Goal: Transaction & Acquisition: Purchase product/service

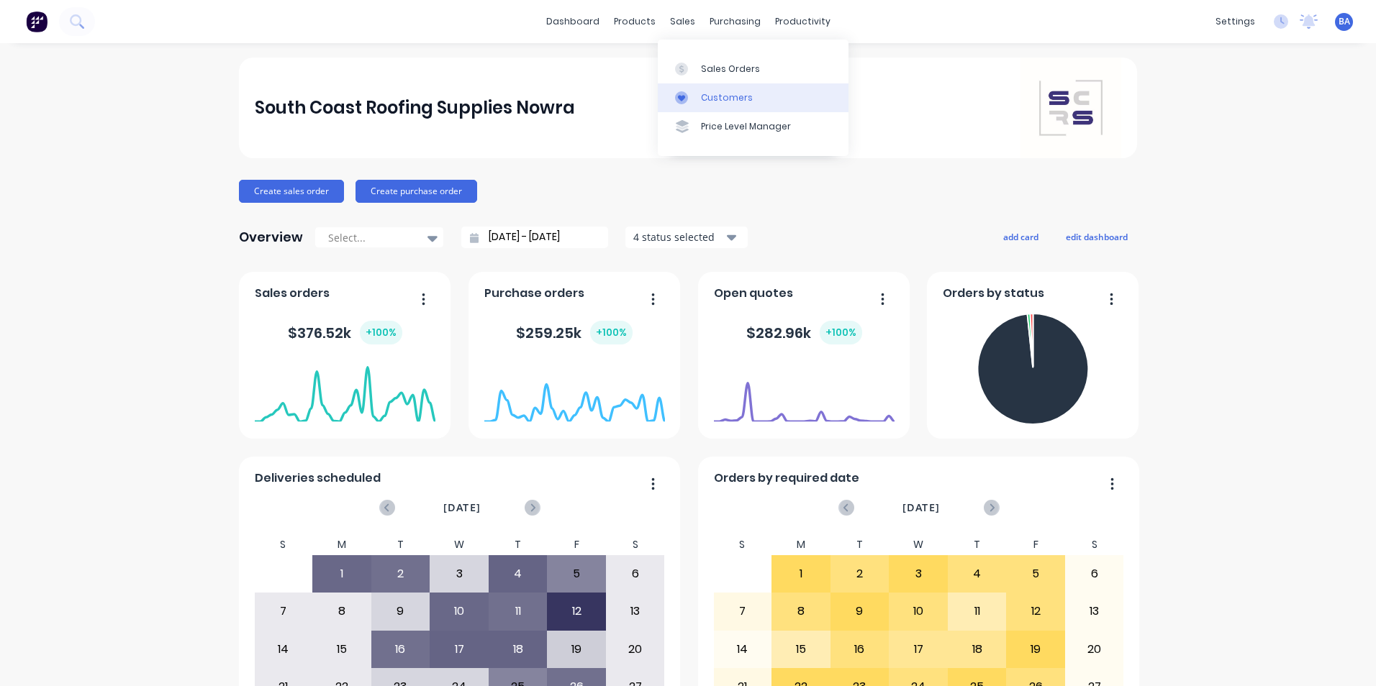
click at [681, 95] on icon at bounding box center [681, 97] width 13 height 13
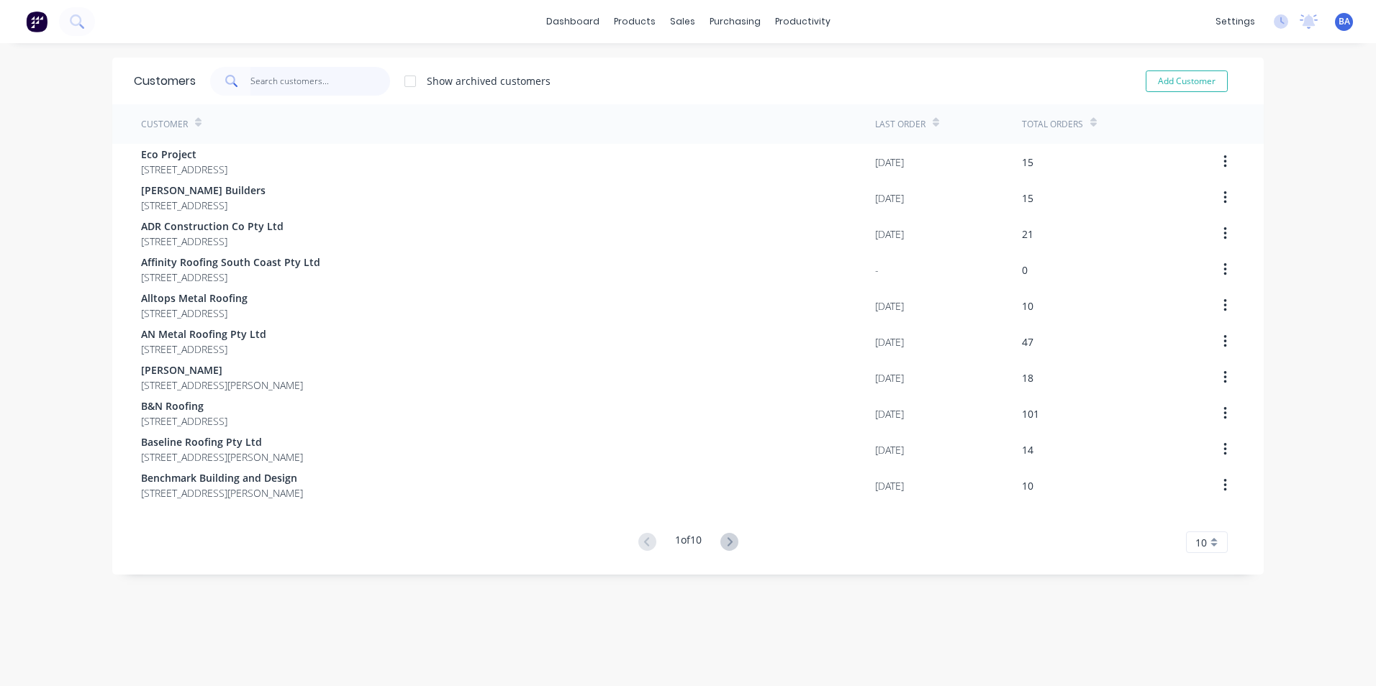
click at [325, 78] on input "text" at bounding box center [320, 81] width 140 height 29
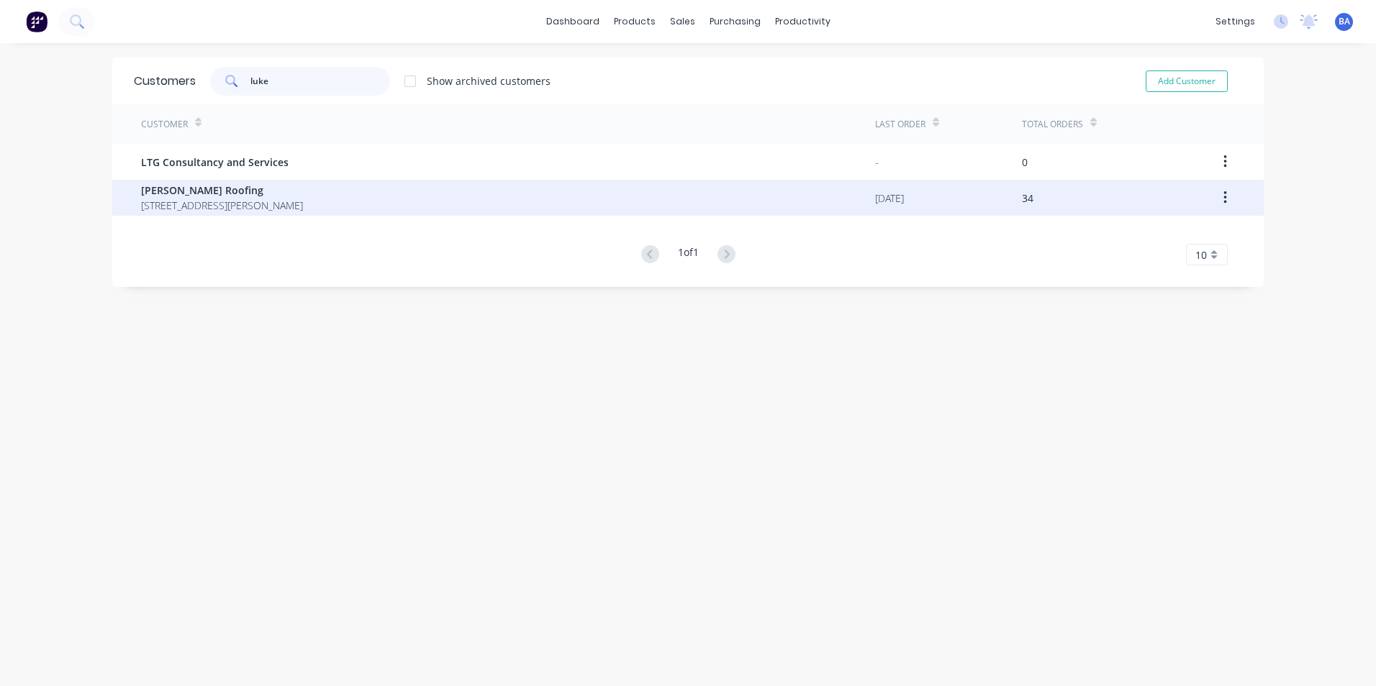
type input "luke"
click at [253, 198] on span "[STREET_ADDRESS][PERSON_NAME]" at bounding box center [222, 205] width 162 height 15
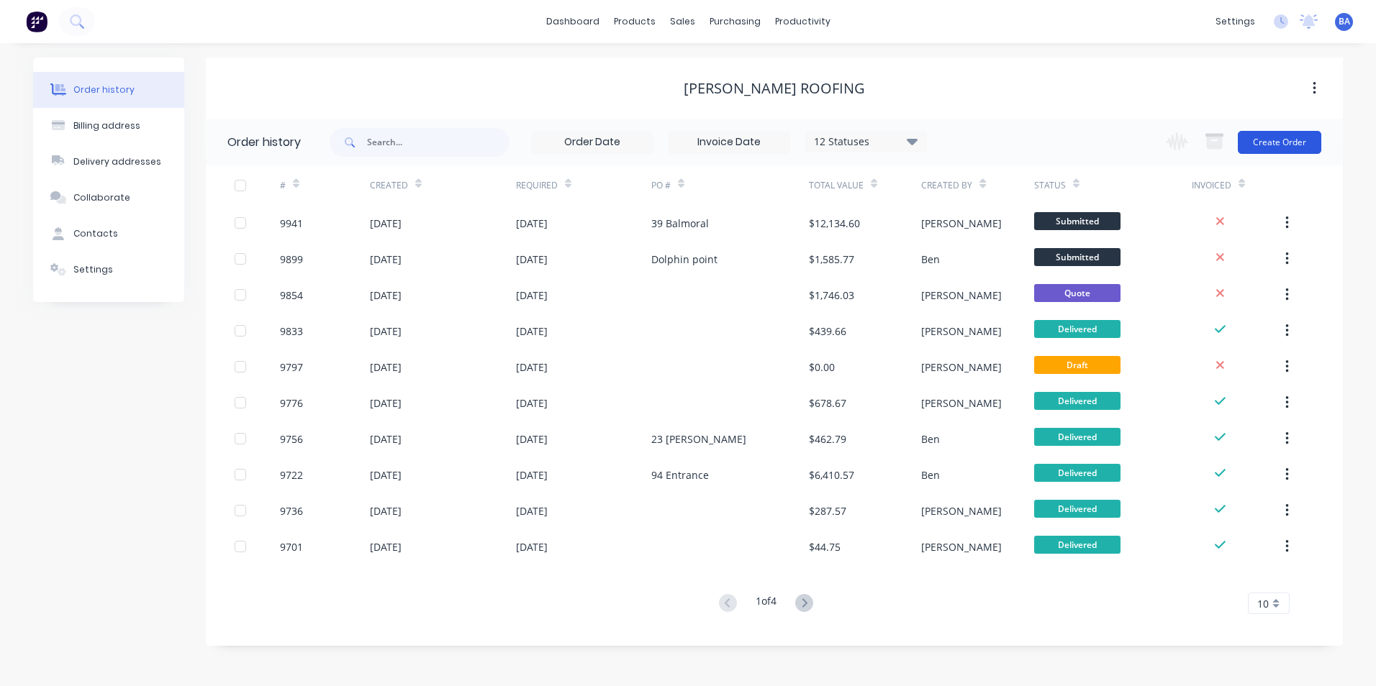
click at [1290, 142] on button "Create Order" at bounding box center [1278, 142] width 83 height 23
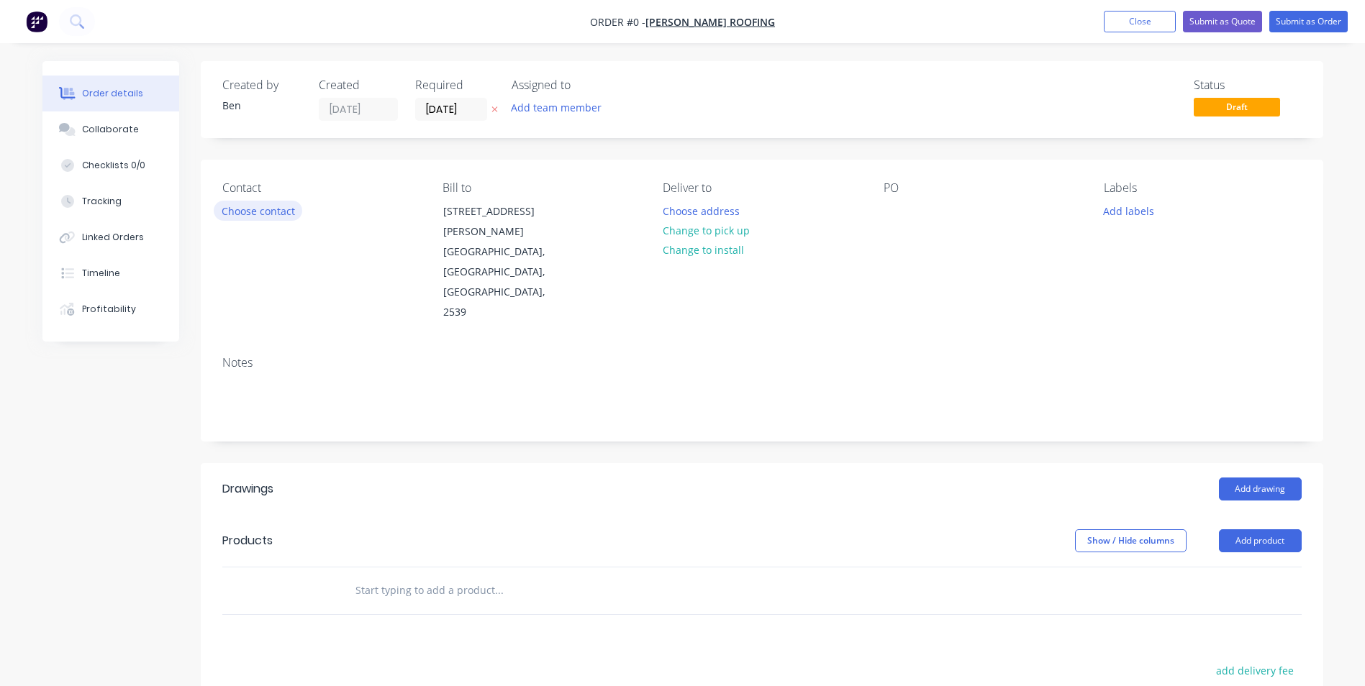
click at [238, 211] on button "Choose contact" at bounding box center [258, 210] width 88 height 19
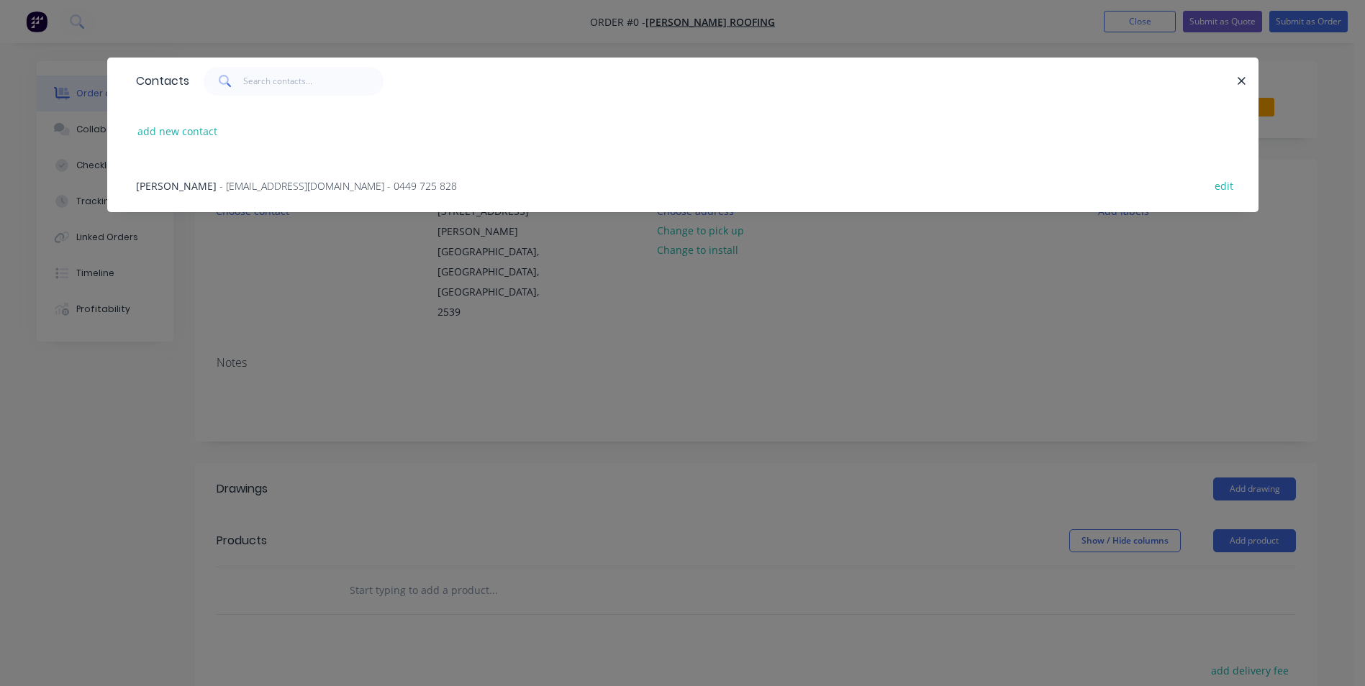
click at [250, 179] on span "- [EMAIL_ADDRESS][DOMAIN_NAME] - 0449 725 828" at bounding box center [337, 186] width 237 height 14
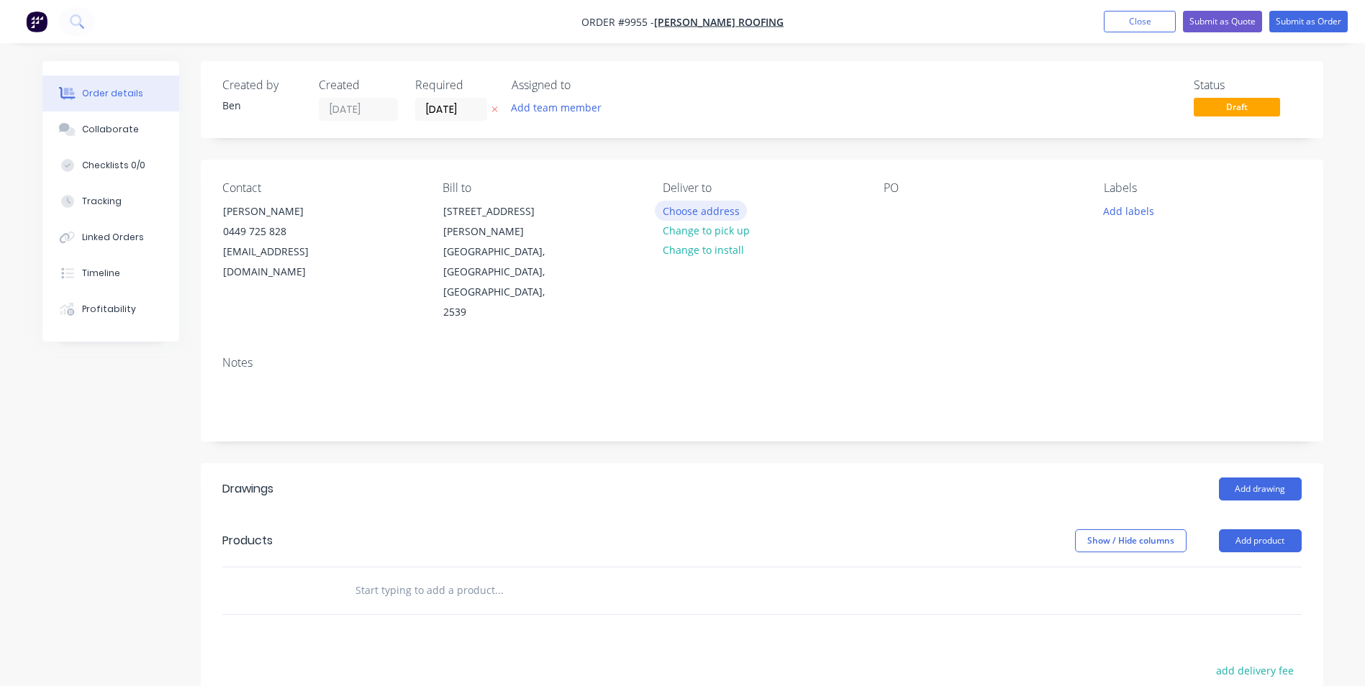
click at [704, 209] on button "Choose address" at bounding box center [701, 210] width 92 height 19
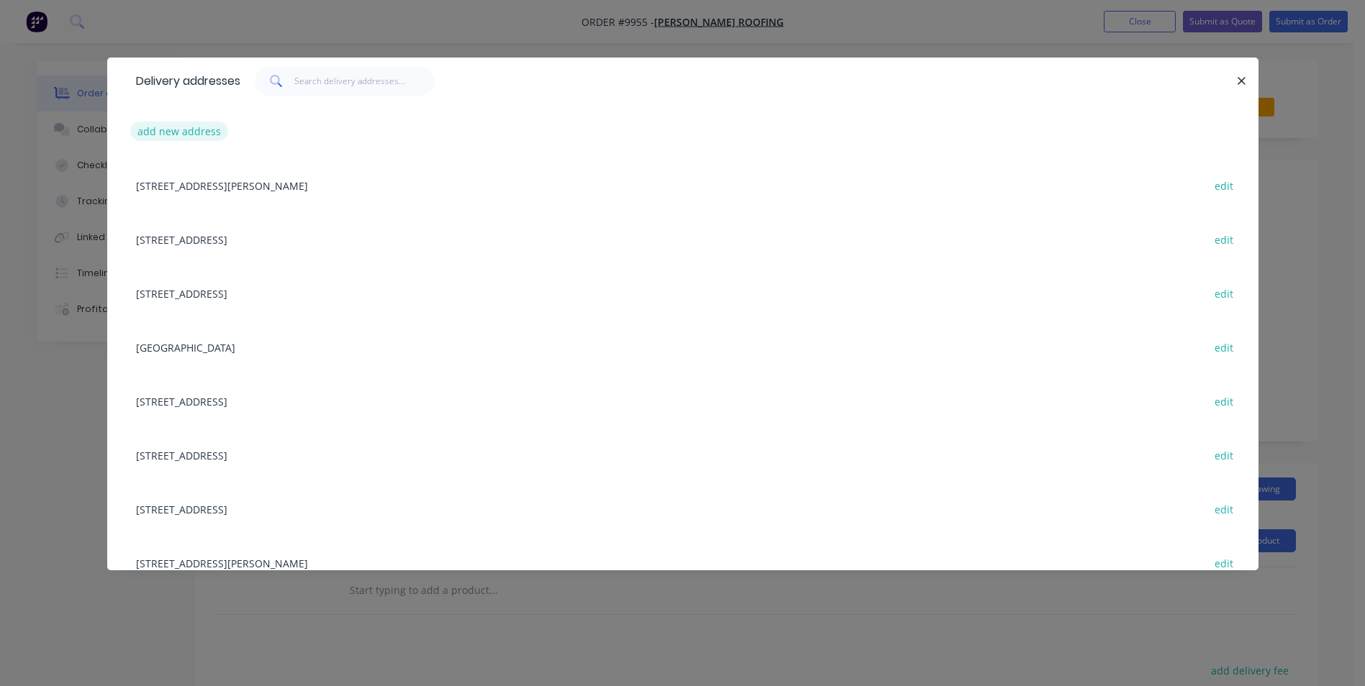
click at [190, 132] on button "add new address" at bounding box center [179, 131] width 99 height 19
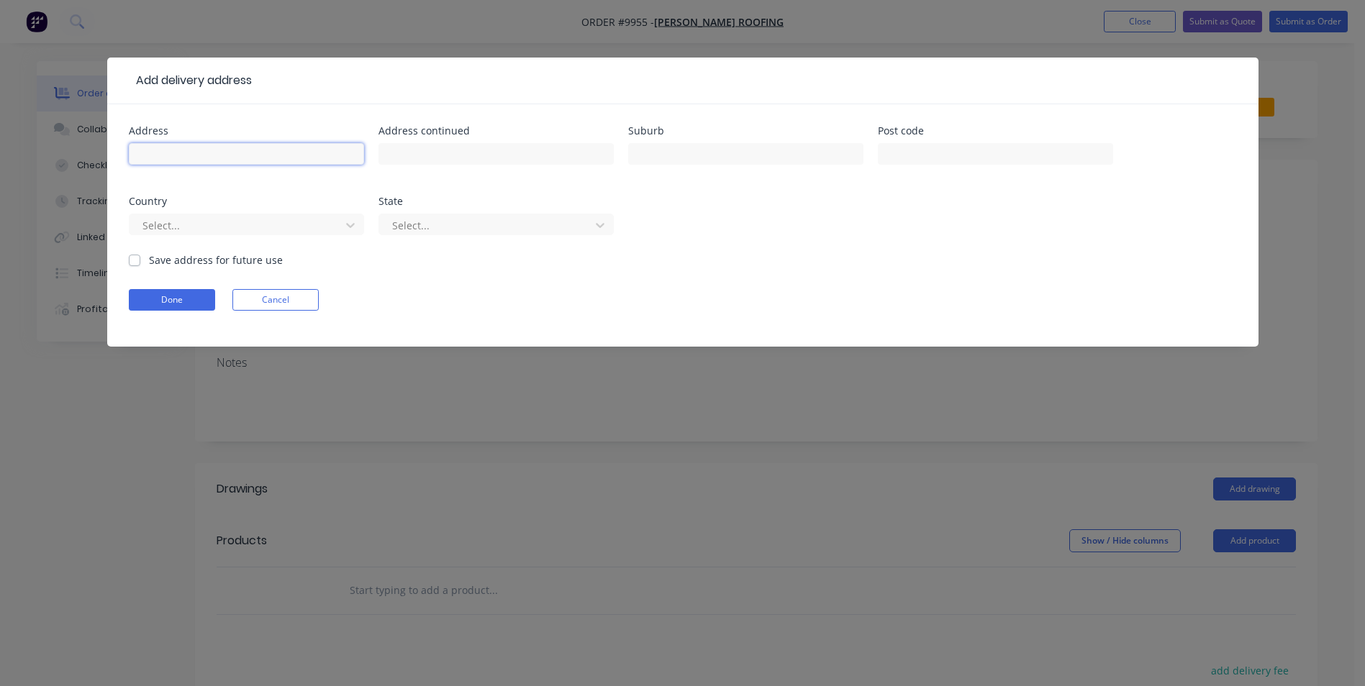
click at [196, 148] on input "text" at bounding box center [246, 154] width 235 height 22
type input "[STREET_ADDRESS]"
click at [694, 154] on input "text" at bounding box center [745, 154] width 235 height 22
type input "[PERSON_NAME][GEOGRAPHIC_DATA]"
click at [173, 291] on button "Done" at bounding box center [172, 300] width 86 height 22
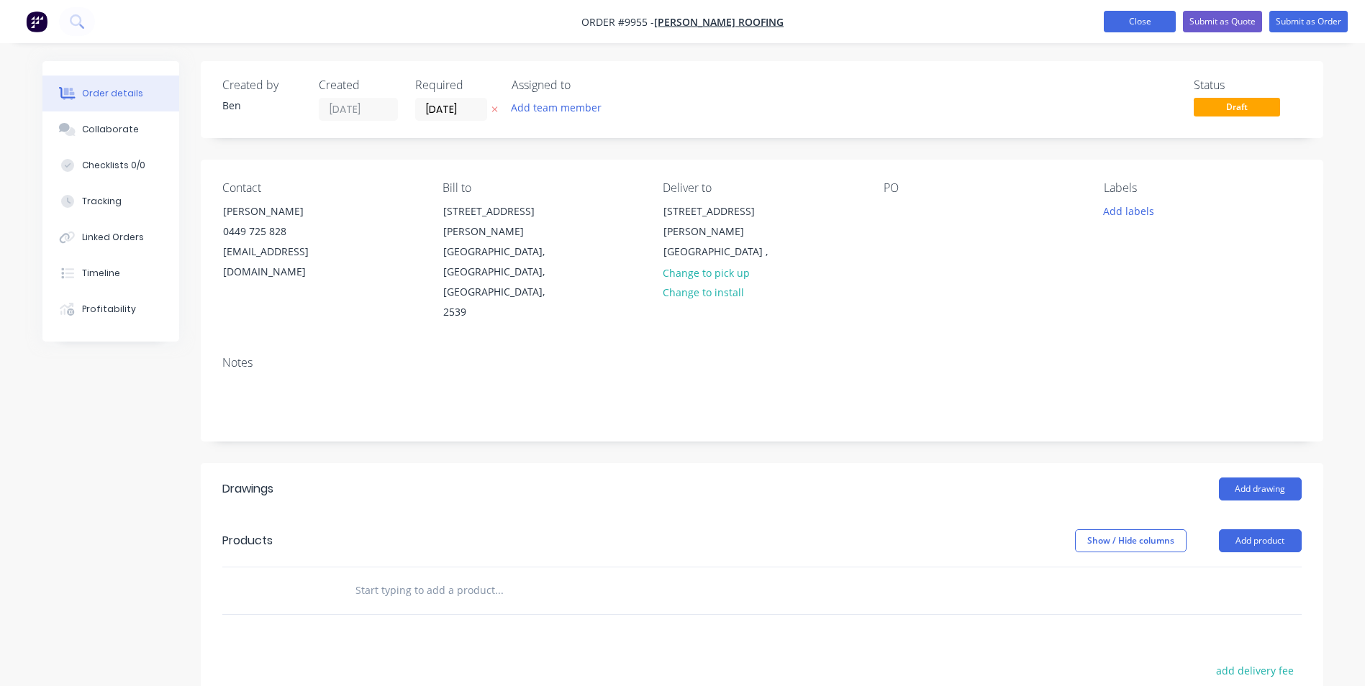
click at [1114, 22] on button "Close" at bounding box center [1140, 22] width 72 height 22
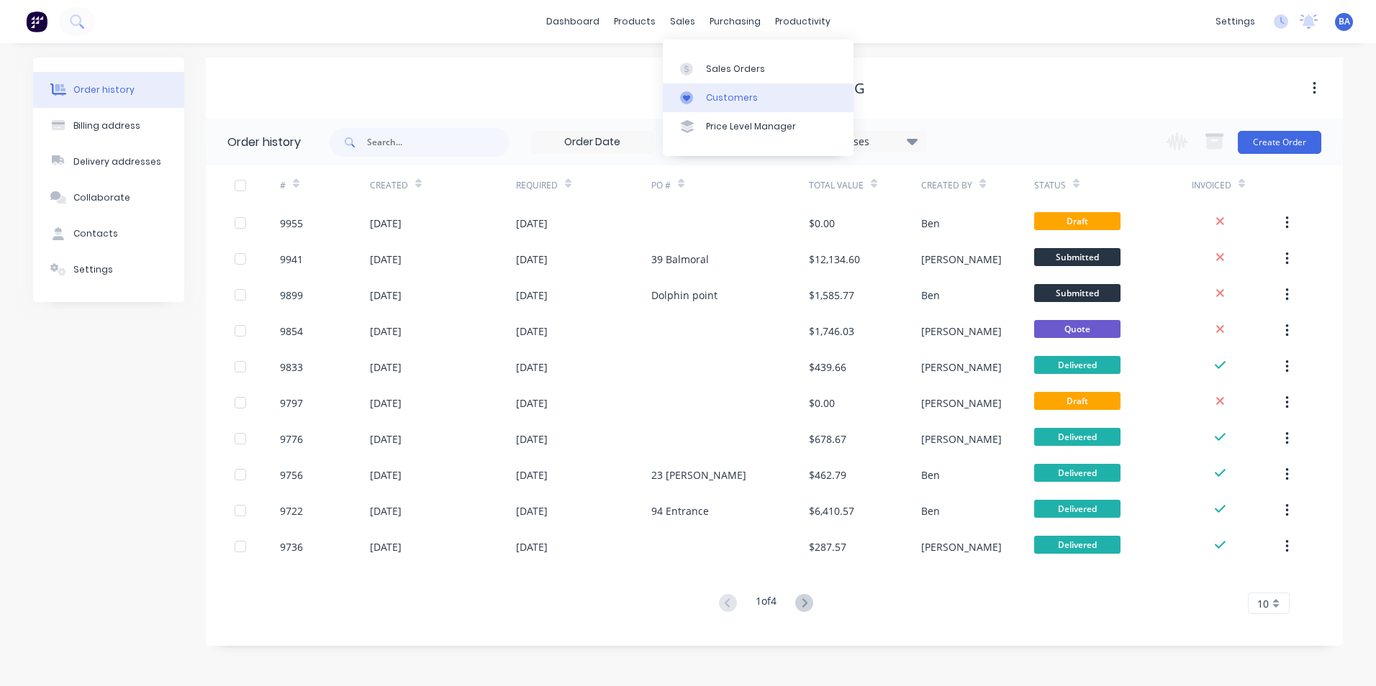
click at [683, 96] on icon at bounding box center [686, 97] width 13 height 13
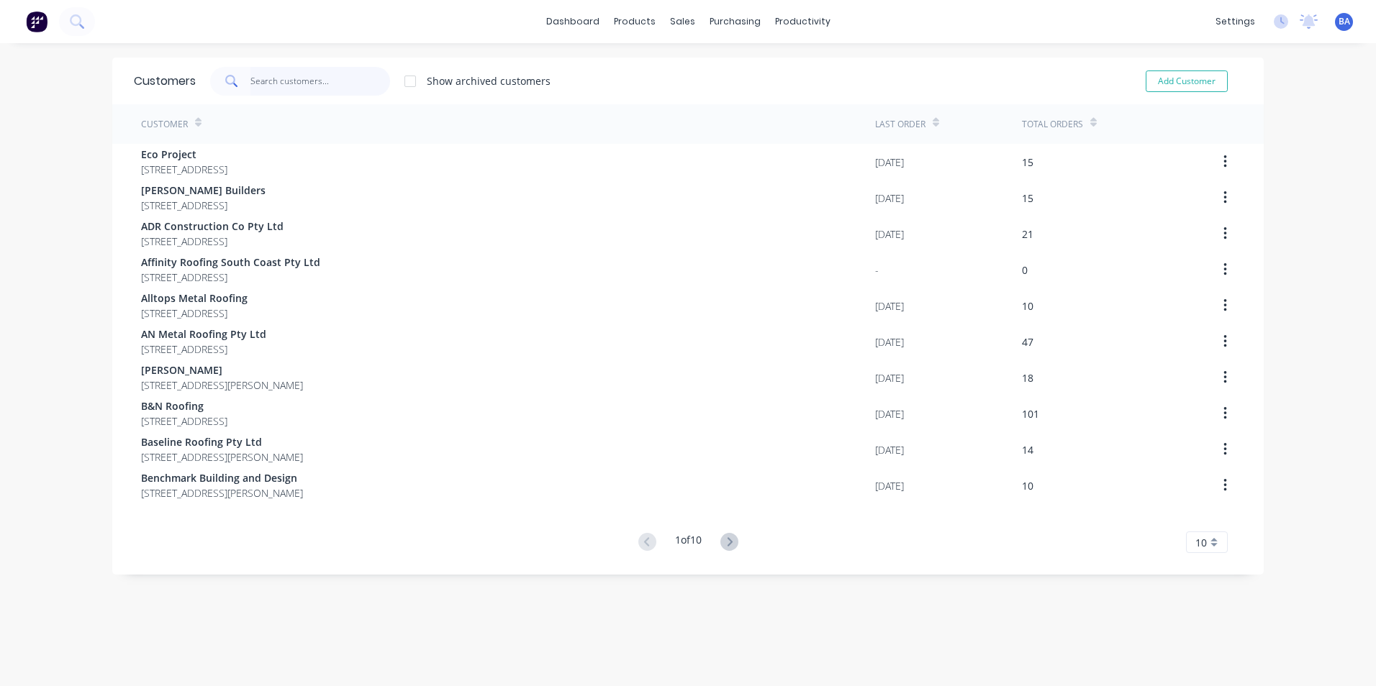
click at [271, 82] on input "text" at bounding box center [320, 81] width 140 height 29
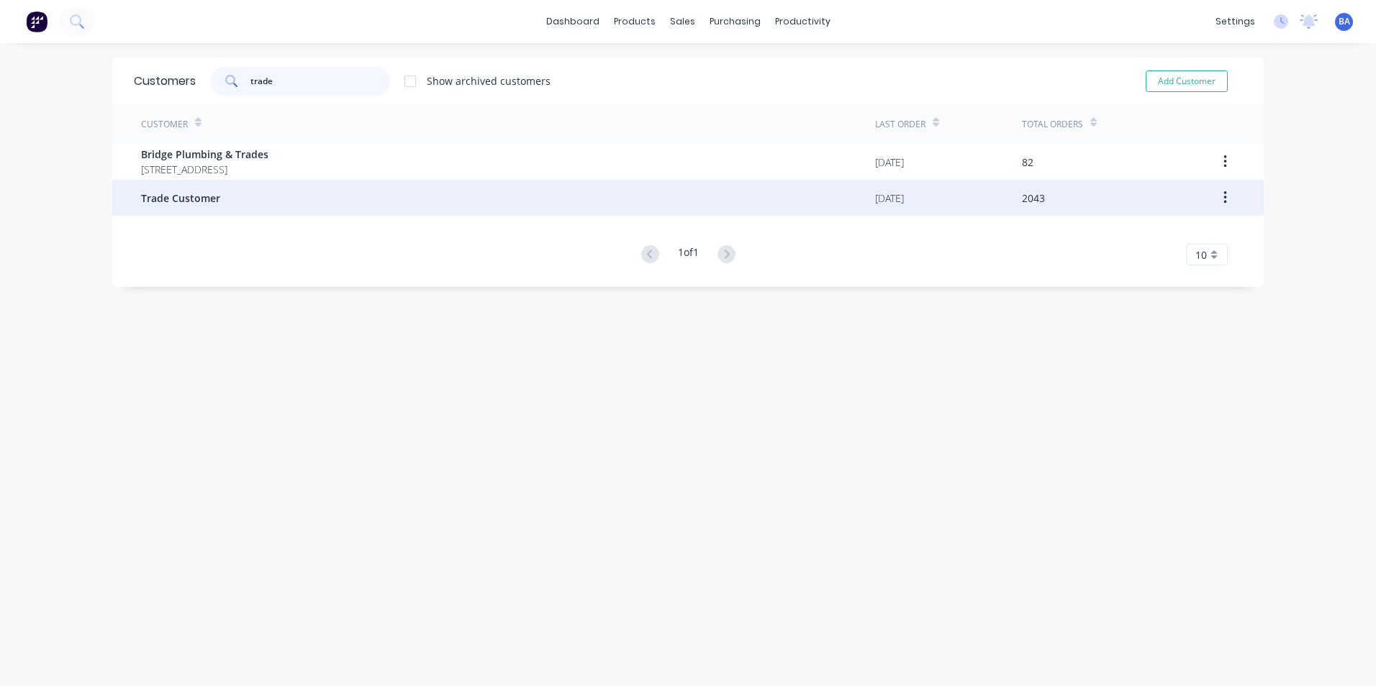
type input "trade"
click at [245, 204] on div "Trade Customer" at bounding box center [508, 198] width 734 height 36
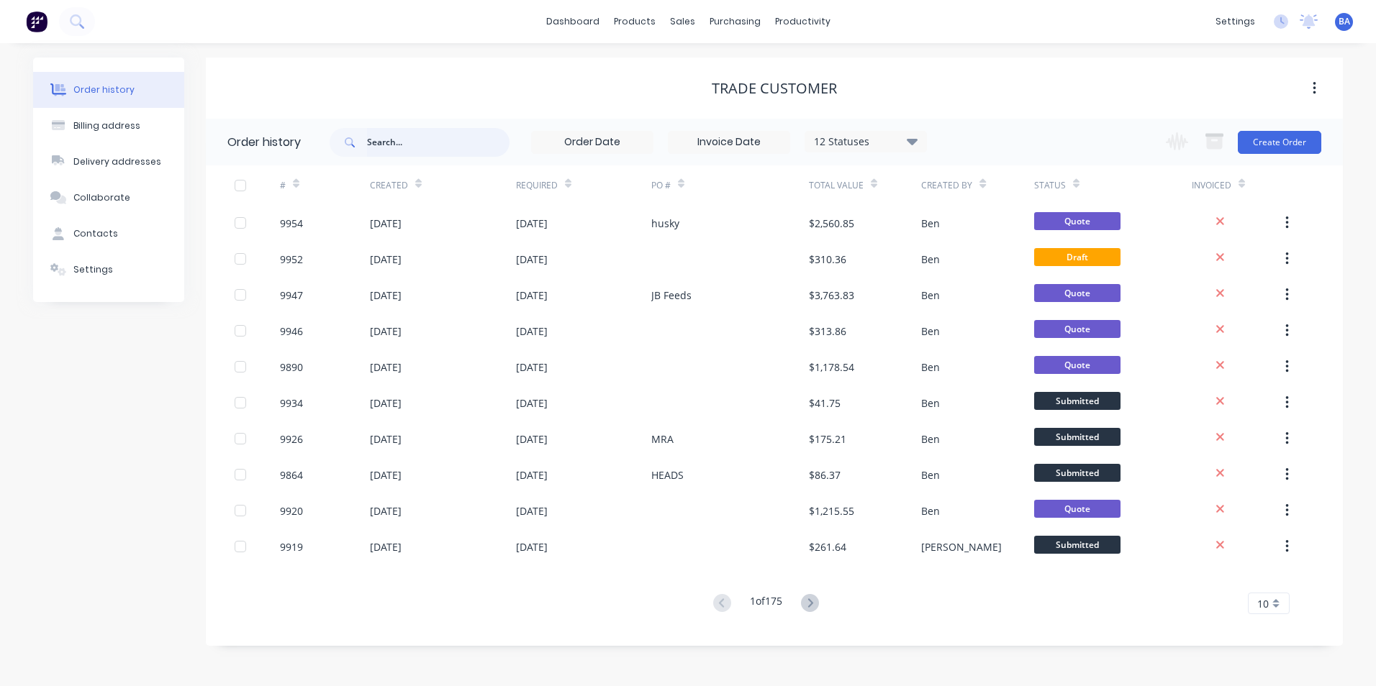
click at [381, 139] on input "text" at bounding box center [438, 142] width 142 height 29
type input "anfre"
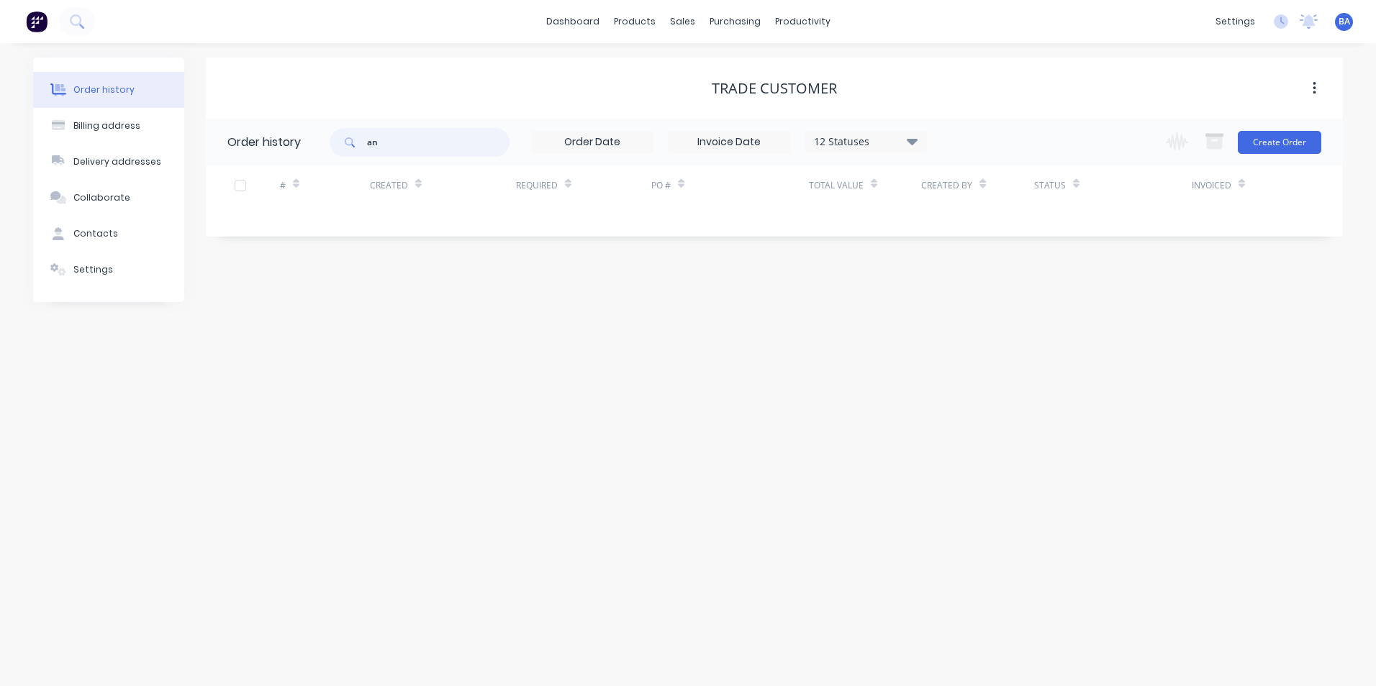
type input "a"
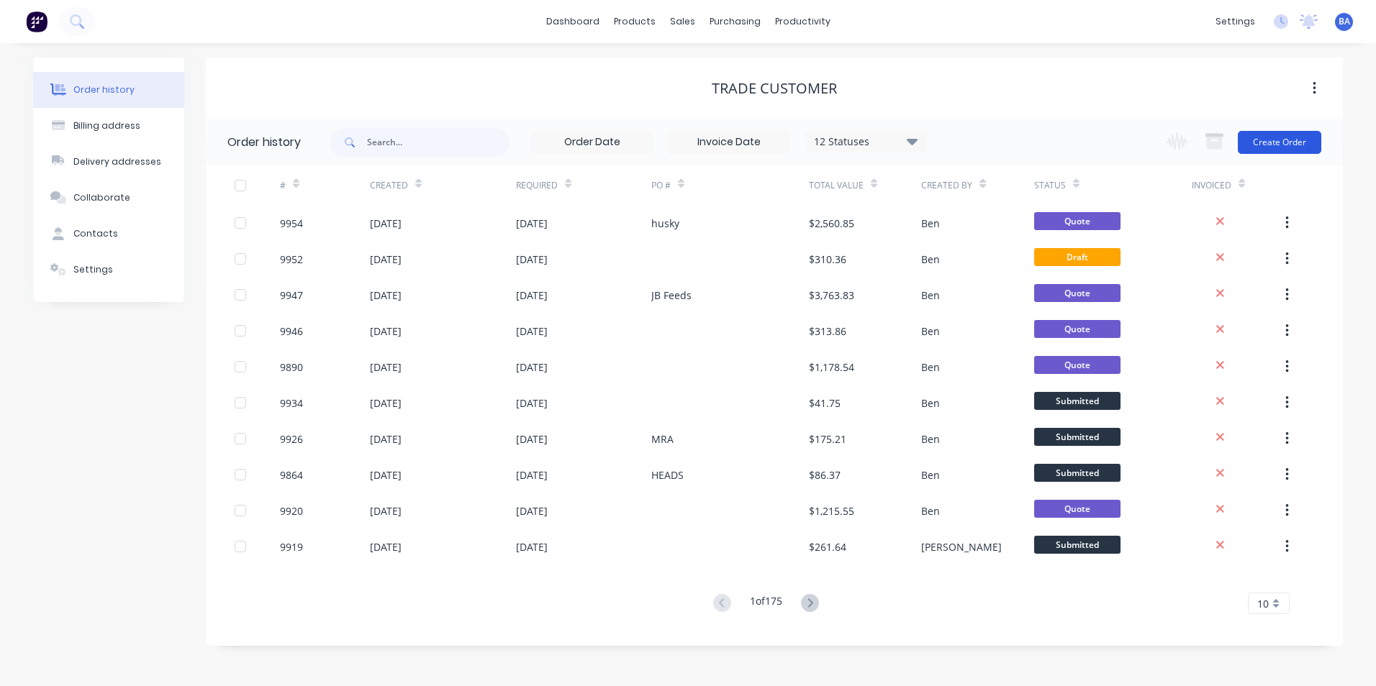
click at [1282, 137] on button "Create Order" at bounding box center [1278, 142] width 83 height 23
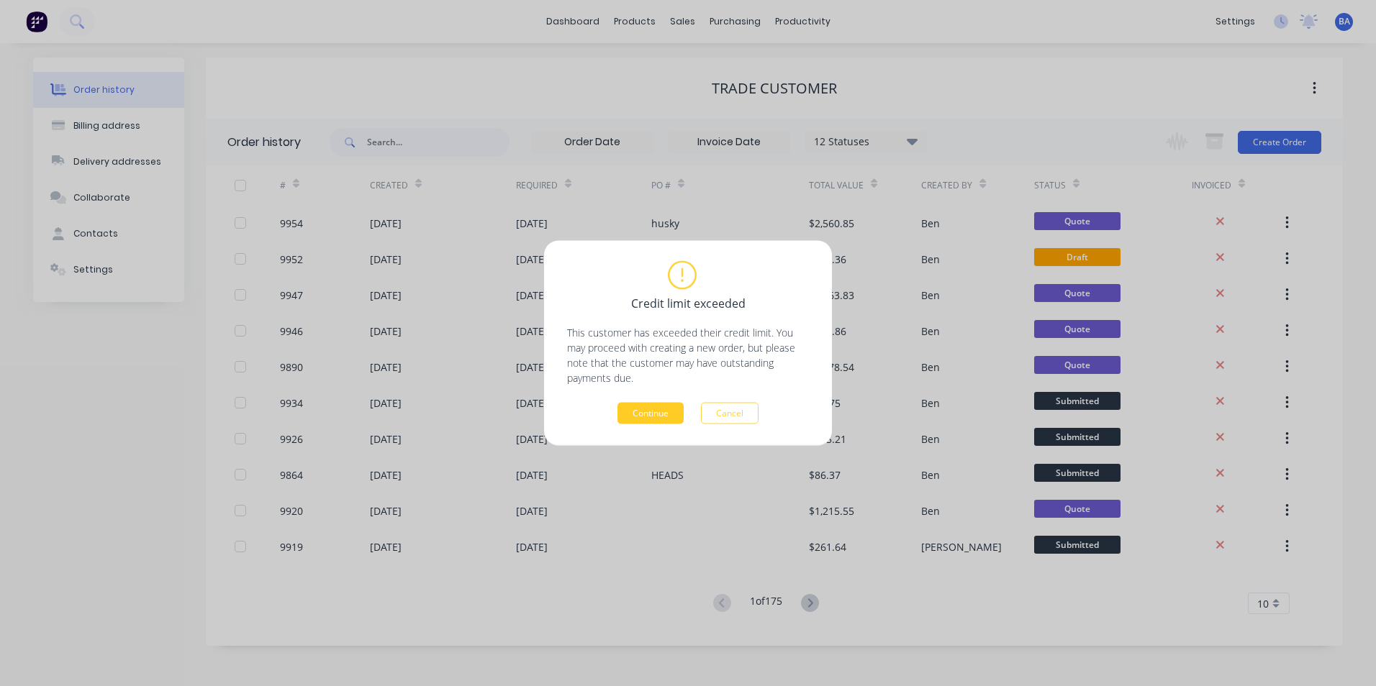
click at [653, 414] on button "Continue" at bounding box center [650, 414] width 66 height 22
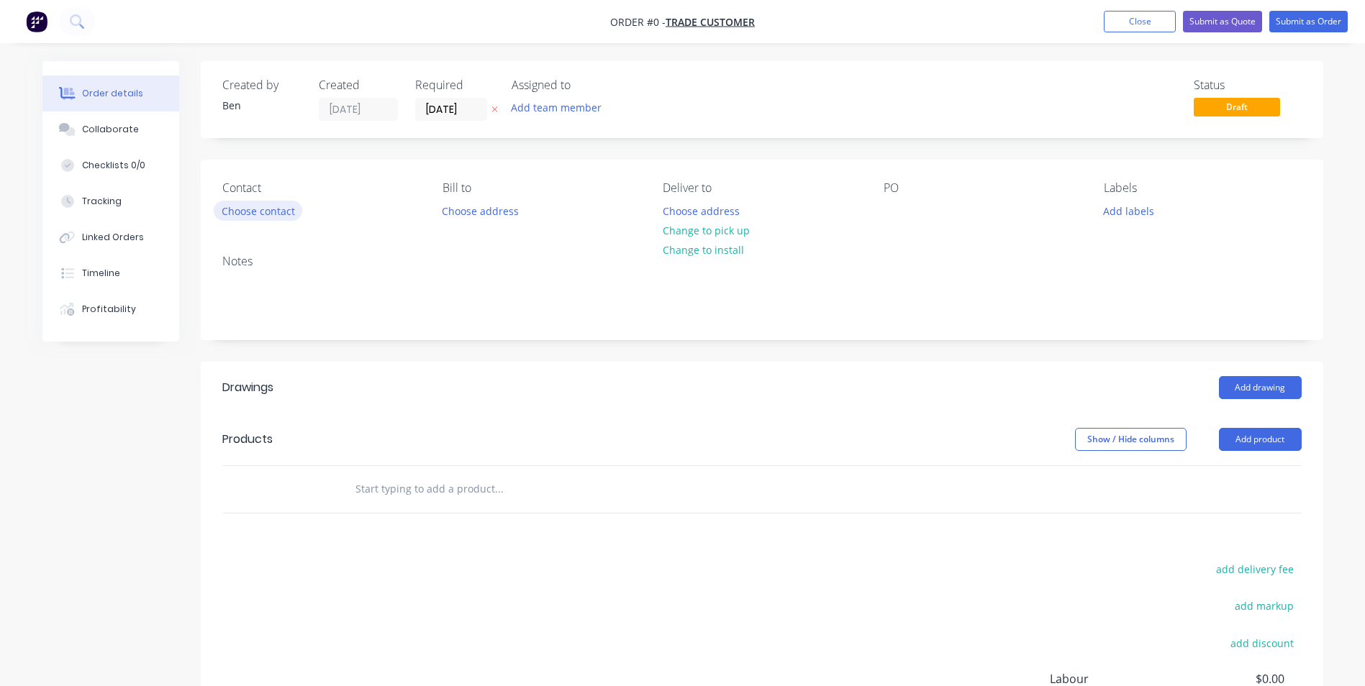
click at [271, 206] on button "Choose contact" at bounding box center [258, 210] width 88 height 19
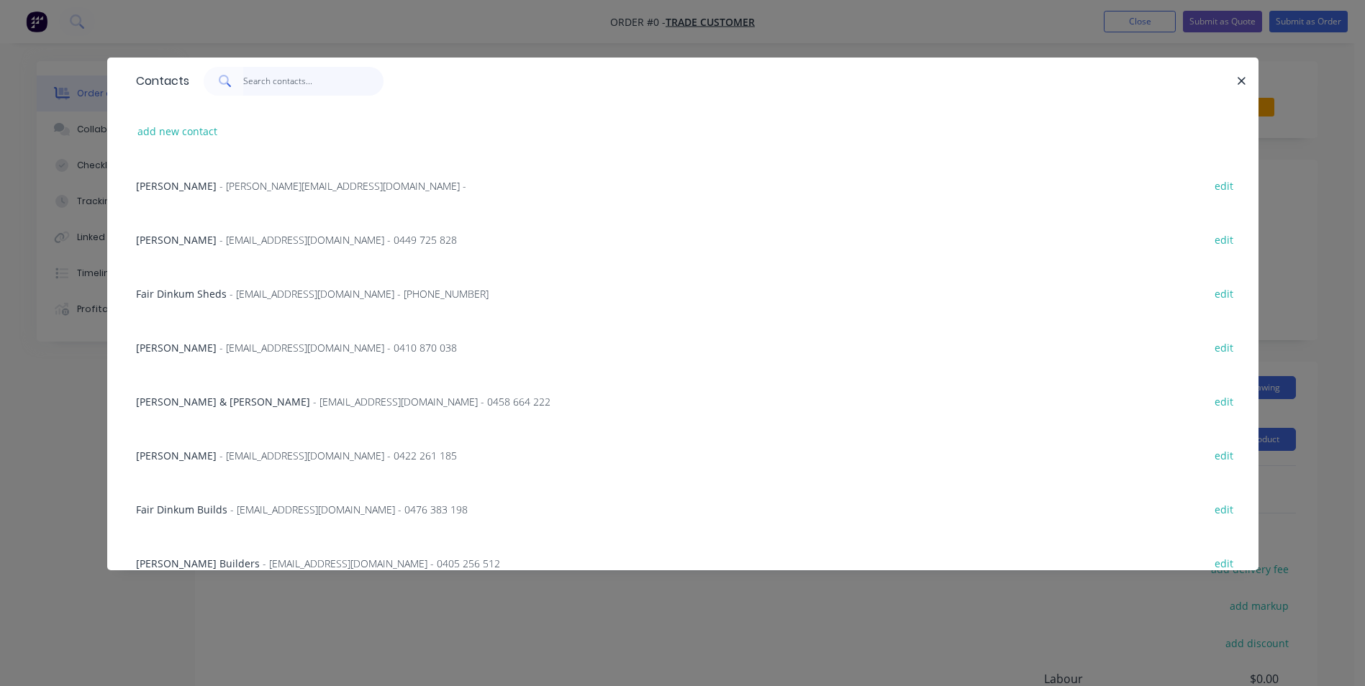
click at [260, 83] on input "text" at bounding box center [313, 81] width 140 height 29
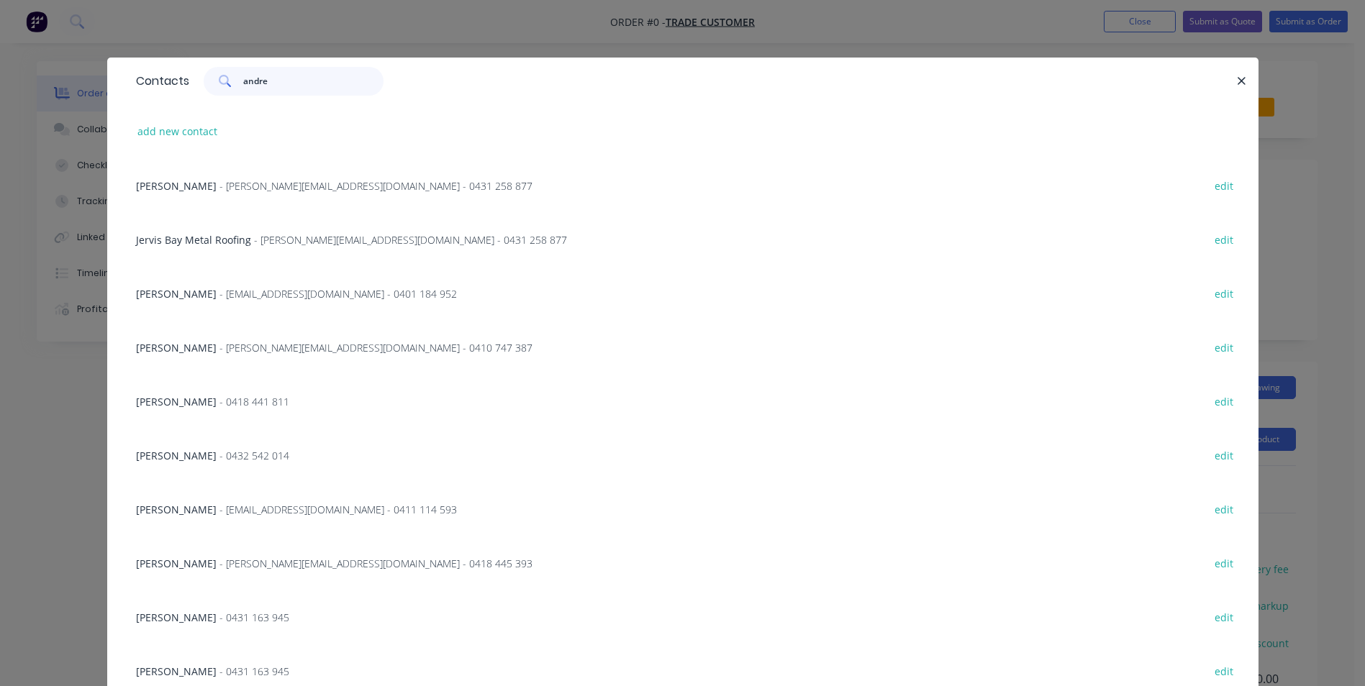
type input "andre"
click at [315, 510] on span "- [EMAIL_ADDRESS][DOMAIN_NAME] - 0411 114 593" at bounding box center [337, 510] width 237 height 14
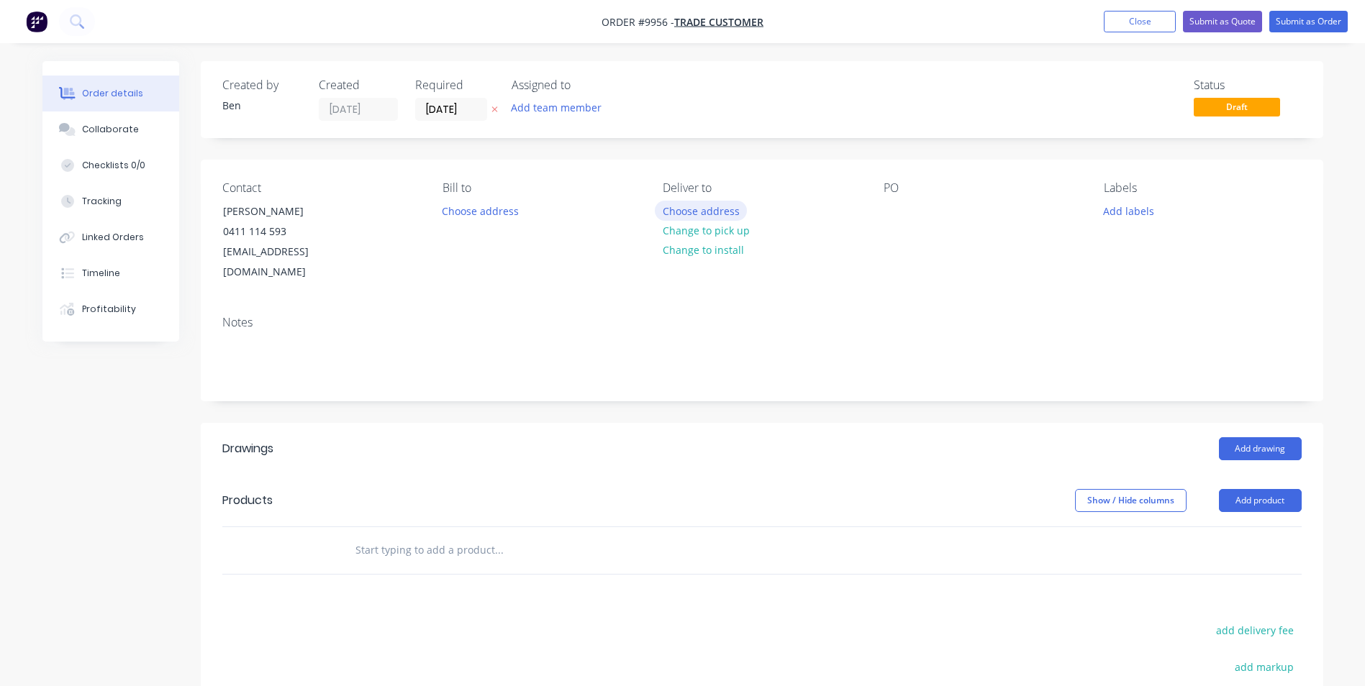
click at [689, 214] on button "Choose address" at bounding box center [701, 210] width 92 height 19
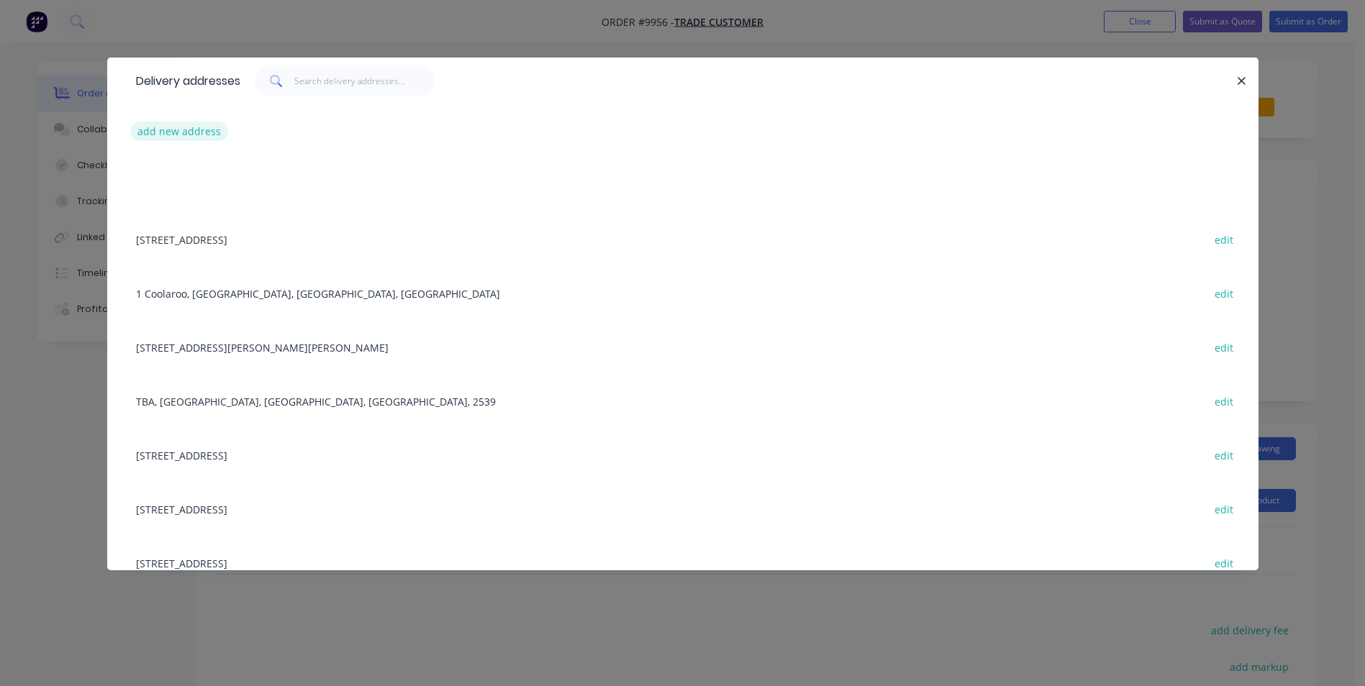
click at [191, 129] on button "add new address" at bounding box center [179, 131] width 99 height 19
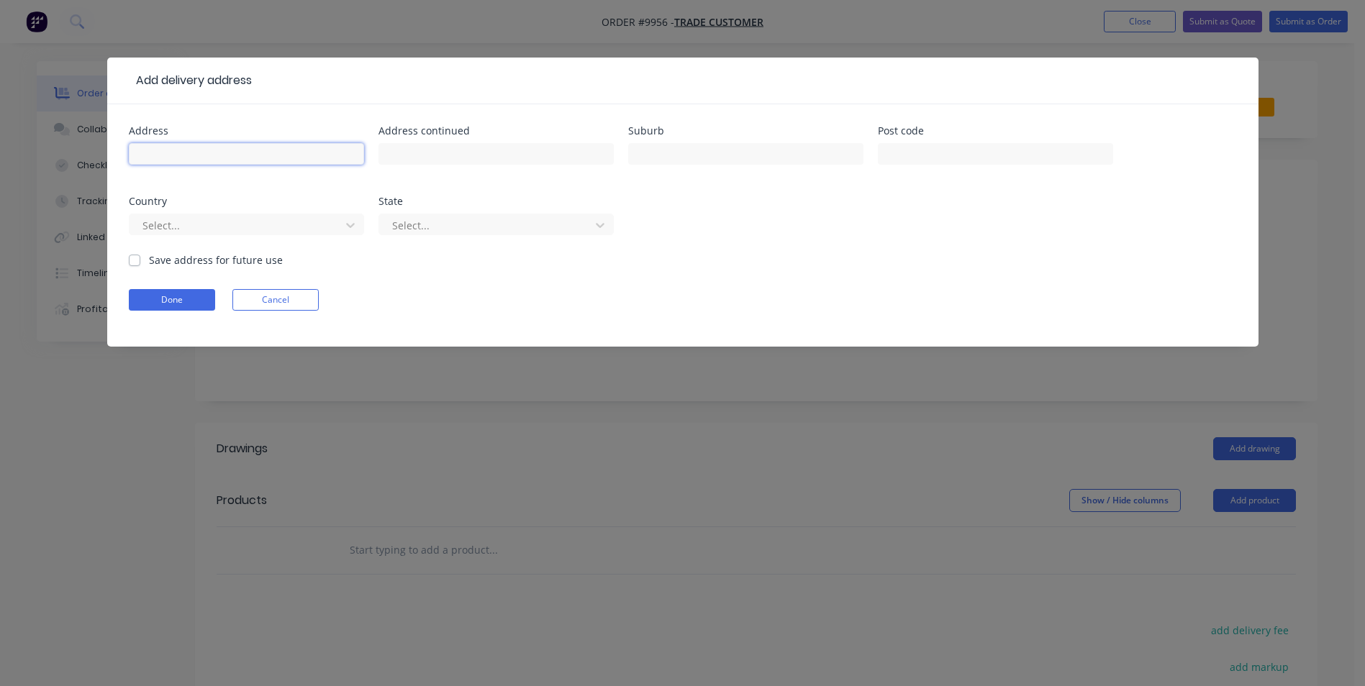
click at [188, 151] on input "text" at bounding box center [246, 154] width 235 height 22
type input "[STREET_ADDRESS][PERSON_NAME]"
click at [665, 152] on input "text" at bounding box center [745, 154] width 235 height 22
type input "Huskisson"
drag, startPoint x: 180, startPoint y: 294, endPoint x: 185, endPoint y: 286, distance: 10.0
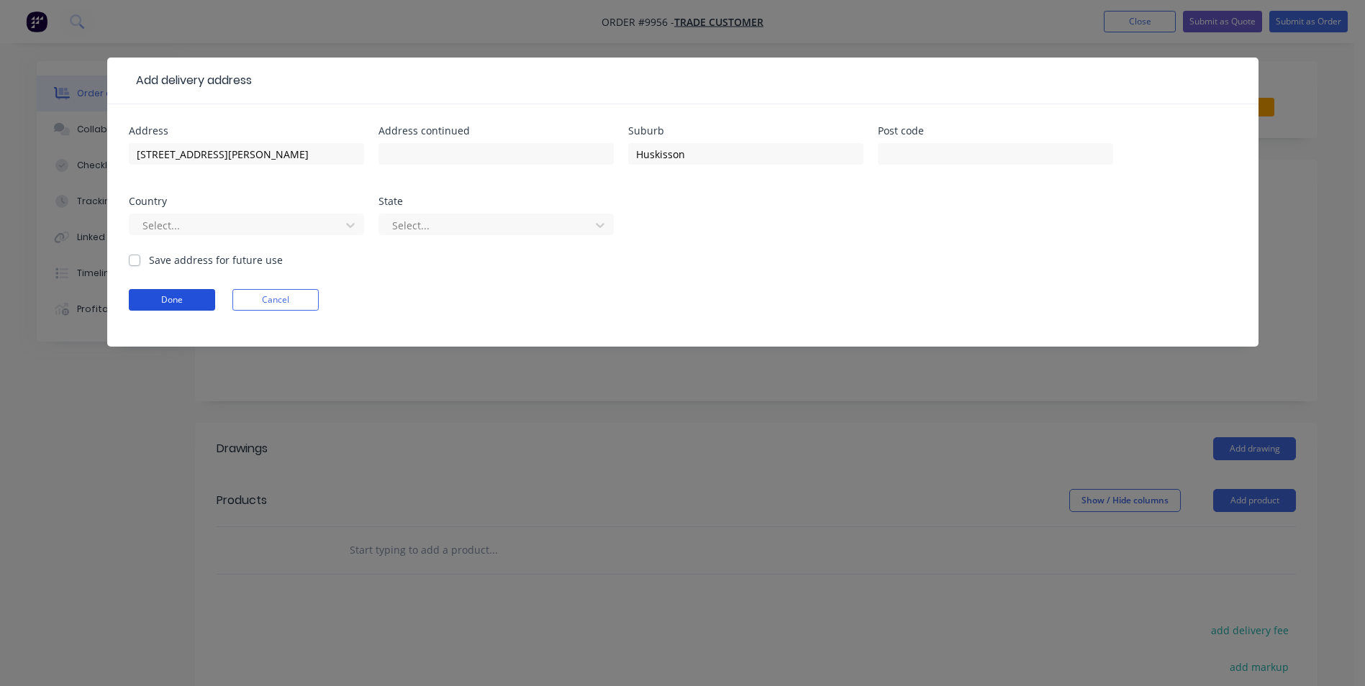
click at [180, 295] on button "Done" at bounding box center [172, 300] width 86 height 22
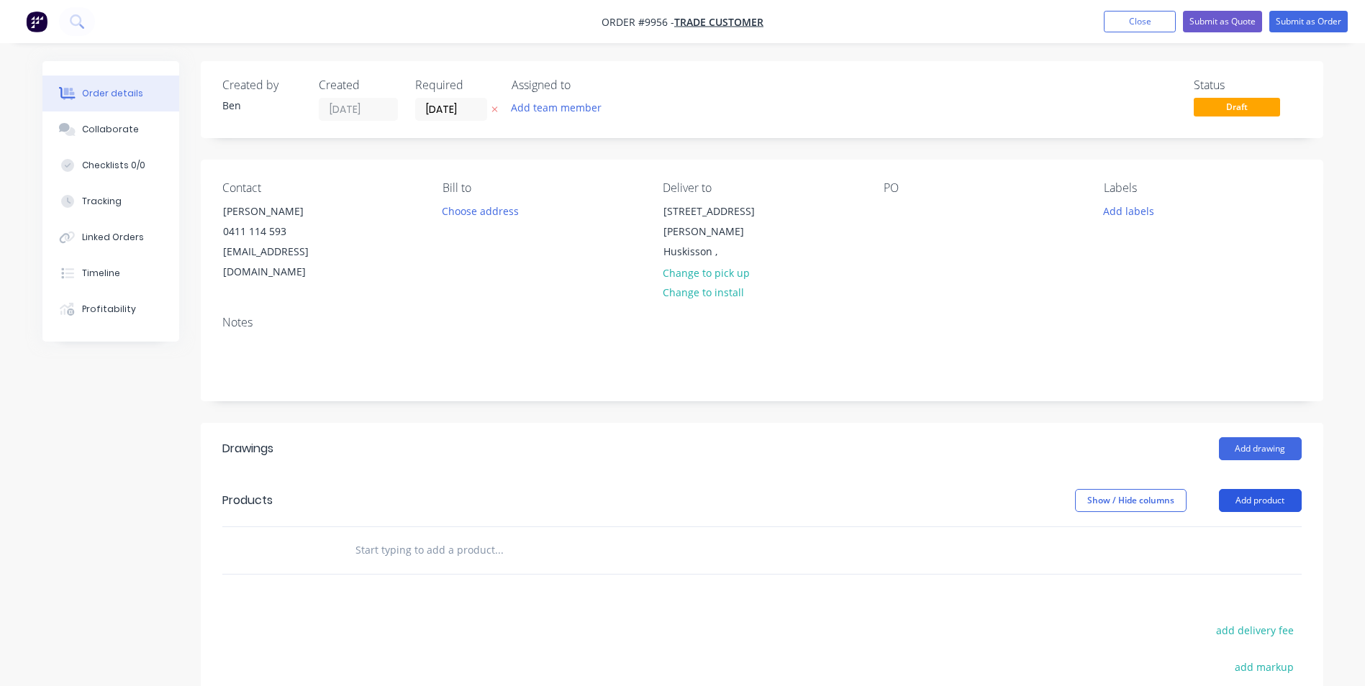
click at [1254, 489] on button "Add product" at bounding box center [1260, 500] width 83 height 23
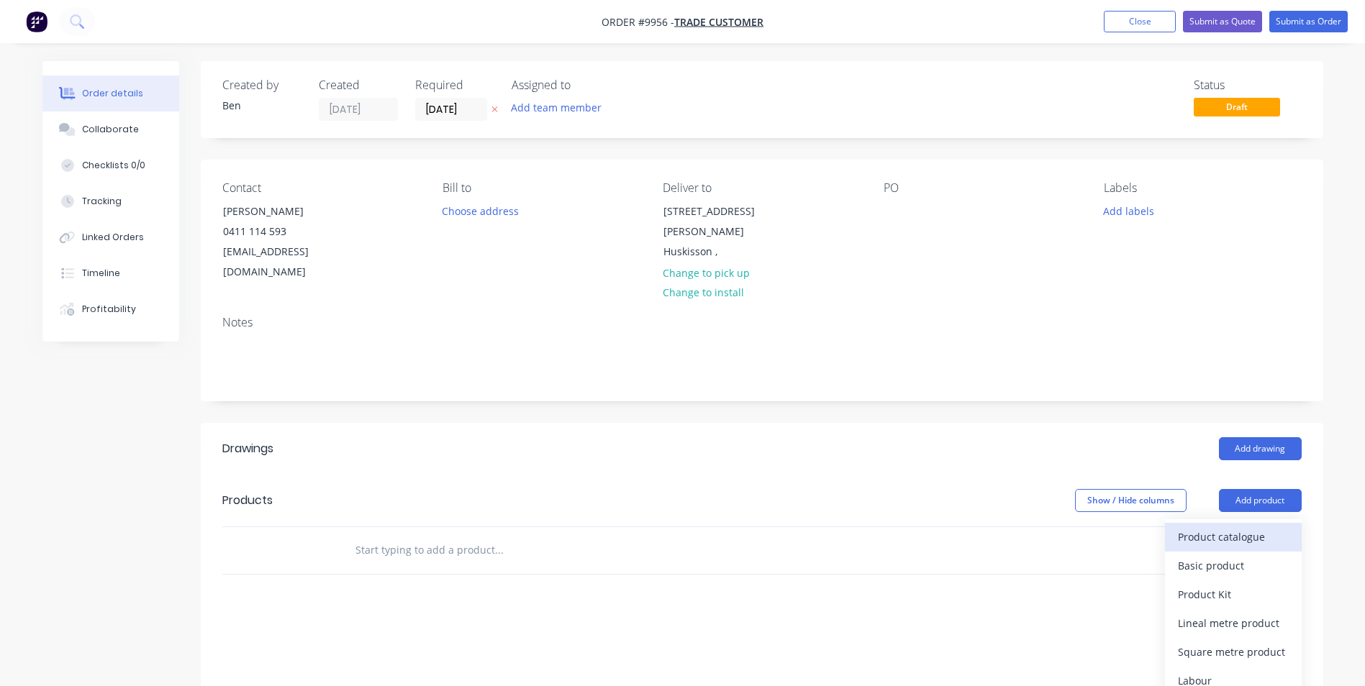
click at [1189, 527] on div "Product catalogue" at bounding box center [1233, 537] width 111 height 21
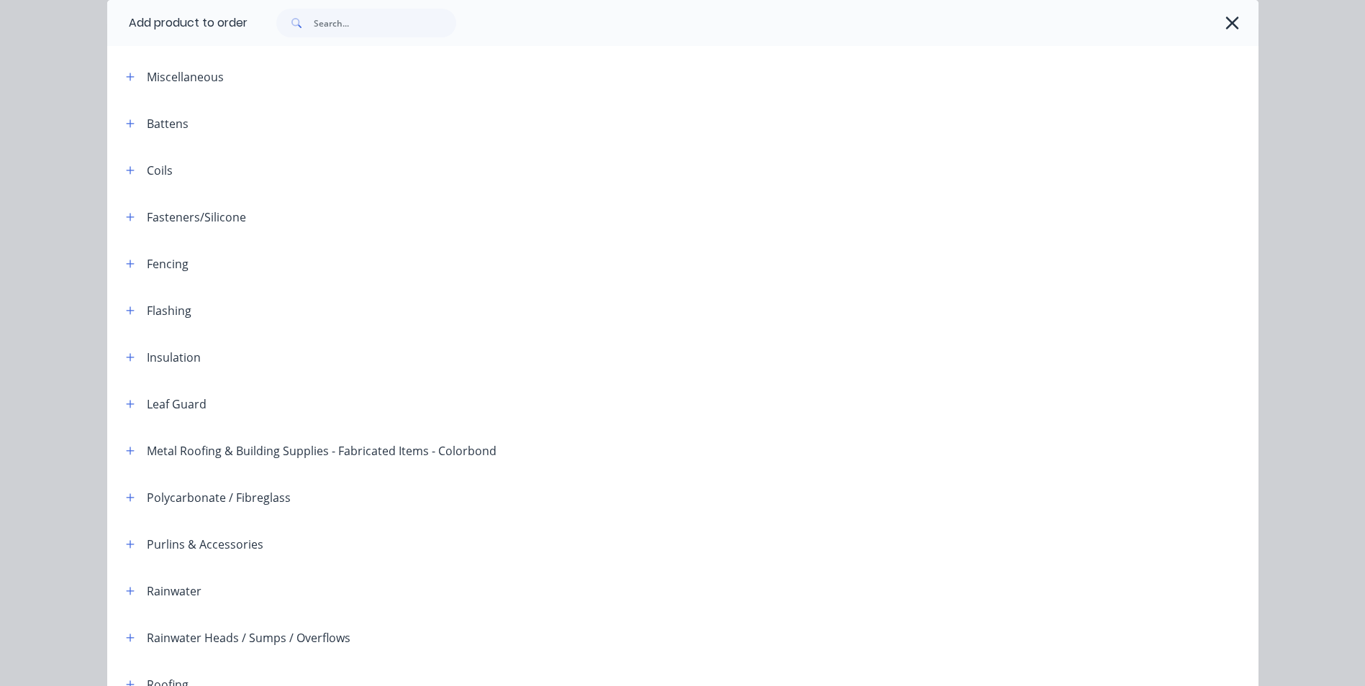
scroll to position [288, 0]
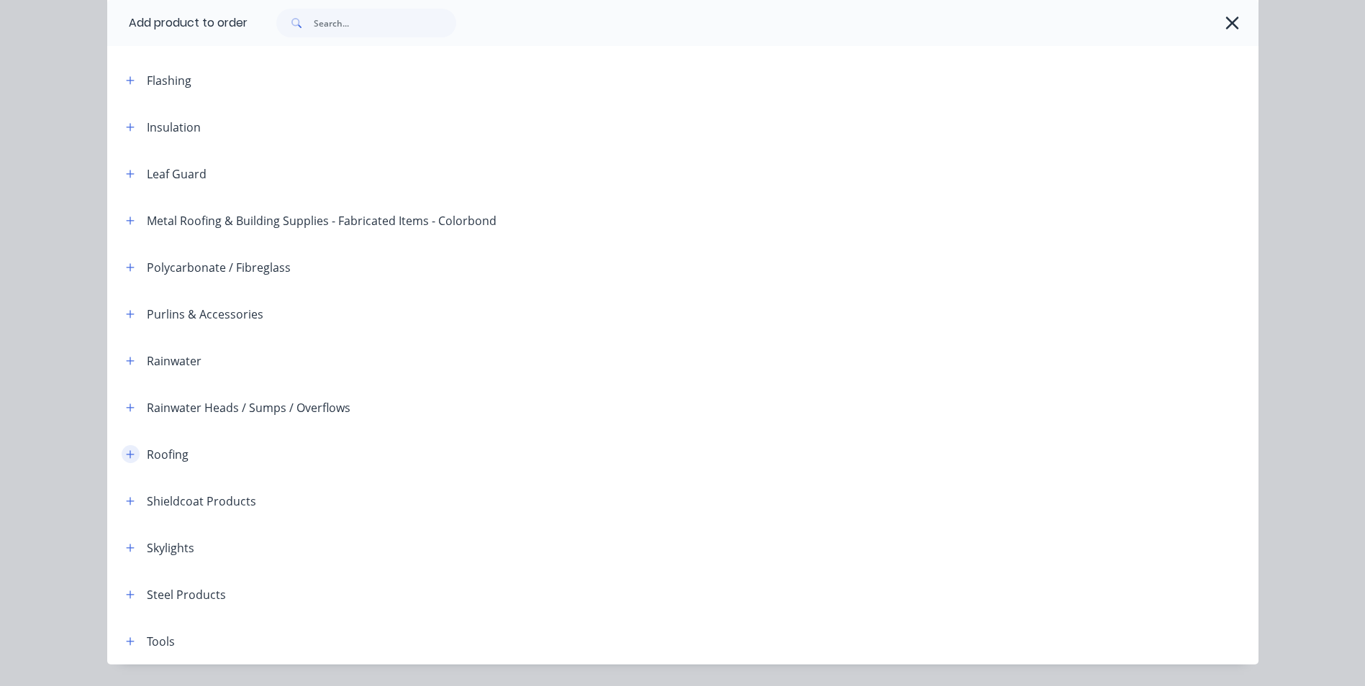
click at [127, 454] on icon "button" at bounding box center [130, 454] width 8 height 8
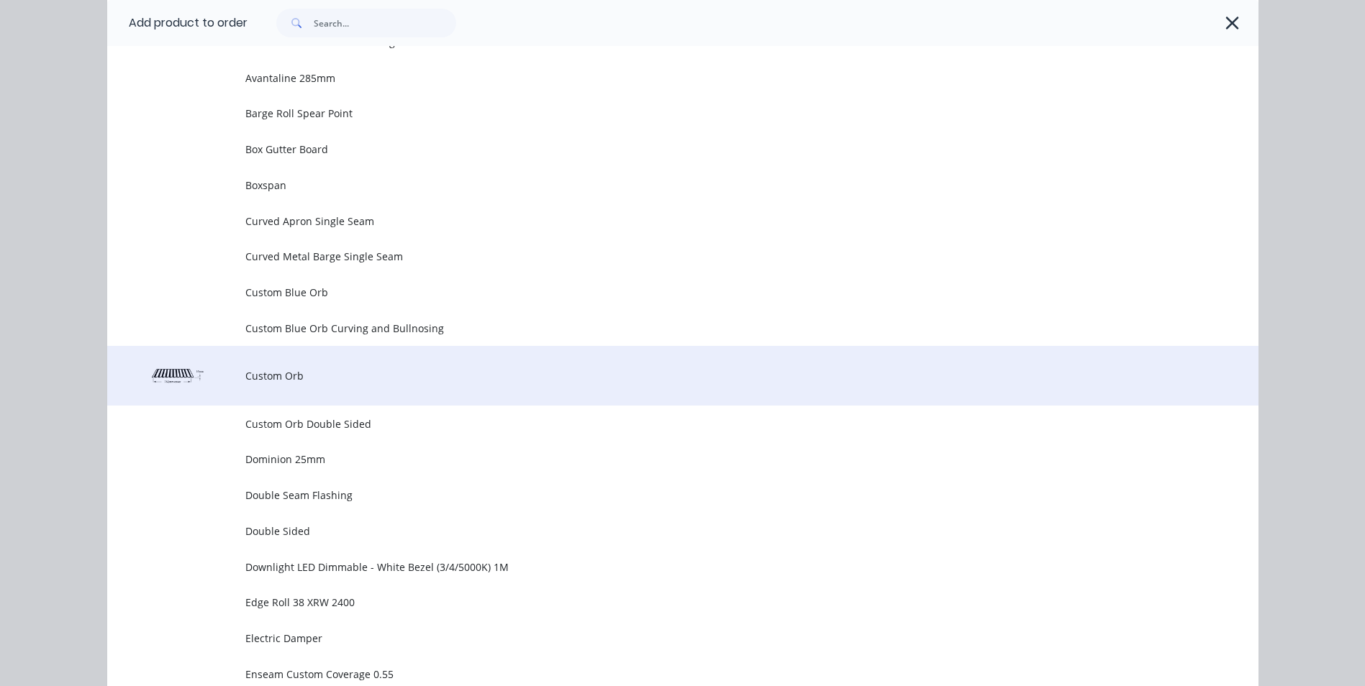
scroll to position [935, 0]
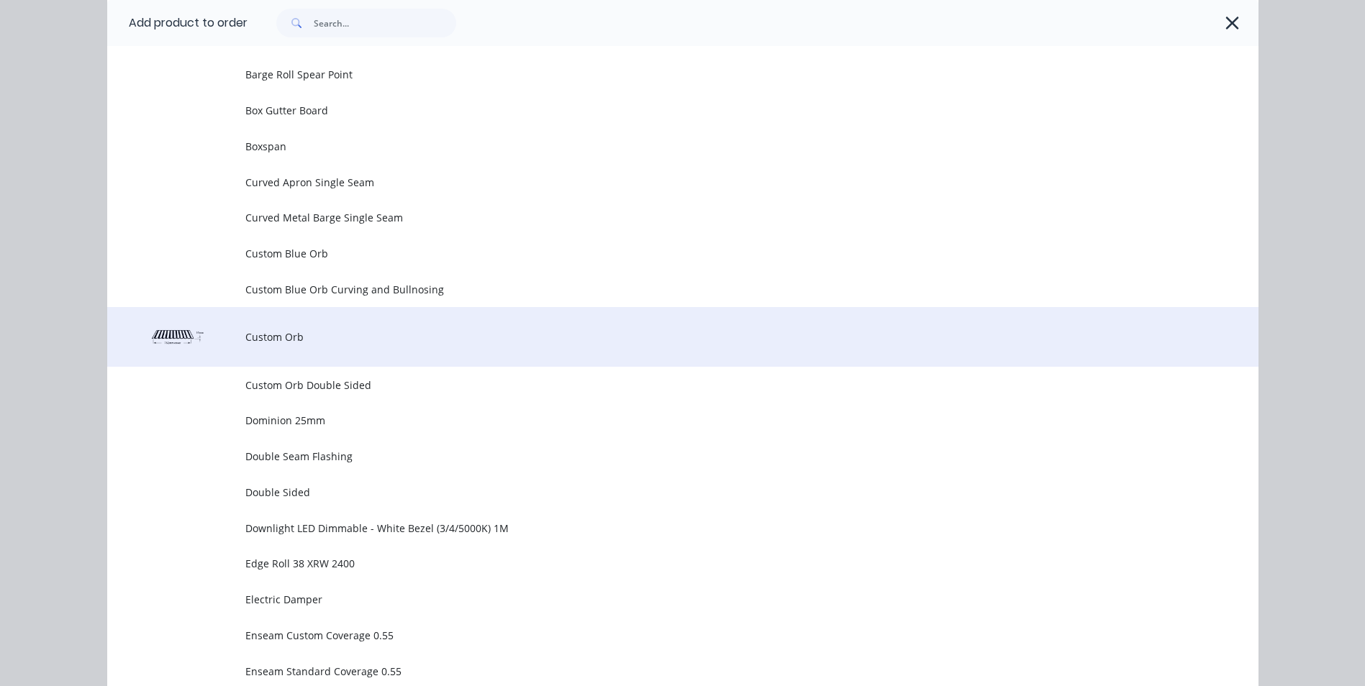
click at [293, 342] on span "Custom Orb" at bounding box center [650, 337] width 810 height 15
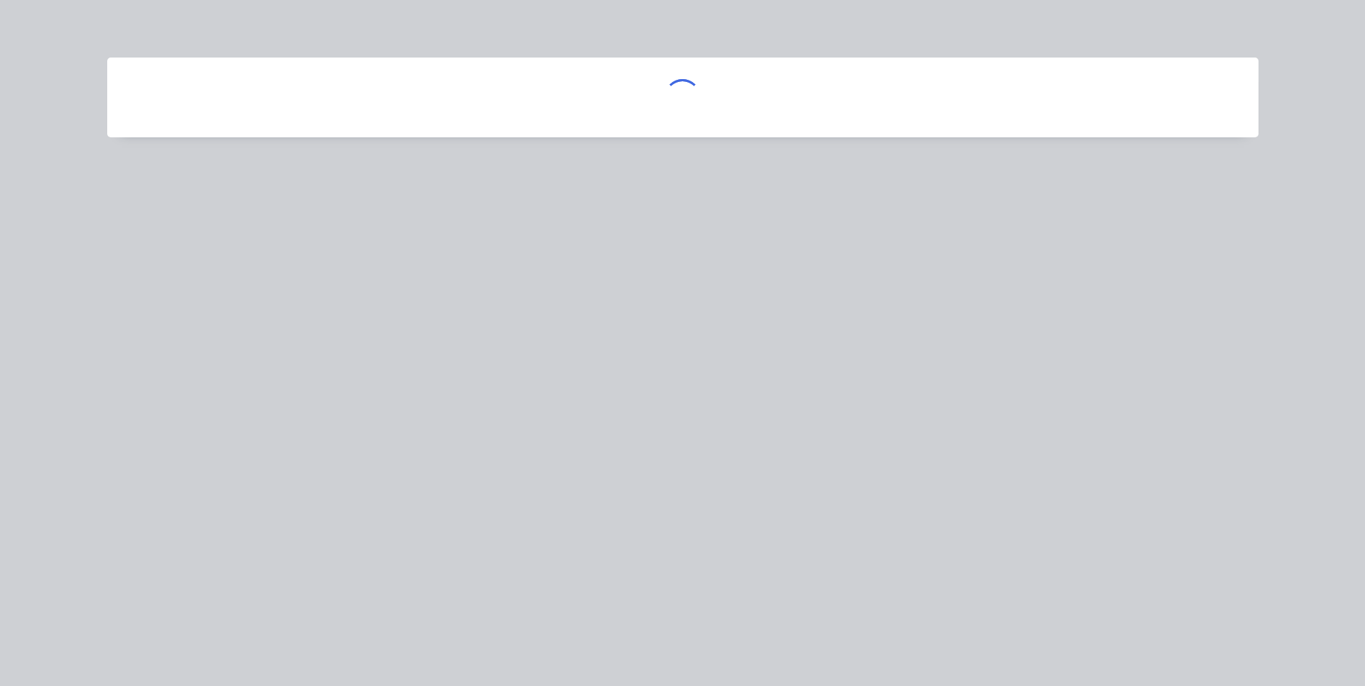
scroll to position [0, 0]
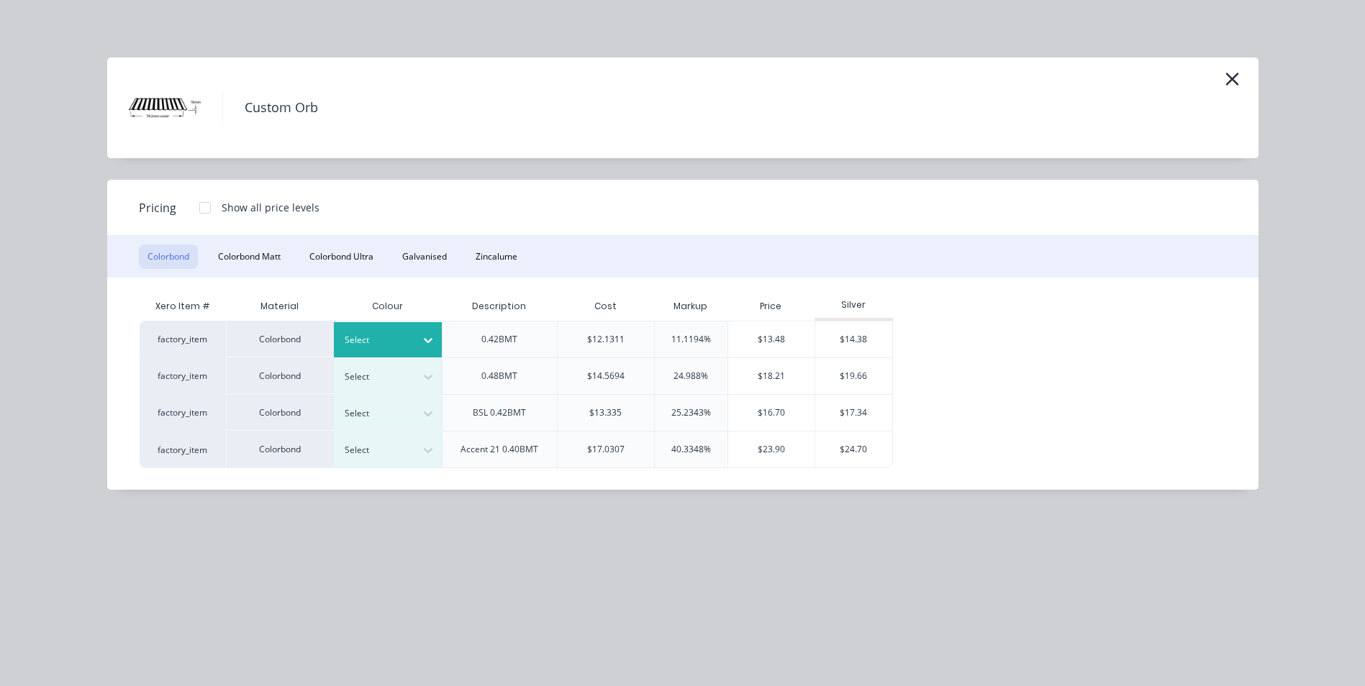
click at [430, 335] on icon at bounding box center [428, 340] width 14 height 14
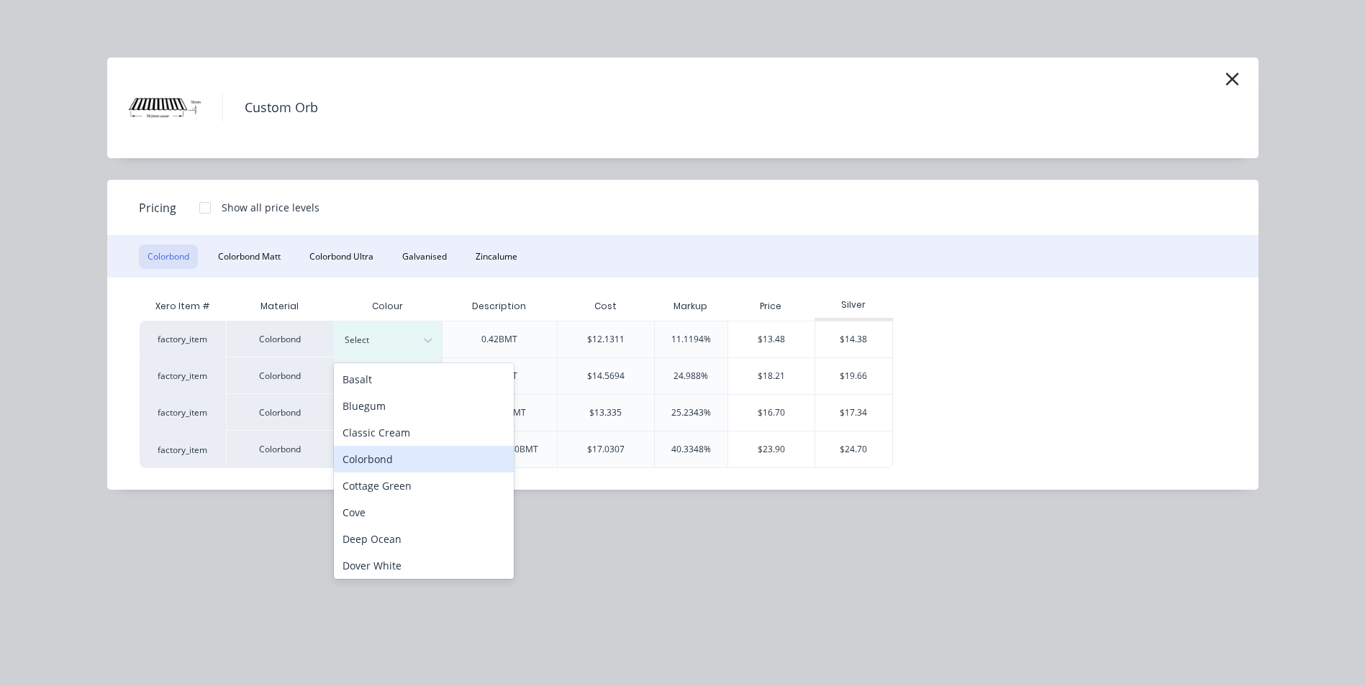
click at [422, 456] on div "Colorbond" at bounding box center [424, 459] width 180 height 27
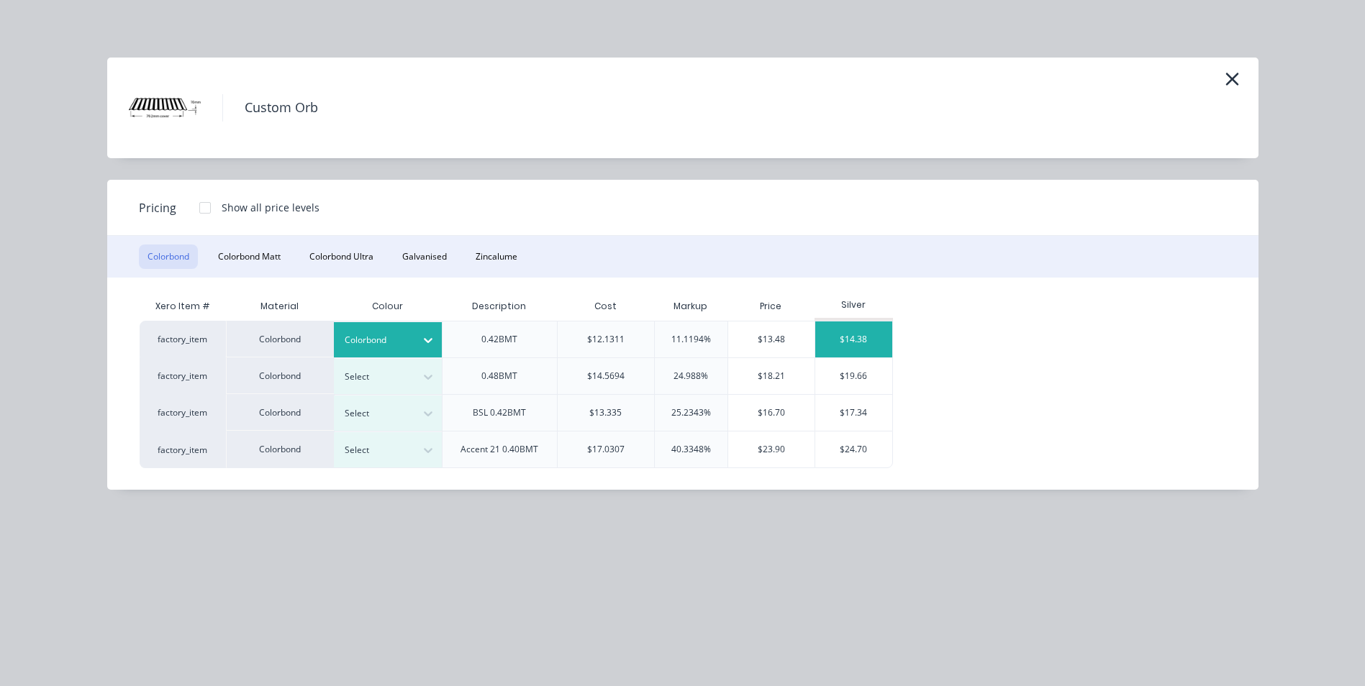
click at [846, 327] on div "$14.38" at bounding box center [853, 340] width 77 height 36
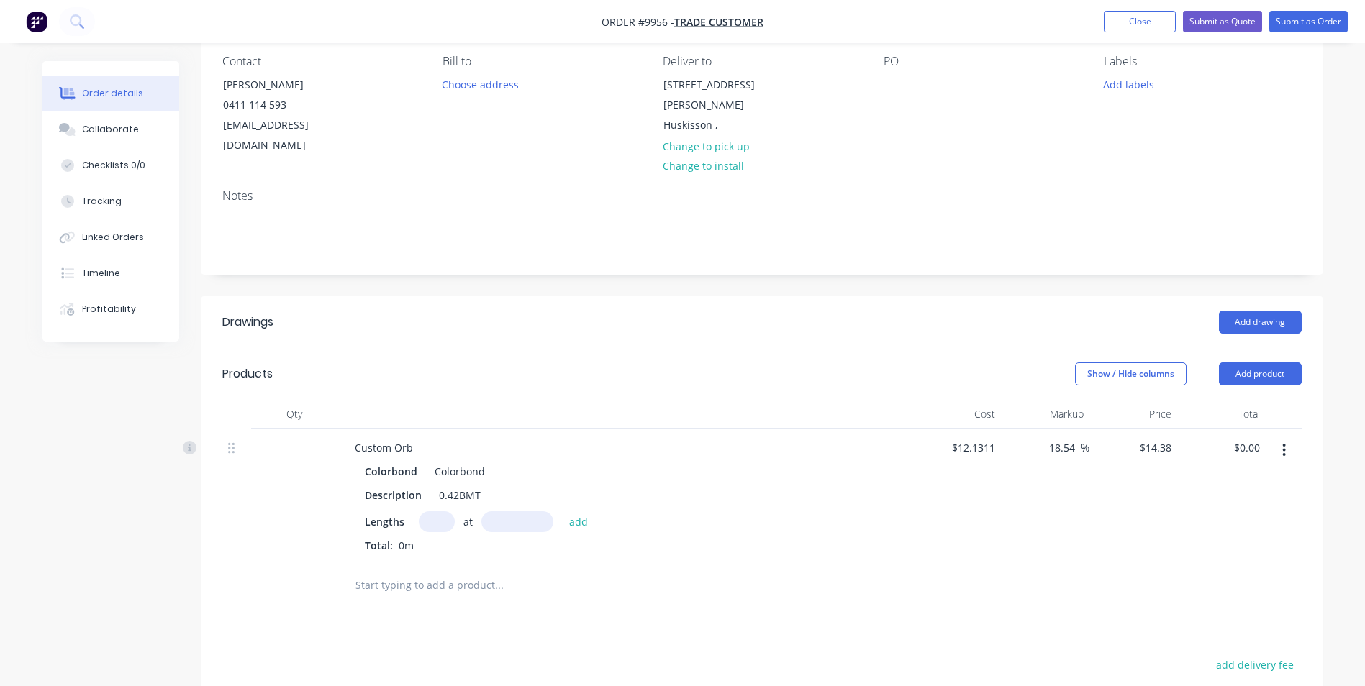
scroll to position [144, 0]
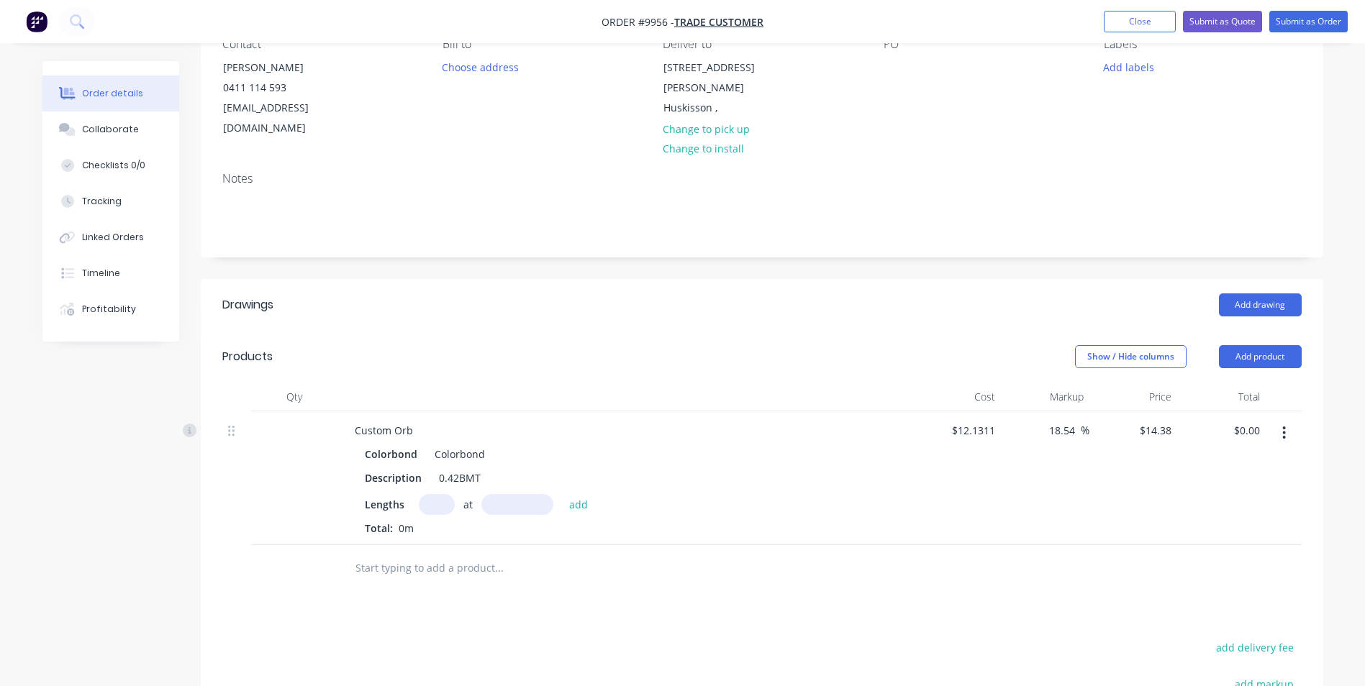
click at [425, 494] on input "text" at bounding box center [437, 504] width 36 height 21
type input "13"
type input "1830"
click at [562, 494] on button "add" at bounding box center [579, 503] width 34 height 19
type input "$342.10"
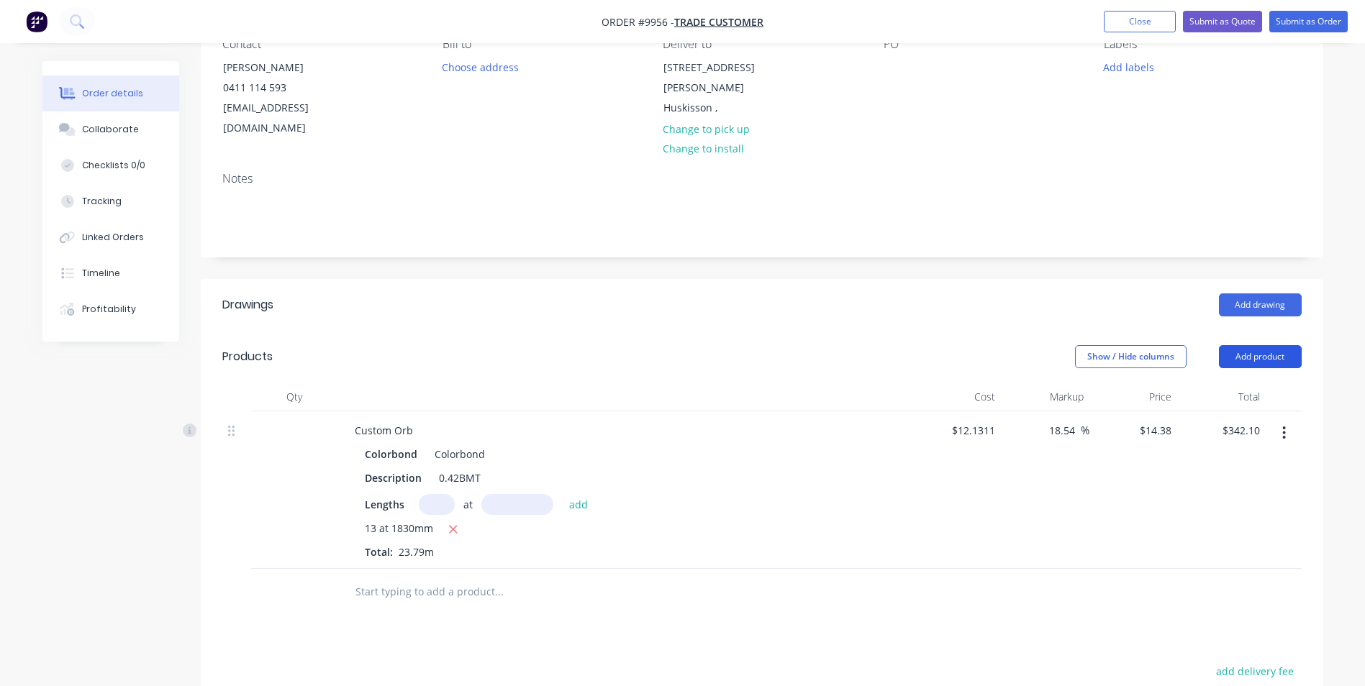
click at [1253, 345] on button "Add product" at bounding box center [1260, 356] width 83 height 23
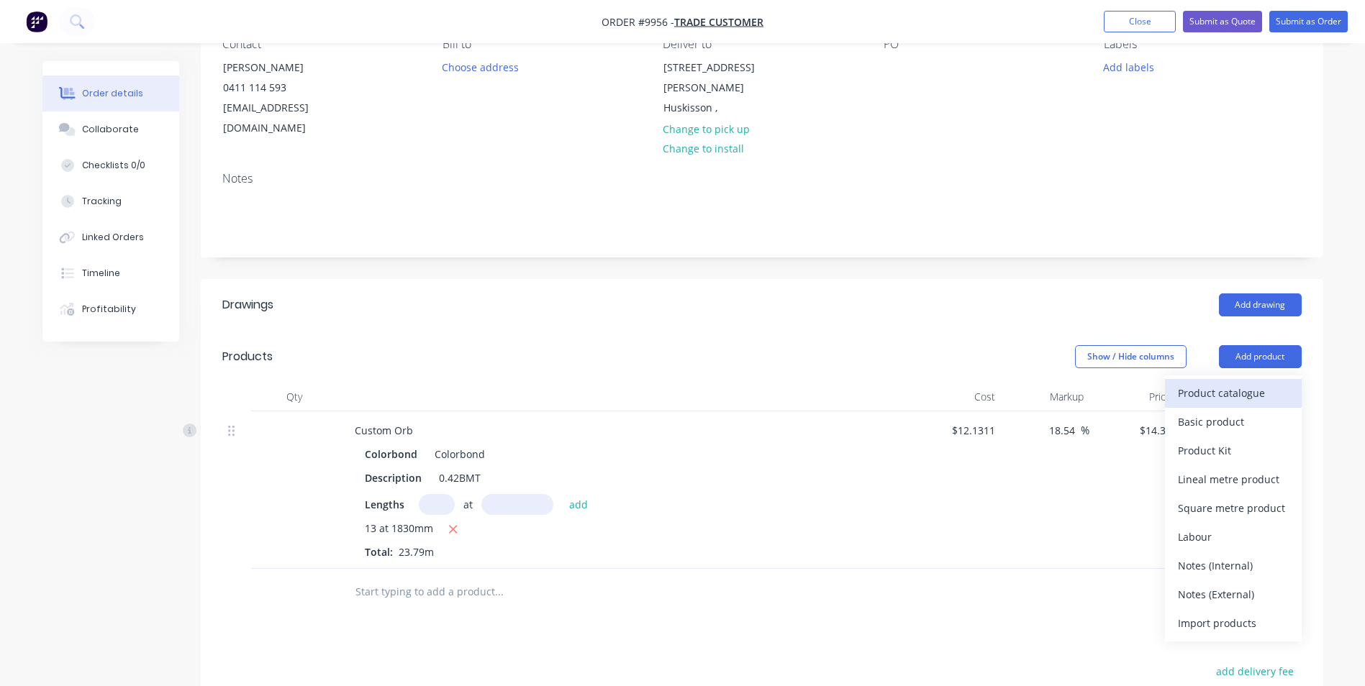
click at [1240, 383] on div "Product catalogue" at bounding box center [1233, 393] width 111 height 21
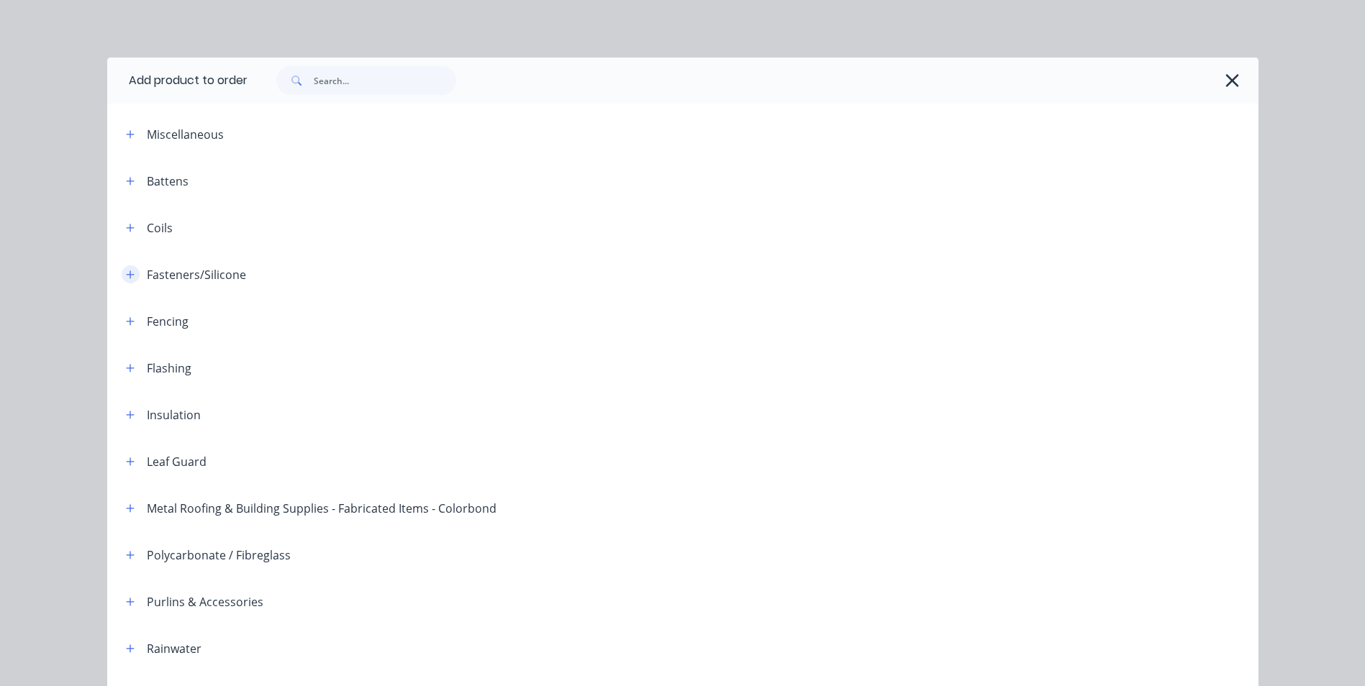
click at [126, 278] on icon "button" at bounding box center [130, 275] width 9 height 10
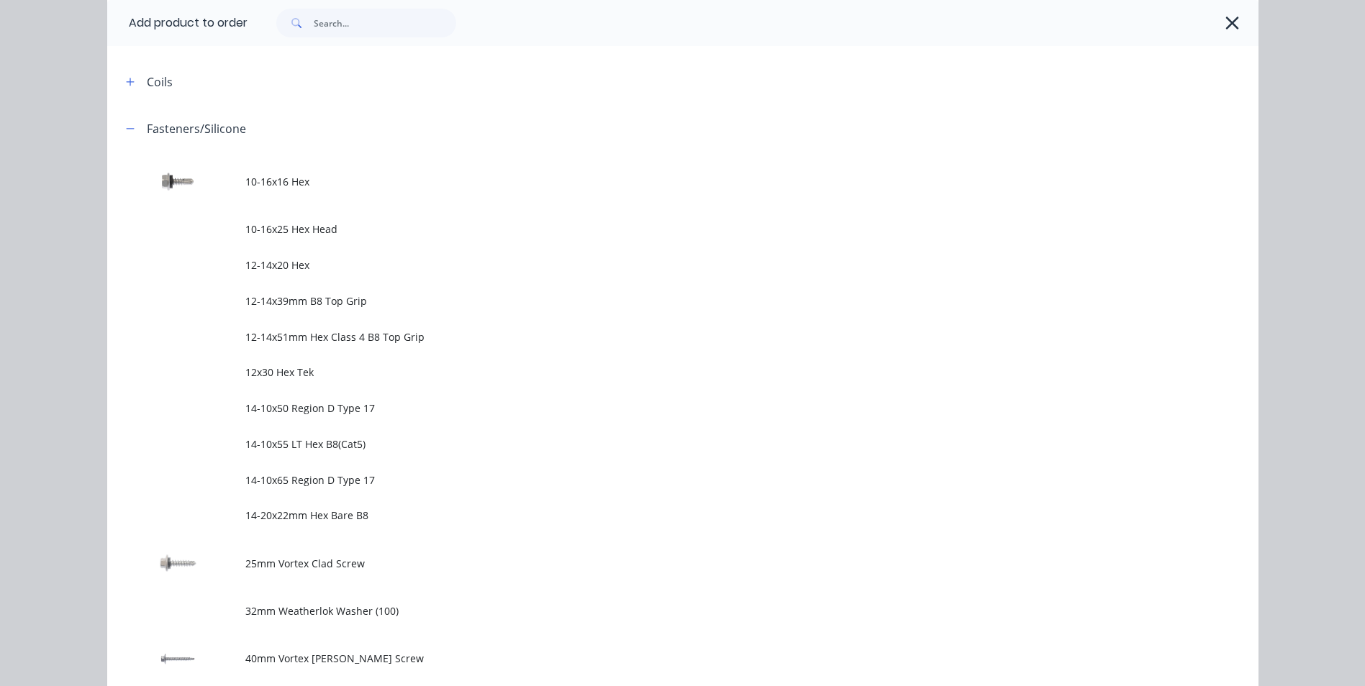
scroll to position [647, 0]
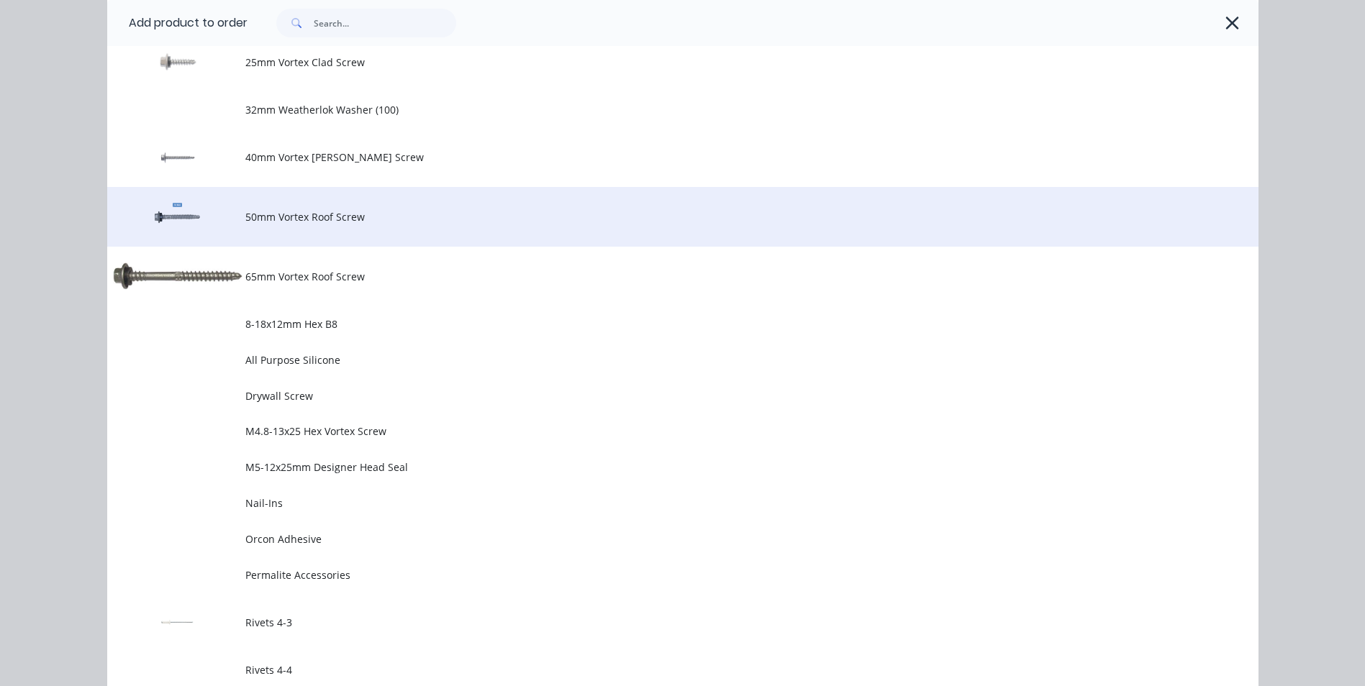
click at [413, 221] on span "50mm Vortex Roof Screw" at bounding box center [650, 216] width 810 height 15
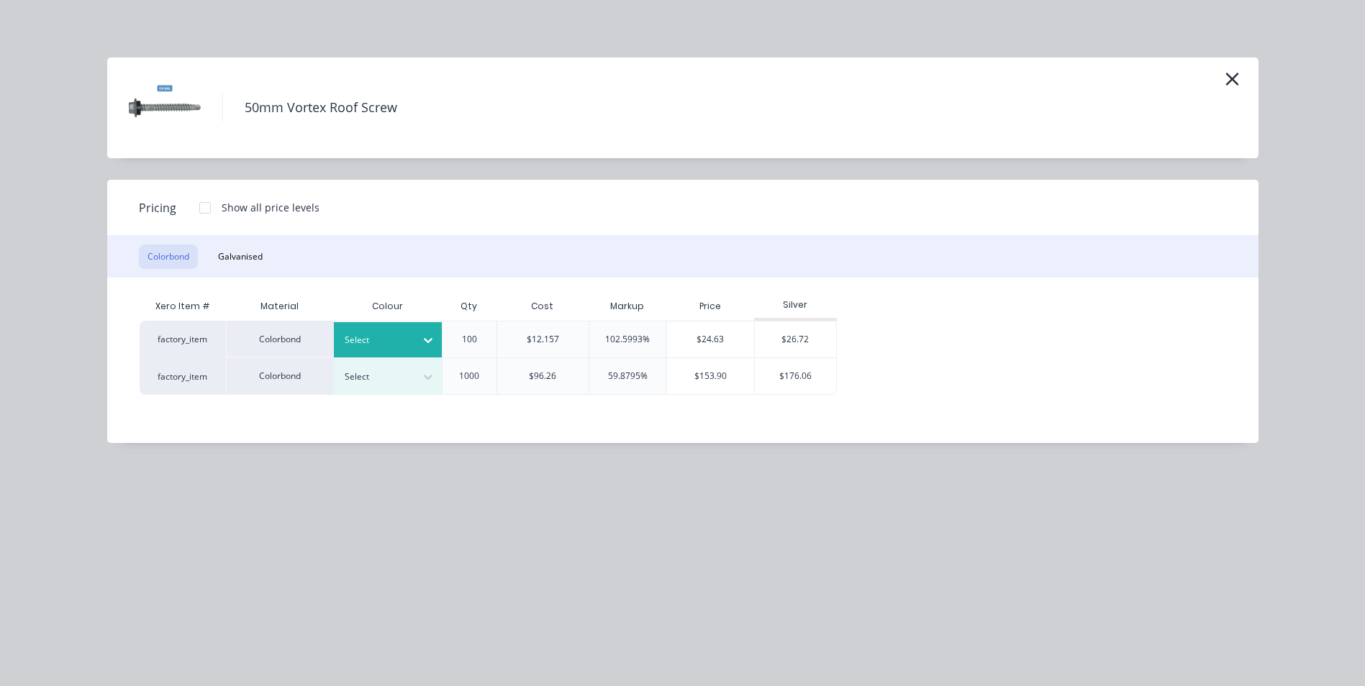
click at [428, 341] on icon at bounding box center [428, 340] width 14 height 14
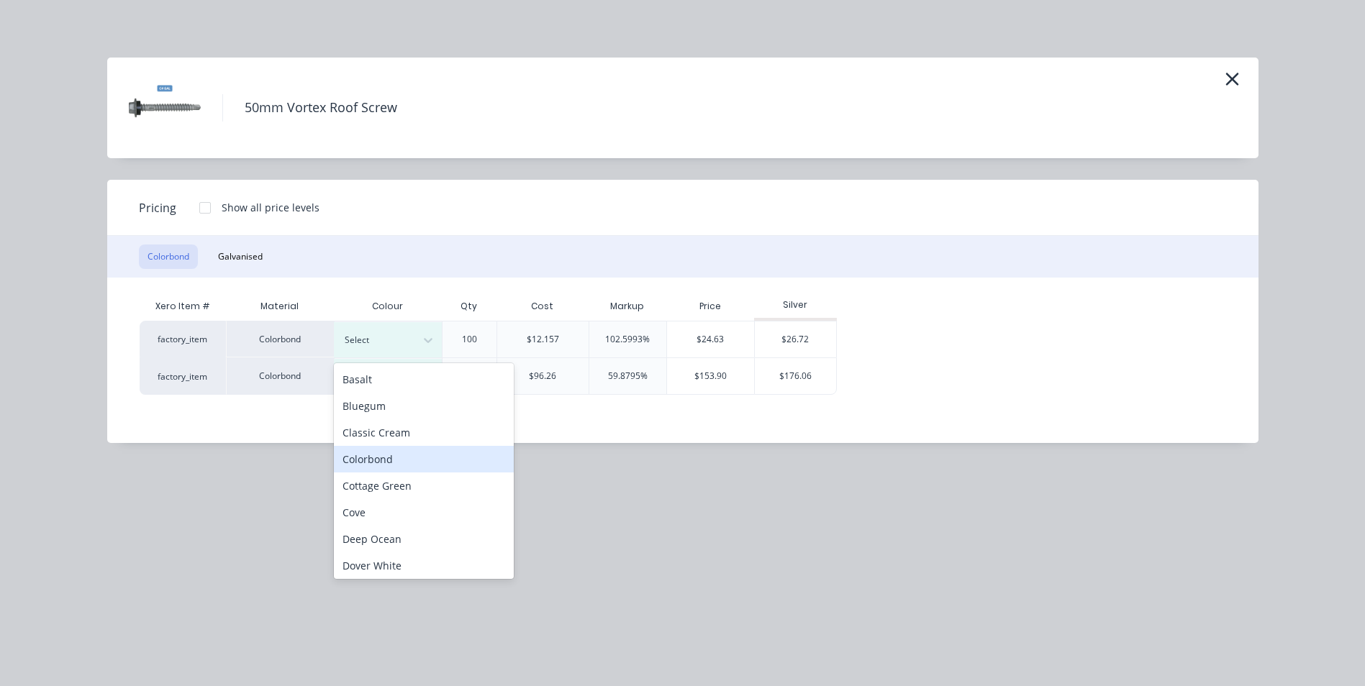
click at [409, 450] on div "Colorbond" at bounding box center [424, 459] width 180 height 27
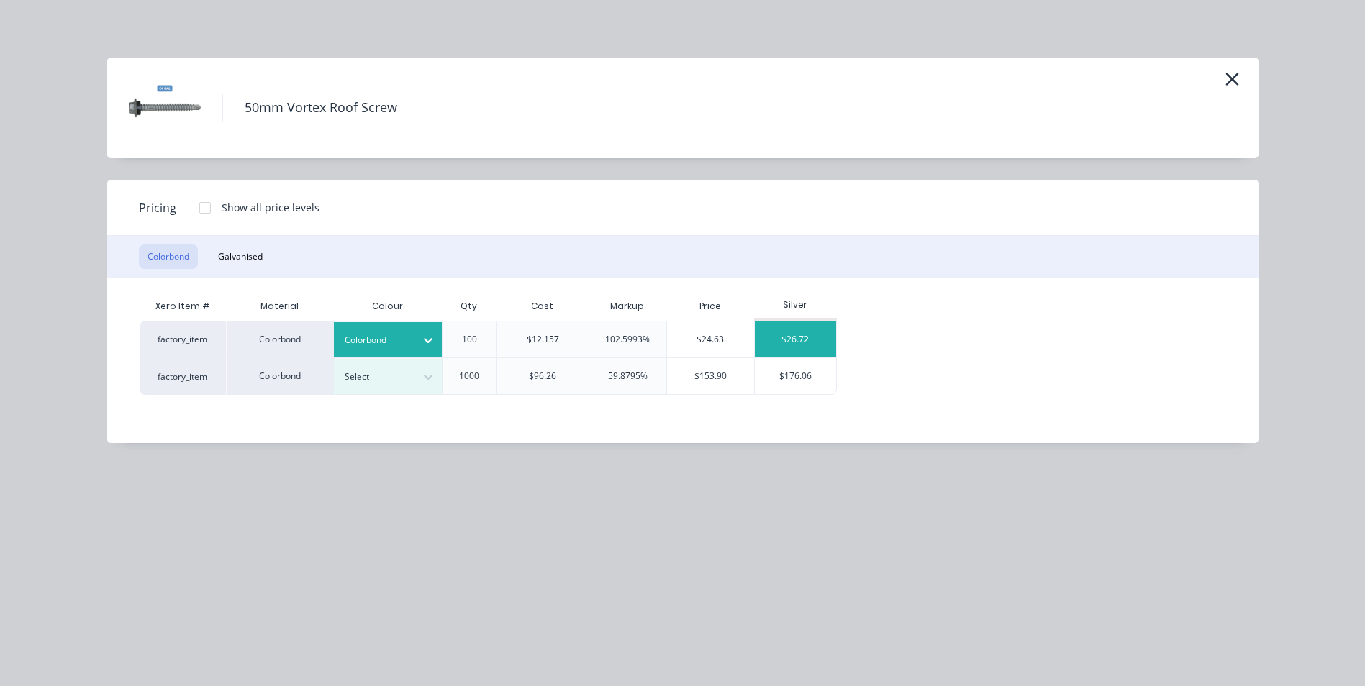
click at [792, 341] on div "$26.72" at bounding box center [795, 340] width 81 height 36
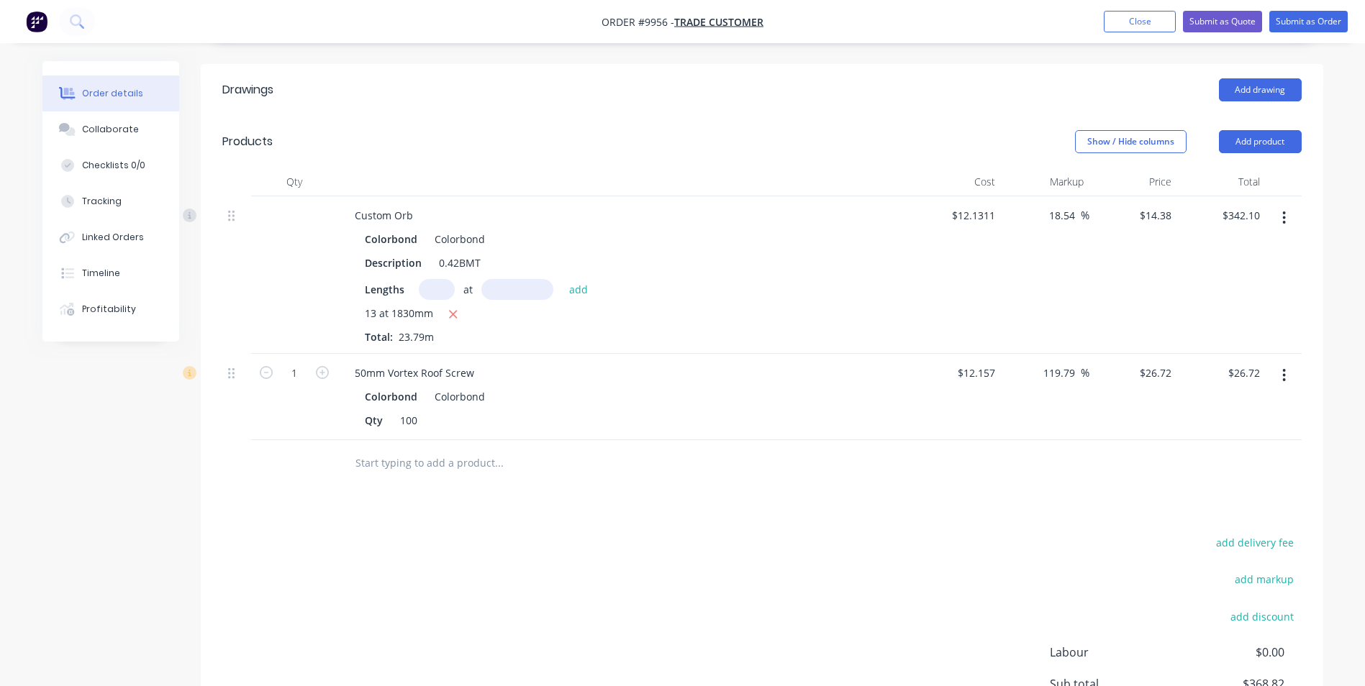
scroll to position [360, 0]
click at [322, 365] on icon "button" at bounding box center [322, 371] width 13 height 13
type input "2"
type input "$53.44"
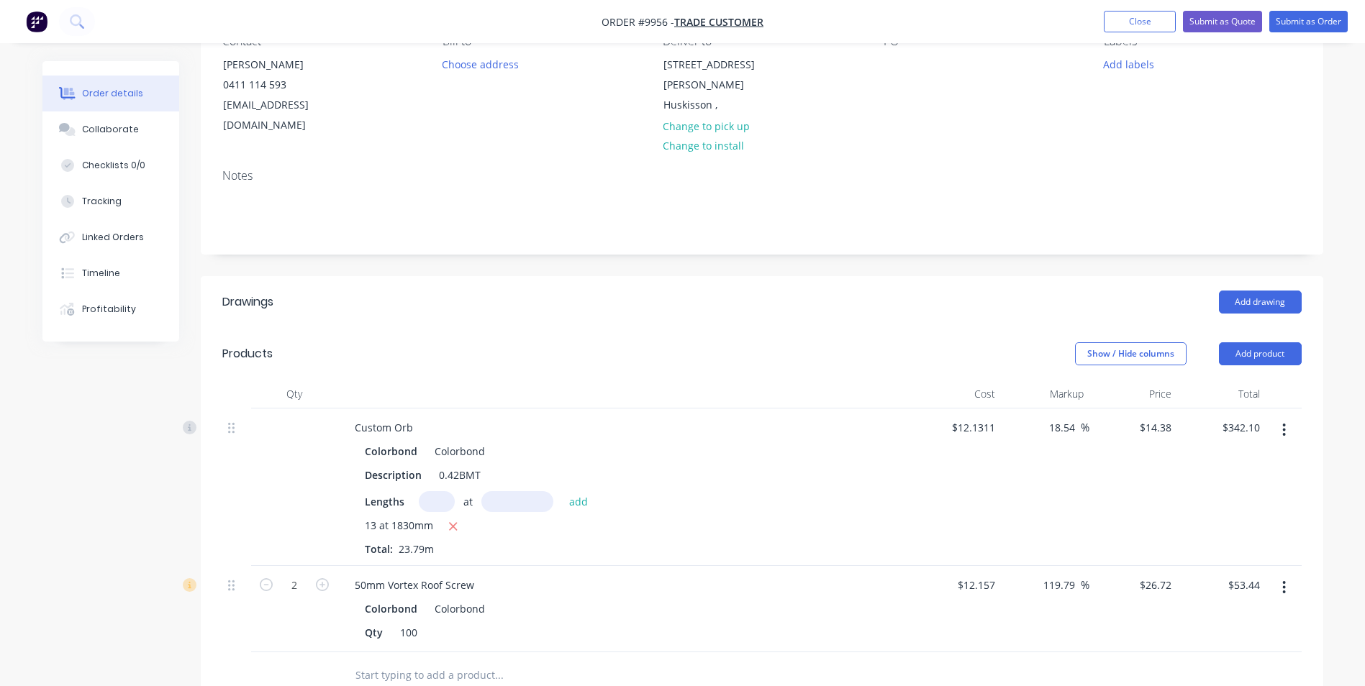
scroll to position [216, 0]
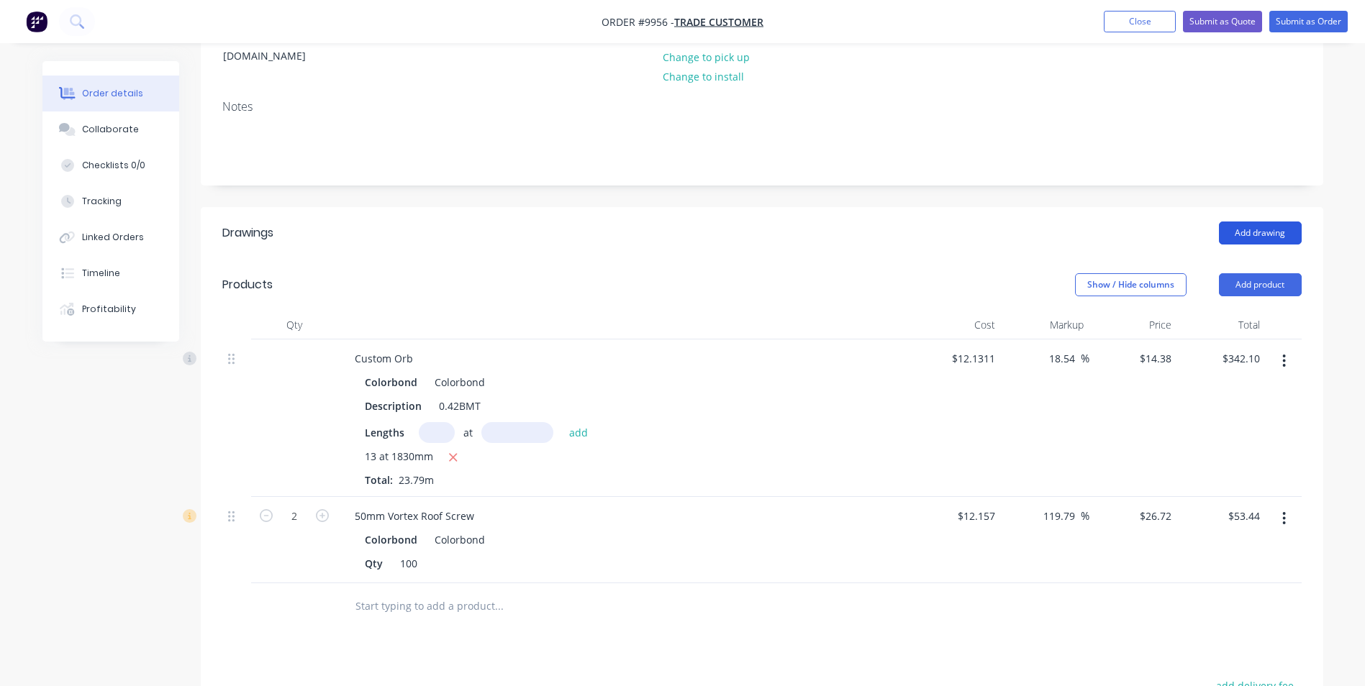
click at [1260, 222] on button "Add drawing" at bounding box center [1260, 233] width 83 height 23
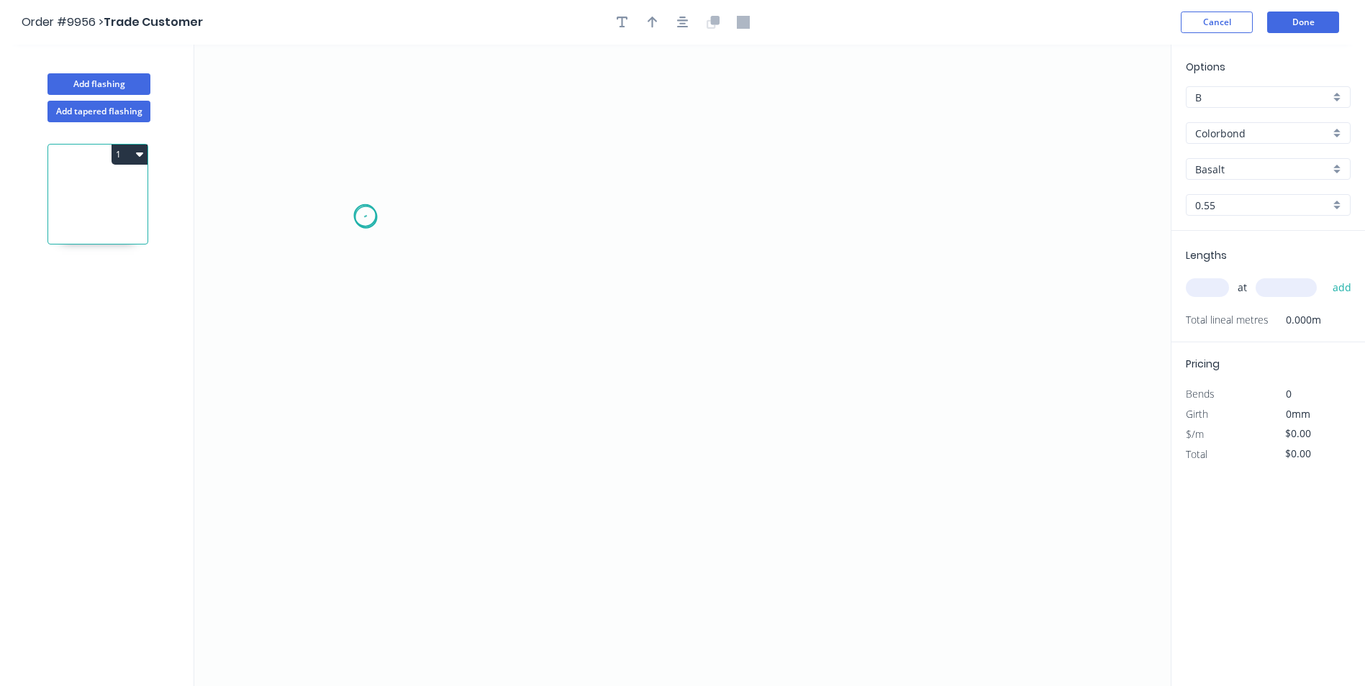
drag, startPoint x: 365, startPoint y: 216, endPoint x: 375, endPoint y: 296, distance: 81.2
click at [365, 218] on icon "0" at bounding box center [682, 366] width 976 height 642
click at [389, 392] on icon "0" at bounding box center [682, 366] width 976 height 642
click at [926, 391] on icon "0 ?" at bounding box center [682, 366] width 976 height 642
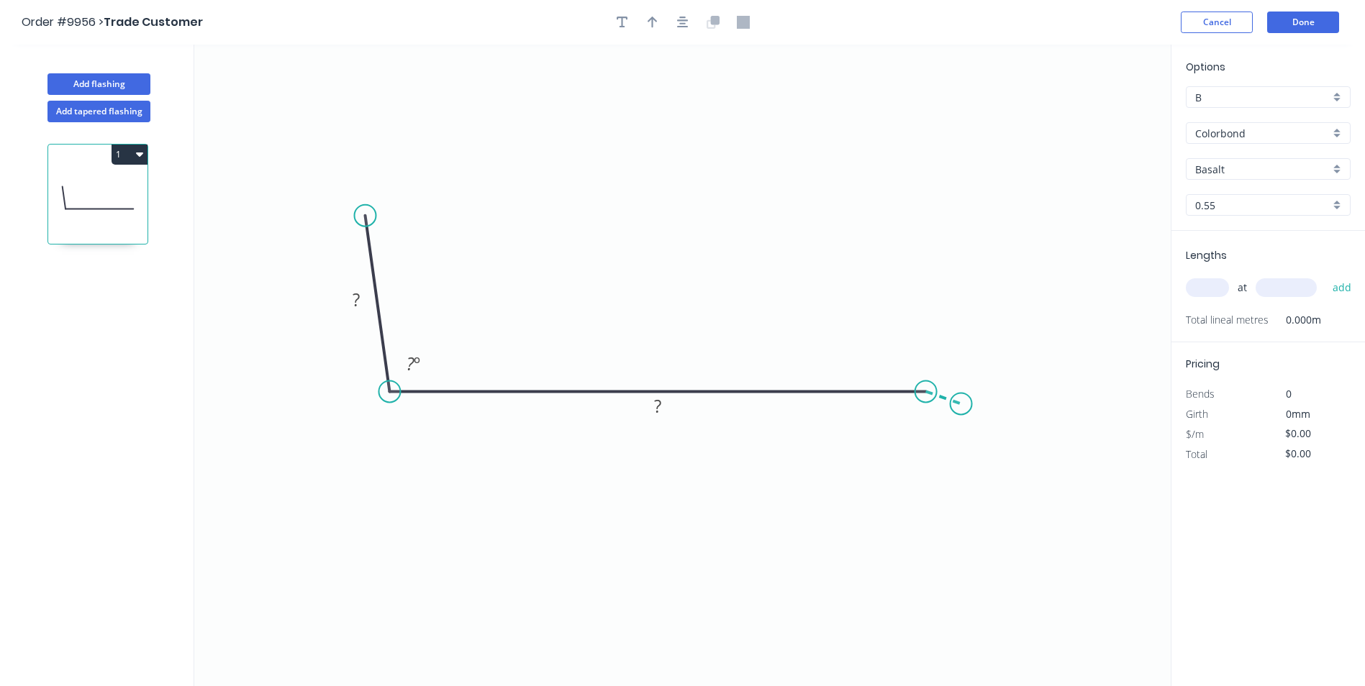
click at [961, 404] on icon "0 ? ? ? º" at bounding box center [682, 366] width 976 height 642
click at [355, 298] on tspan "?" at bounding box center [356, 300] width 7 height 24
click at [620, 134] on icon "0 100 200 20 95 º 160 º" at bounding box center [682, 366] width 976 height 642
type input "$15.34"
drag, startPoint x: 643, startPoint y: 26, endPoint x: 676, endPoint y: 26, distance: 33.1
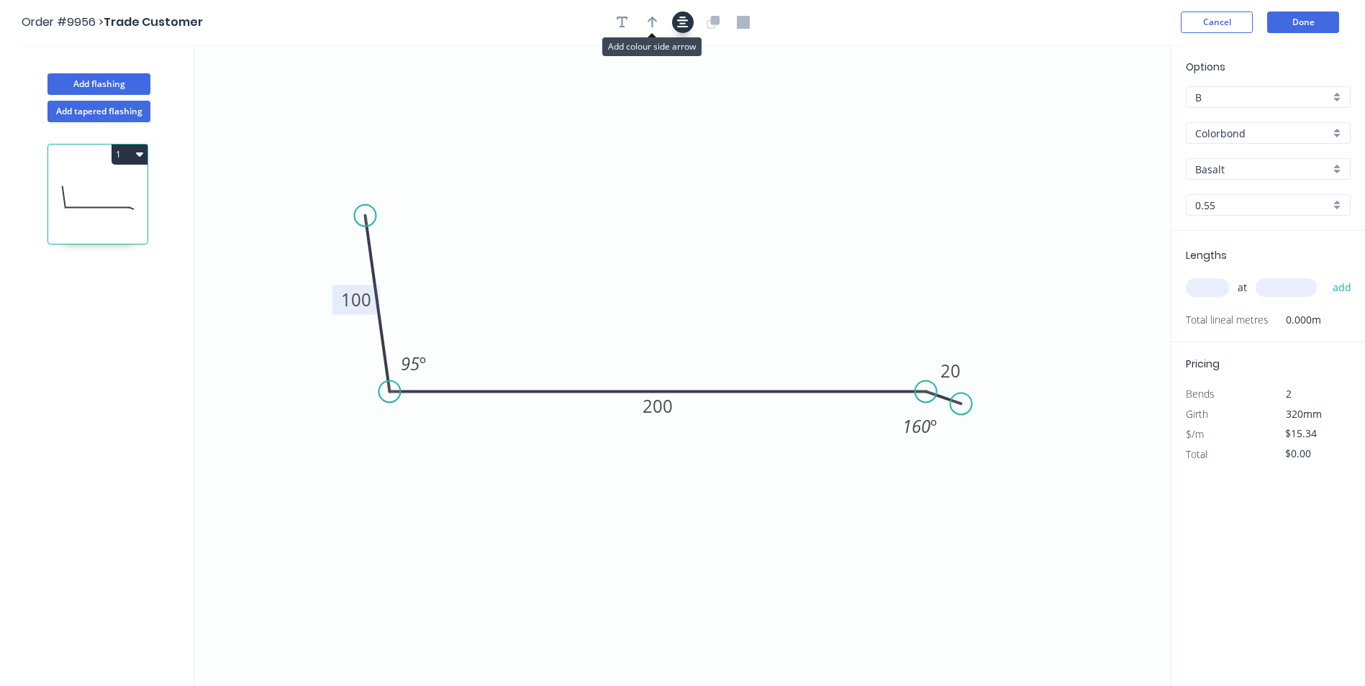
click at [644, 26] on button "button" at bounding box center [653, 23] width 22 height 22
drag, startPoint x: 1093, startPoint y: 114, endPoint x: 597, endPoint y: 265, distance: 518.0
click at [597, 265] on icon at bounding box center [597, 248] width 13 height 46
click at [1236, 163] on input "Basalt" at bounding box center [1262, 169] width 135 height 15
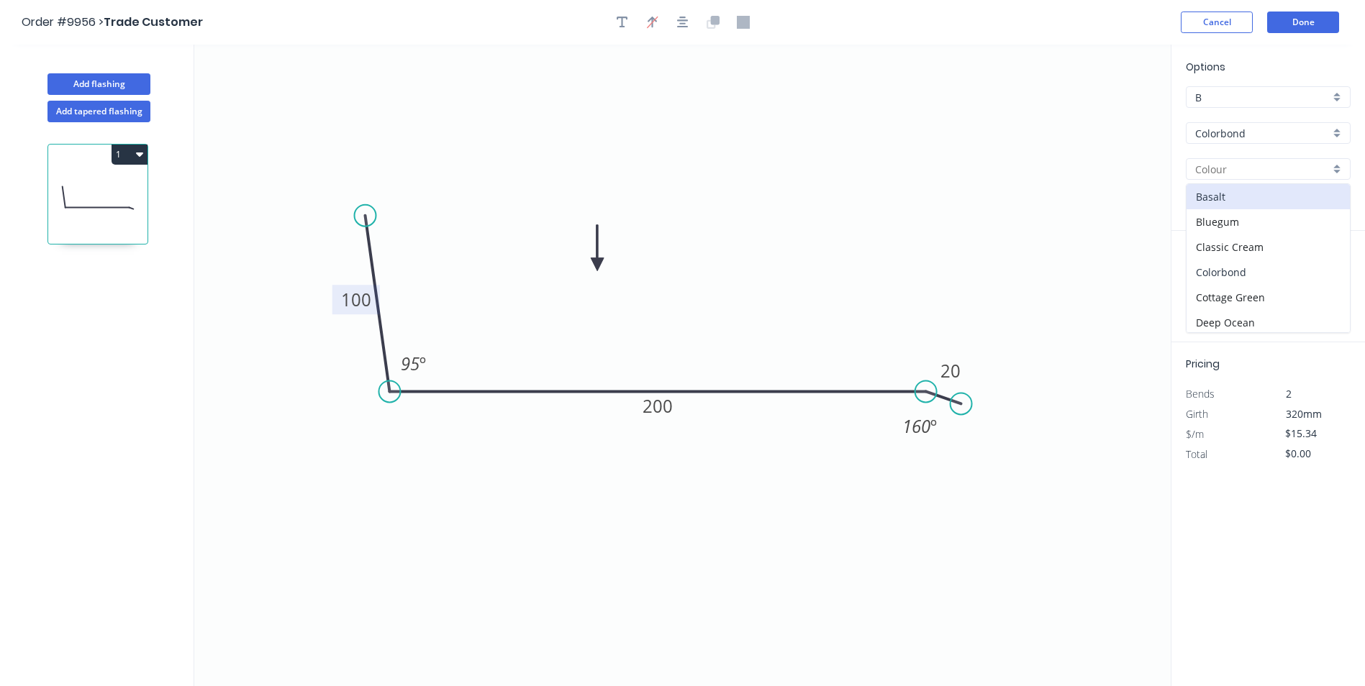
click at [1253, 271] on div "Colorbond" at bounding box center [1267, 272] width 163 height 25
type input "Colorbond"
click at [1216, 290] on input "text" at bounding box center [1207, 287] width 43 height 19
type input "2"
type input "5000"
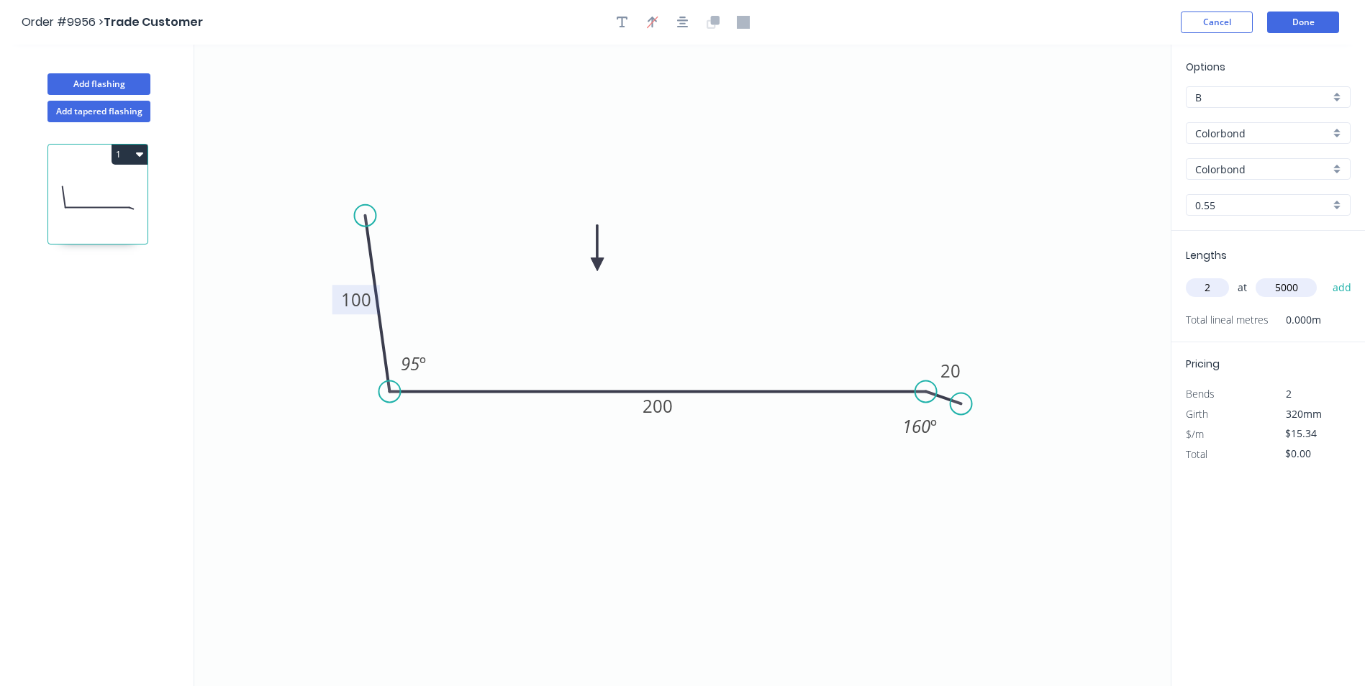
click at [1325, 276] on button "add" at bounding box center [1342, 288] width 34 height 24
type input "$153.40"
click at [1291, 19] on button "Done" at bounding box center [1303, 23] width 72 height 22
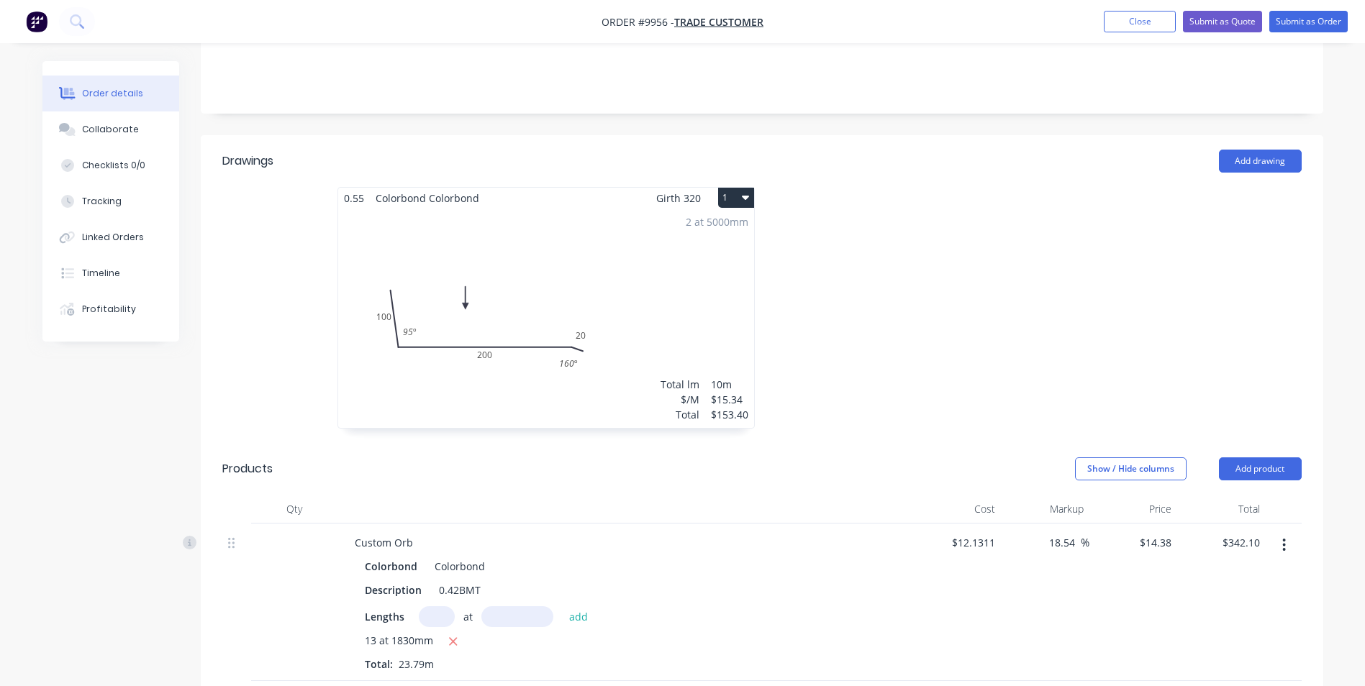
scroll to position [576, 0]
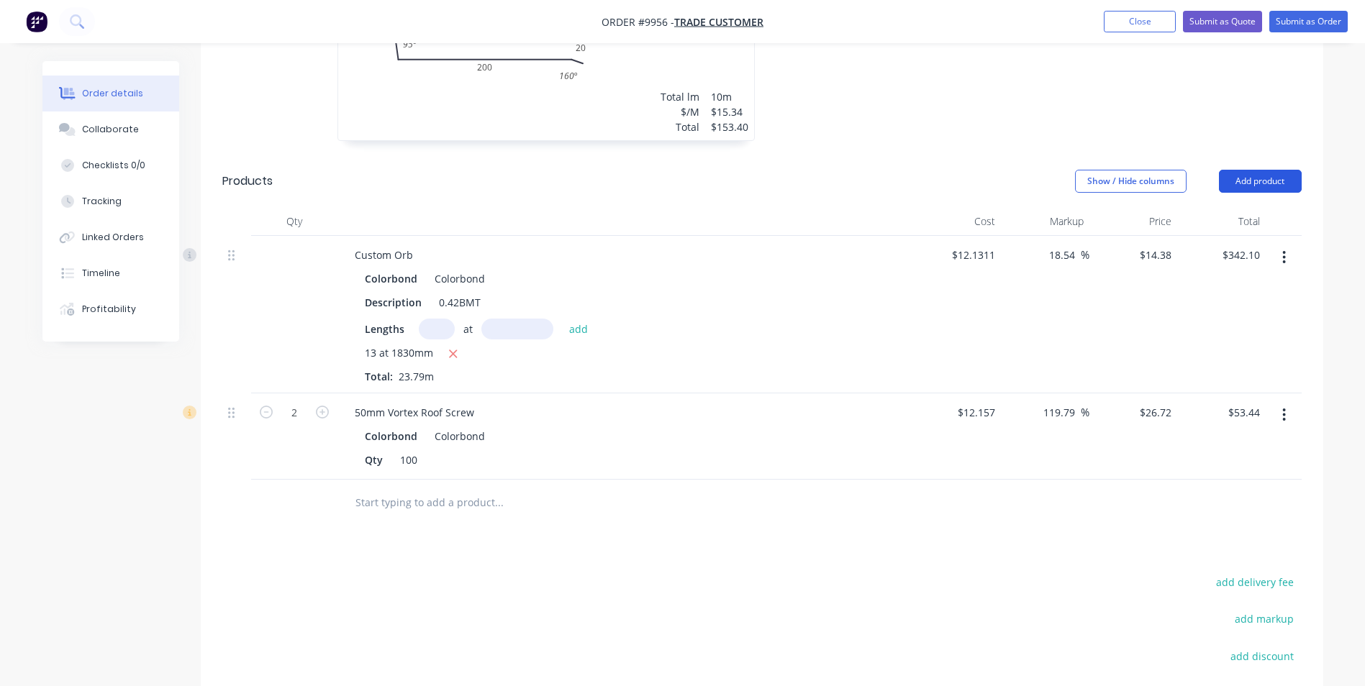
click at [1240, 170] on button "Add product" at bounding box center [1260, 181] width 83 height 23
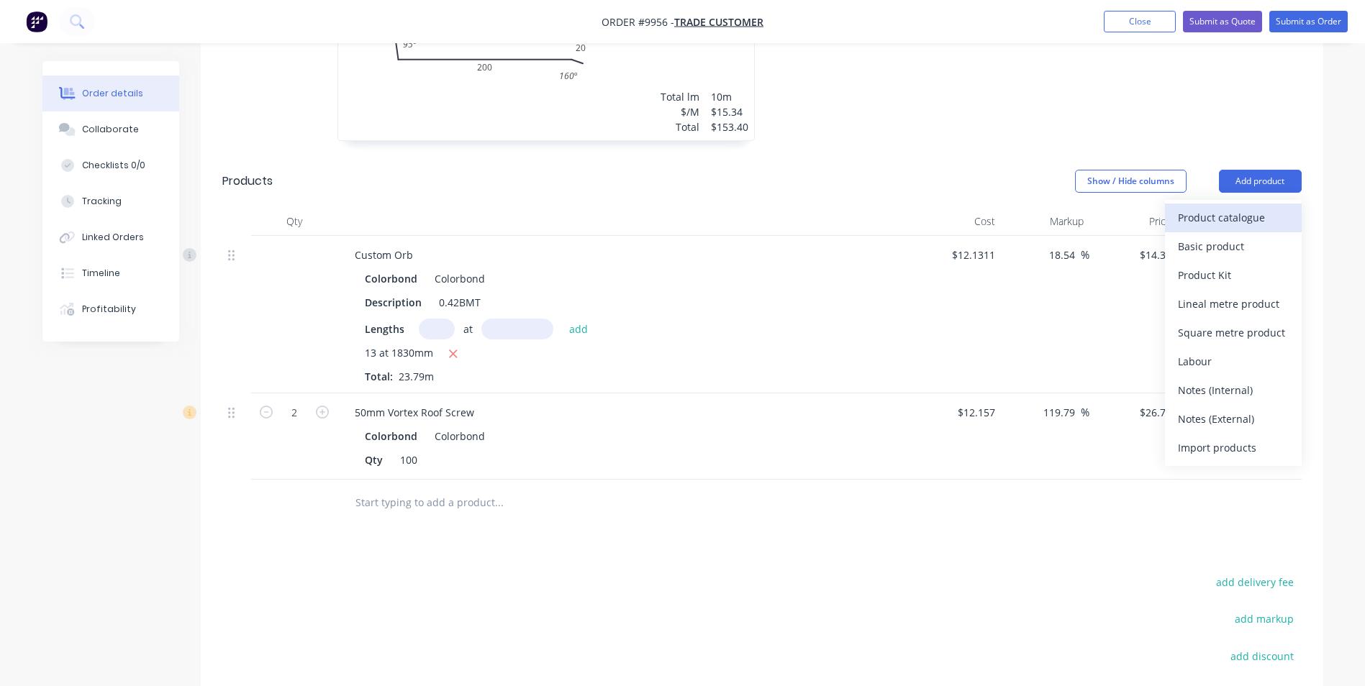
click at [1235, 207] on div "Product catalogue" at bounding box center [1233, 217] width 111 height 21
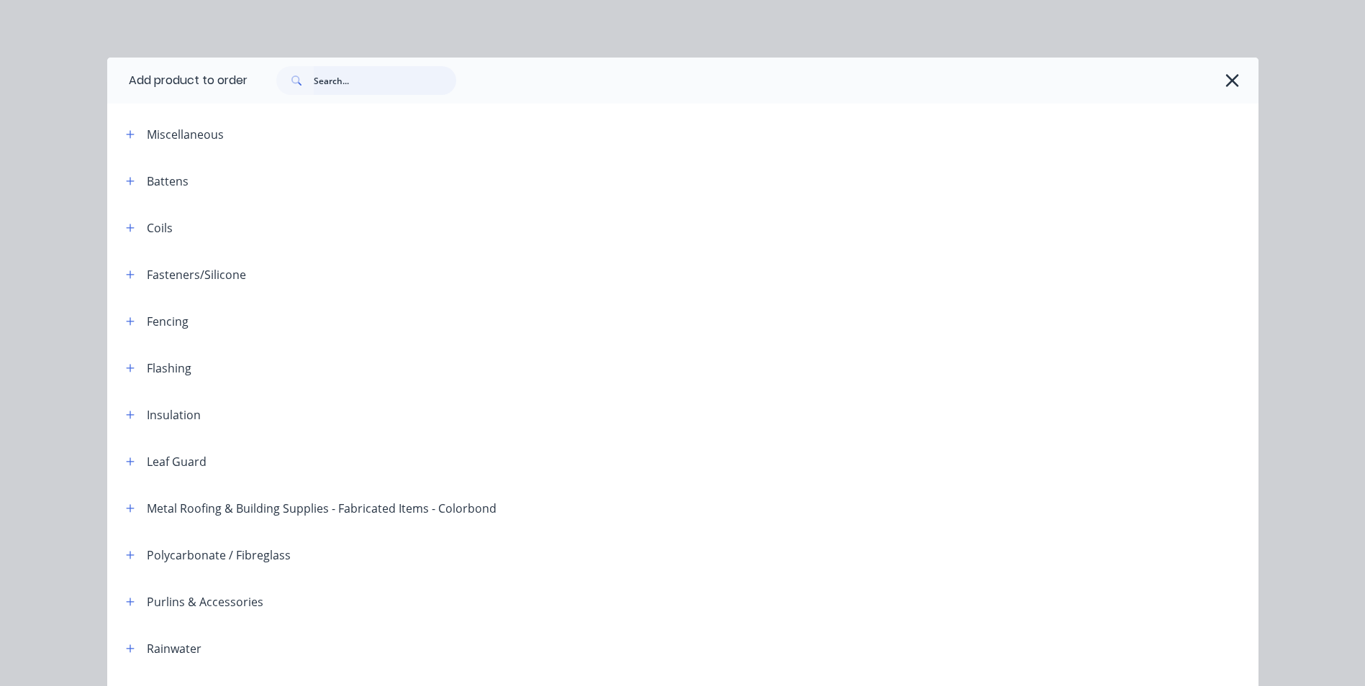
click at [403, 82] on input "text" at bounding box center [385, 80] width 142 height 29
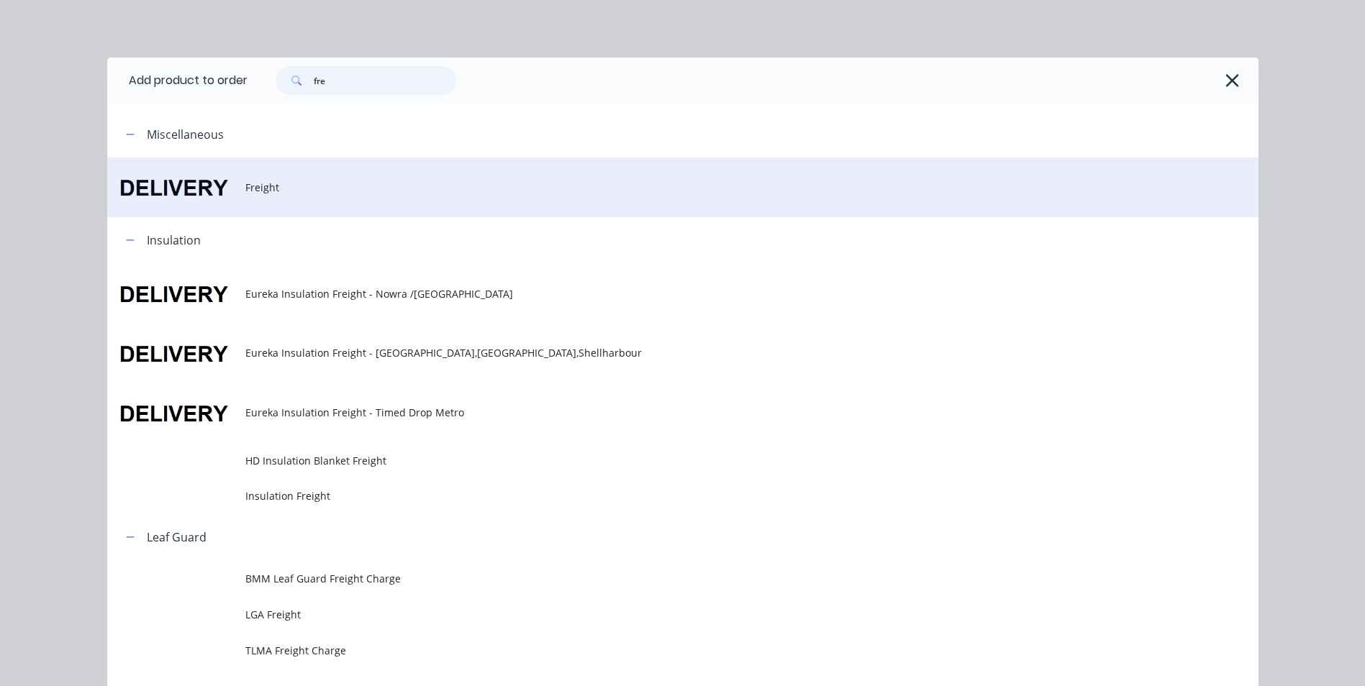
type input "fre"
click at [280, 190] on span "Freight" at bounding box center [650, 187] width 810 height 15
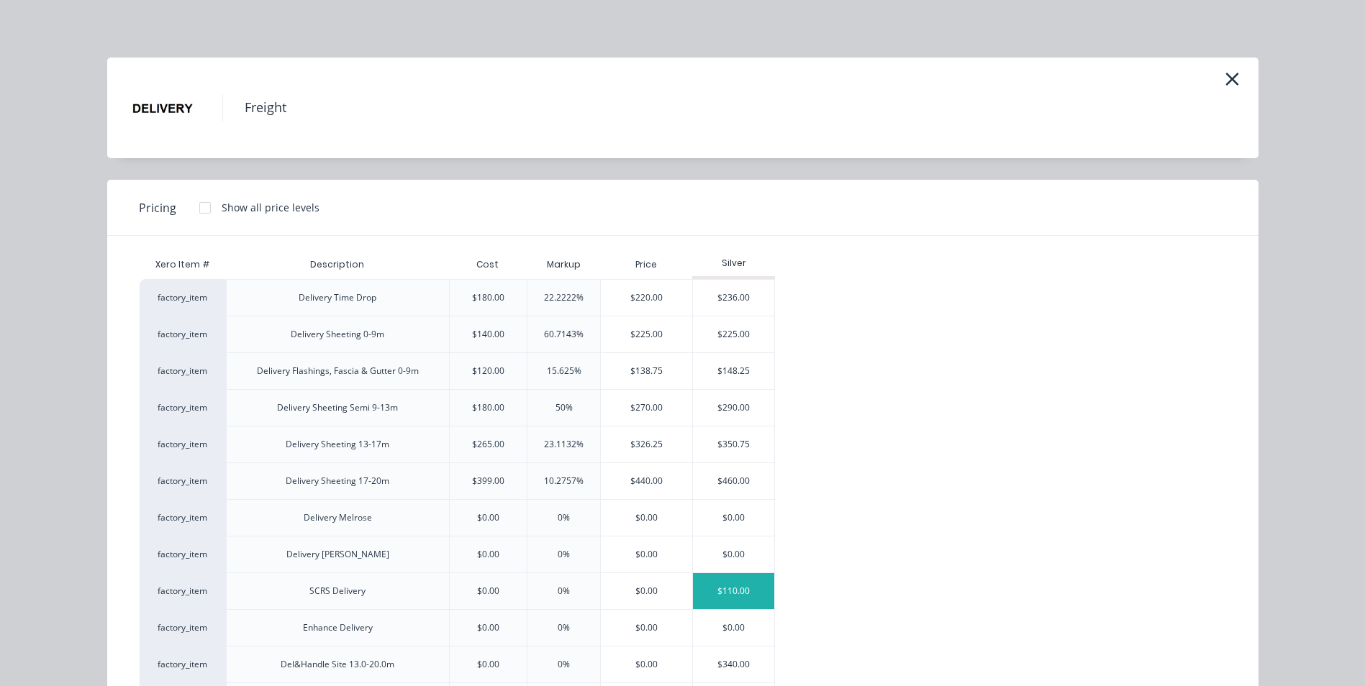
click at [740, 591] on div "$110.00" at bounding box center [733, 591] width 81 height 36
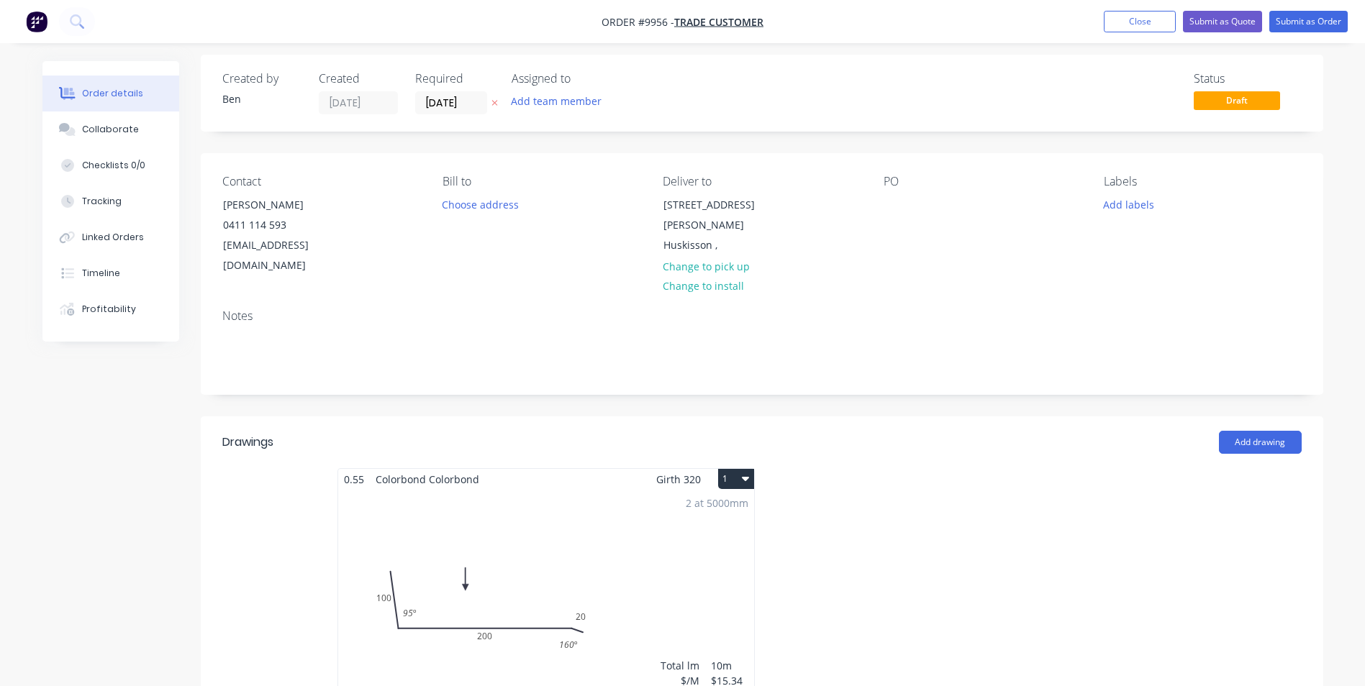
scroll to position [0, 0]
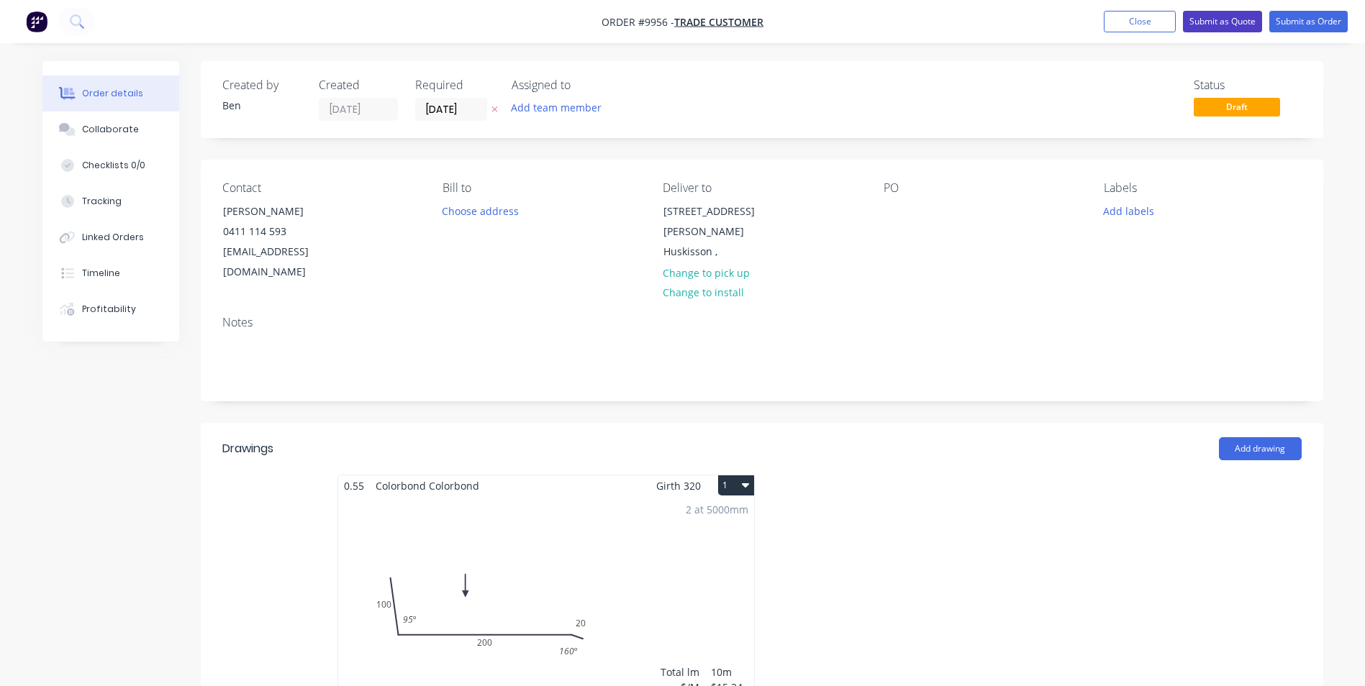
click at [1204, 22] on button "Submit as Quote" at bounding box center [1222, 22] width 79 height 22
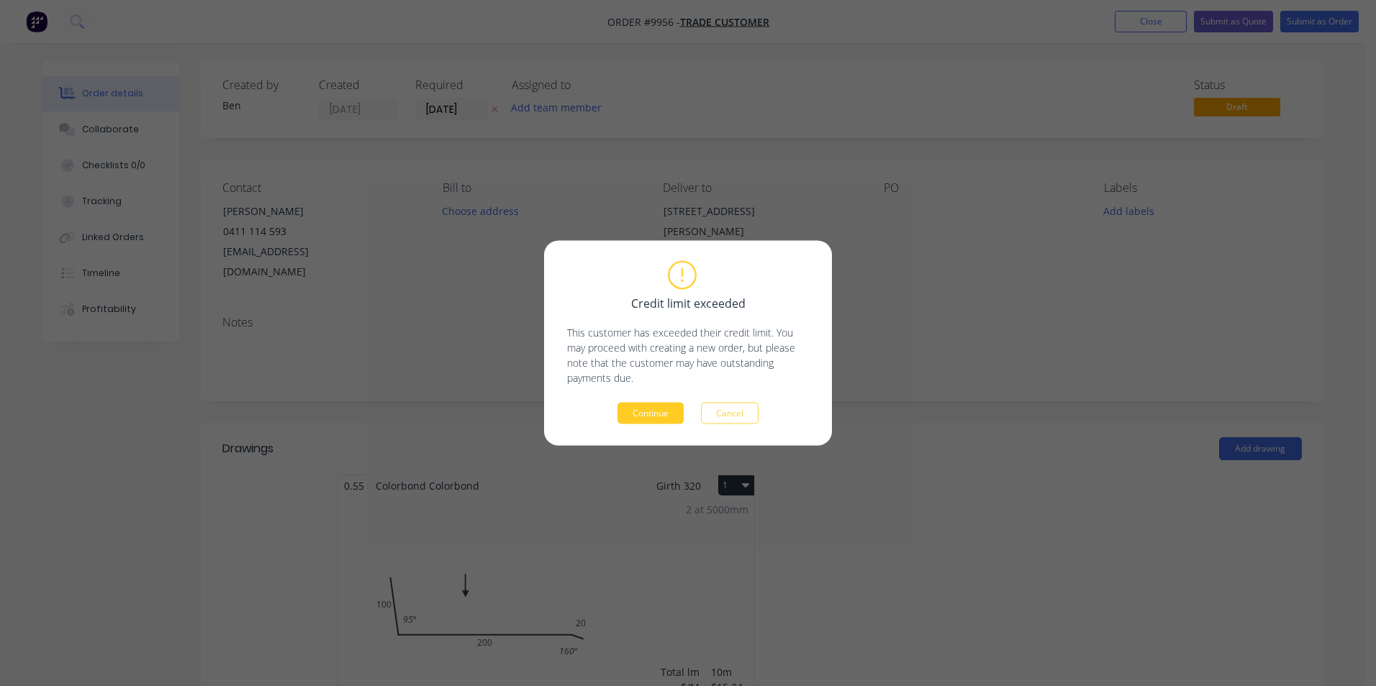
click at [647, 414] on button "Continue" at bounding box center [650, 414] width 66 height 22
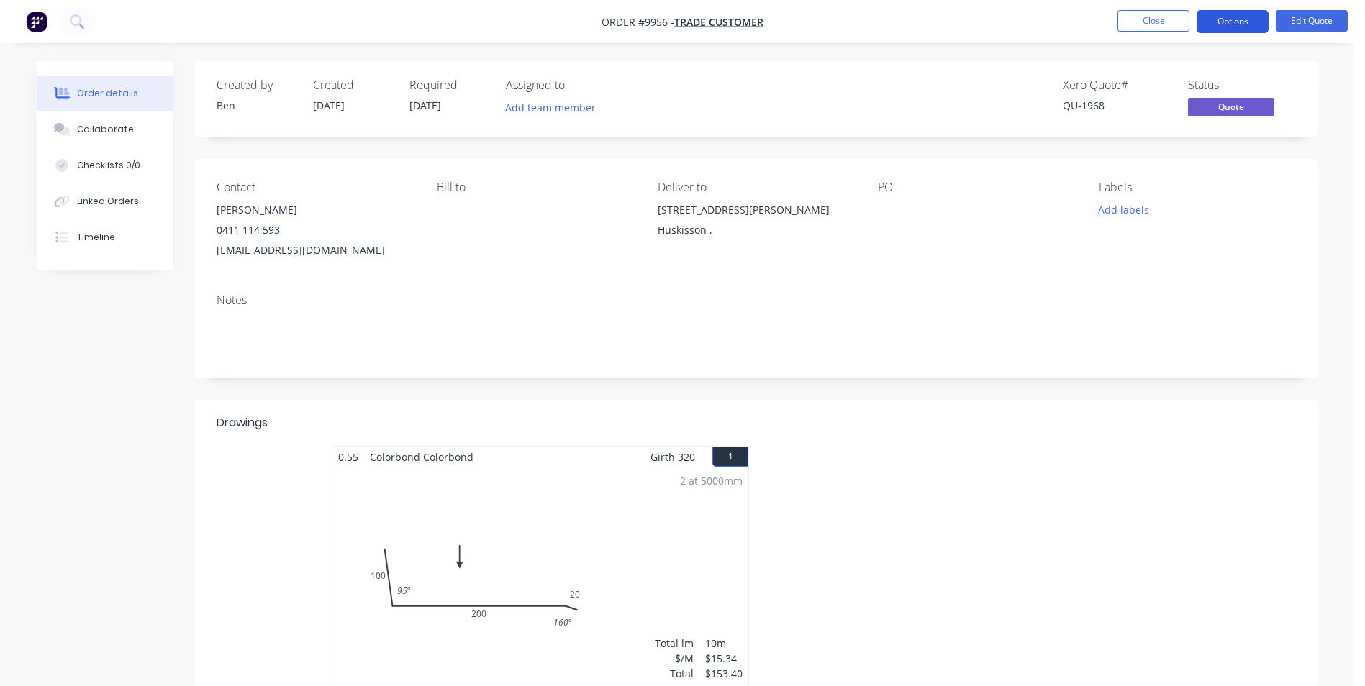
click at [1222, 22] on button "Options" at bounding box center [1232, 21] width 72 height 23
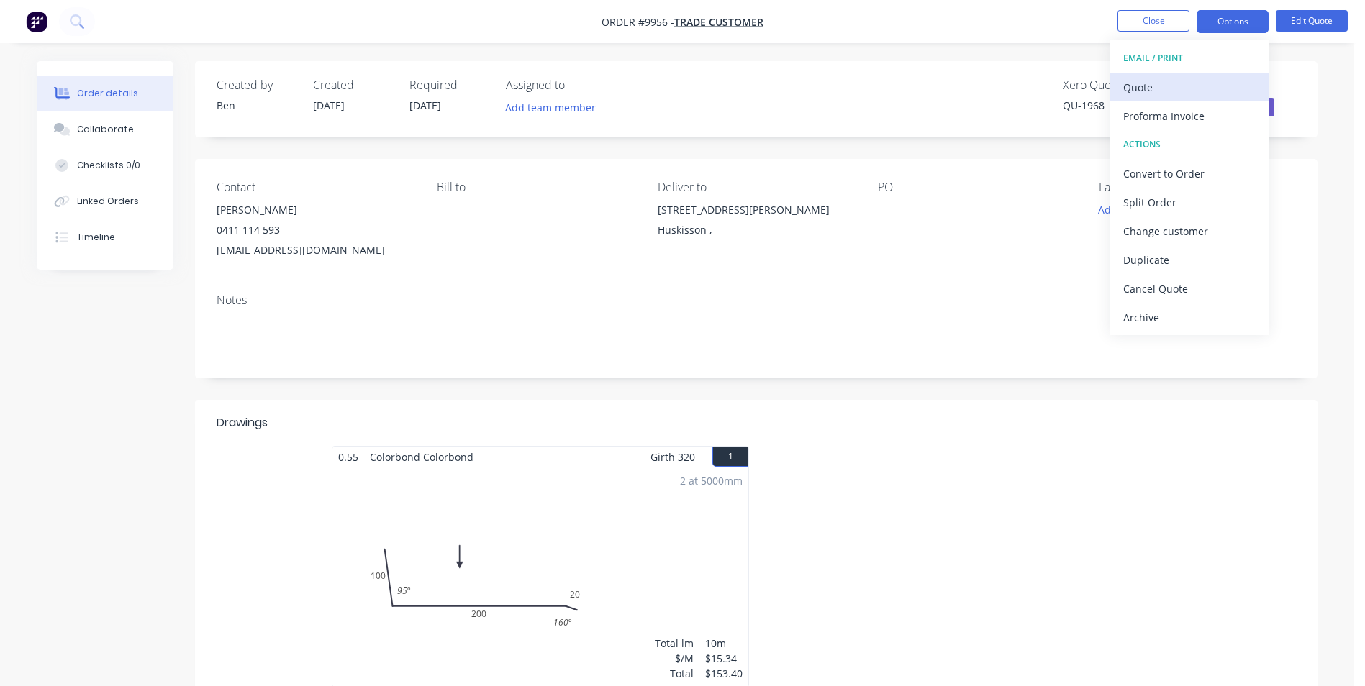
click at [1183, 82] on div "Quote" at bounding box center [1189, 87] width 132 height 21
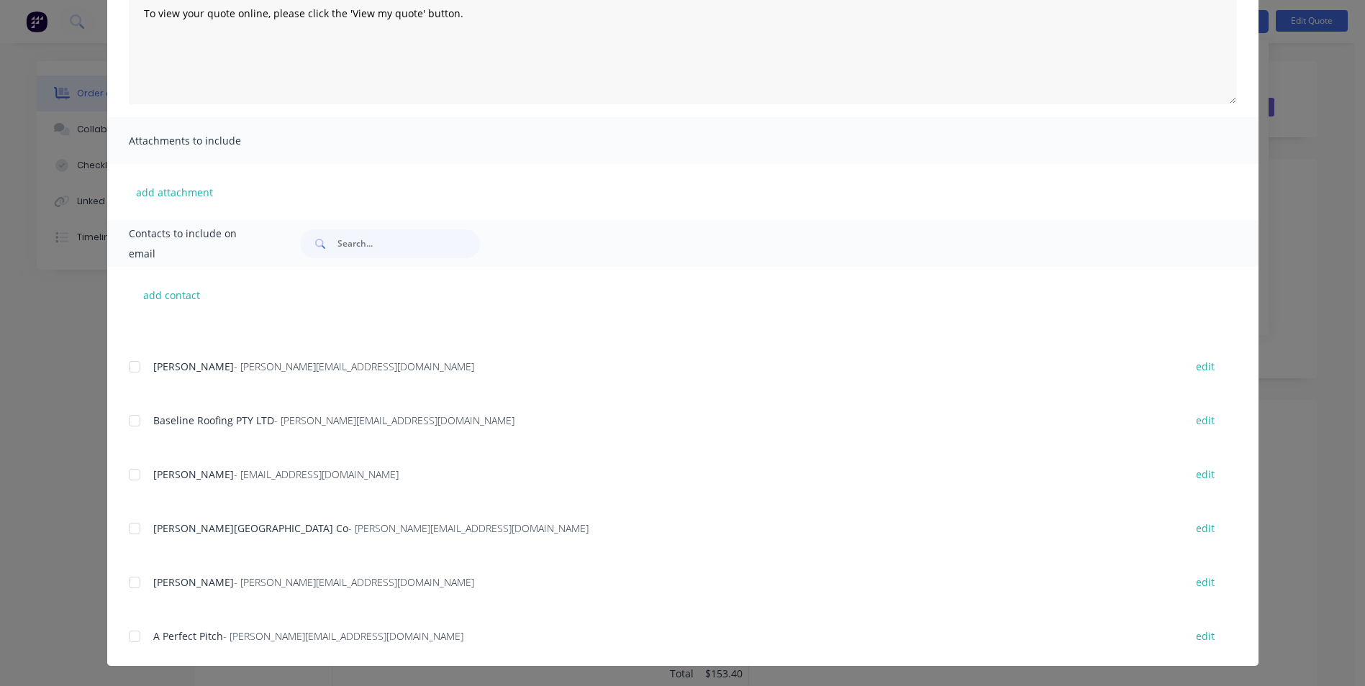
scroll to position [2302, 0]
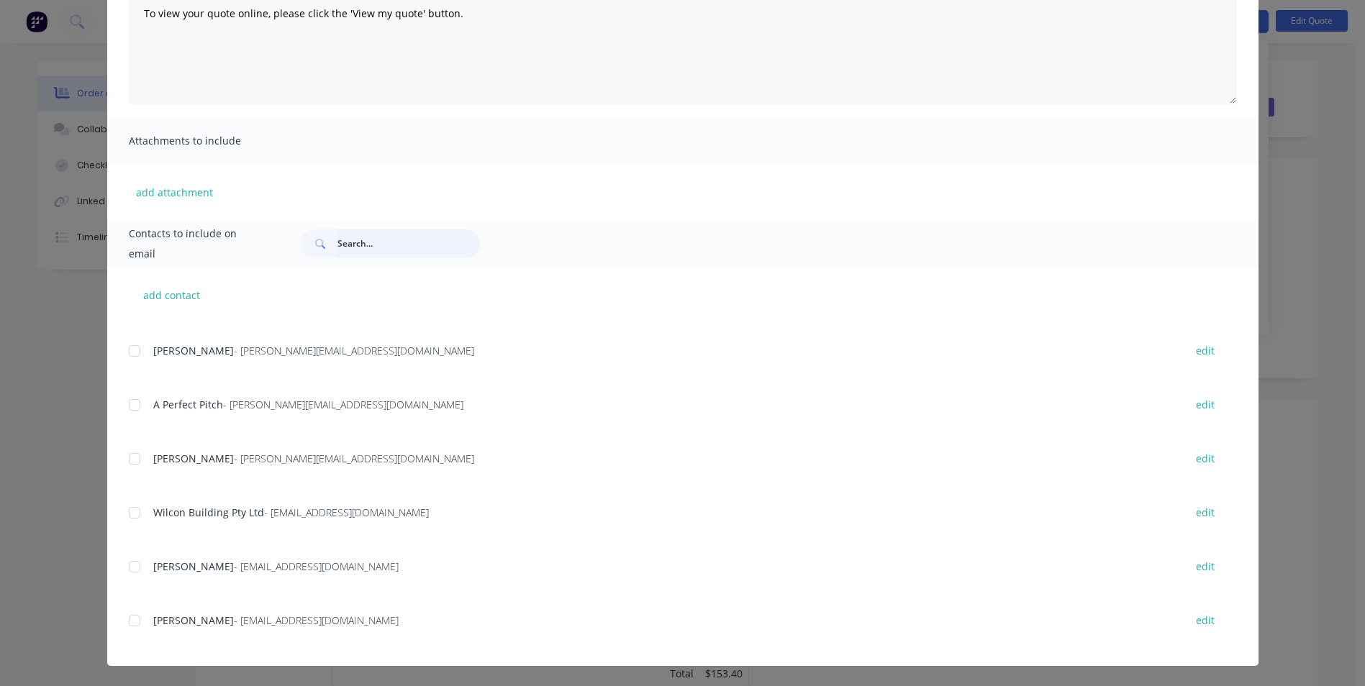
click at [376, 243] on input "text" at bounding box center [408, 244] width 142 height 29
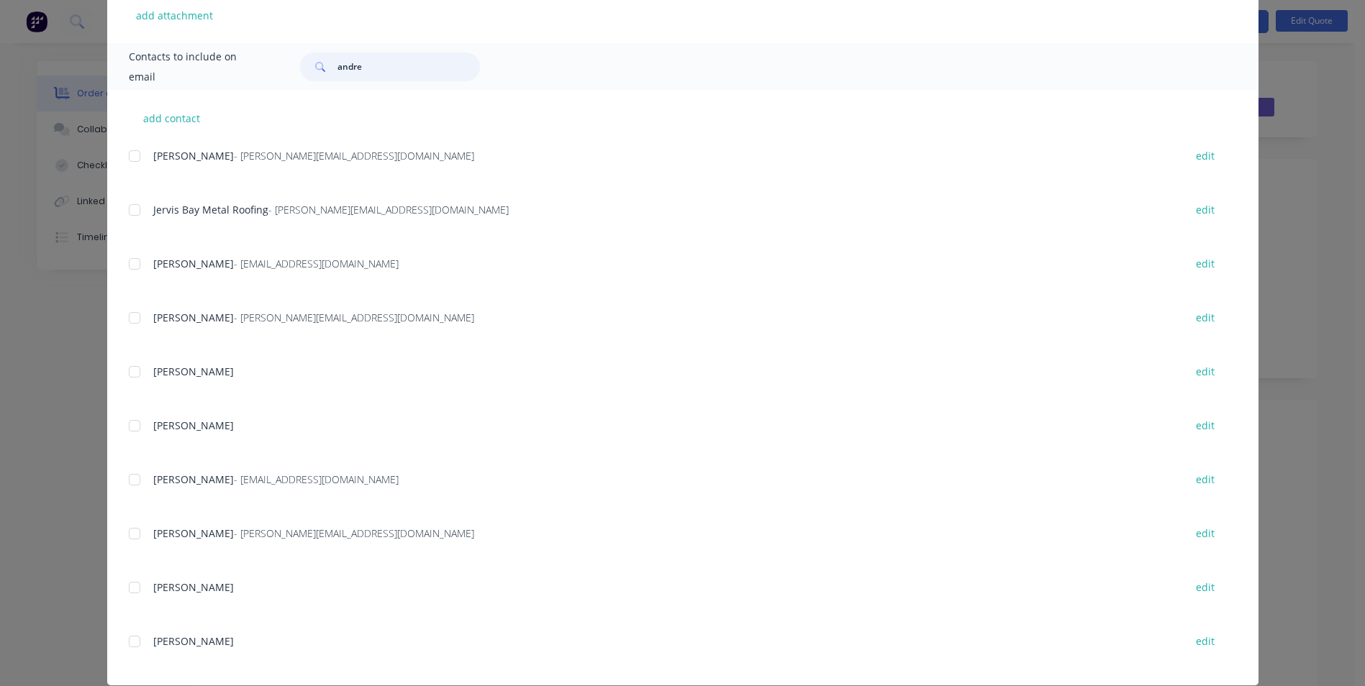
scroll to position [400, 0]
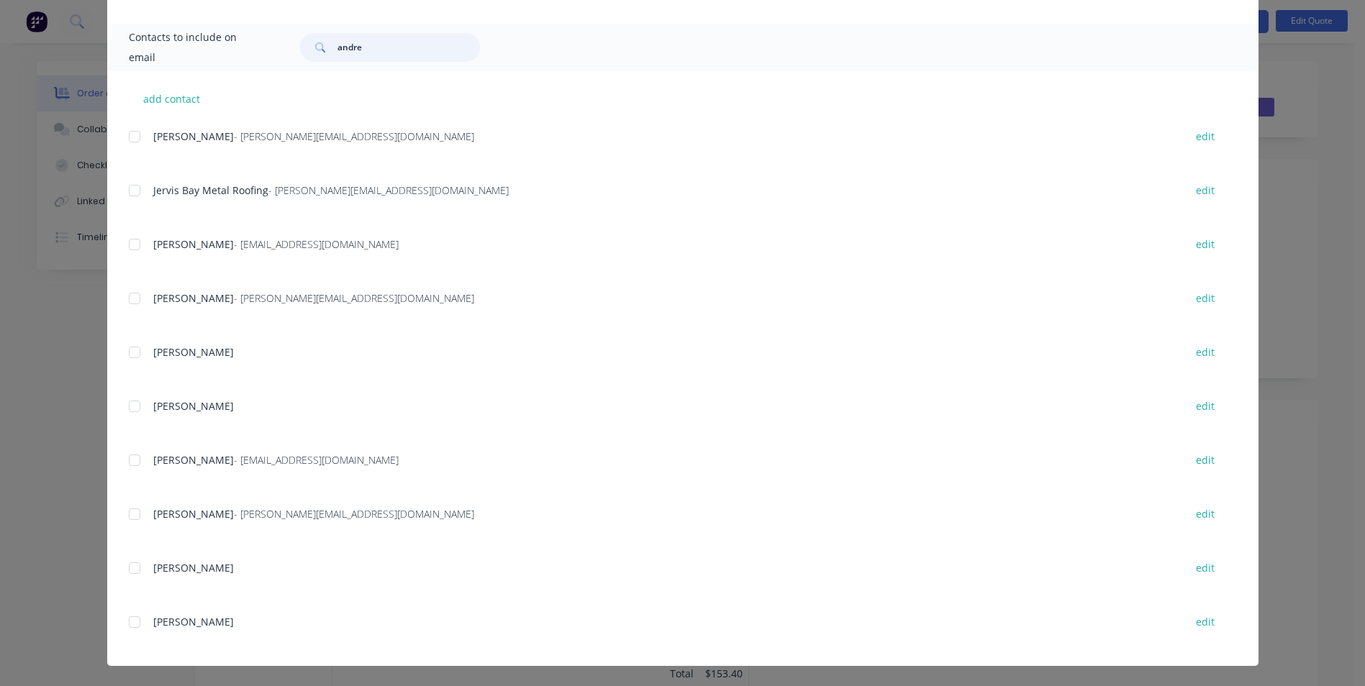
click at [126, 460] on div at bounding box center [134, 460] width 29 height 29
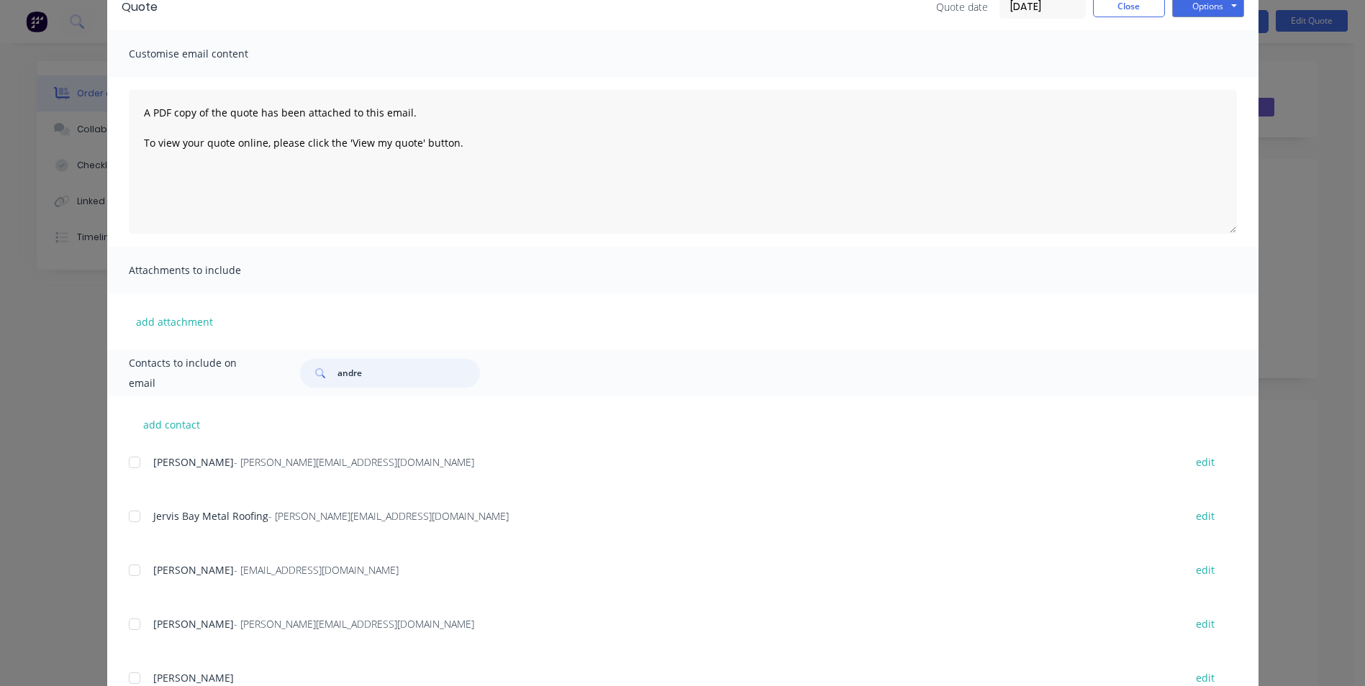
scroll to position [0, 0]
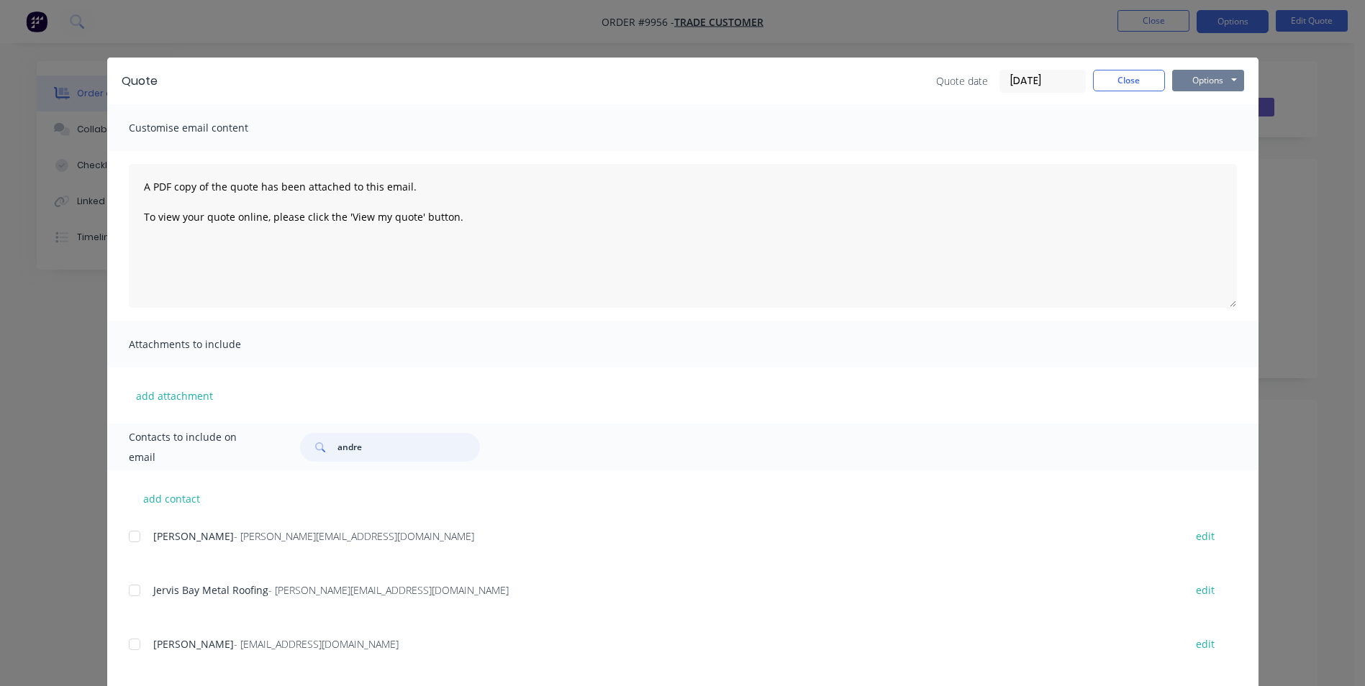
type input "andre"
click at [1227, 78] on button "Options" at bounding box center [1208, 81] width 72 height 22
click at [1214, 148] on button "Email" at bounding box center [1218, 154] width 92 height 24
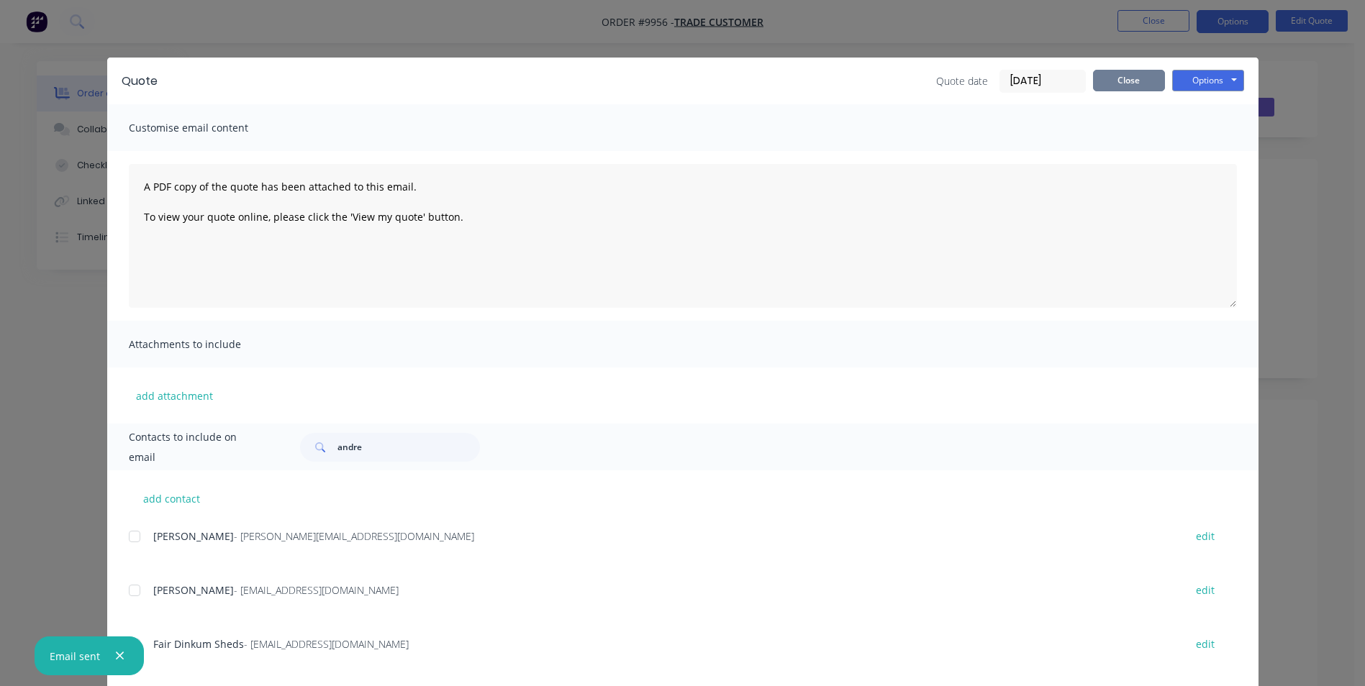
click at [1112, 78] on button "Close" at bounding box center [1129, 81] width 72 height 22
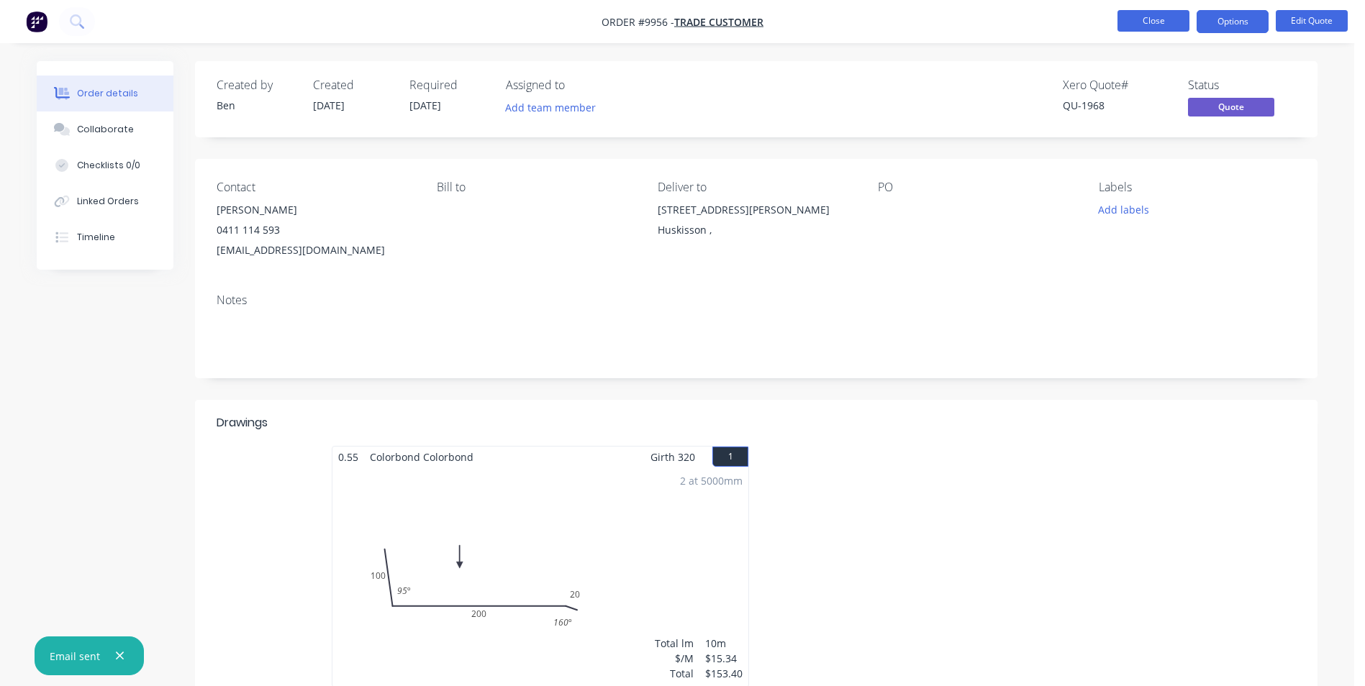
click at [1144, 19] on button "Close" at bounding box center [1153, 21] width 72 height 22
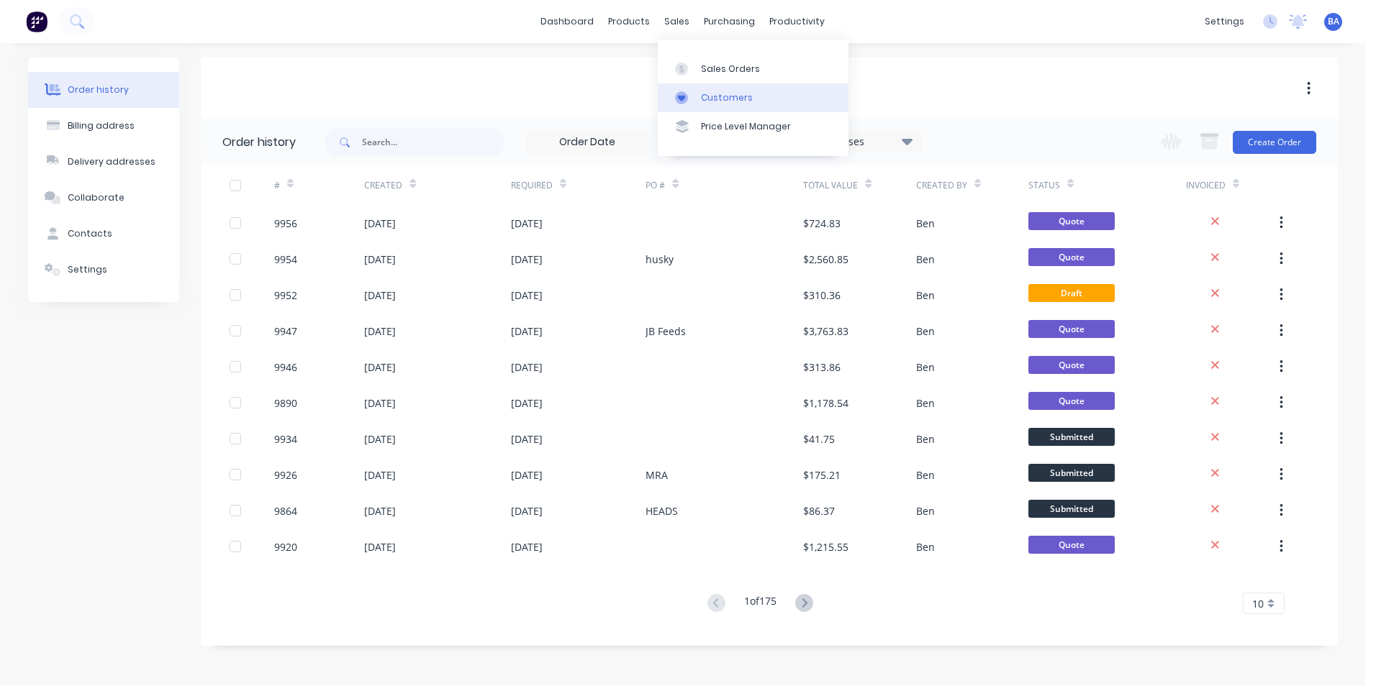
click at [698, 93] on link "Customers" at bounding box center [753, 97] width 191 height 29
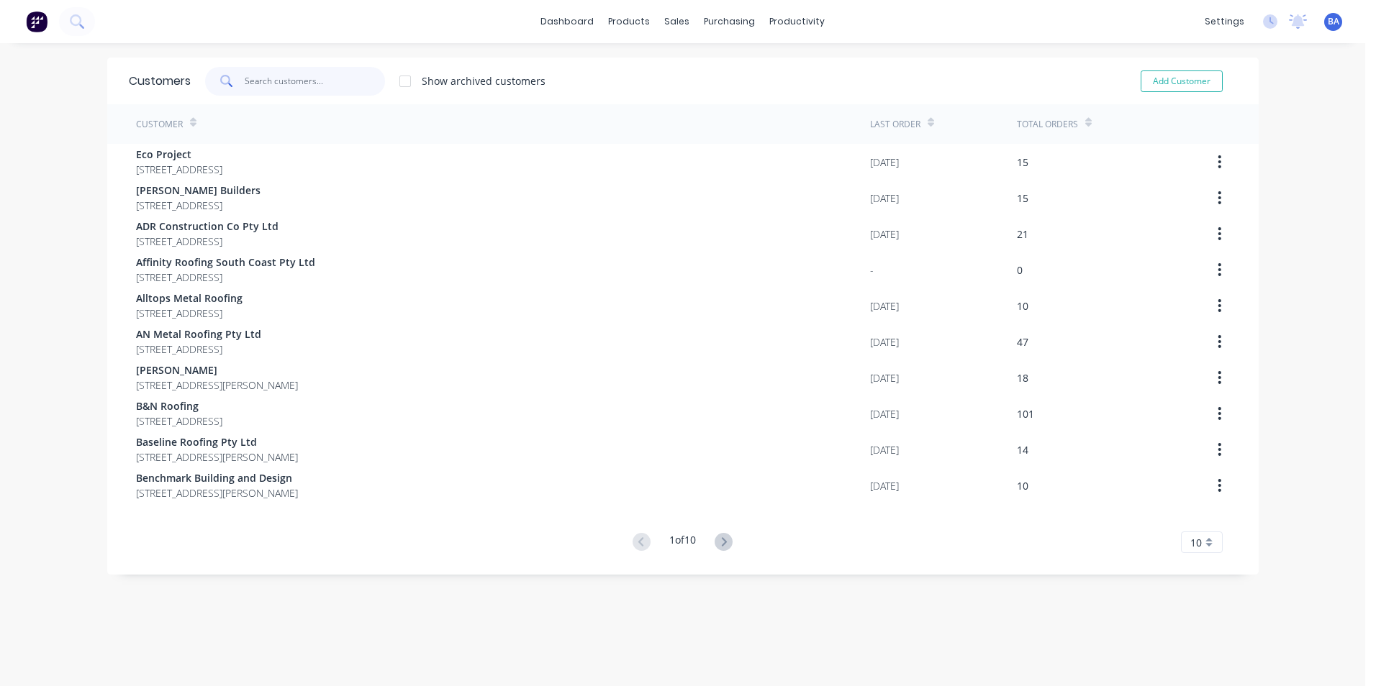
click at [334, 72] on input "text" at bounding box center [315, 81] width 140 height 29
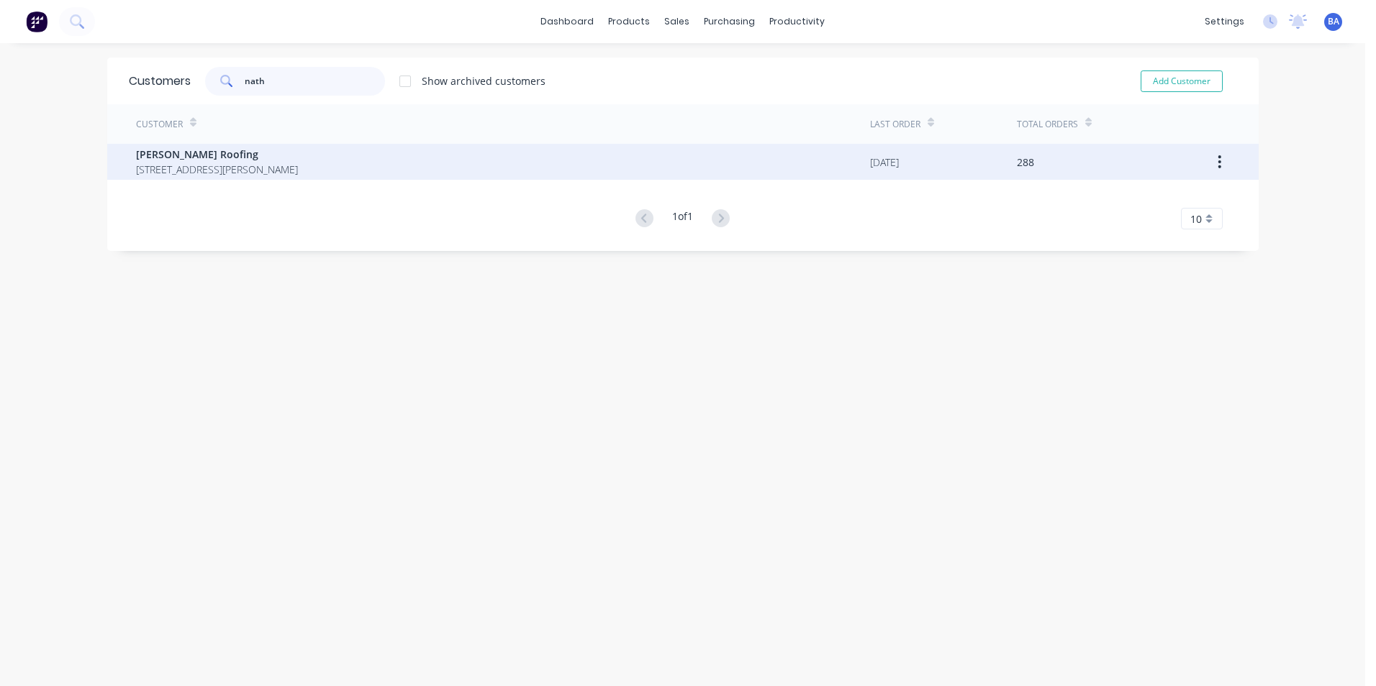
type input "nath"
click at [298, 163] on span "[STREET_ADDRESS][PERSON_NAME]" at bounding box center [217, 169] width 162 height 15
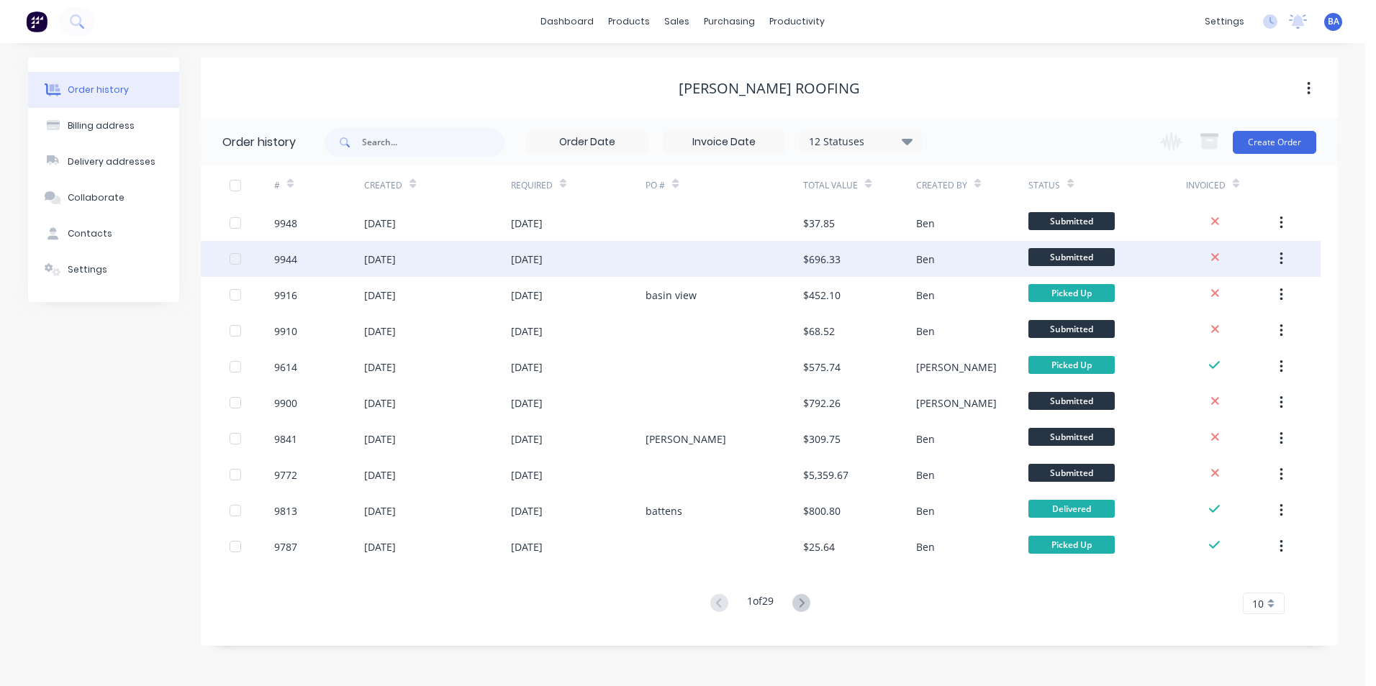
click at [699, 258] on div at bounding box center [724, 259] width 158 height 36
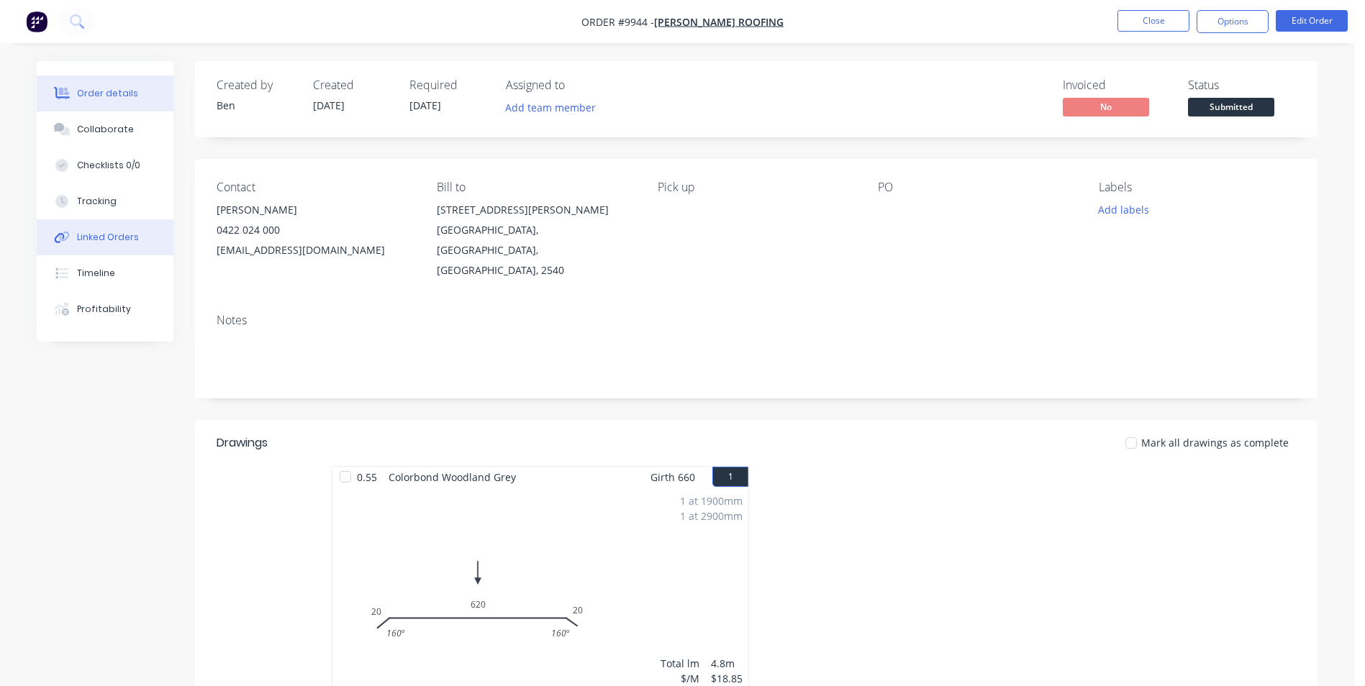
click at [122, 238] on div "Linked Orders" at bounding box center [108, 237] width 62 height 13
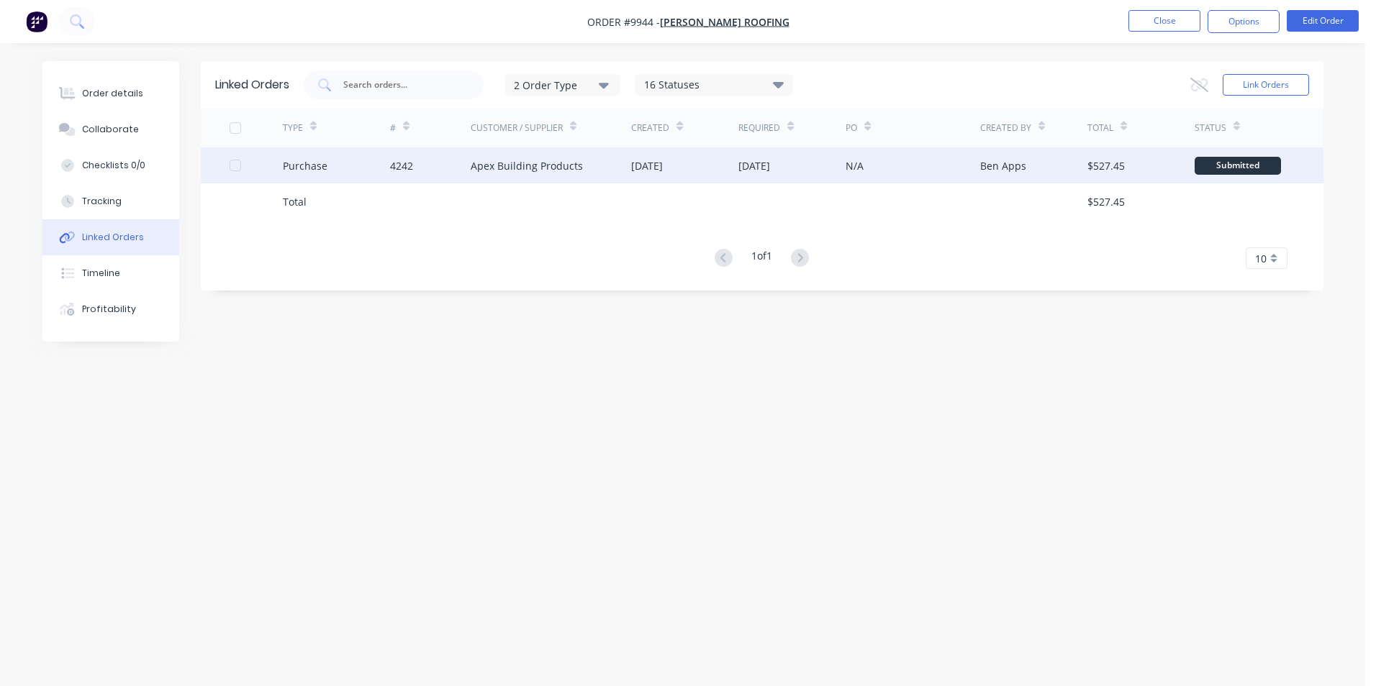
click at [530, 165] on div "Apex Building Products" at bounding box center [527, 165] width 112 height 15
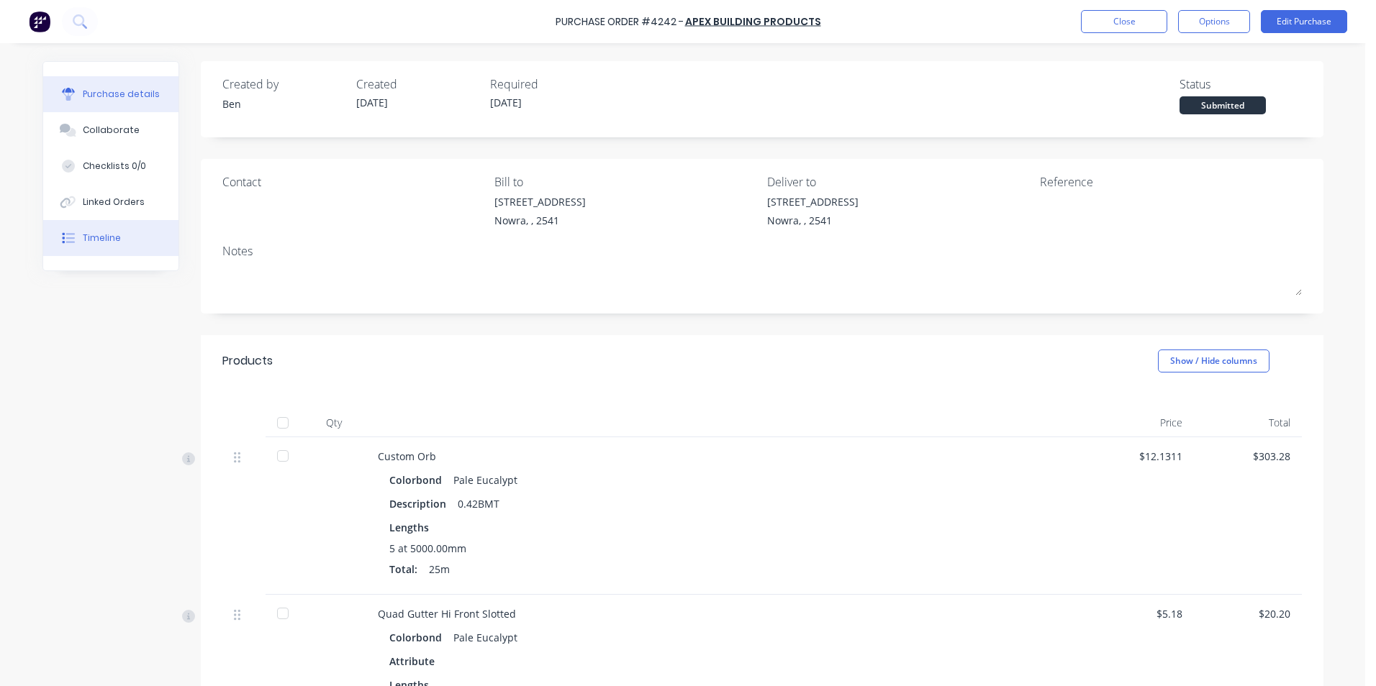
click at [137, 235] on button "Timeline" at bounding box center [110, 238] width 135 height 36
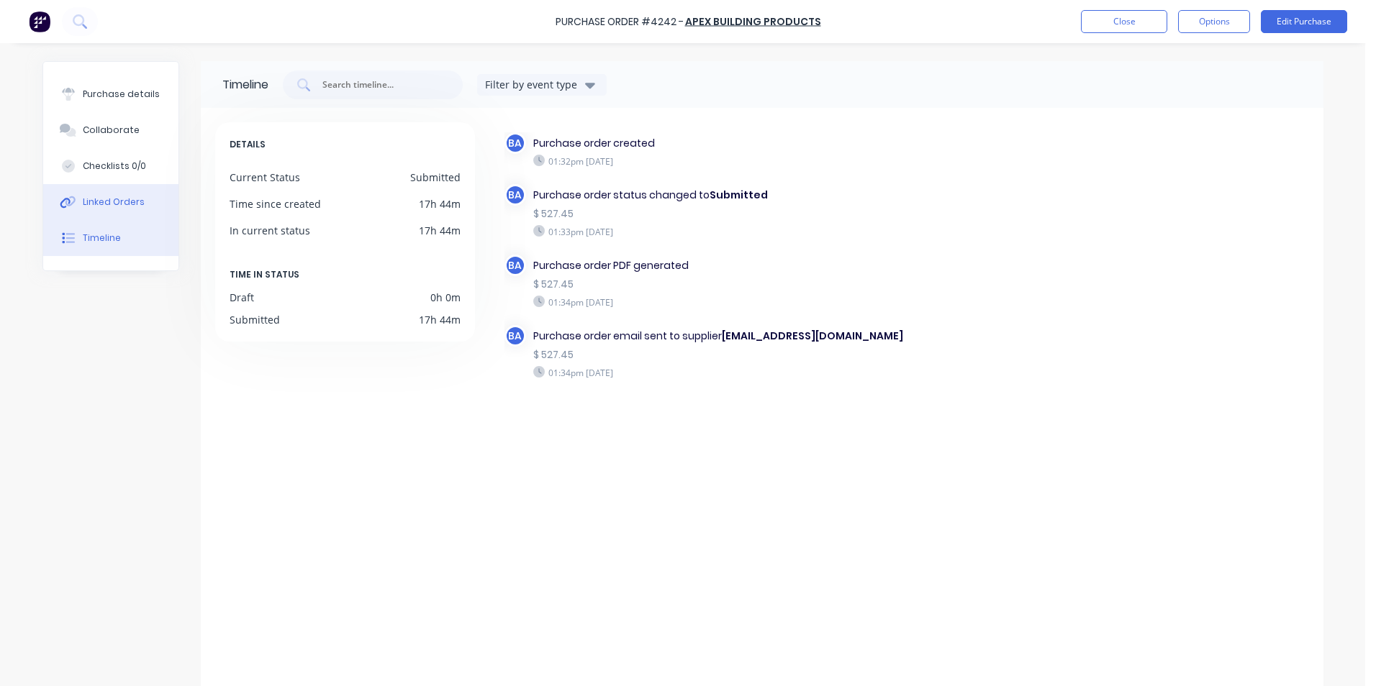
click at [128, 195] on button "Linked Orders" at bounding box center [110, 202] width 135 height 36
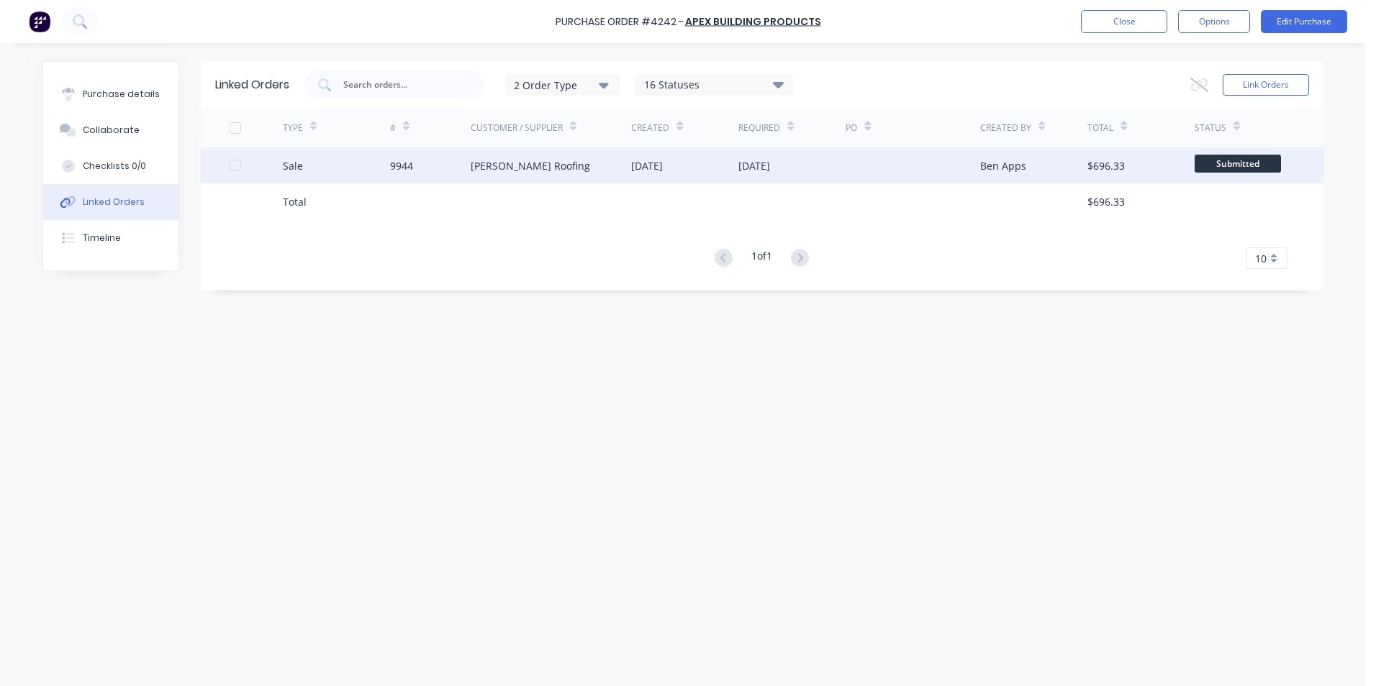
click at [414, 158] on div "9944" at bounding box center [430, 165] width 81 height 36
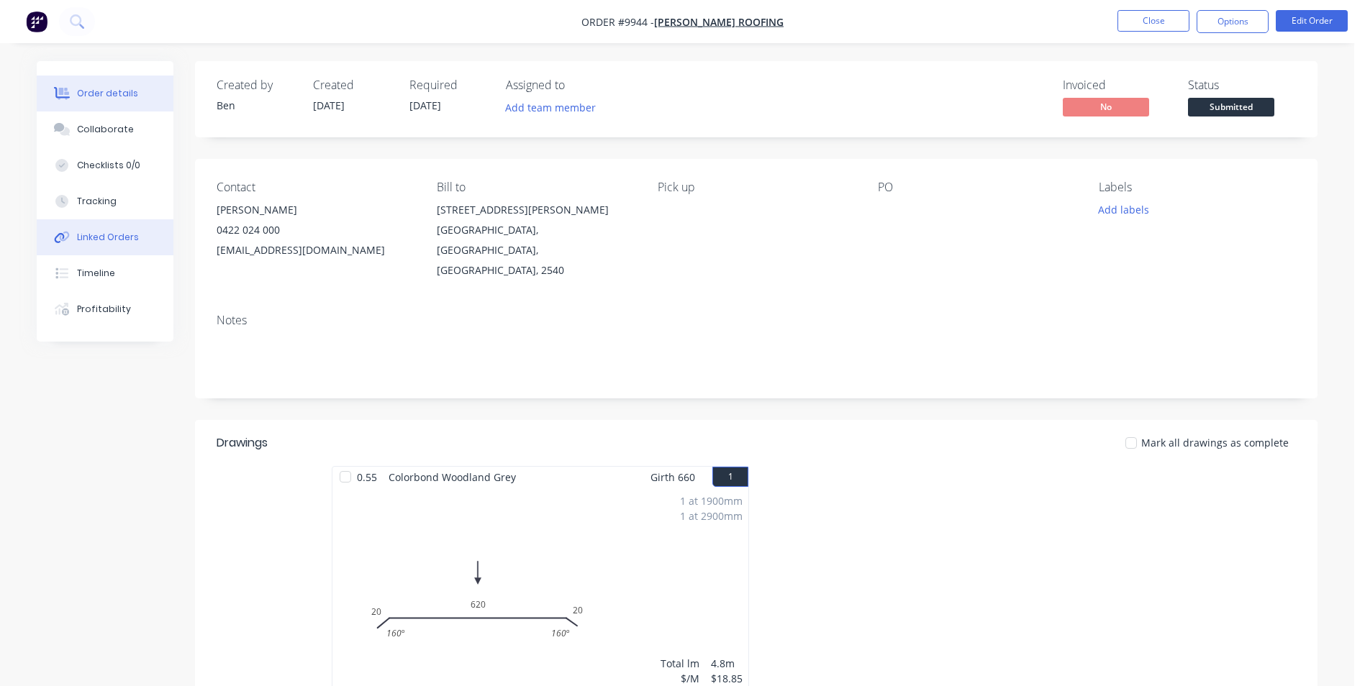
click at [100, 234] on div "Linked Orders" at bounding box center [108, 237] width 62 height 13
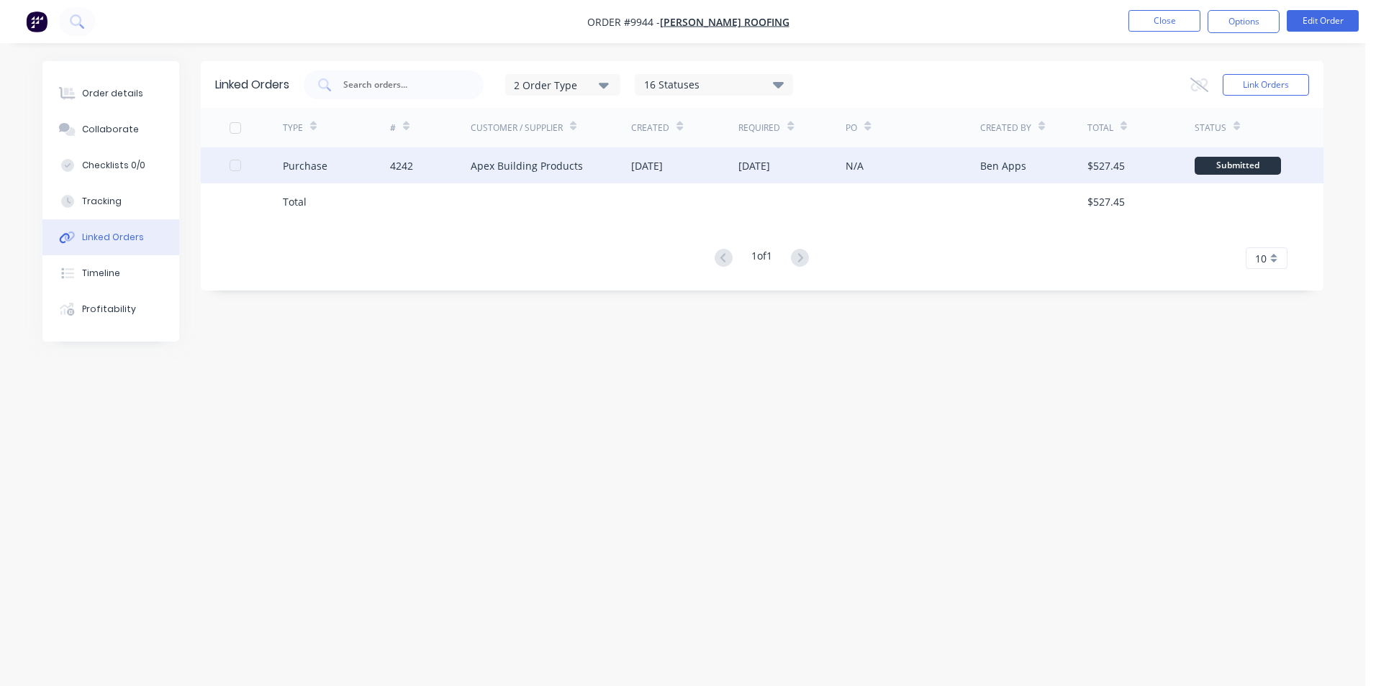
click at [497, 163] on div "Apex Building Products" at bounding box center [527, 165] width 112 height 15
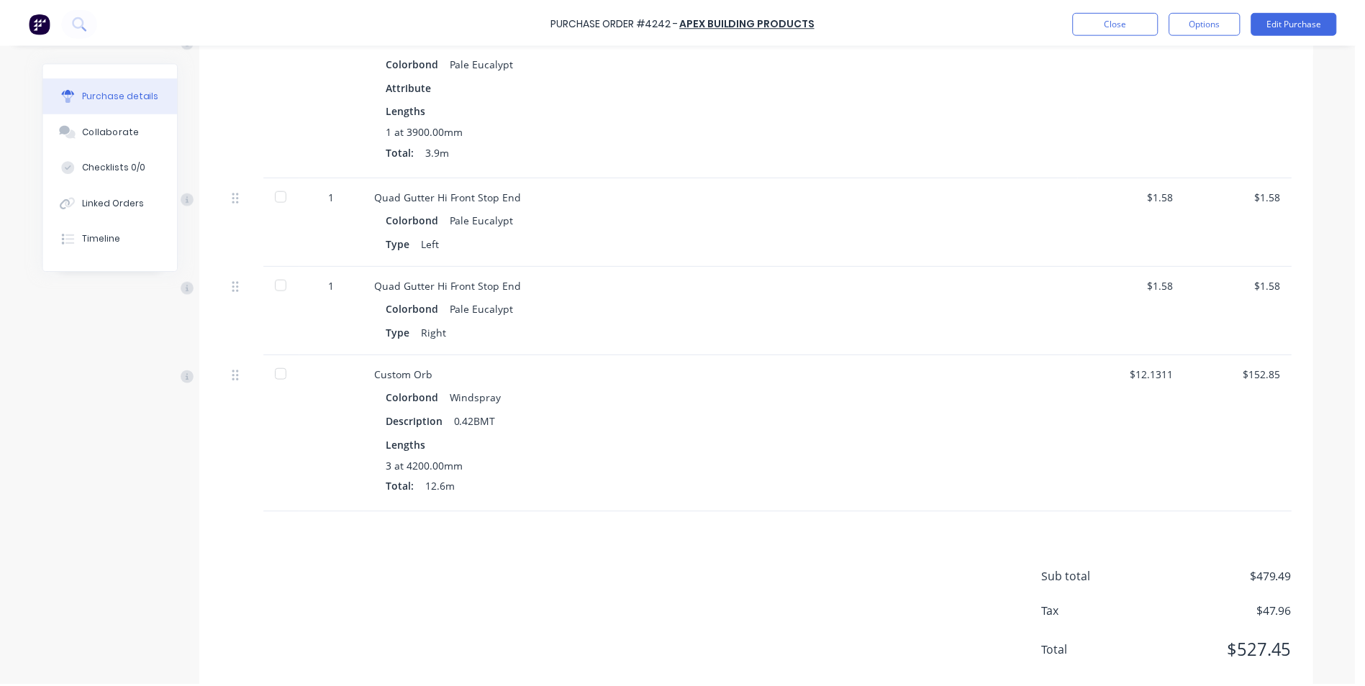
scroll to position [504, 0]
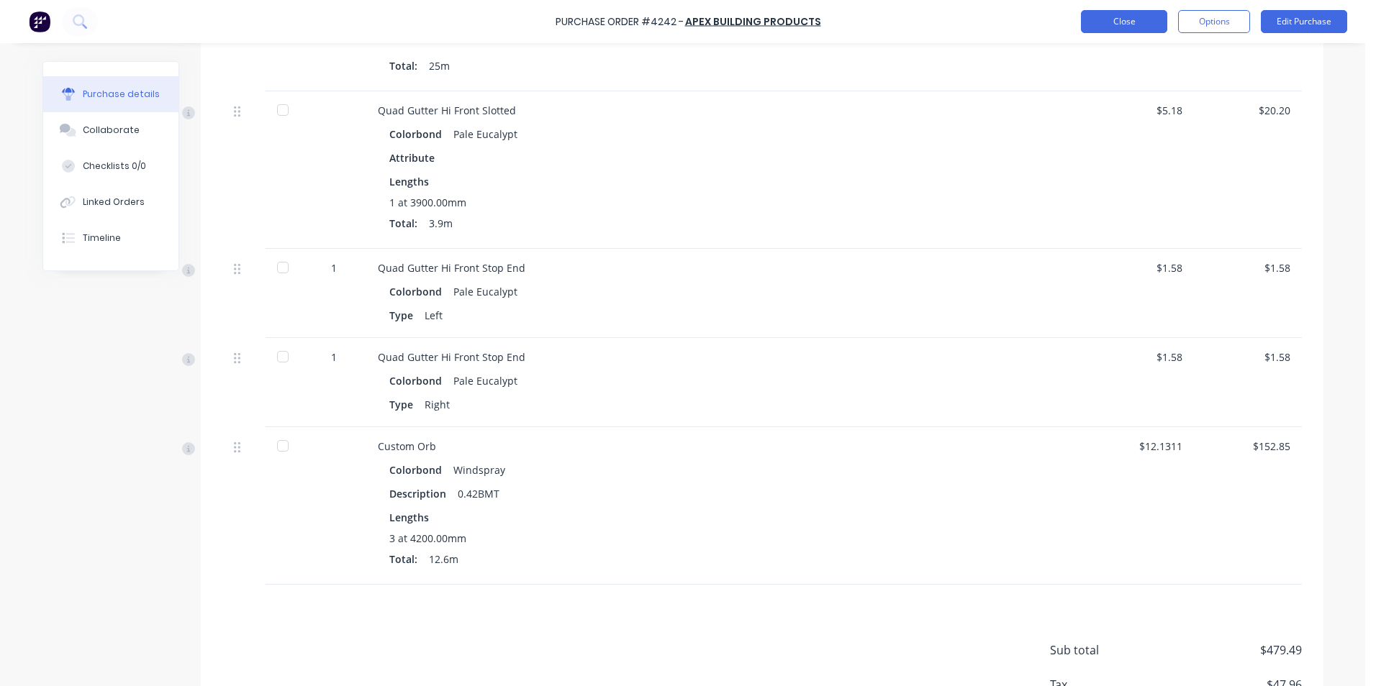
click at [1142, 27] on button "Close" at bounding box center [1124, 21] width 86 height 23
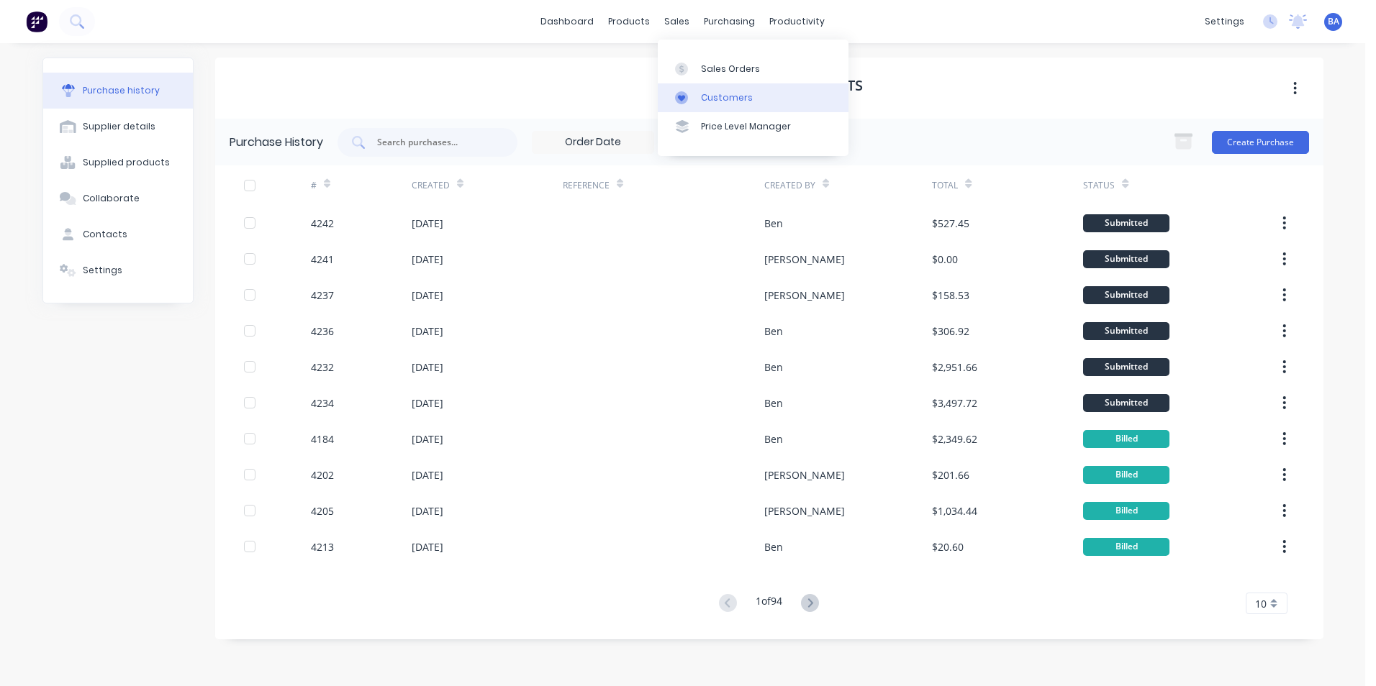
click at [688, 100] on div at bounding box center [686, 97] width 22 height 13
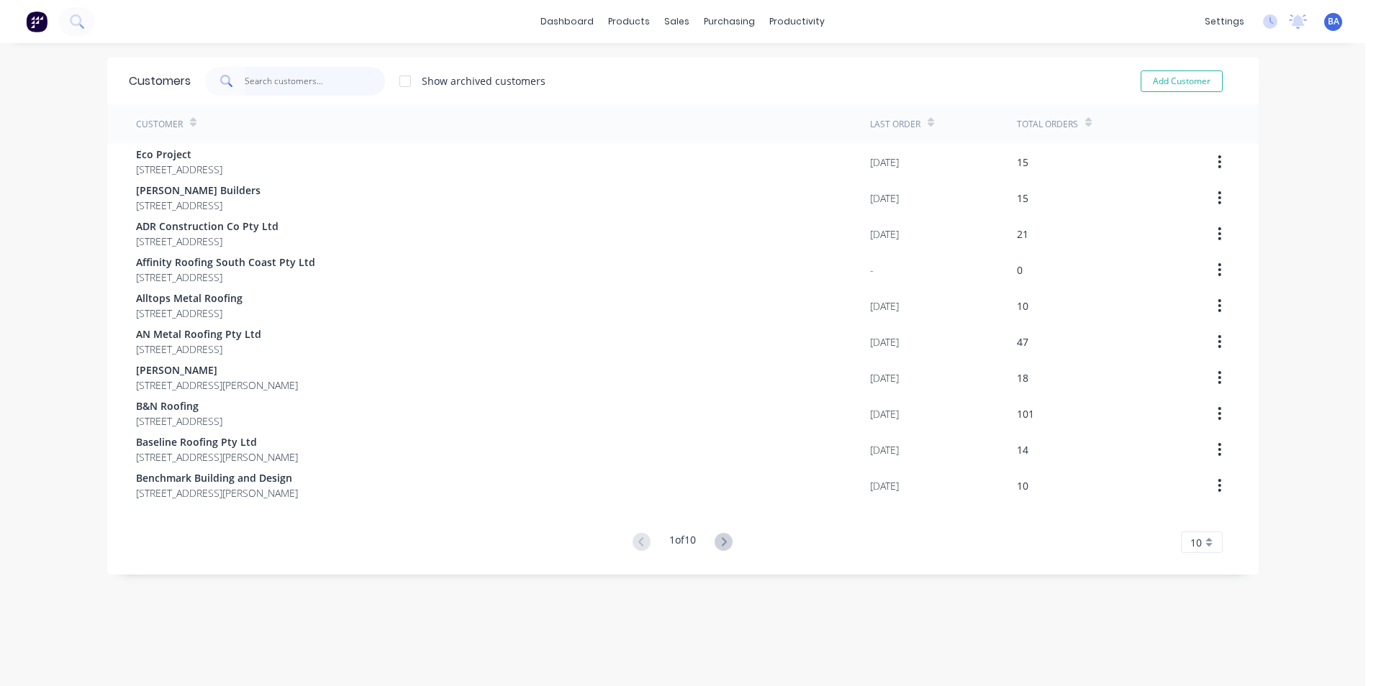
click at [257, 81] on input "text" at bounding box center [315, 81] width 140 height 29
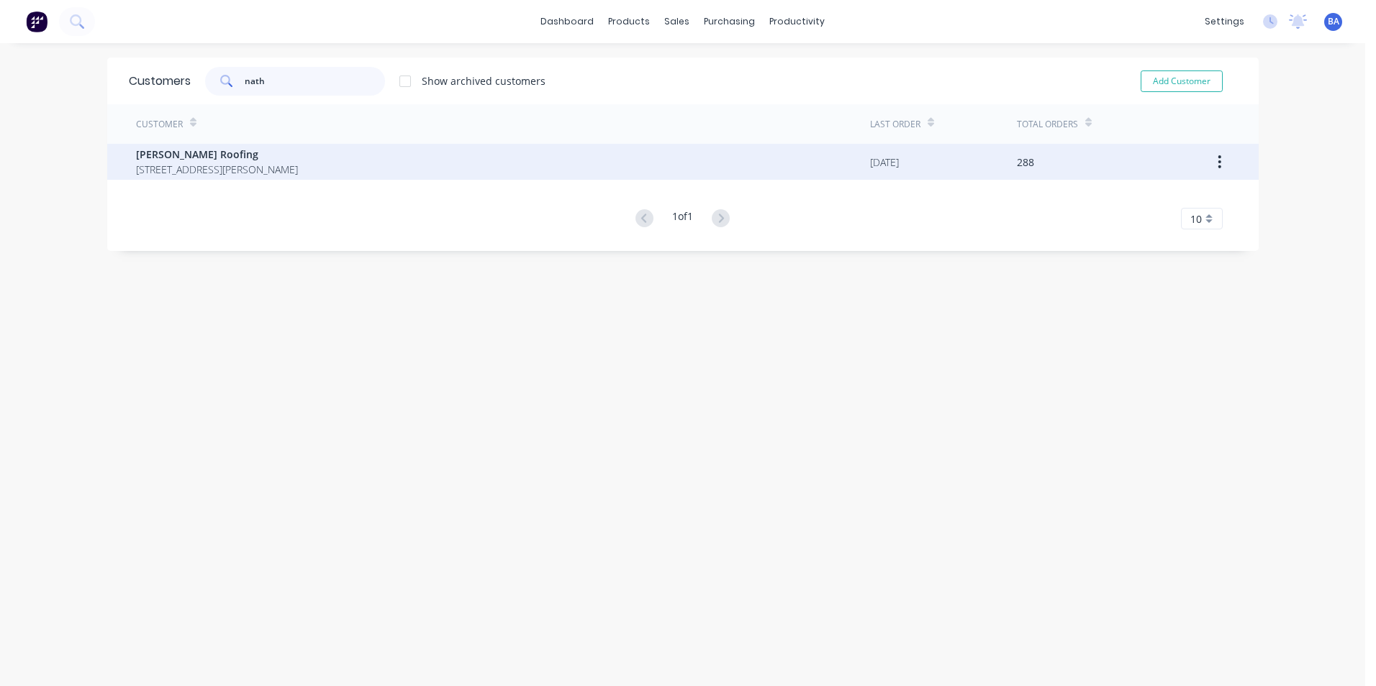
type input "nath"
click at [158, 150] on span "[PERSON_NAME] Roofing" at bounding box center [217, 154] width 162 height 15
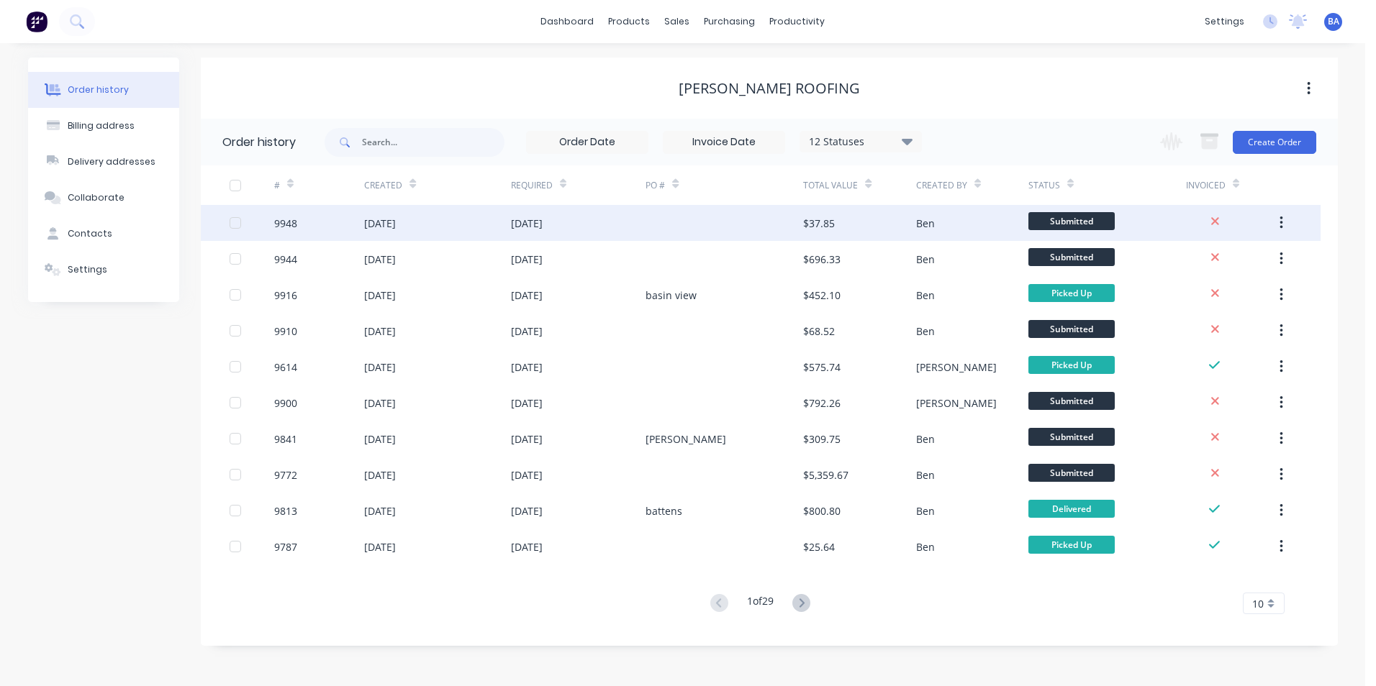
click at [680, 230] on div at bounding box center [724, 223] width 158 height 36
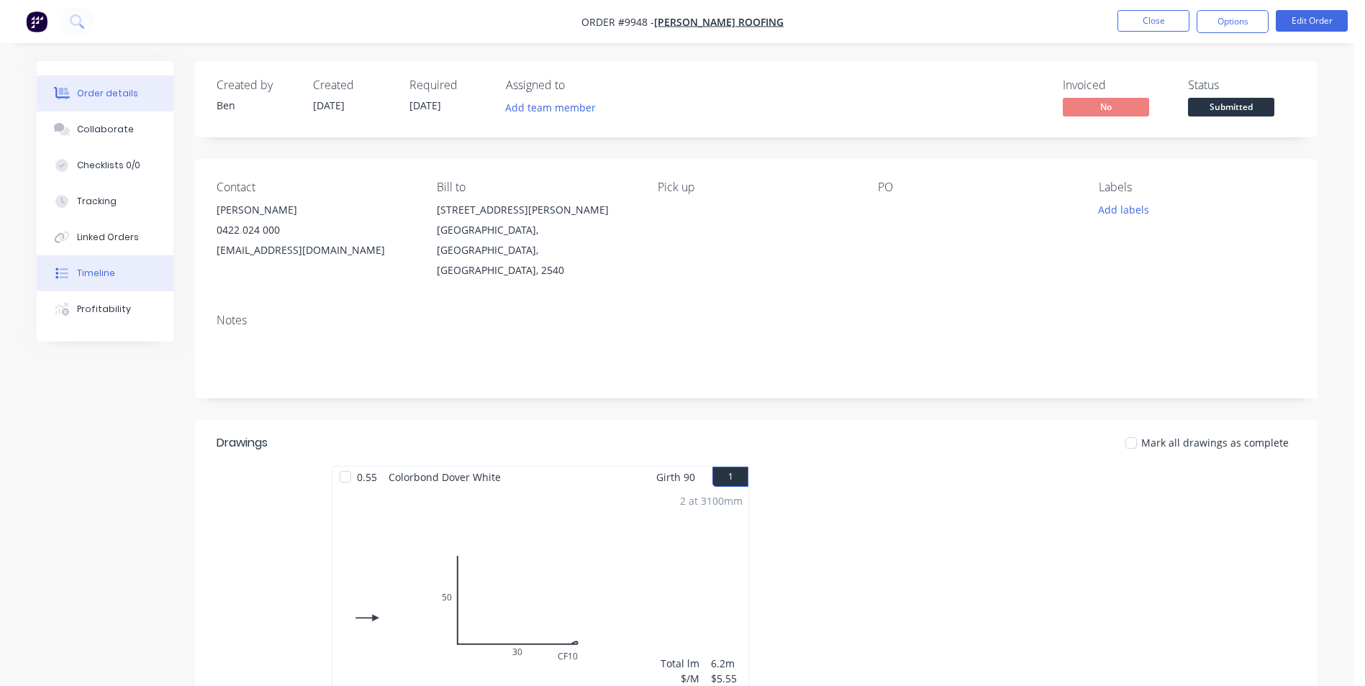
click at [106, 271] on div "Timeline" at bounding box center [96, 273] width 38 height 13
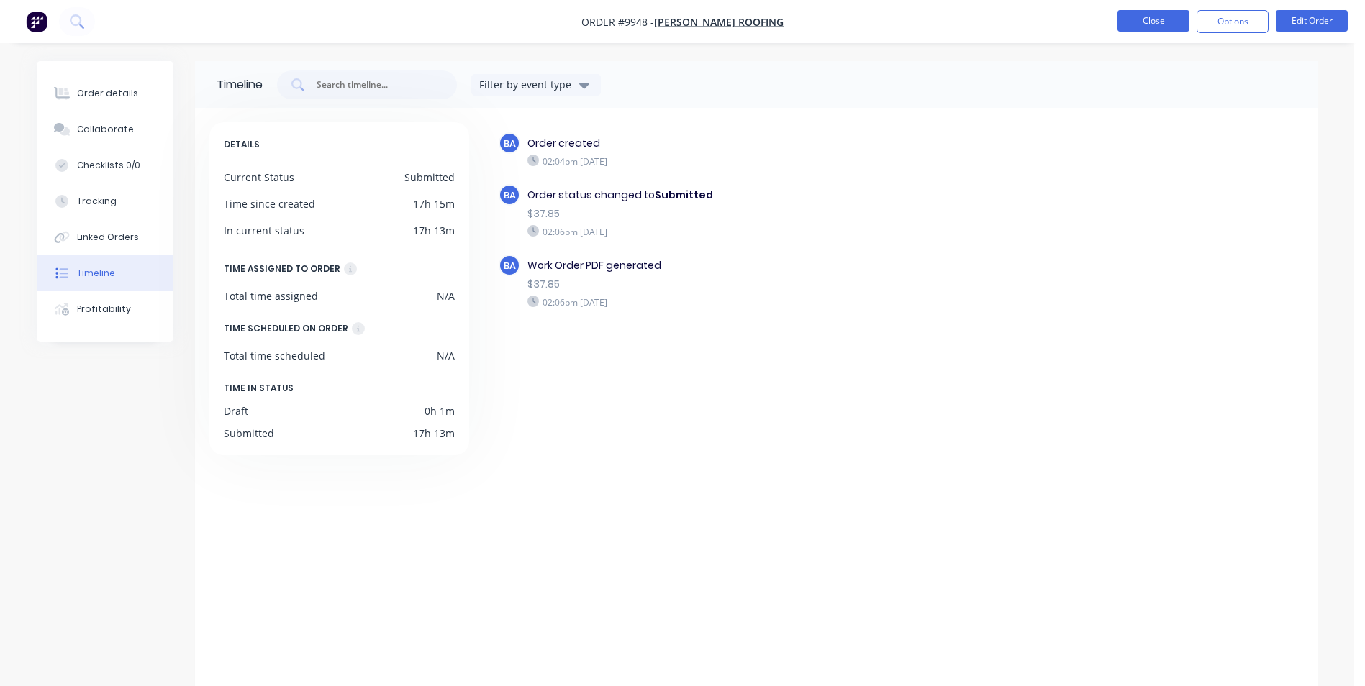
click at [1154, 23] on button "Close" at bounding box center [1153, 21] width 72 height 22
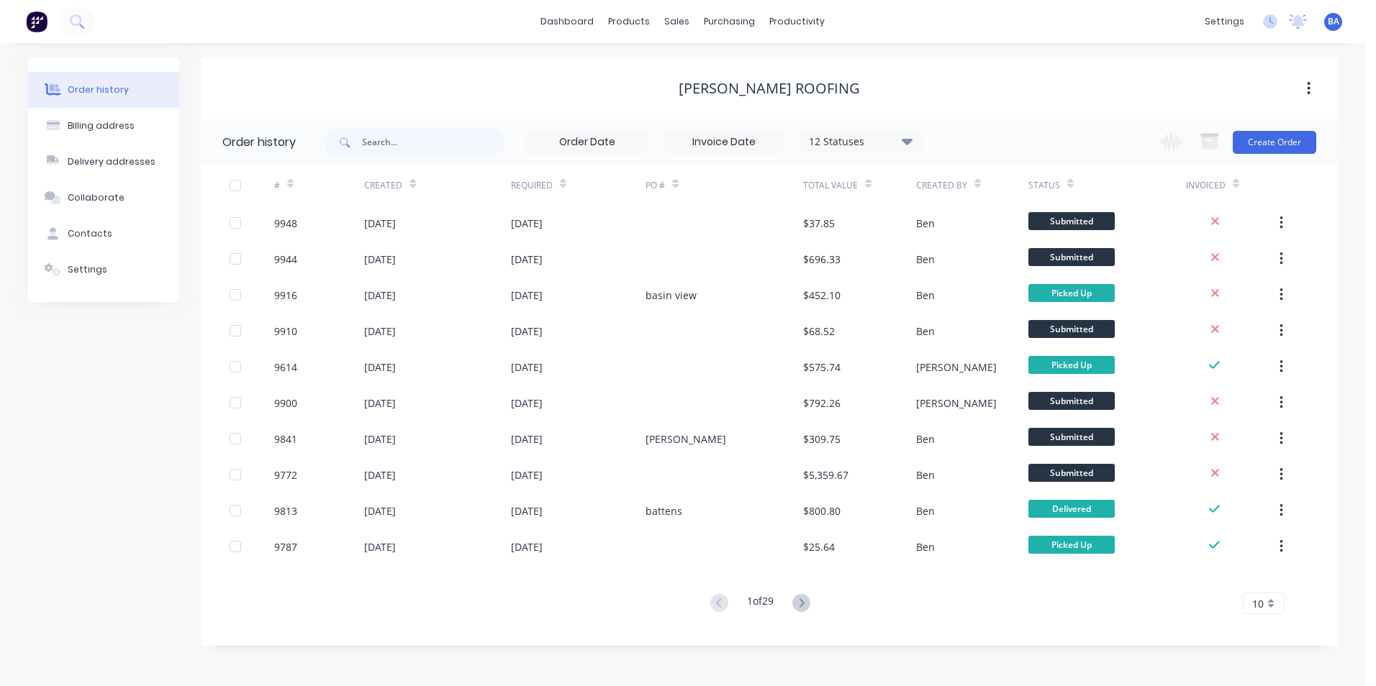
click at [558, 96] on div "[PERSON_NAME] Roofing" at bounding box center [769, 88] width 1137 height 17
click at [686, 97] on icon at bounding box center [681, 97] width 13 height 13
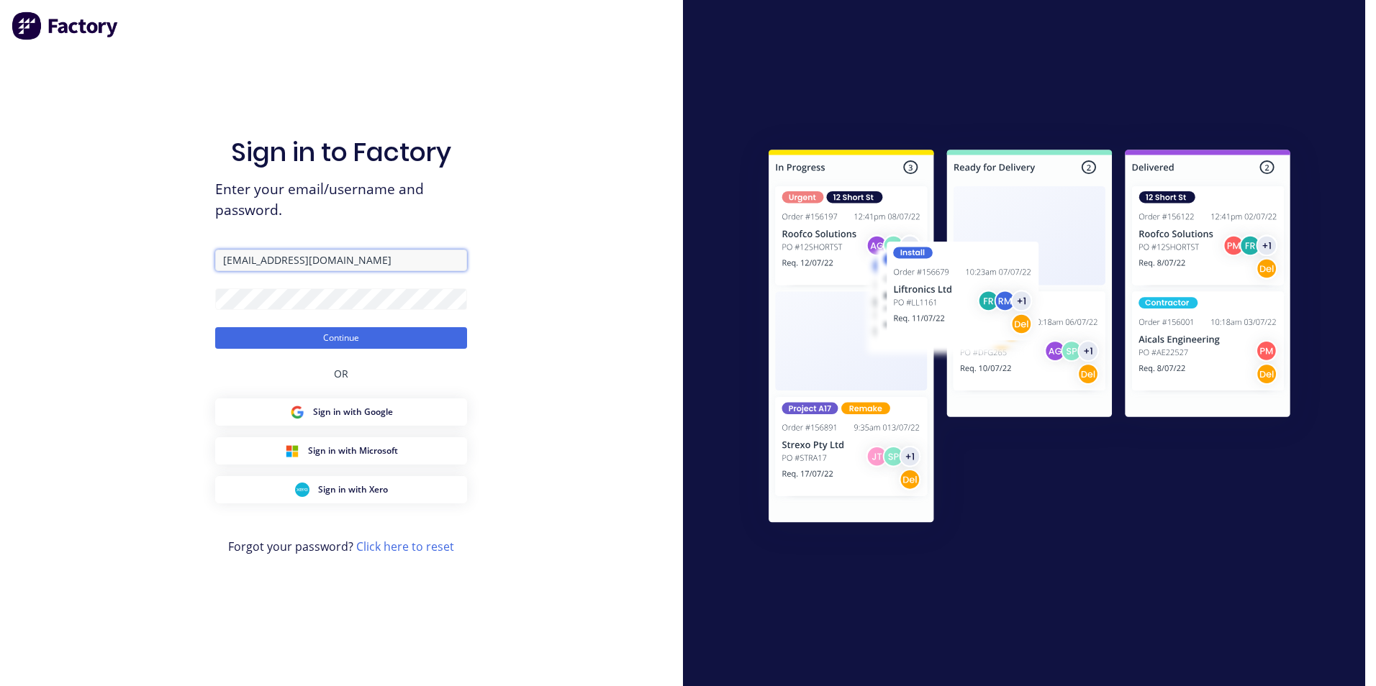
click at [349, 261] on input "[EMAIL_ADDRESS][DOMAIN_NAME]" at bounding box center [341, 261] width 252 height 22
type input "l"
type input "[EMAIL_ADDRESS][DOMAIN_NAME]"
click at [215, 327] on button "Continue" at bounding box center [341, 338] width 252 height 22
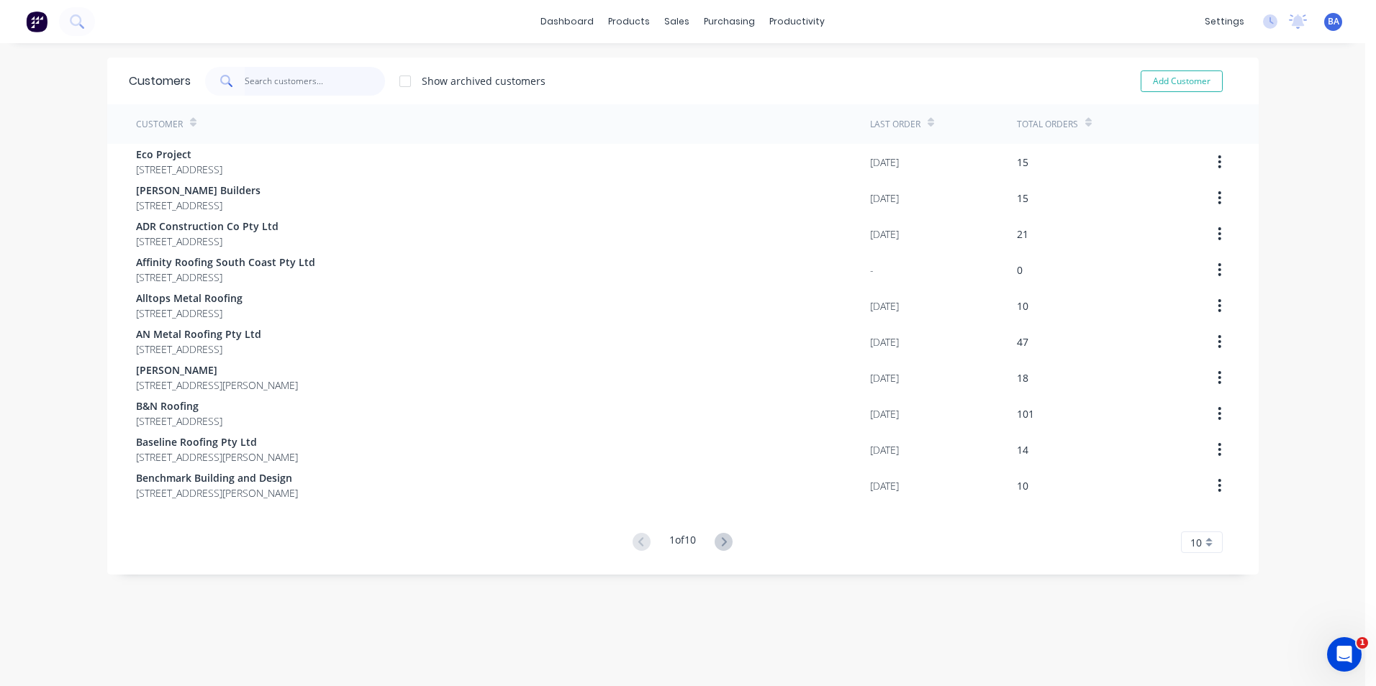
click at [355, 88] on input "text" at bounding box center [315, 81] width 140 height 29
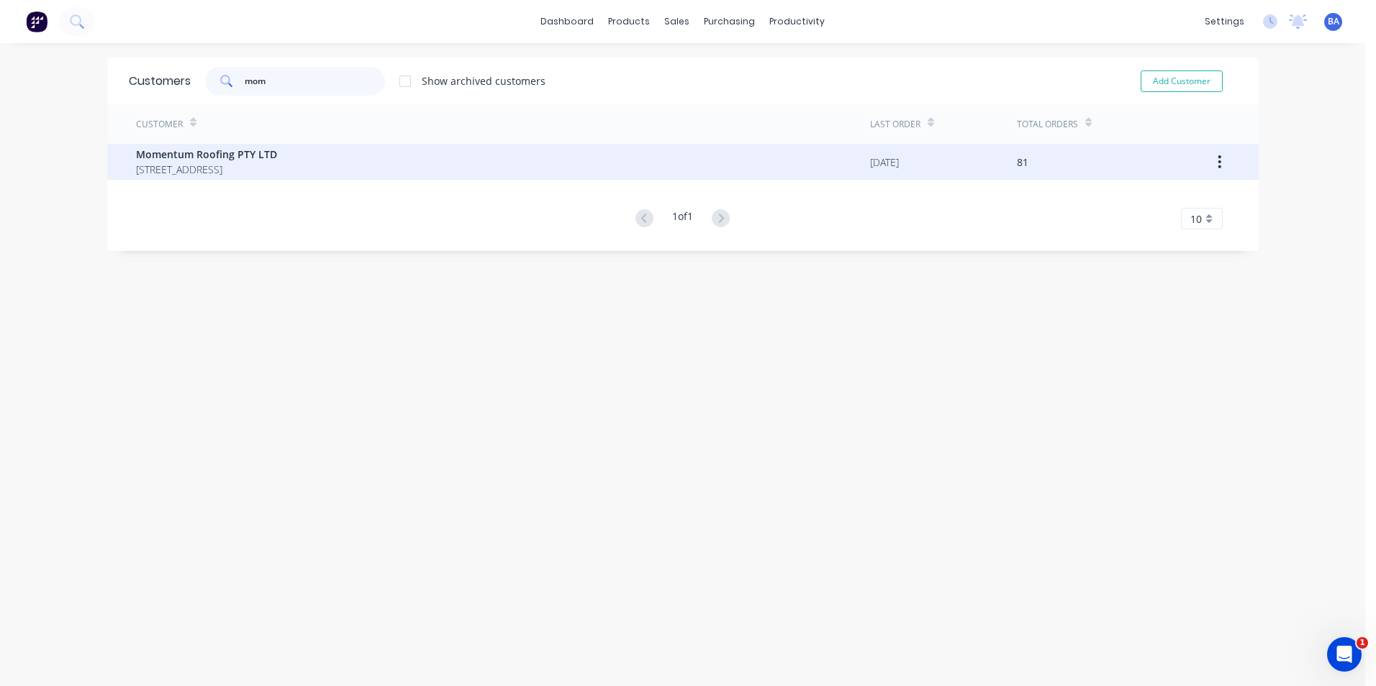
type input "mom"
click at [256, 153] on span "Momentum Roofing PTY LTD" at bounding box center [206, 154] width 141 height 15
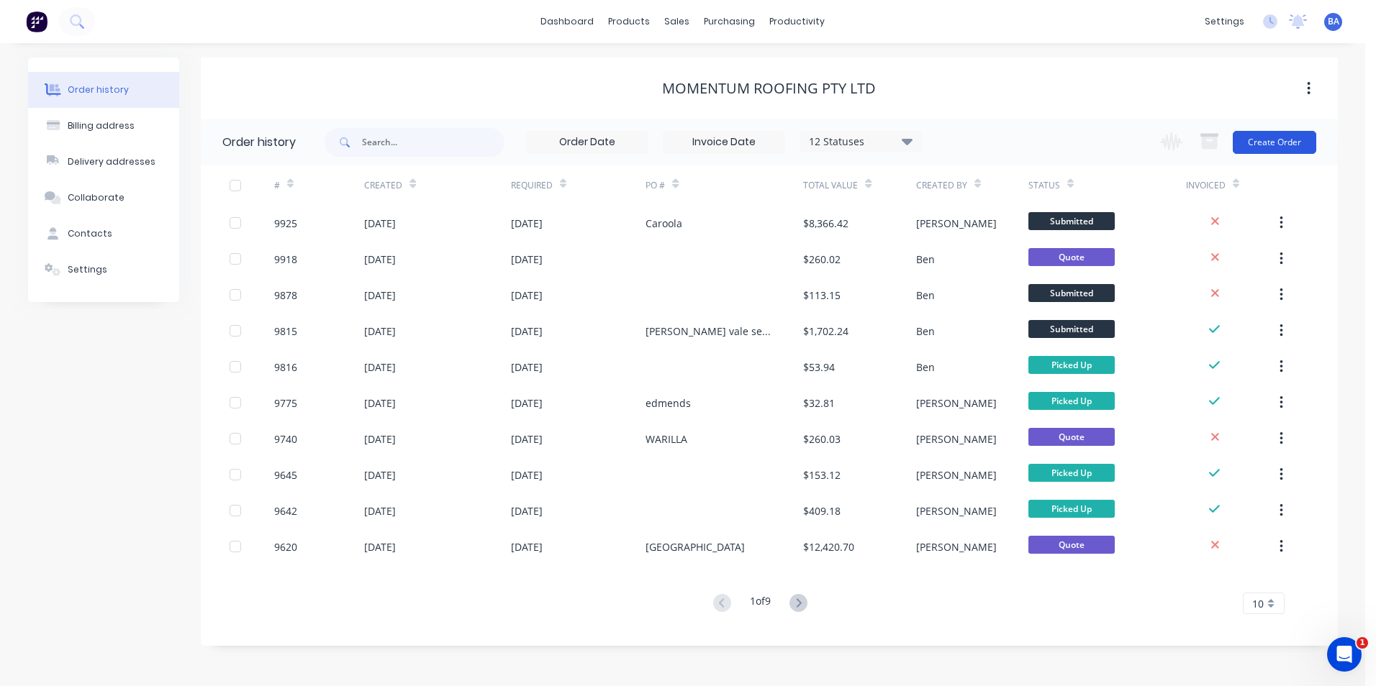
click at [1240, 140] on button "Create Order" at bounding box center [1273, 142] width 83 height 23
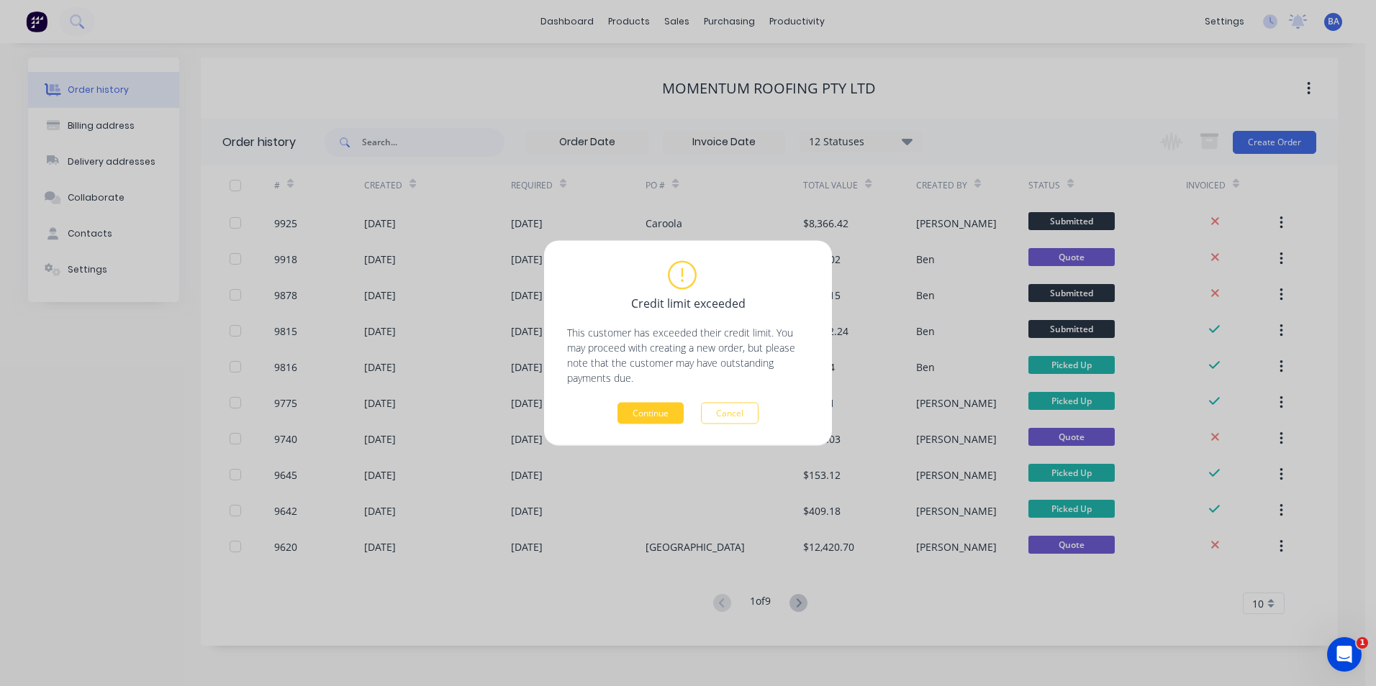
click at [642, 413] on button "Continue" at bounding box center [650, 414] width 66 height 22
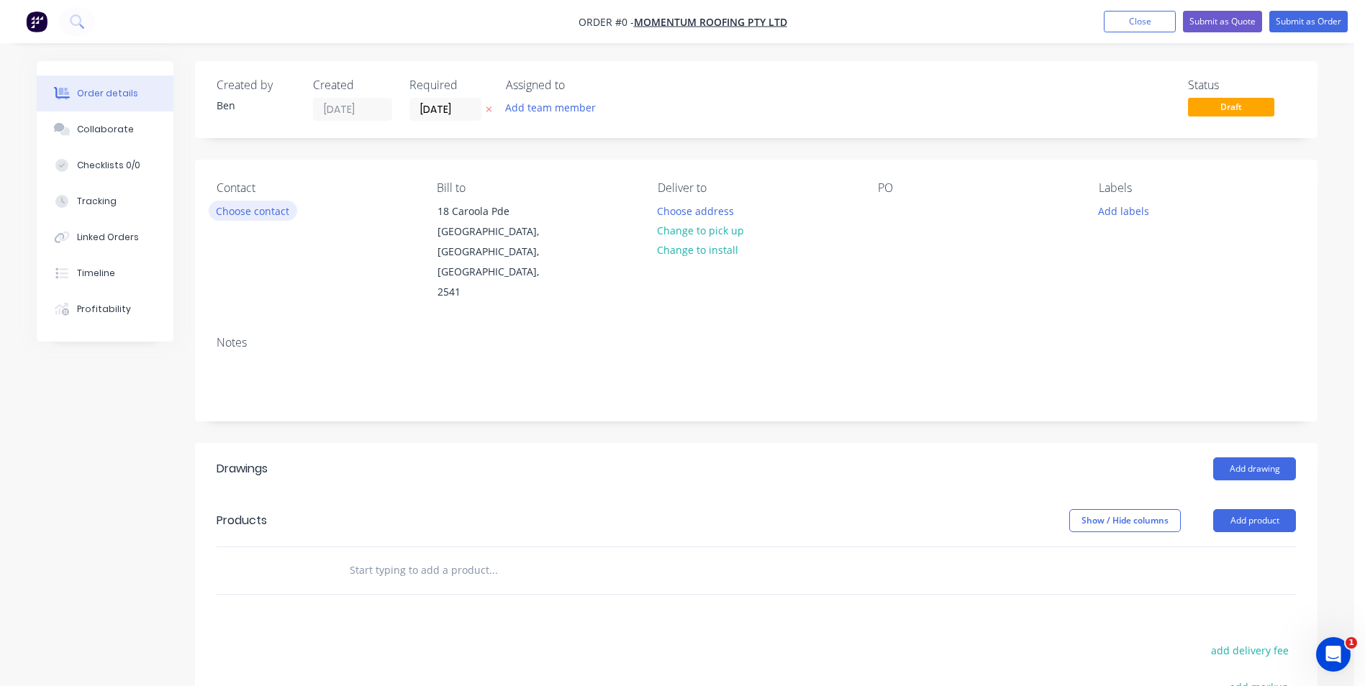
click at [241, 209] on button "Choose contact" at bounding box center [253, 210] width 88 height 19
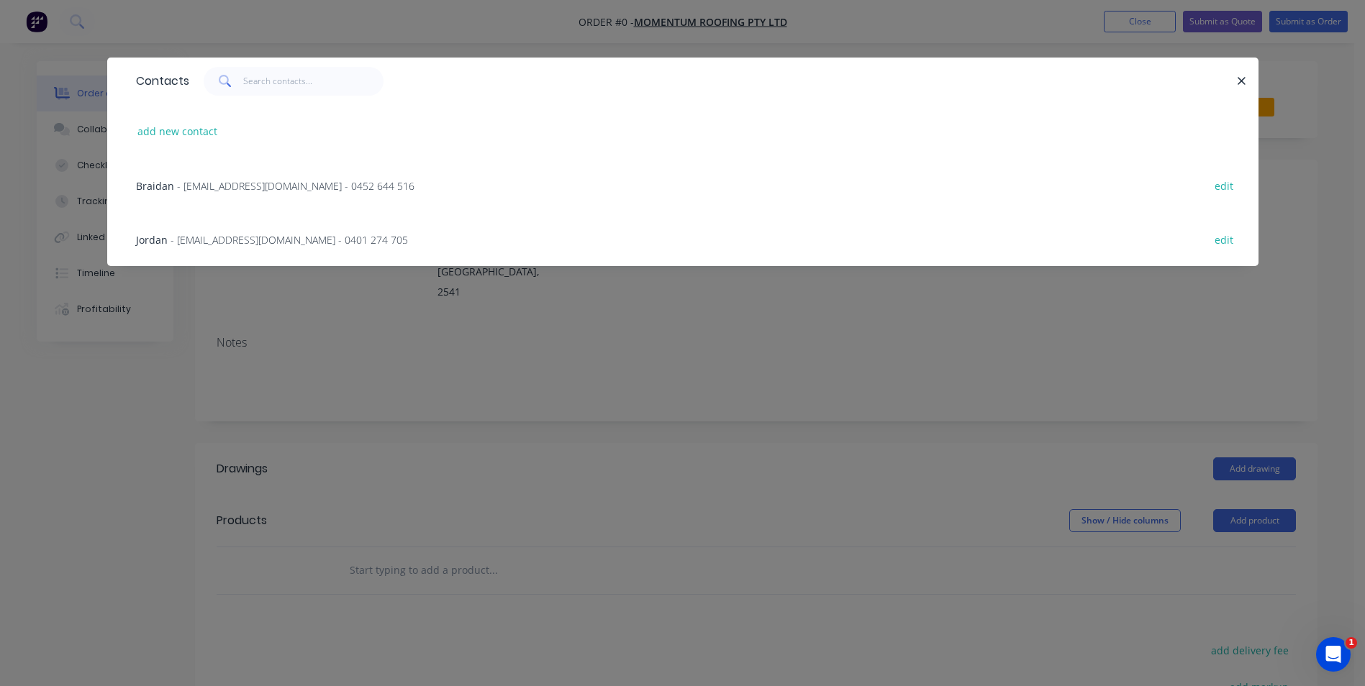
click at [232, 234] on span "- [EMAIL_ADDRESS][DOMAIN_NAME] - 0401 274 705" at bounding box center [289, 240] width 237 height 14
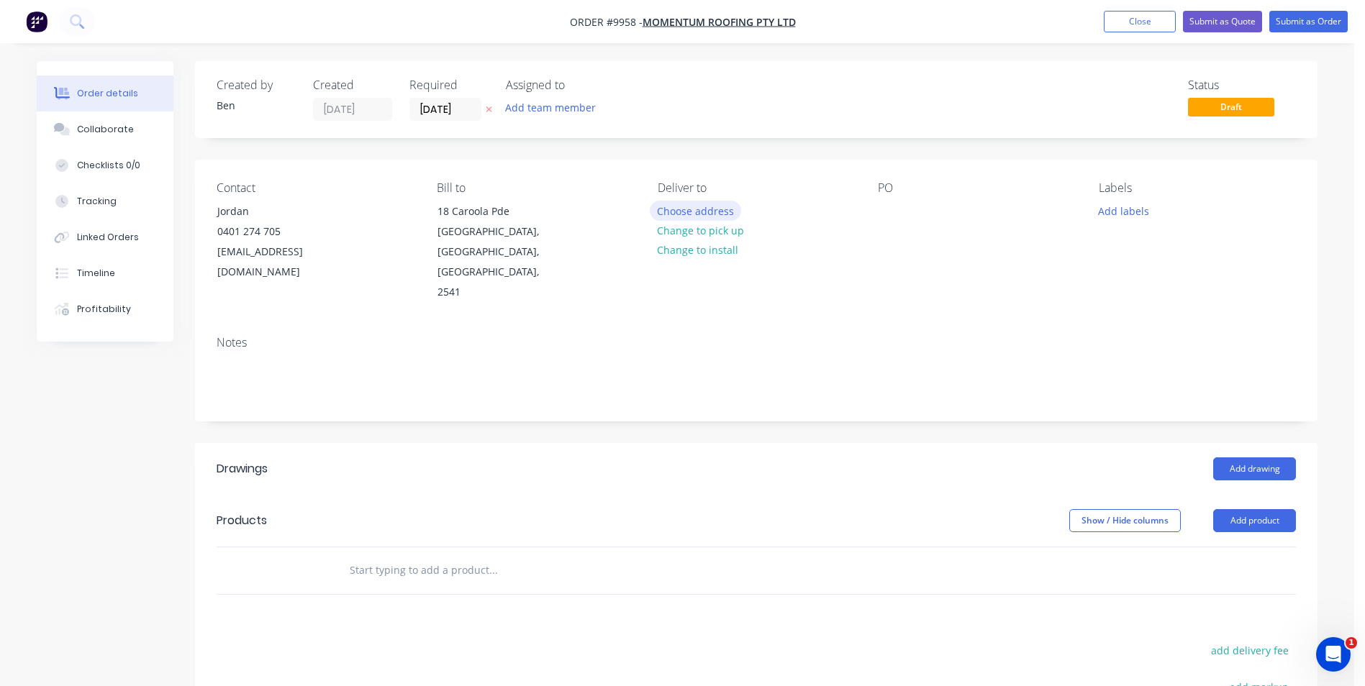
click at [708, 212] on button "Choose address" at bounding box center [696, 210] width 92 height 19
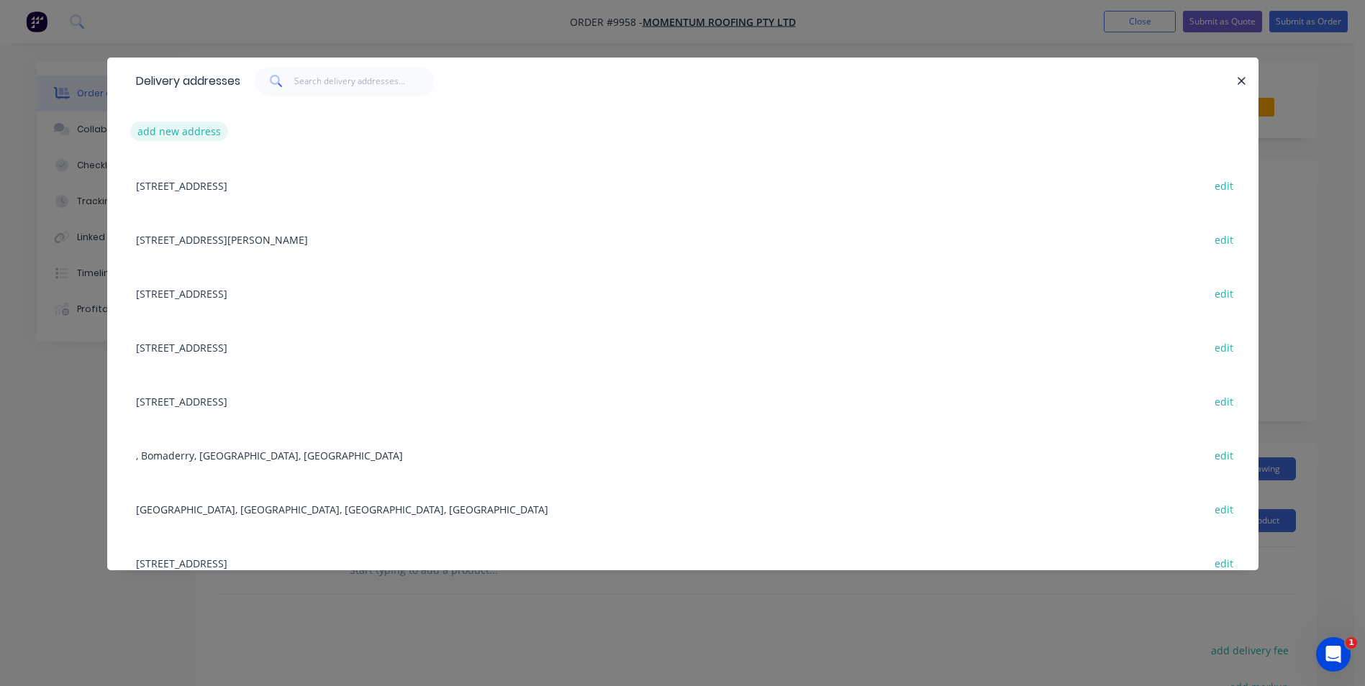
click at [204, 132] on button "add new address" at bounding box center [179, 131] width 99 height 19
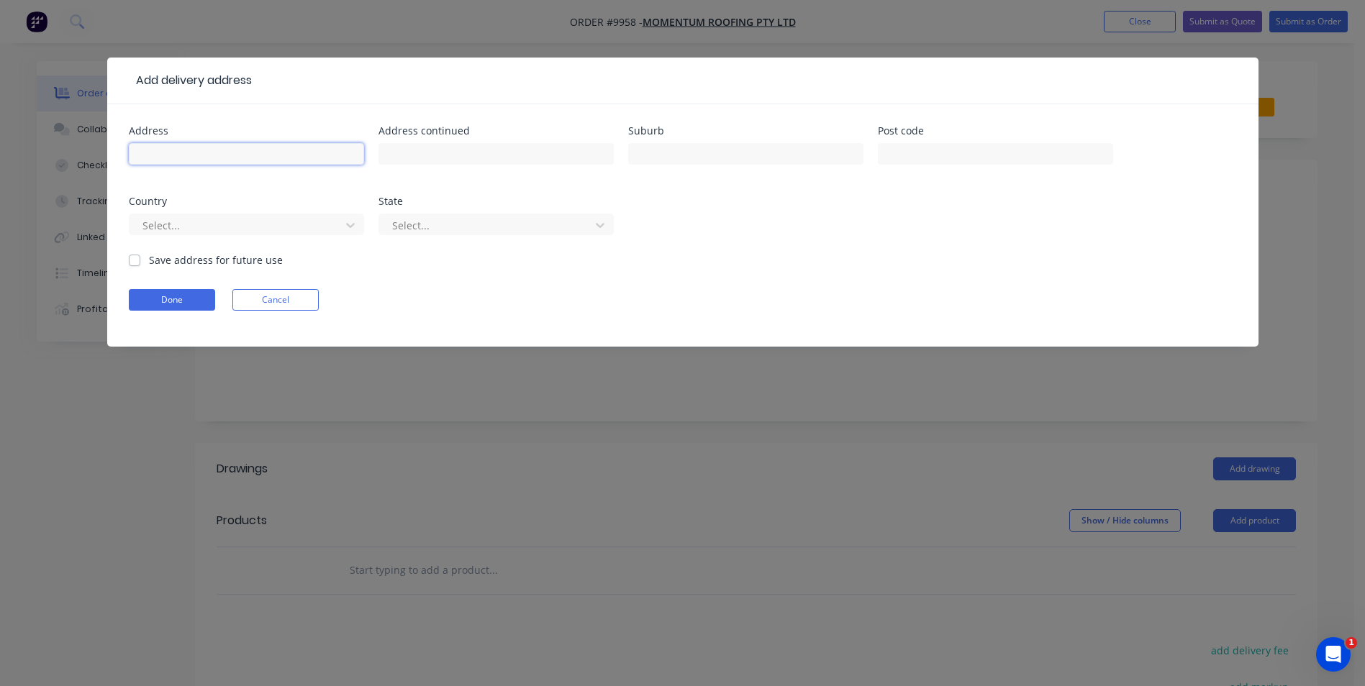
click at [203, 153] on input "text" at bounding box center [246, 154] width 235 height 22
type input "[STREET_ADDRESS]"
click at [655, 152] on input "text" at bounding box center [745, 154] width 235 height 22
type input "Bommaderry"
click at [185, 303] on button "Done" at bounding box center [172, 300] width 86 height 22
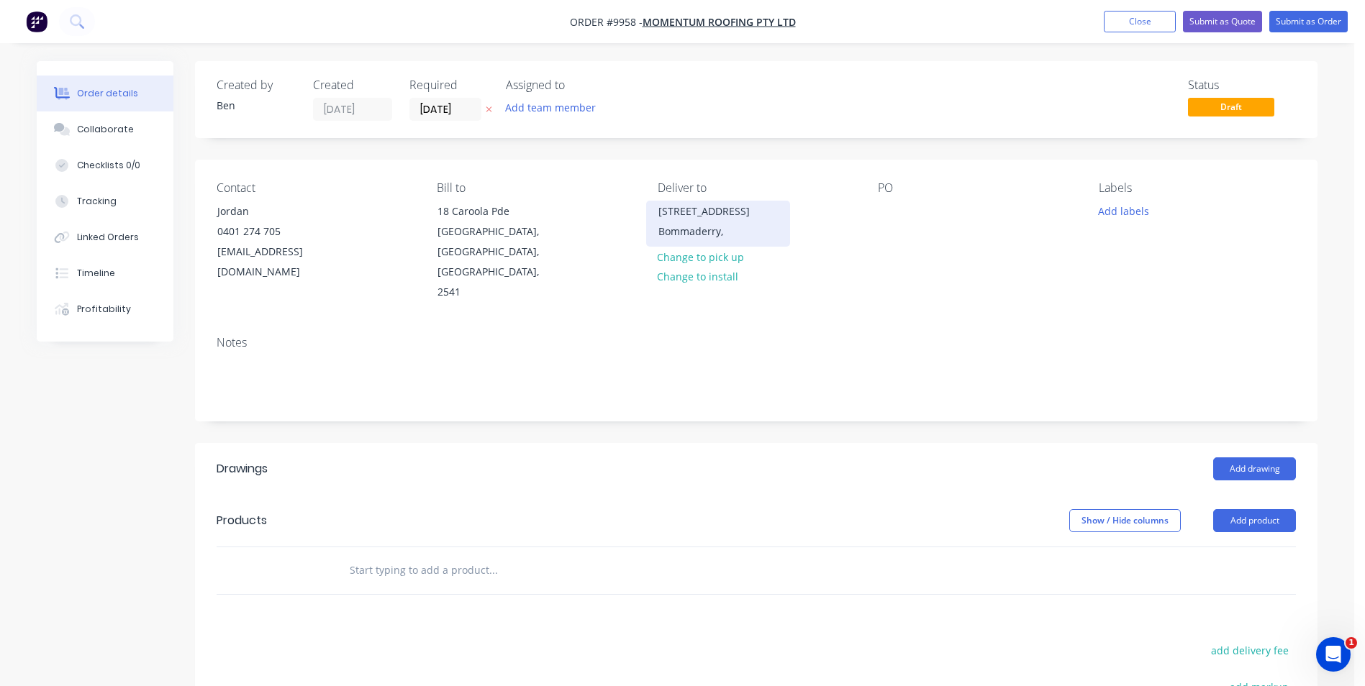
click at [686, 230] on div "Bommaderry," at bounding box center [717, 232] width 119 height 20
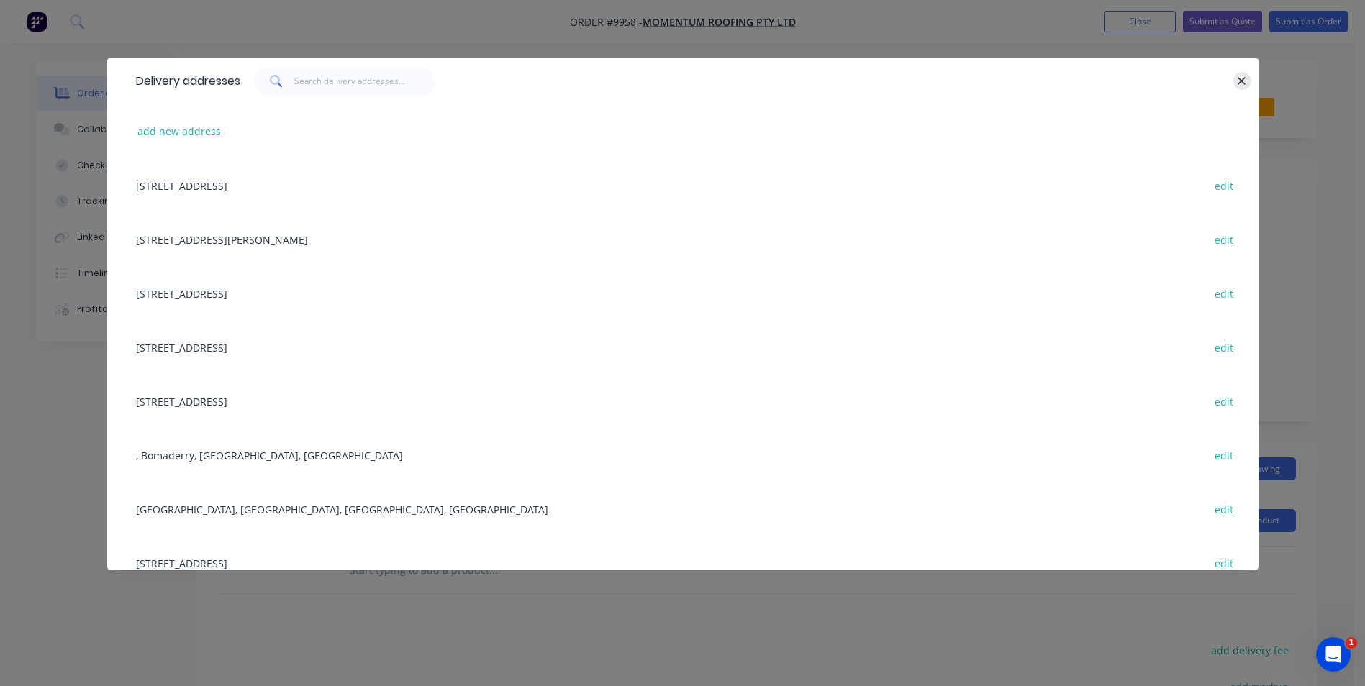
click at [1244, 78] on icon "button" at bounding box center [1241, 81] width 9 height 13
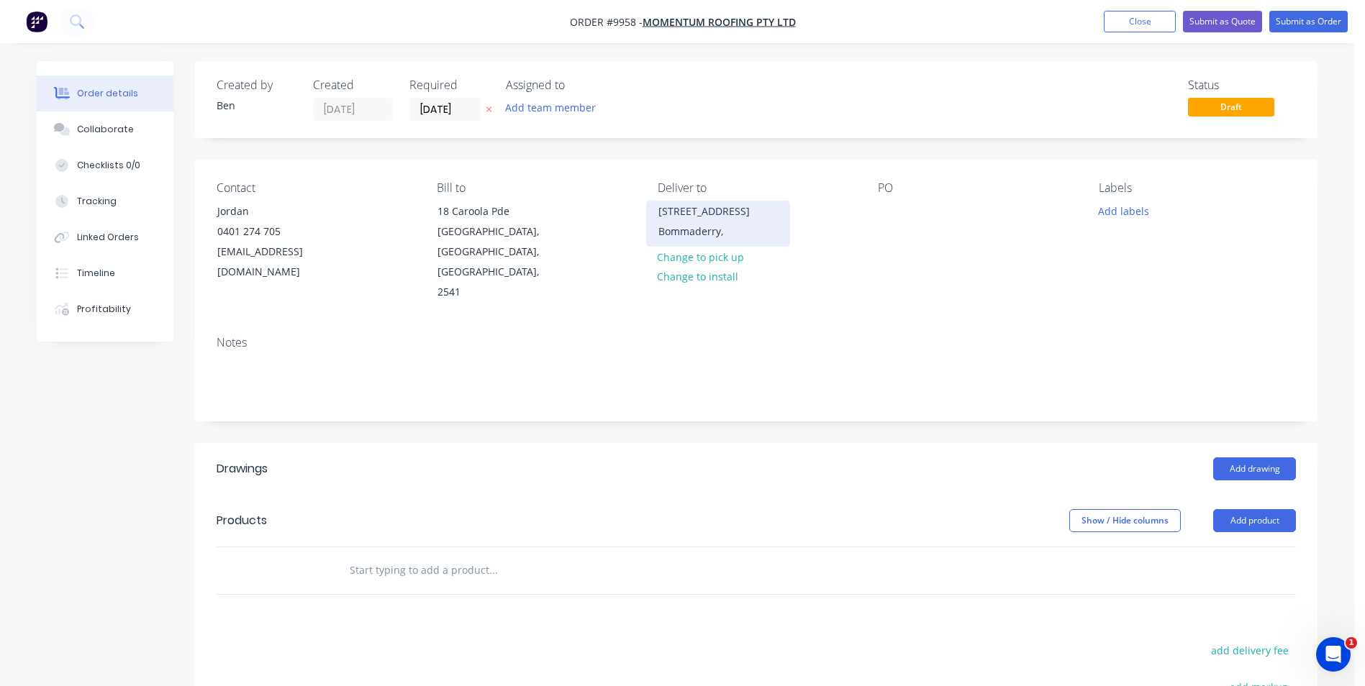
click at [712, 222] on div "Bommaderry," at bounding box center [717, 232] width 119 height 20
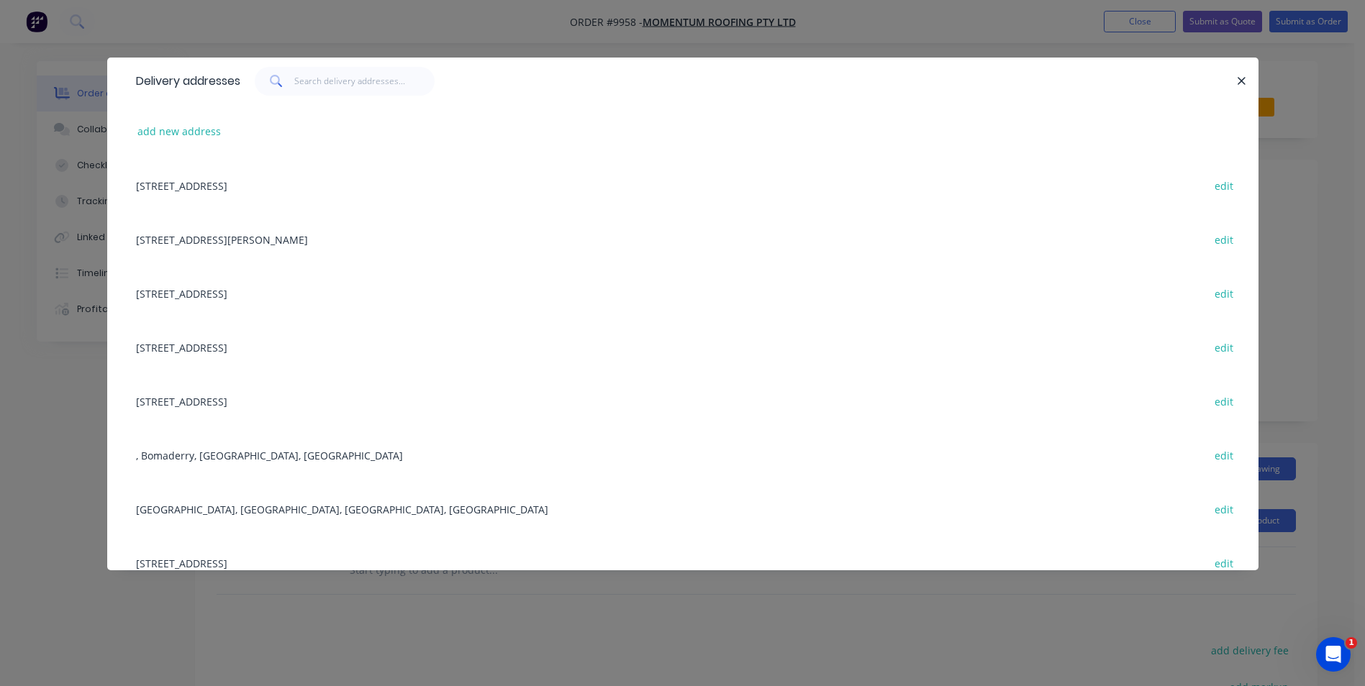
click at [614, 214] on div "[STREET_ADDRESS][PERSON_NAME] edit" at bounding box center [683, 239] width 1108 height 54
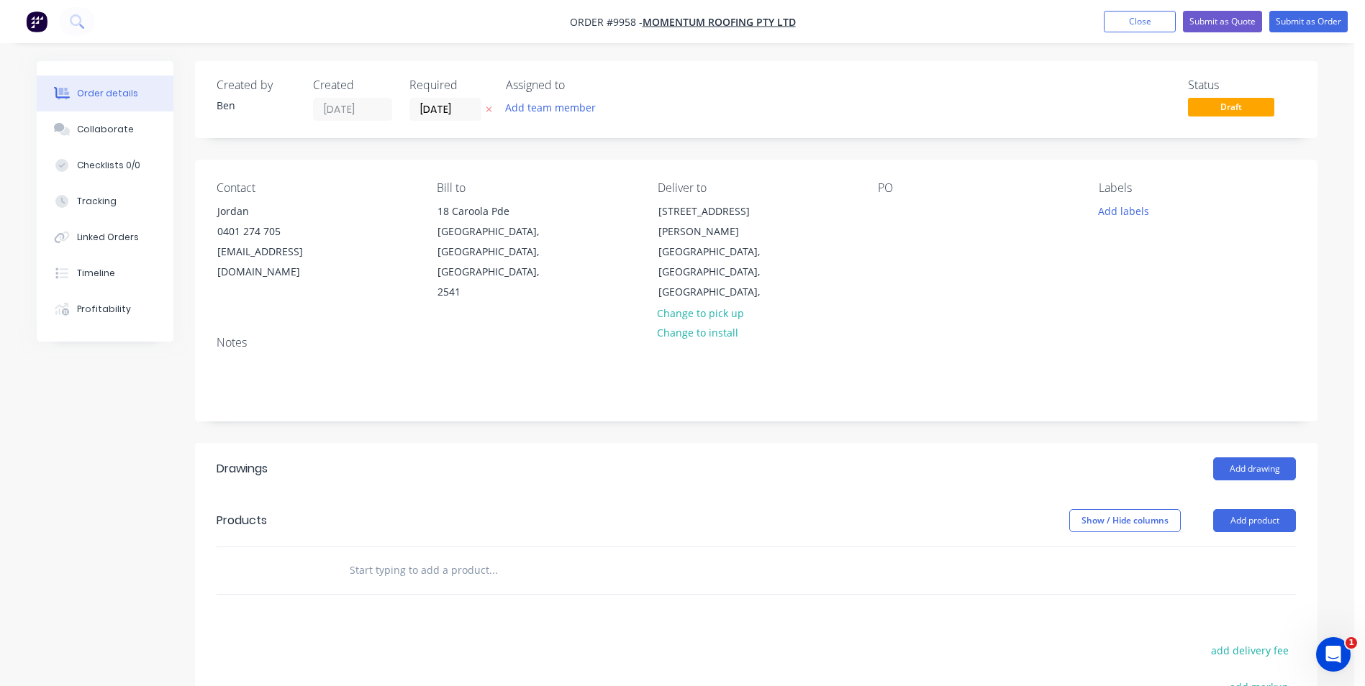
drag, startPoint x: 714, startPoint y: 219, endPoint x: 640, endPoint y: 309, distance: 117.1
click at [640, 336] on div "Notes" at bounding box center [756, 343] width 1079 height 14
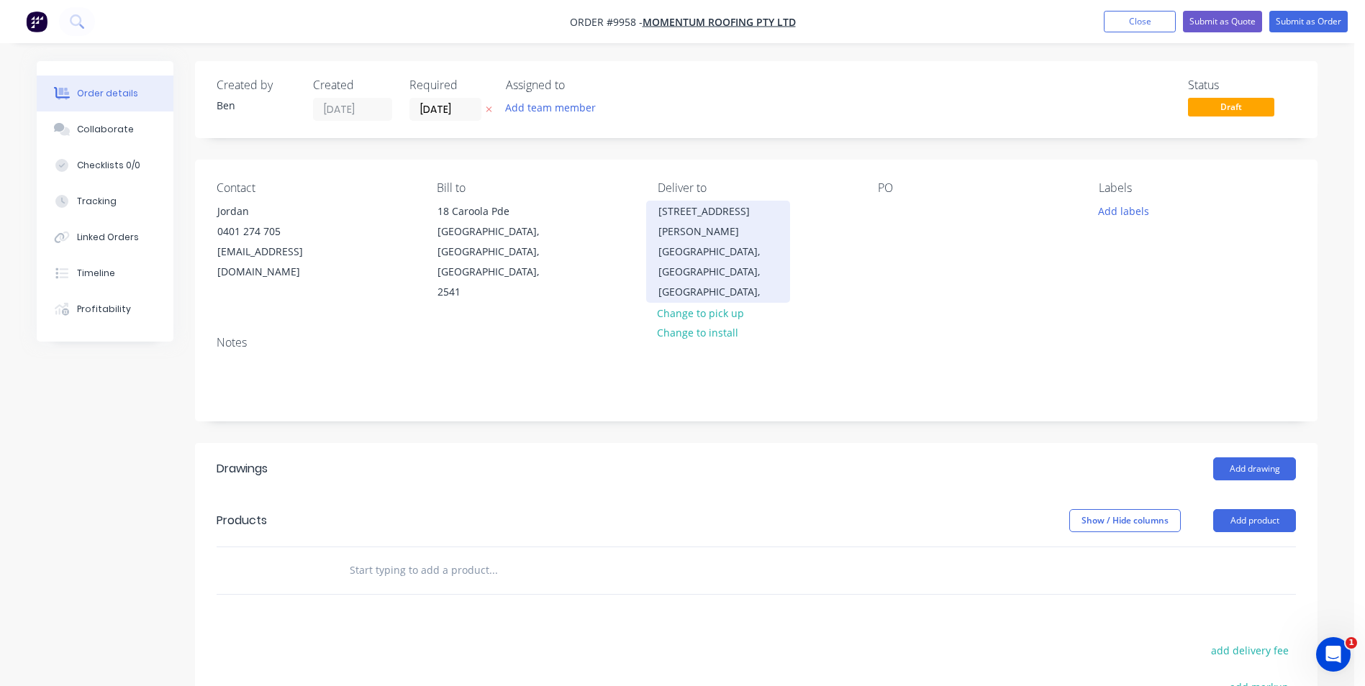
click at [763, 242] on div "[GEOGRAPHIC_DATA], [GEOGRAPHIC_DATA], [GEOGRAPHIC_DATA]," at bounding box center [717, 272] width 119 height 60
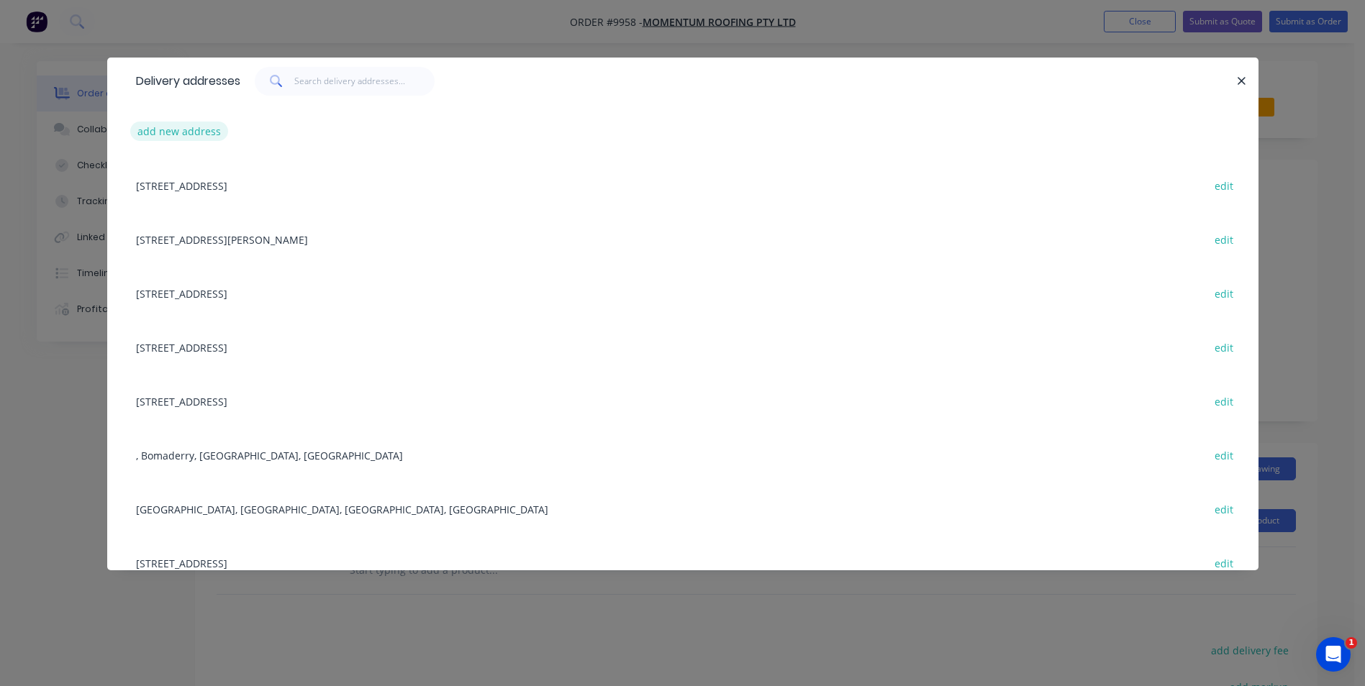
click at [196, 131] on button "add new address" at bounding box center [179, 131] width 99 height 19
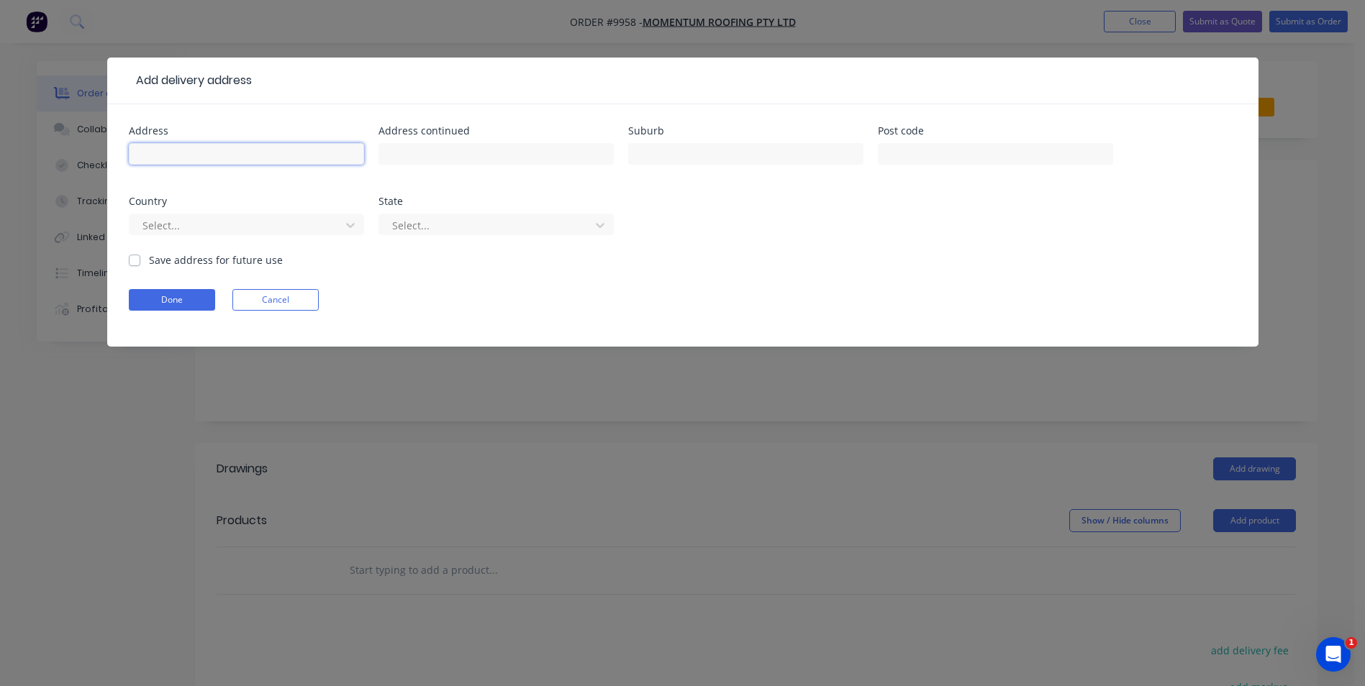
click at [200, 149] on input "text" at bounding box center [246, 154] width 235 height 22
type input "[STREET_ADDRESS]"
click at [650, 158] on input "text" at bounding box center [745, 154] width 235 height 22
type input "Bomaderry"
click at [191, 303] on button "Done" at bounding box center [172, 300] width 86 height 22
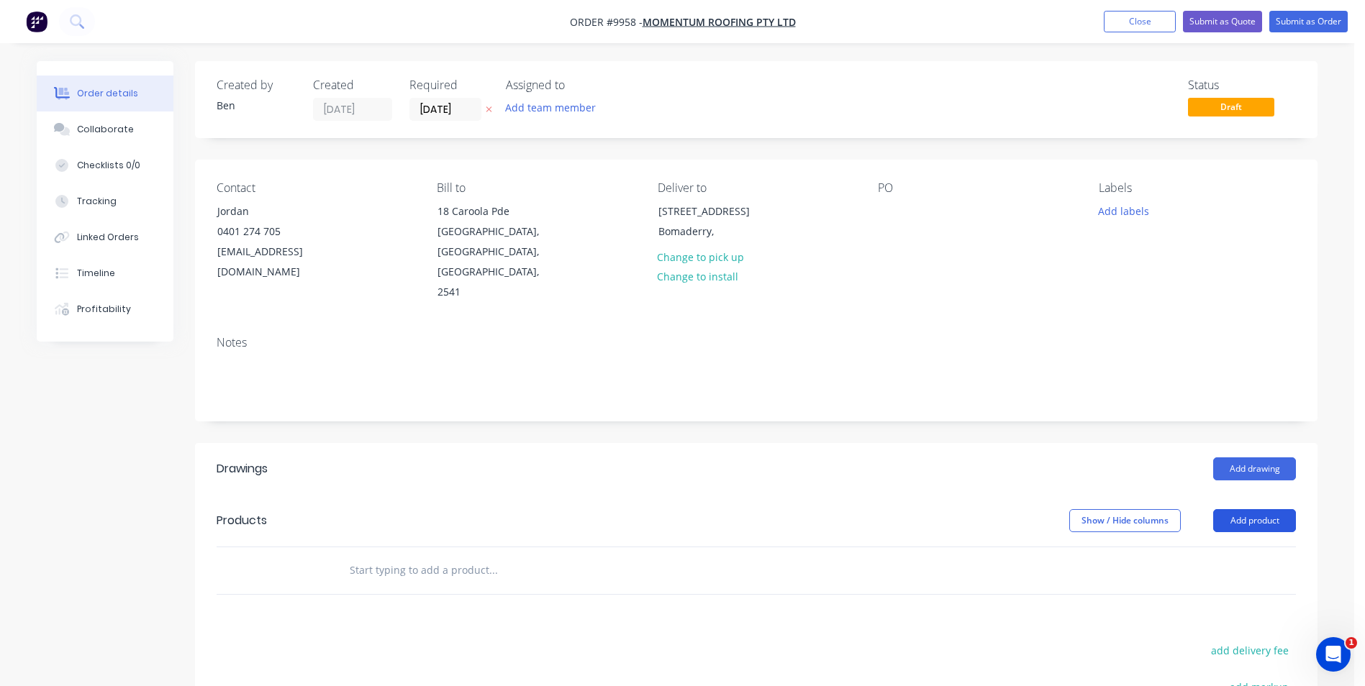
click at [1229, 509] on button "Add product" at bounding box center [1254, 520] width 83 height 23
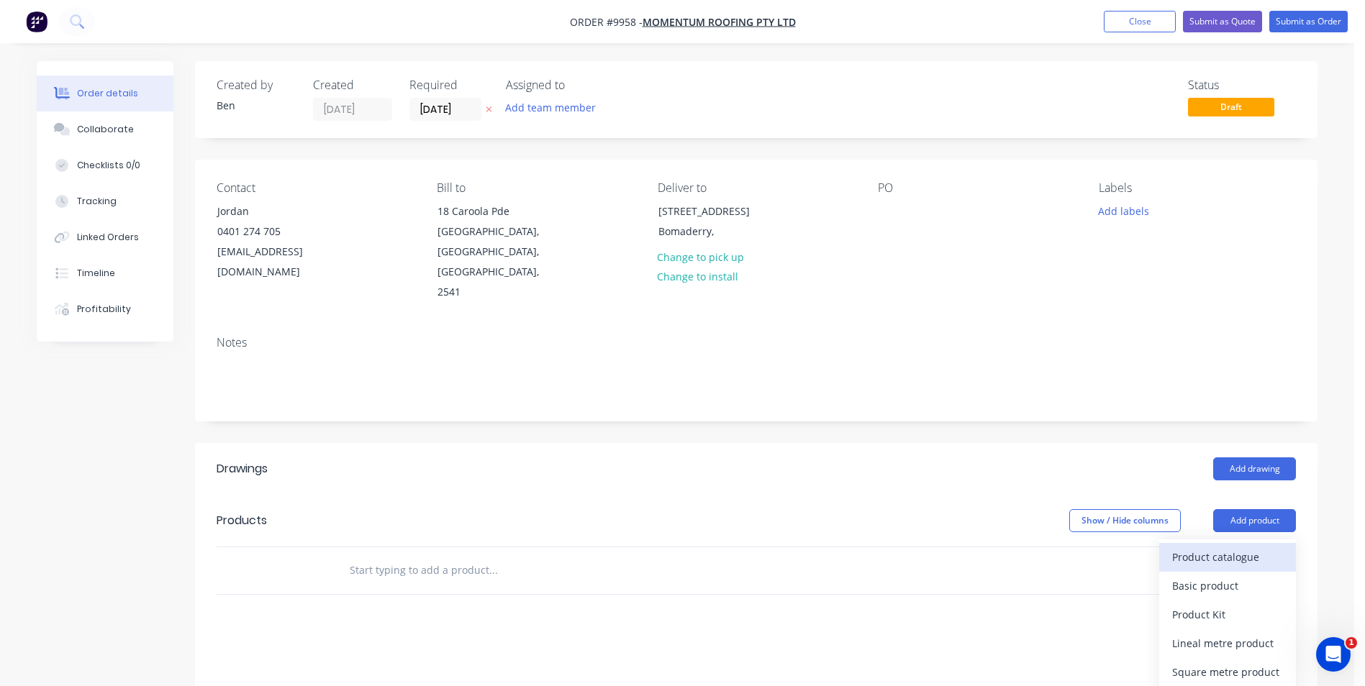
click at [1227, 547] on div "Product catalogue" at bounding box center [1227, 557] width 111 height 21
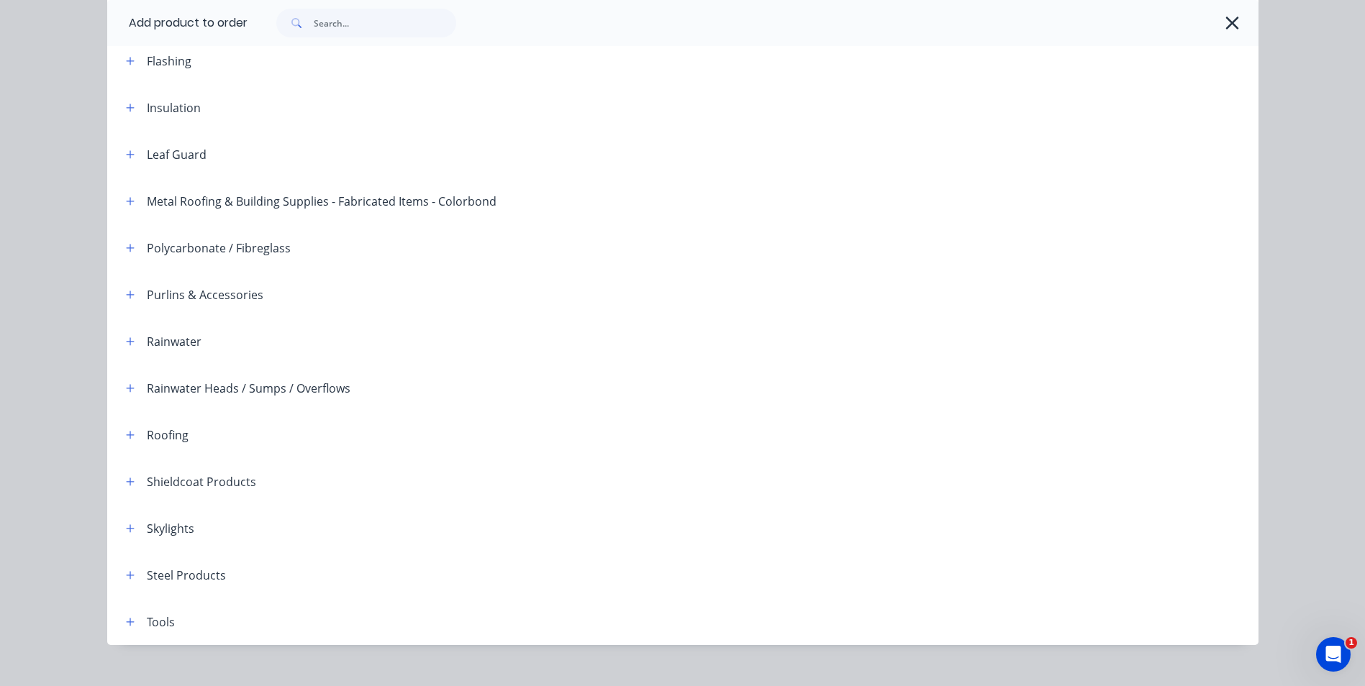
scroll to position [330, 0]
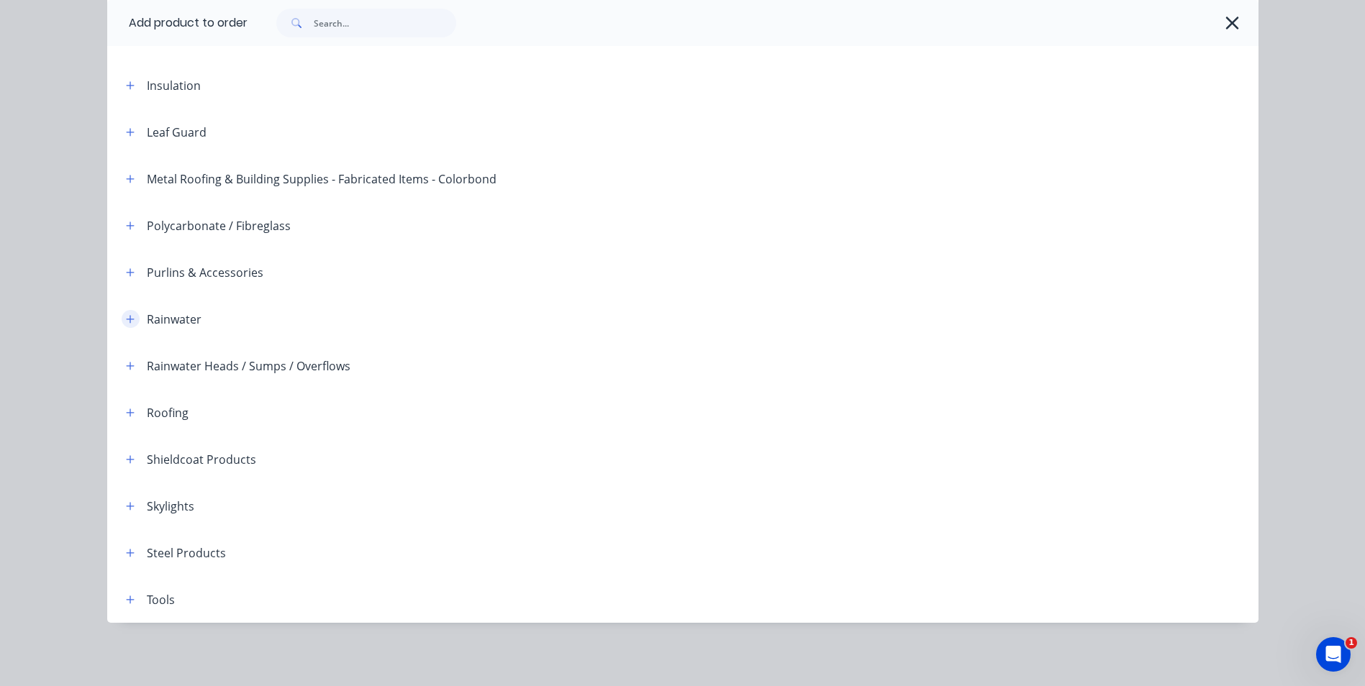
click at [126, 321] on icon "button" at bounding box center [130, 319] width 8 height 8
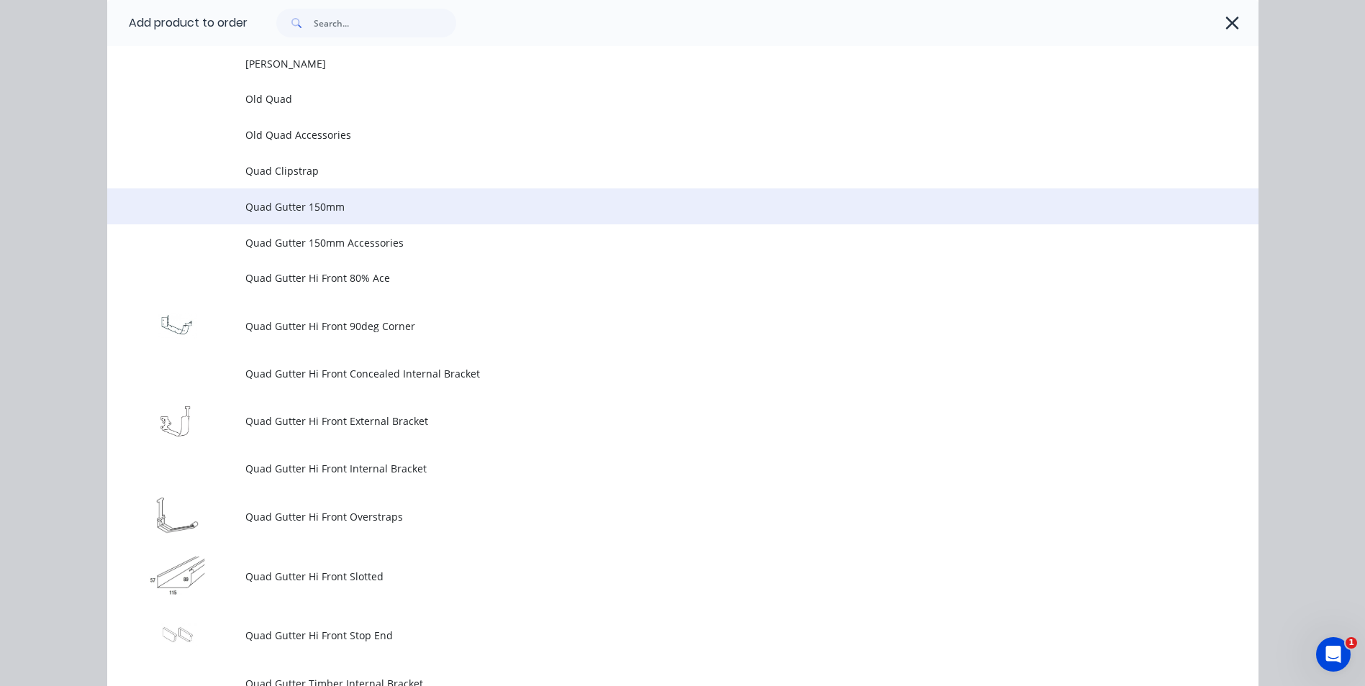
scroll to position [3711, 0]
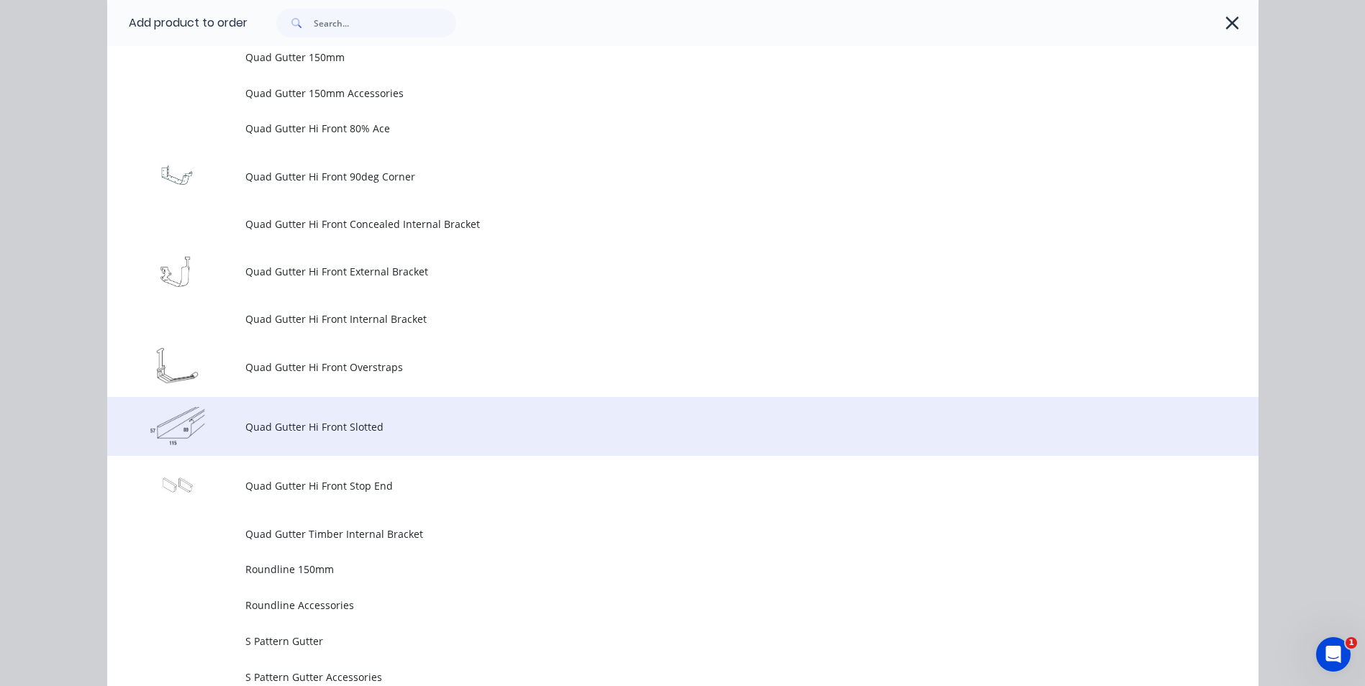
click at [324, 431] on span "Quad Gutter Hi Front Slotted" at bounding box center [650, 426] width 810 height 15
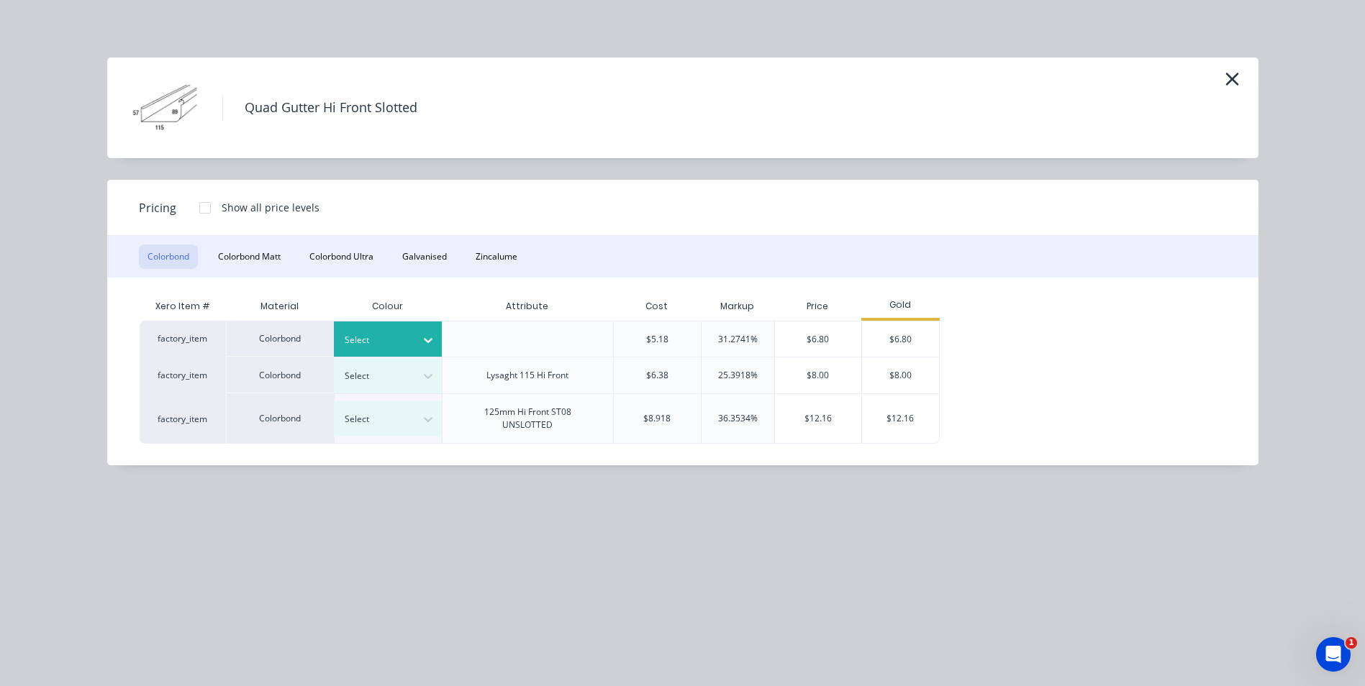
click at [422, 340] on icon at bounding box center [428, 340] width 14 height 14
click at [904, 332] on div "$6.80" at bounding box center [900, 339] width 77 height 35
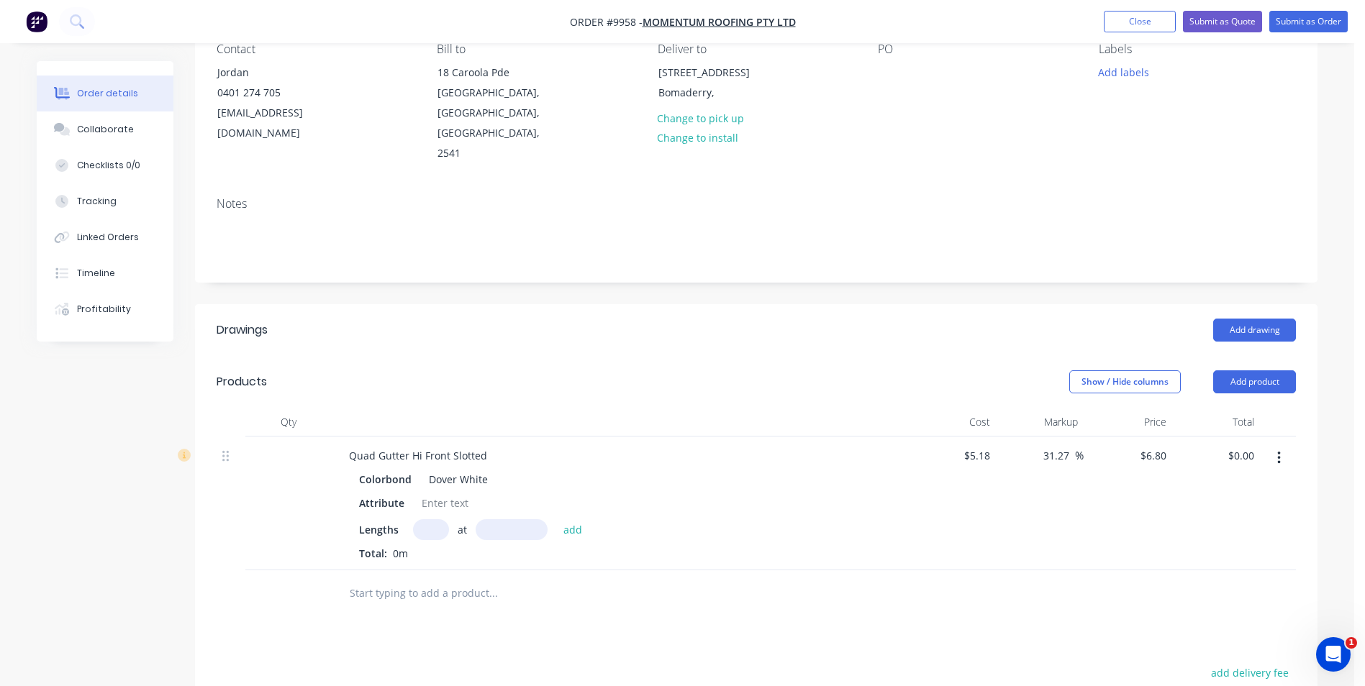
scroll to position [216, 0]
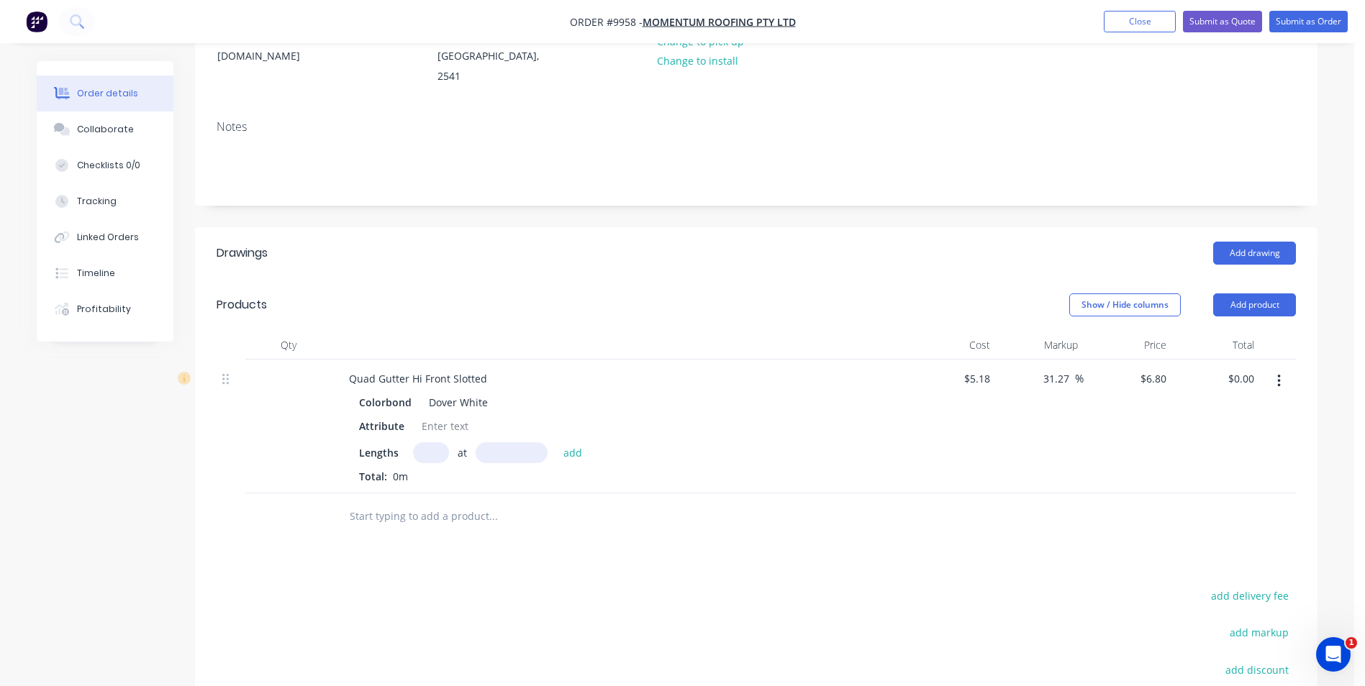
click at [427, 442] on input "text" at bounding box center [431, 452] width 36 height 21
type input "6"
type input "6000"
click at [556, 442] on button "add" at bounding box center [573, 451] width 34 height 19
type input "$244.80"
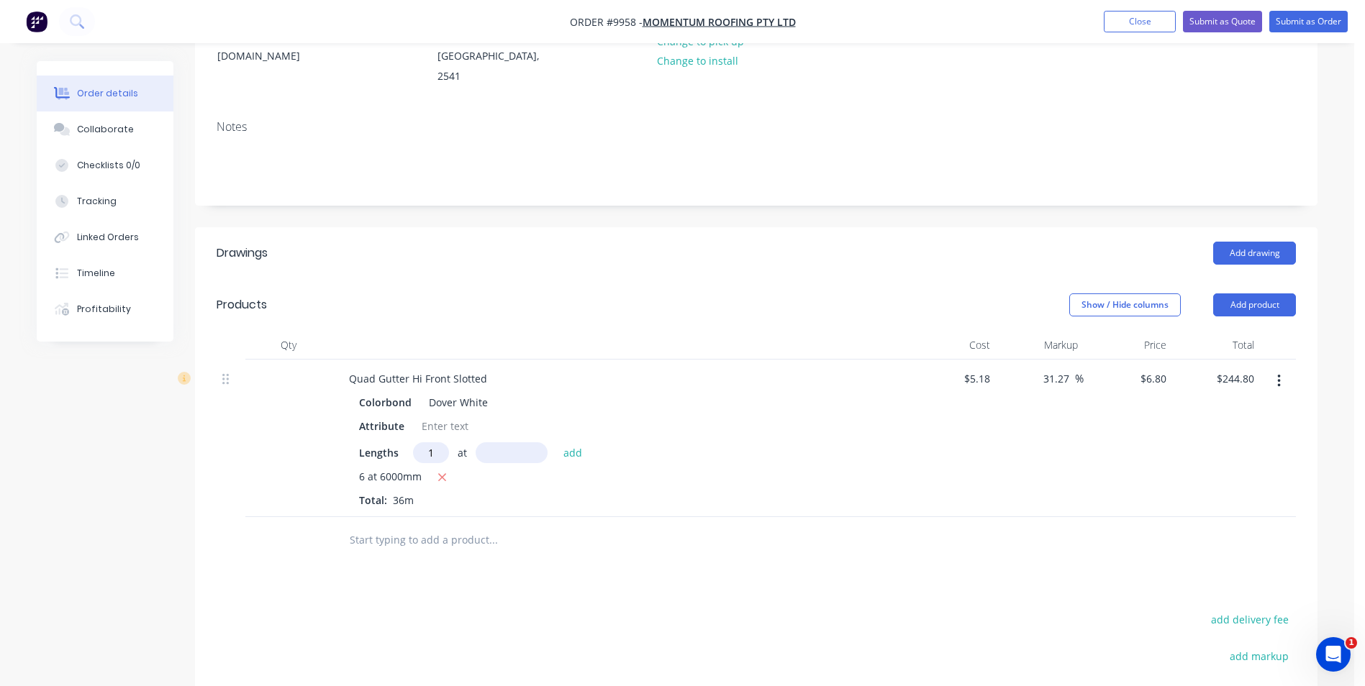
type input "1"
type input "3100"
click at [556, 442] on button "add" at bounding box center [573, 451] width 34 height 19
type input "$265.88"
type input "4"
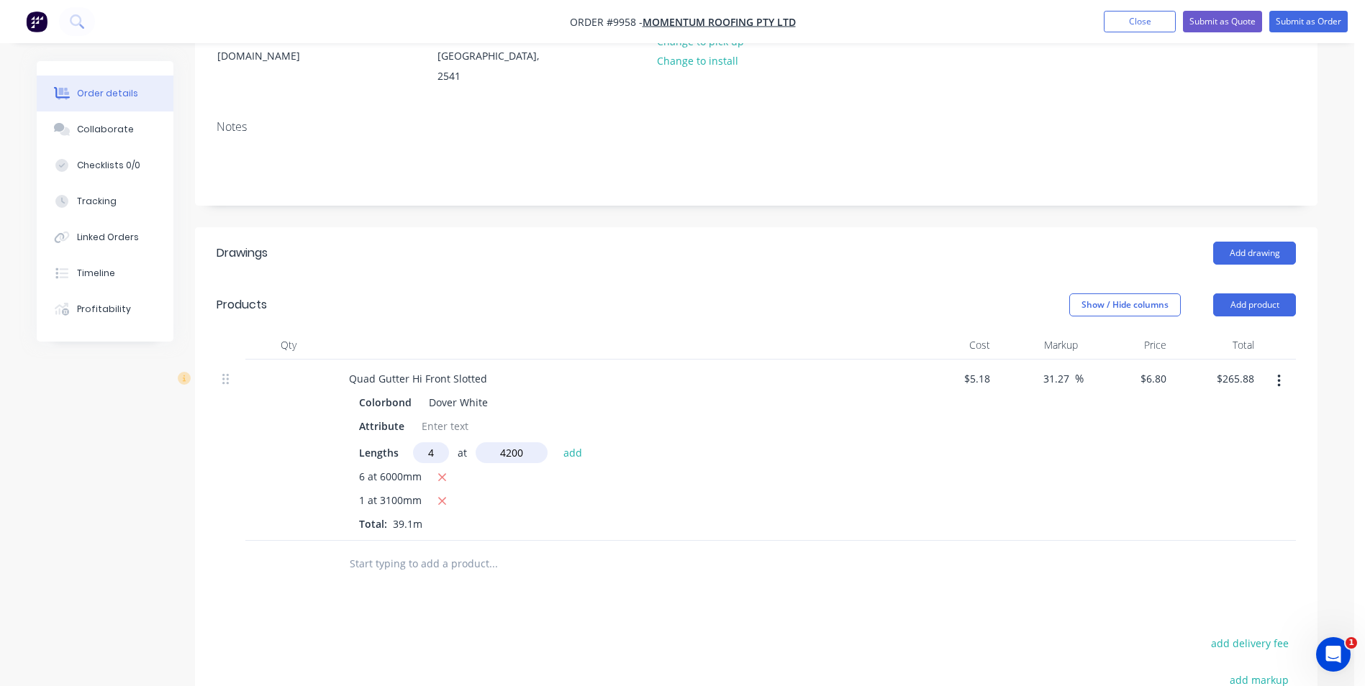
type input "4200"
click at [556, 442] on button "add" at bounding box center [573, 451] width 34 height 19
type input "$380.12"
click at [1266, 294] on button "Add product" at bounding box center [1254, 305] width 83 height 23
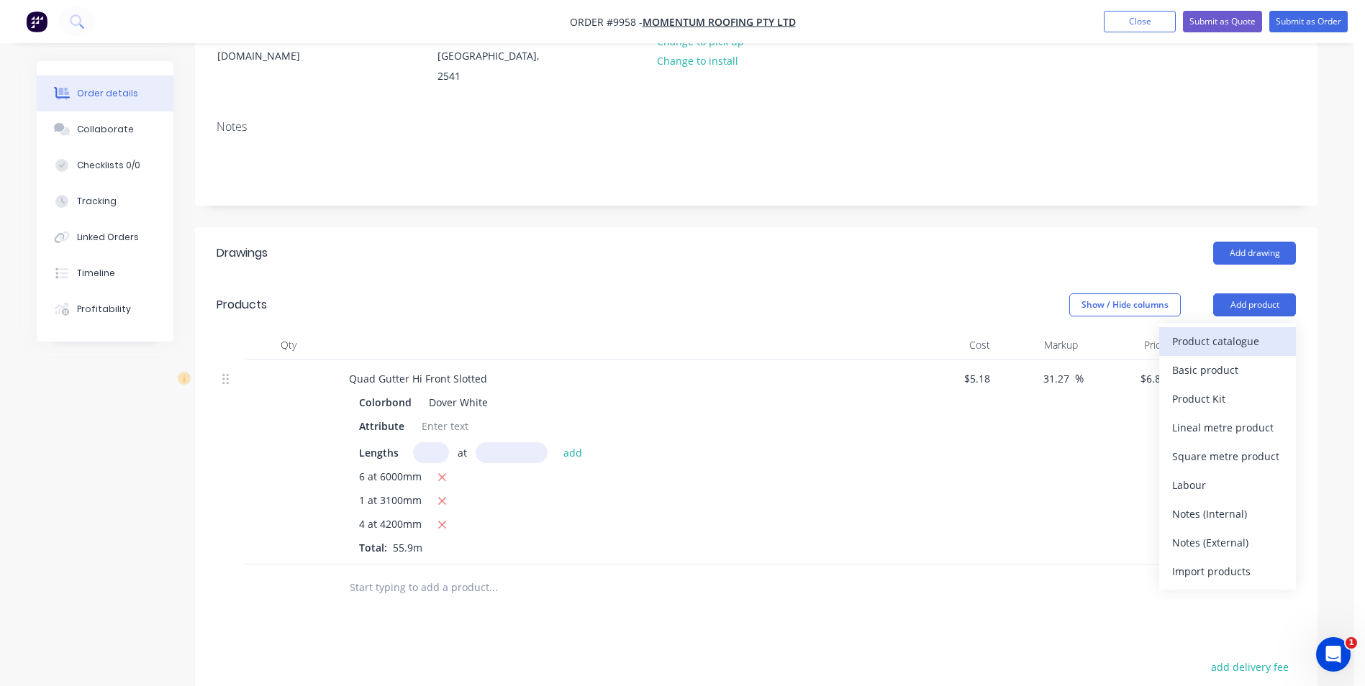
click at [1239, 331] on div "Product catalogue" at bounding box center [1227, 341] width 111 height 21
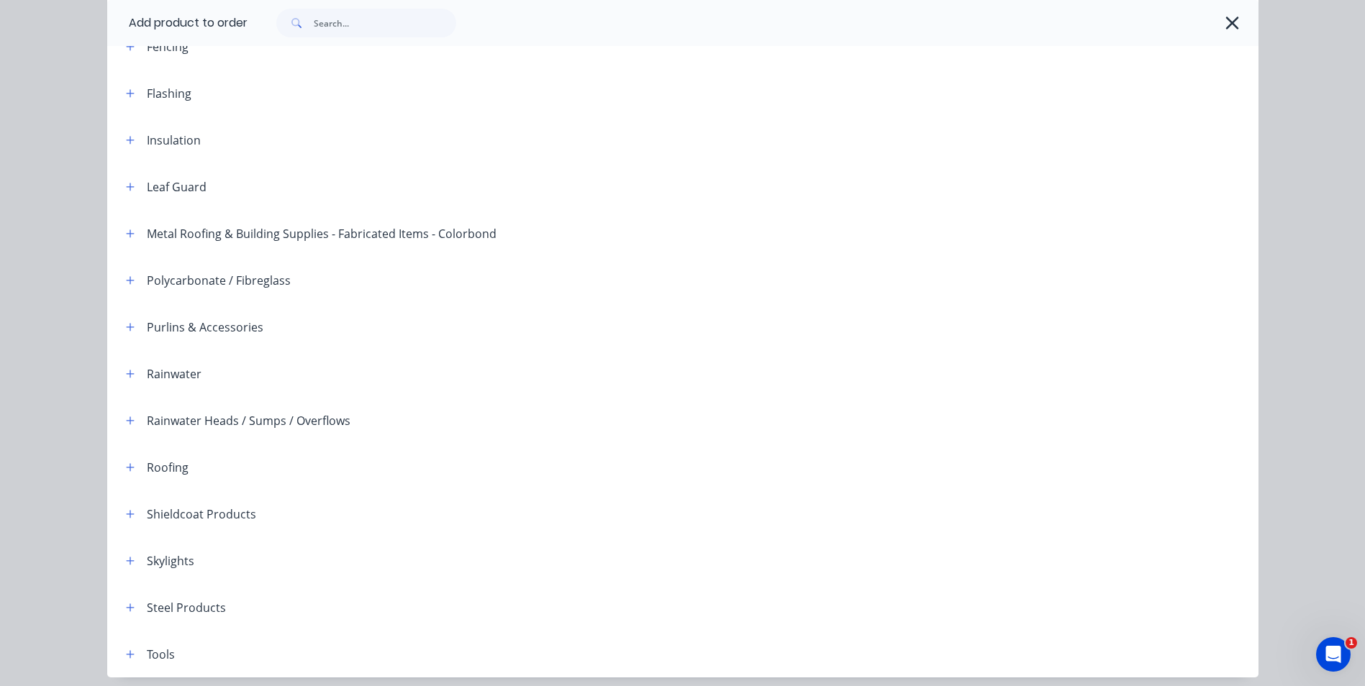
scroll to position [330, 0]
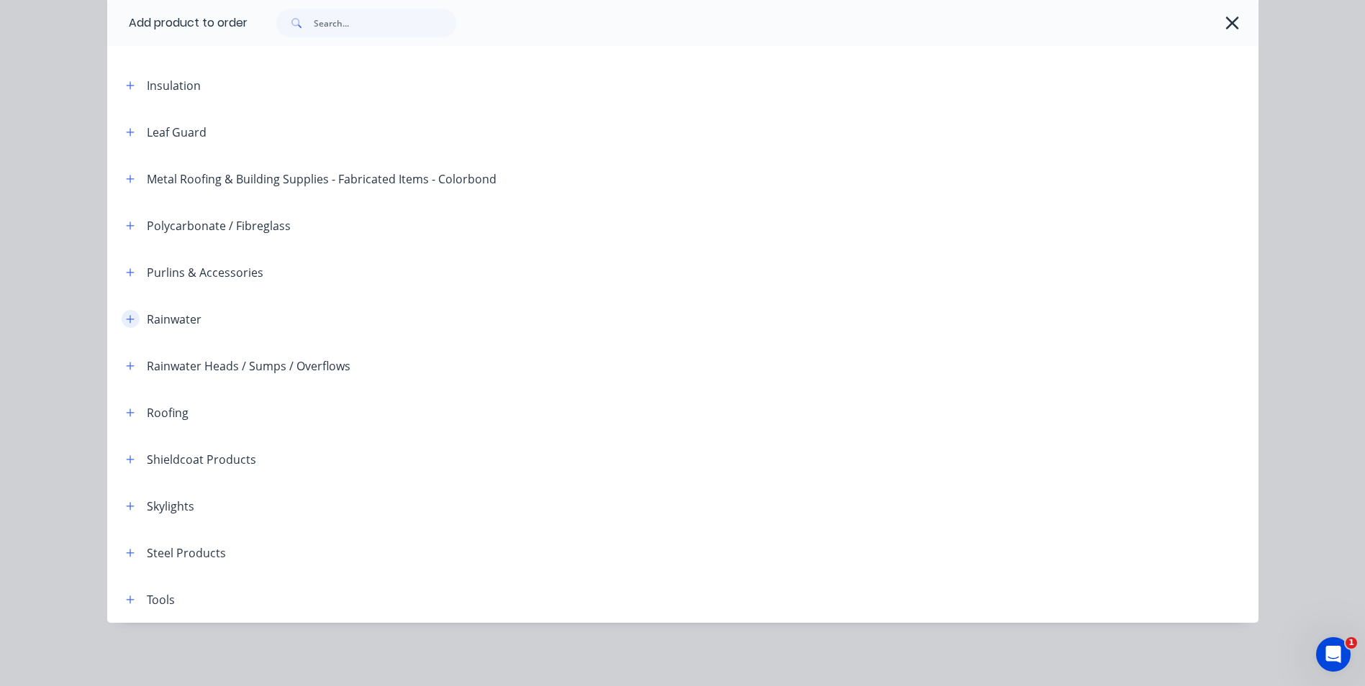
click at [126, 319] on icon "button" at bounding box center [130, 319] width 8 height 8
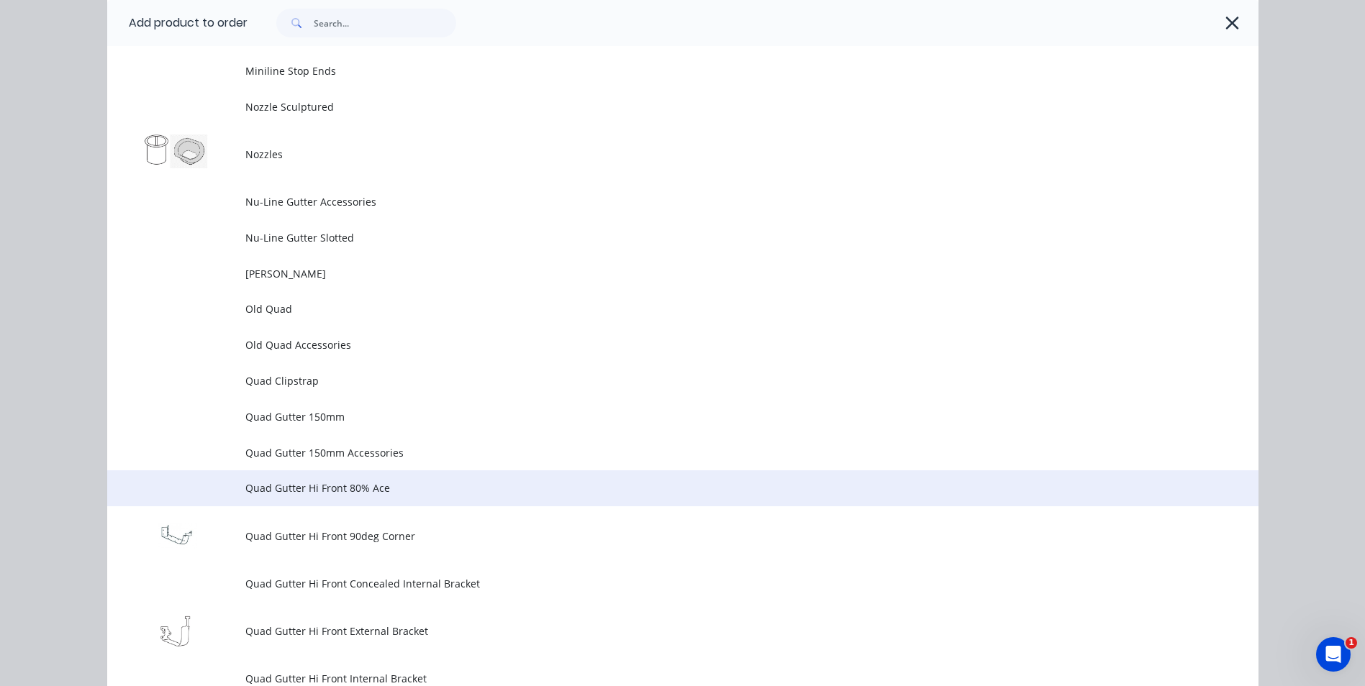
scroll to position [3423, 0]
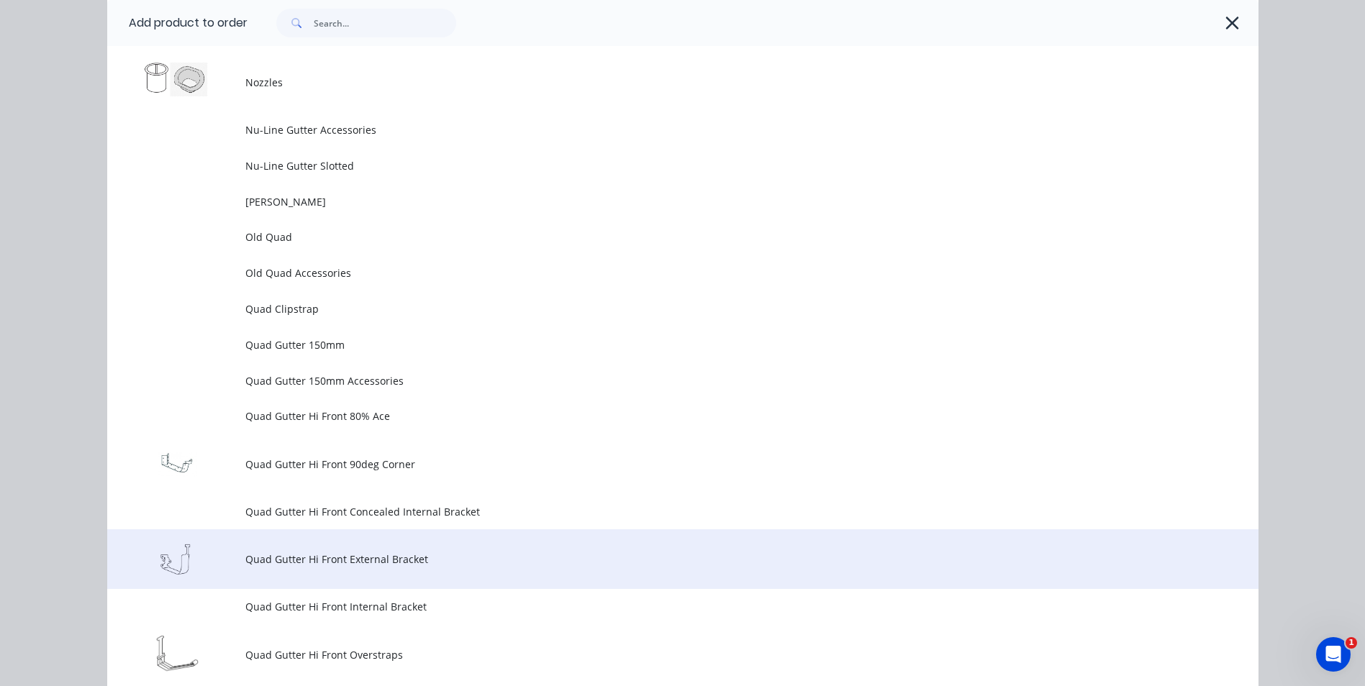
click at [342, 553] on span "Quad Gutter Hi Front External Bracket" at bounding box center [650, 559] width 810 height 15
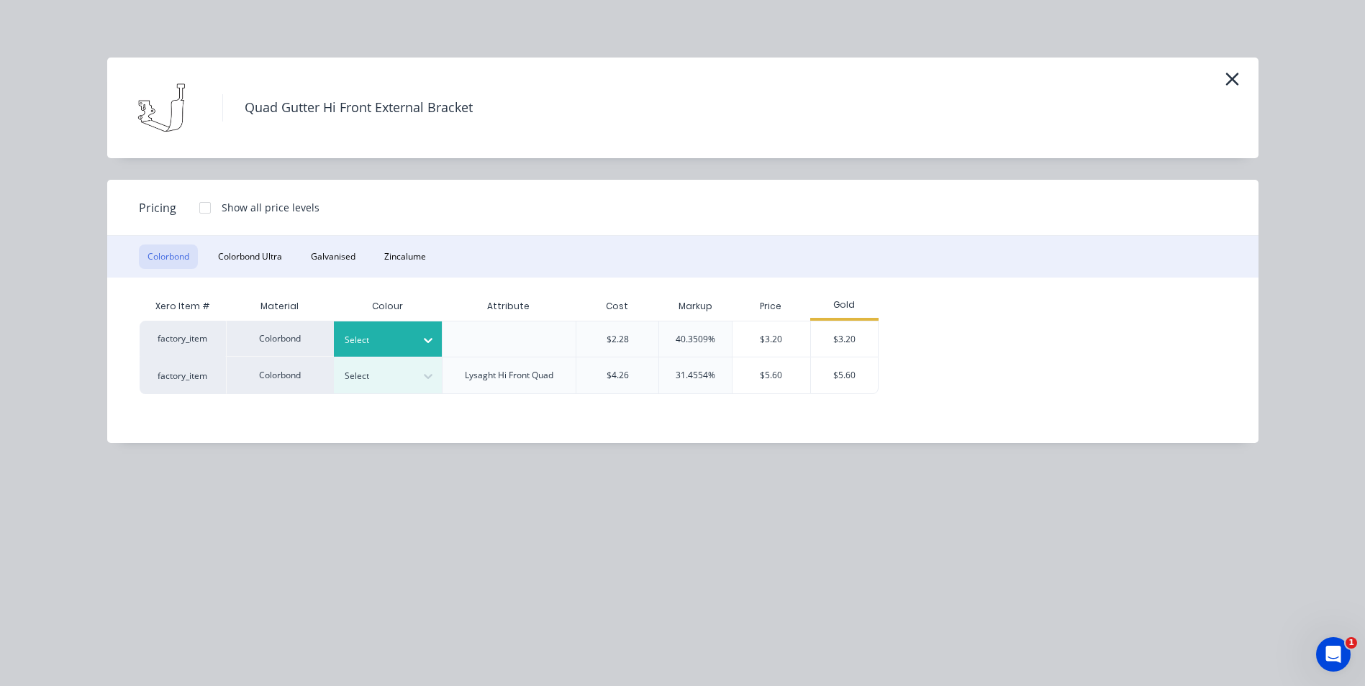
click at [434, 342] on icon at bounding box center [428, 340] width 14 height 14
click at [180, 665] on div "Dover White" at bounding box center [90, 678] width 180 height 27
click at [842, 329] on div "$3.20" at bounding box center [845, 339] width 68 height 35
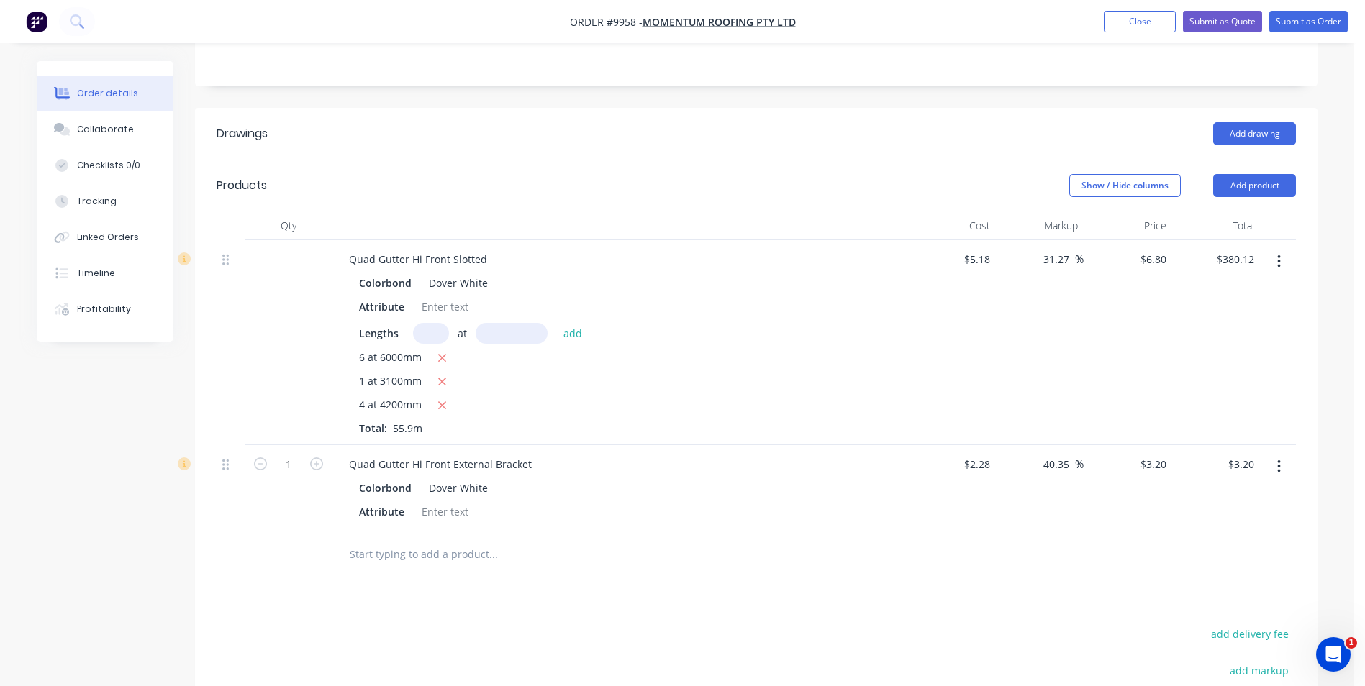
scroll to position [554, 0]
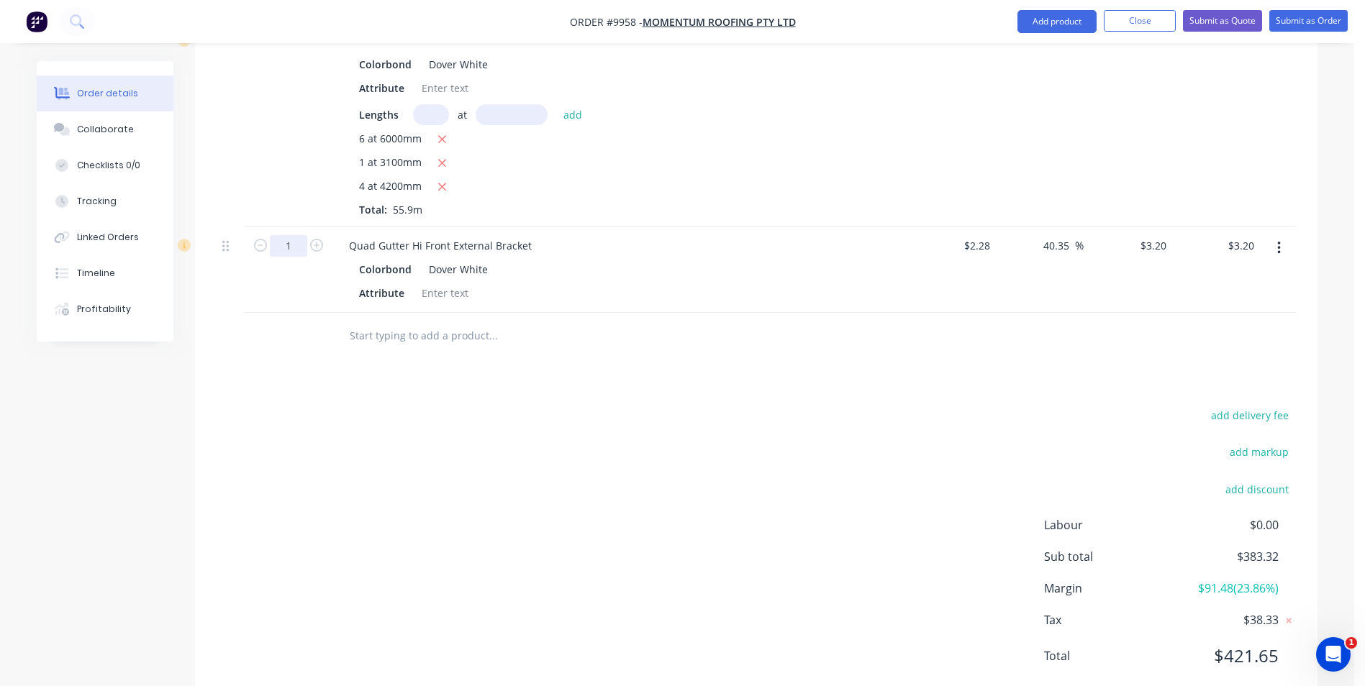
click at [305, 235] on input "1" at bounding box center [288, 246] width 37 height 22
type input "65"
type input "$208.00"
click at [436, 360] on div "Drawings Add drawing Products Show / Hide columns Add product Qty Cost Markup P…" at bounding box center [756, 297] width 1122 height 816
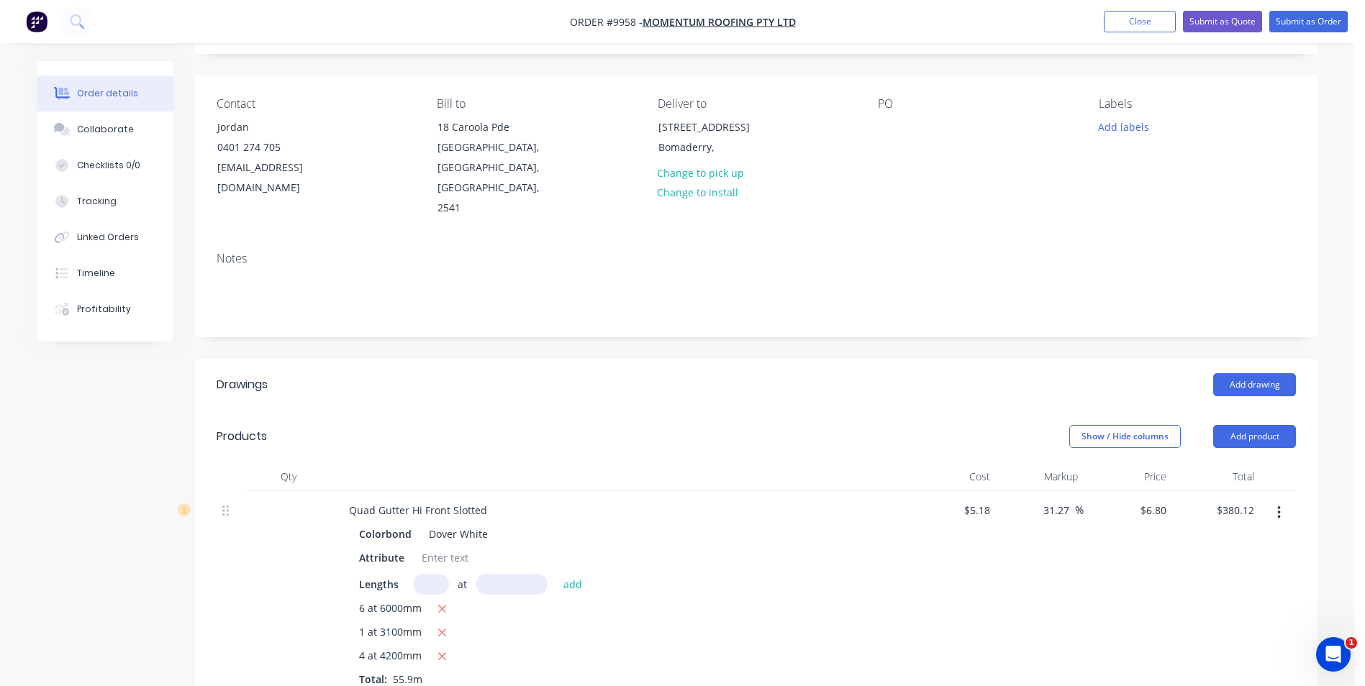
scroll to position [122, 0]
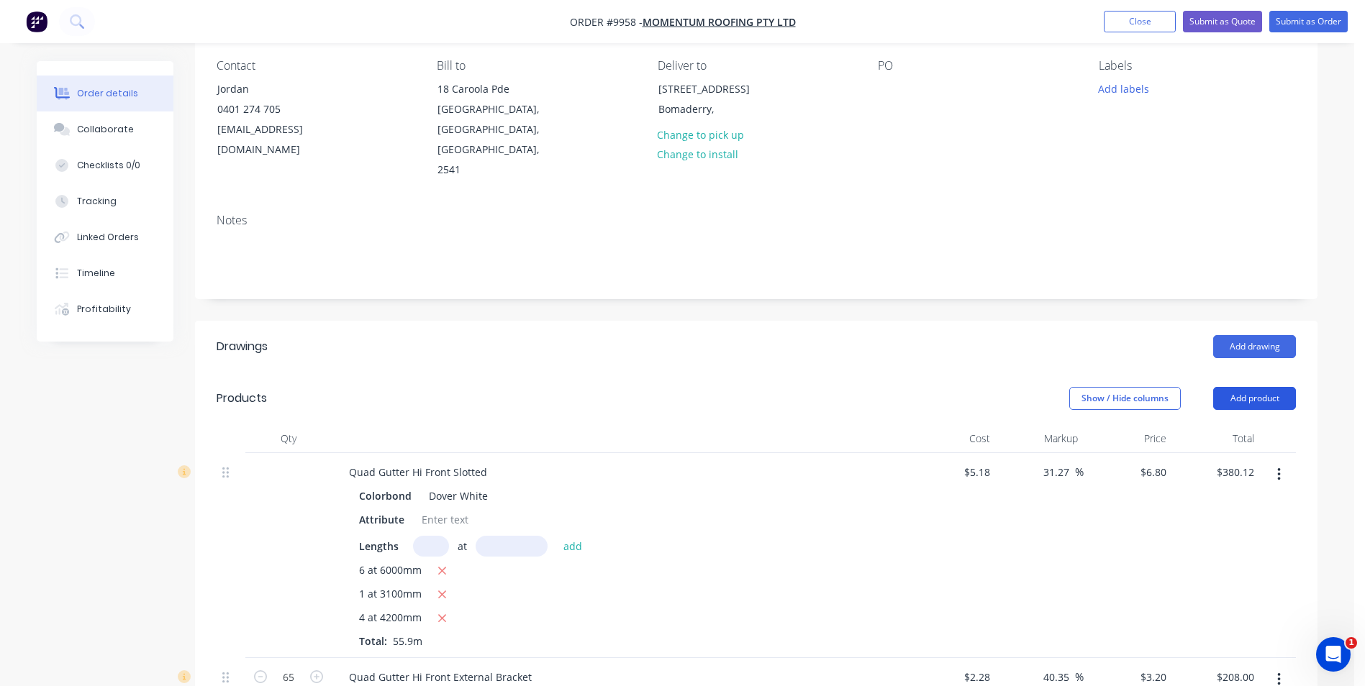
click at [1254, 387] on button "Add product" at bounding box center [1254, 398] width 83 height 23
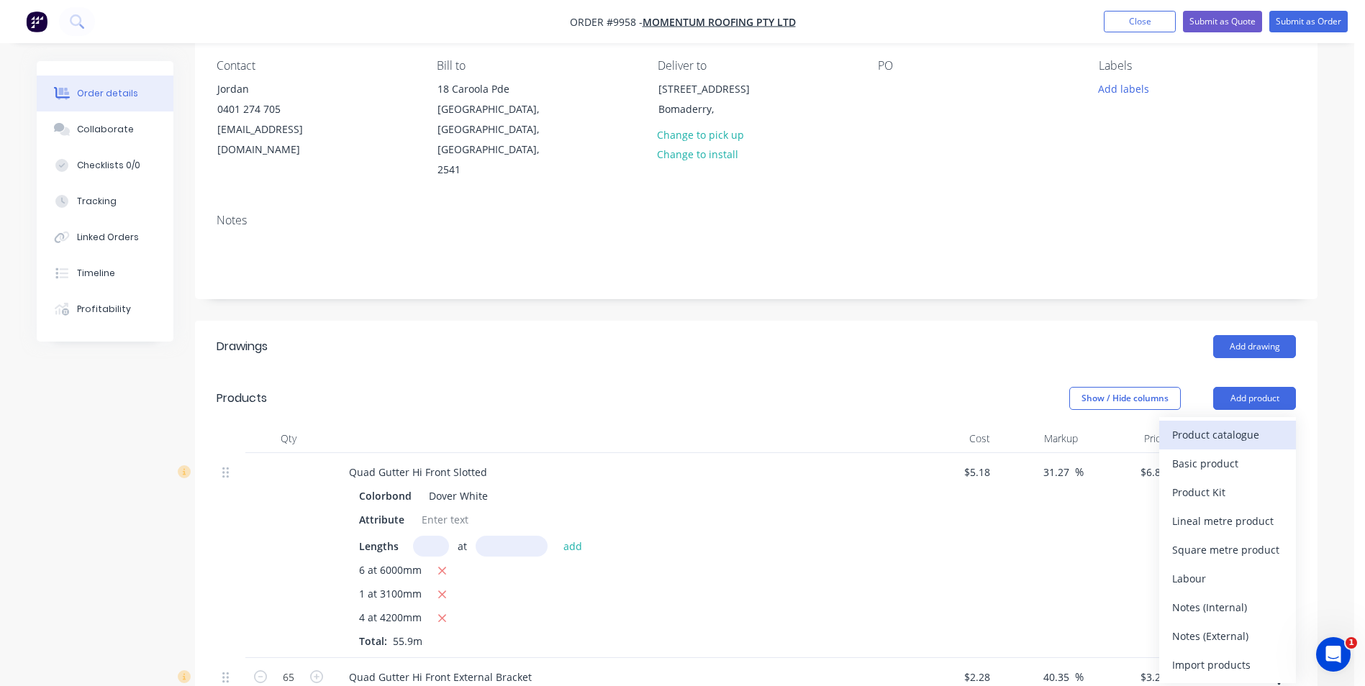
click at [1207, 424] on div "Product catalogue" at bounding box center [1227, 434] width 111 height 21
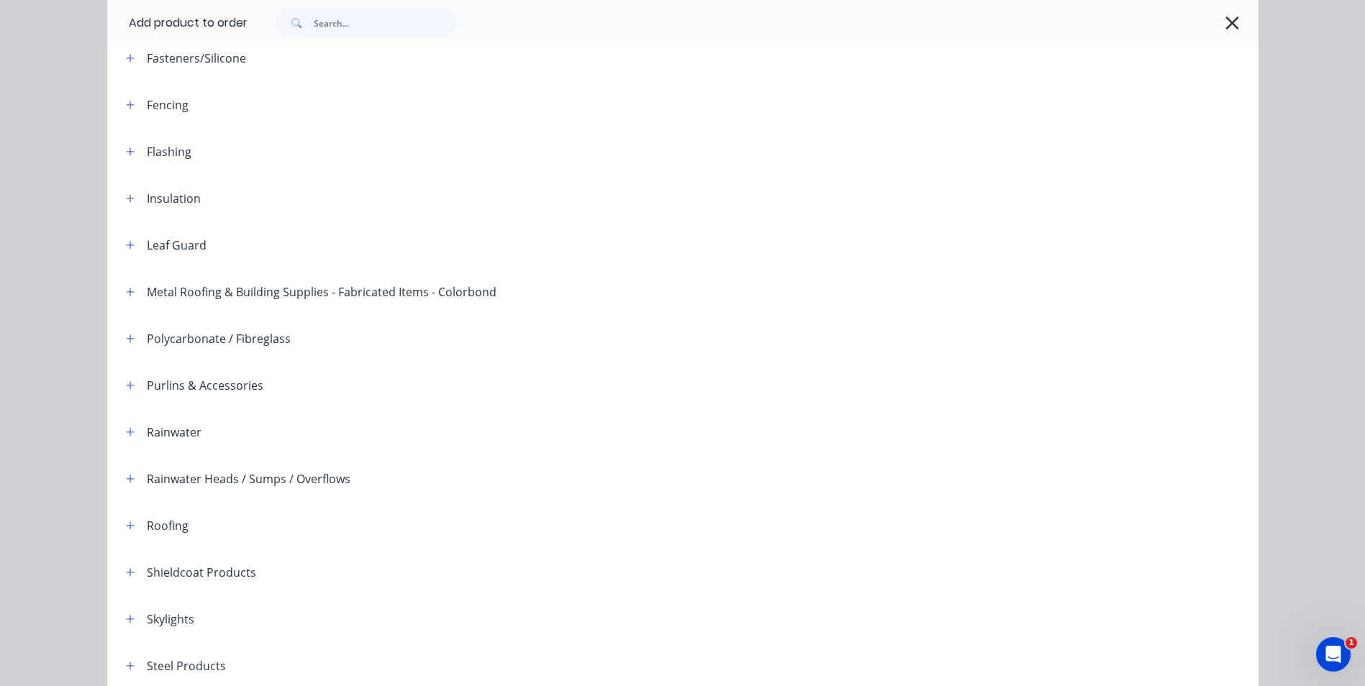
scroll to position [330, 0]
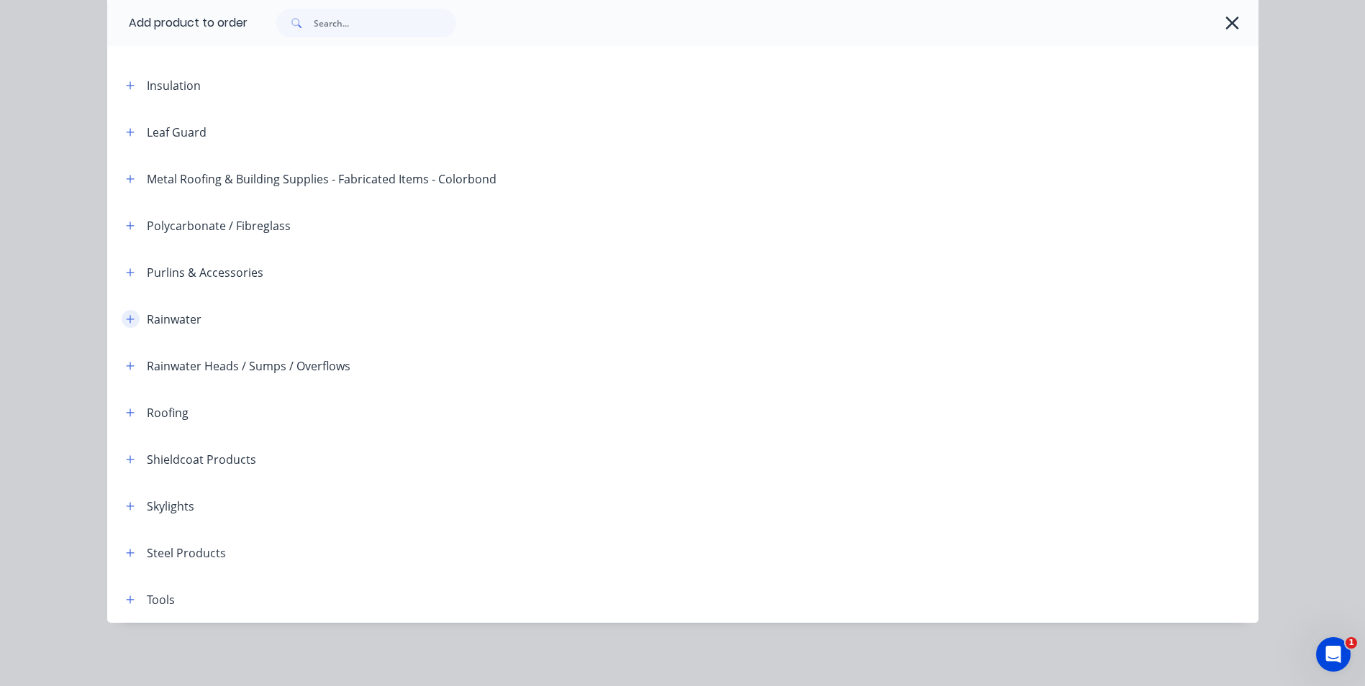
click at [126, 319] on icon "button" at bounding box center [130, 319] width 8 height 8
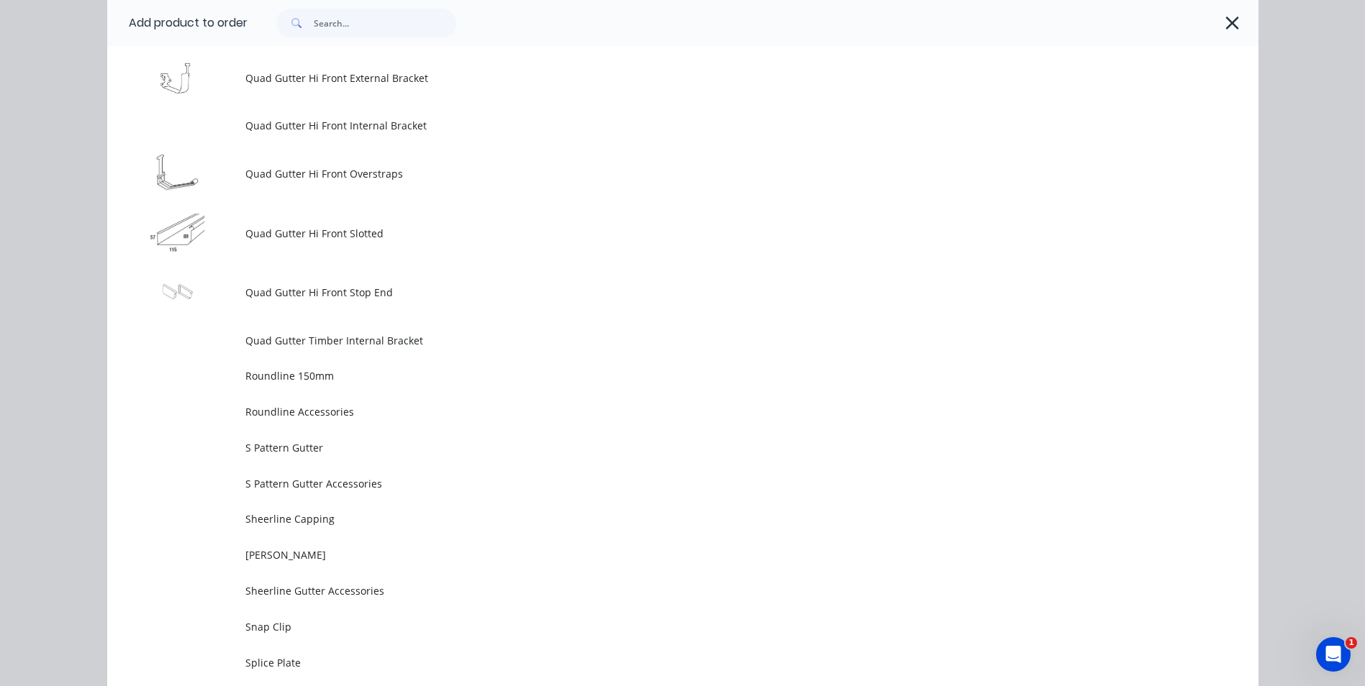
scroll to position [3783, 0]
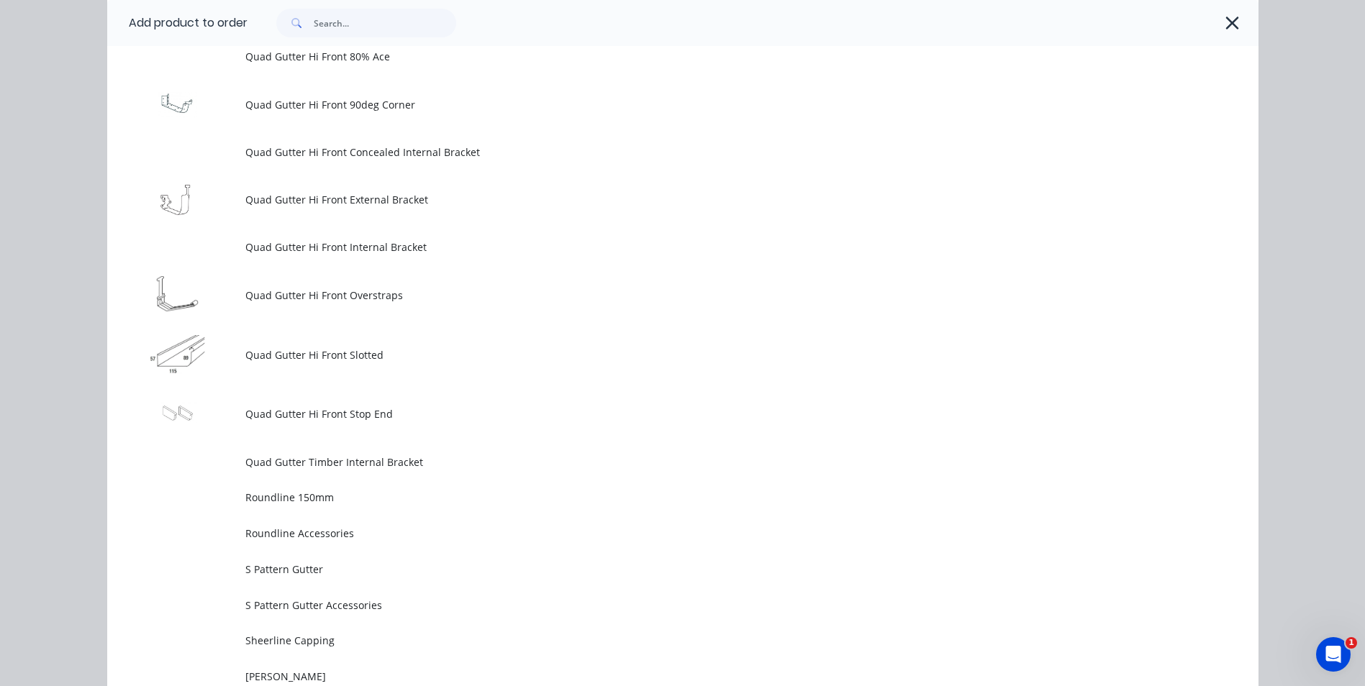
click at [294, 406] on td "Quad Gutter Hi Front Stop End" at bounding box center [751, 414] width 1013 height 60
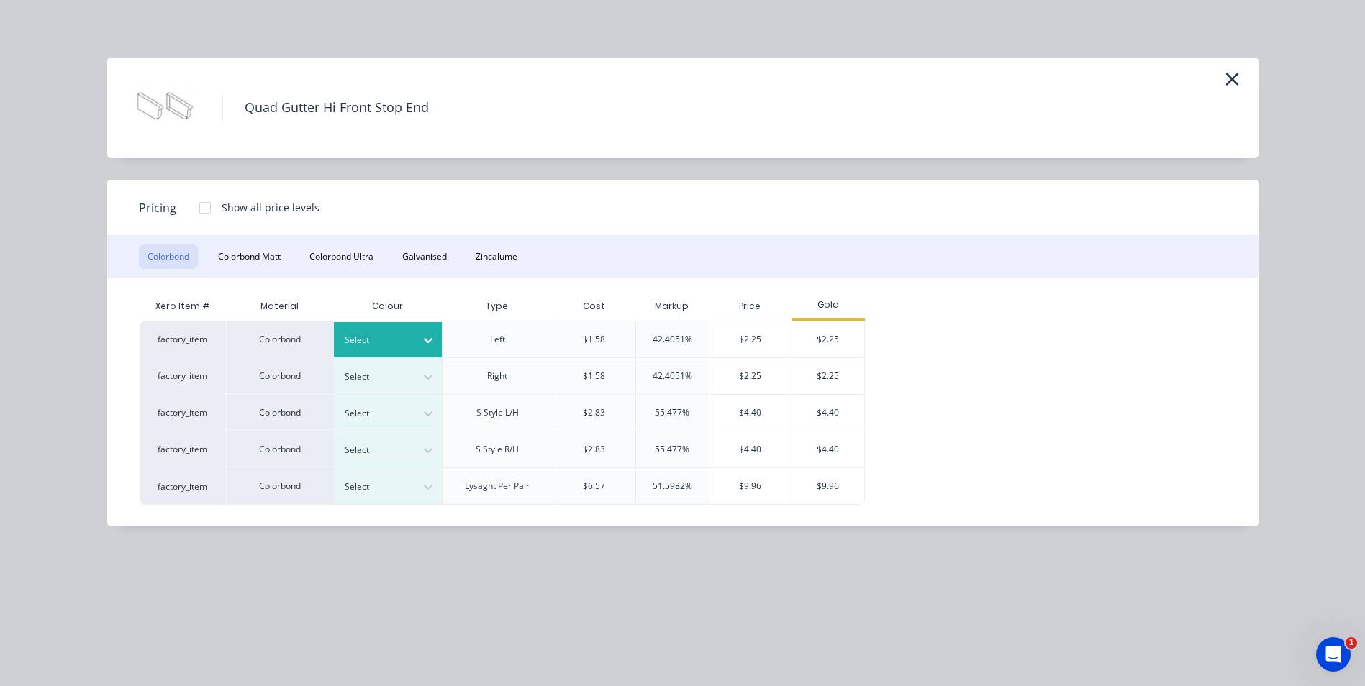
click at [430, 334] on icon at bounding box center [428, 340] width 14 height 14
click at [832, 332] on div "$2.25" at bounding box center [828, 340] width 72 height 36
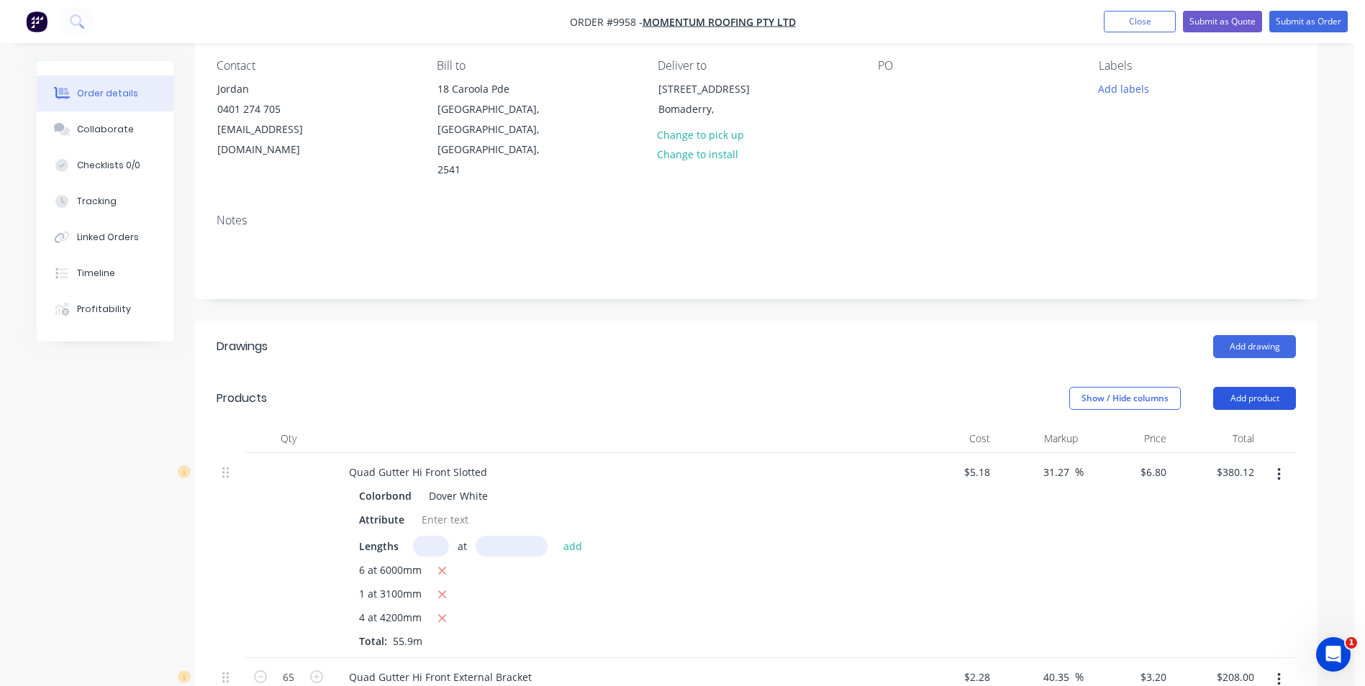
click at [1229, 387] on button "Add product" at bounding box center [1254, 398] width 83 height 23
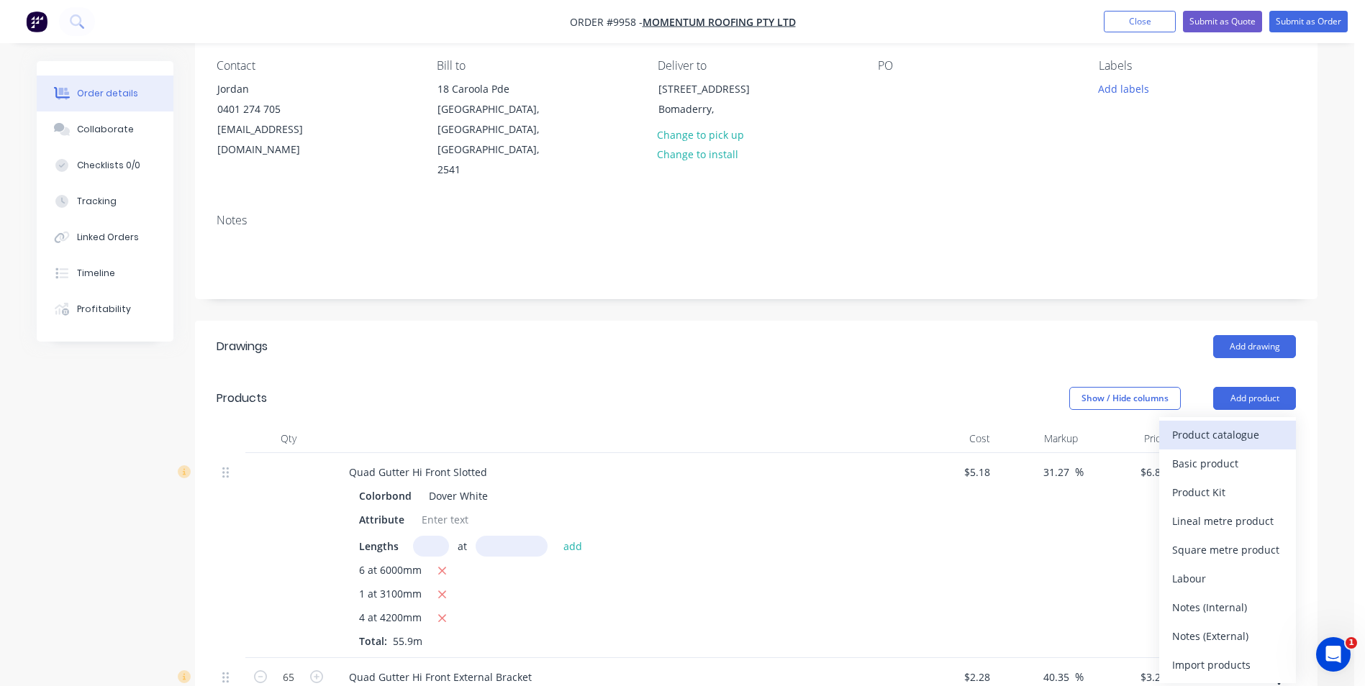
click at [1226, 424] on div "Product catalogue" at bounding box center [1227, 434] width 111 height 21
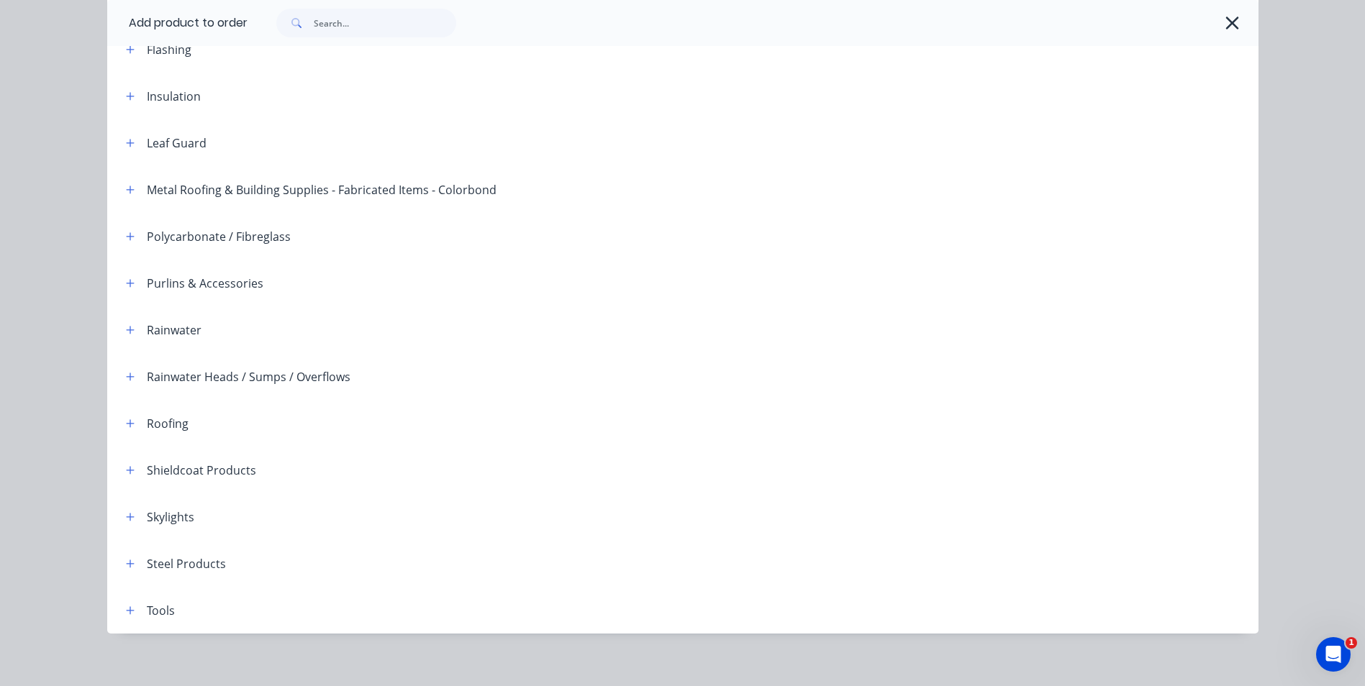
scroll to position [330, 0]
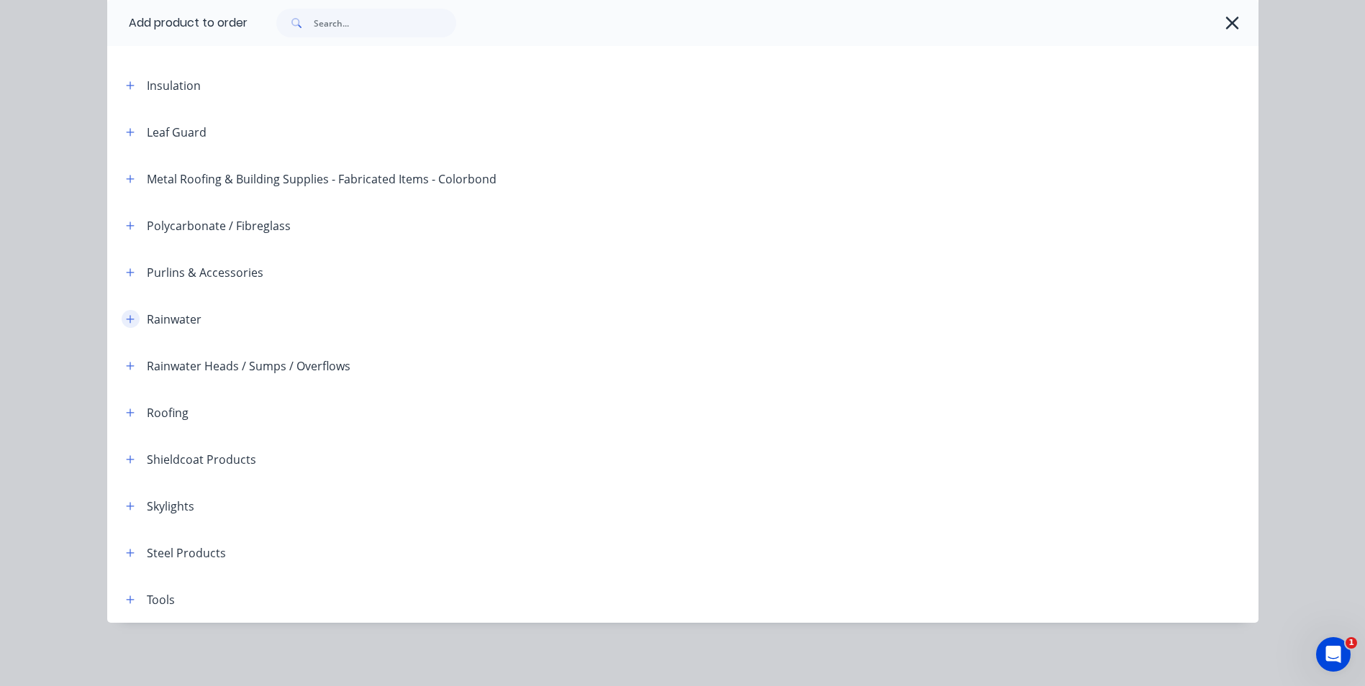
click at [126, 318] on icon "button" at bounding box center [130, 319] width 9 height 10
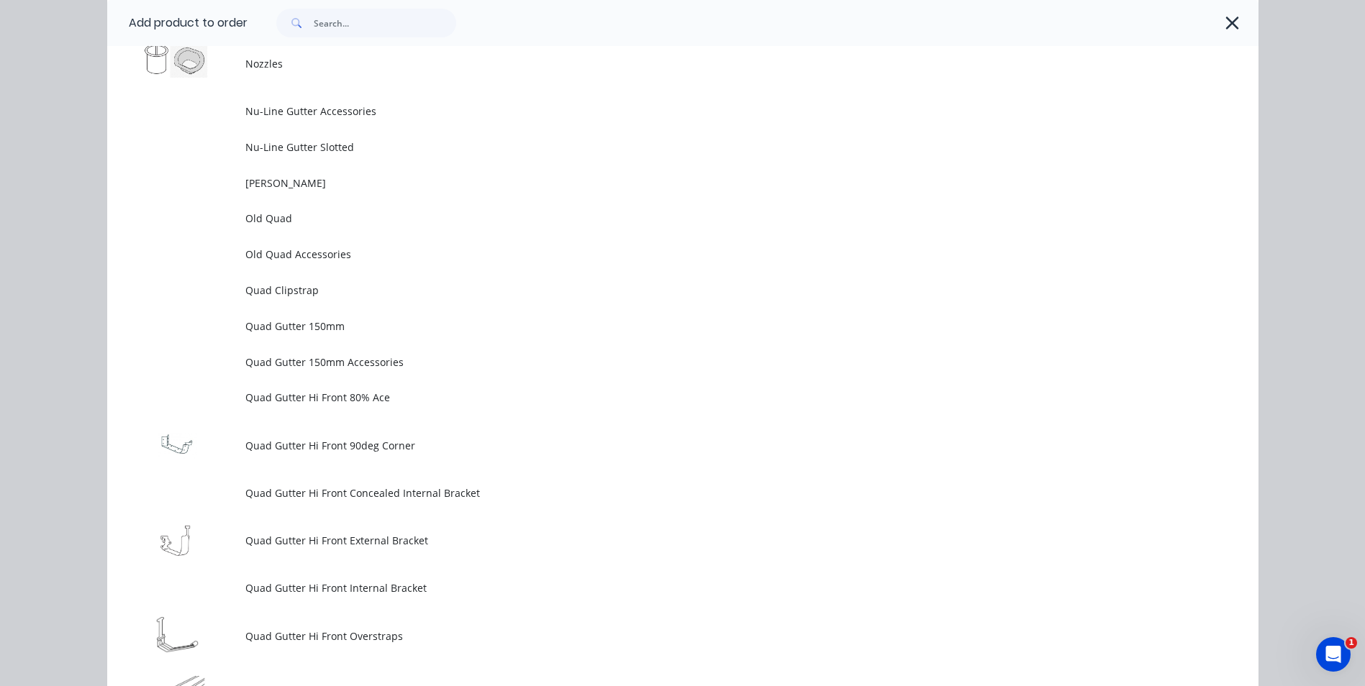
scroll to position [3711, 0]
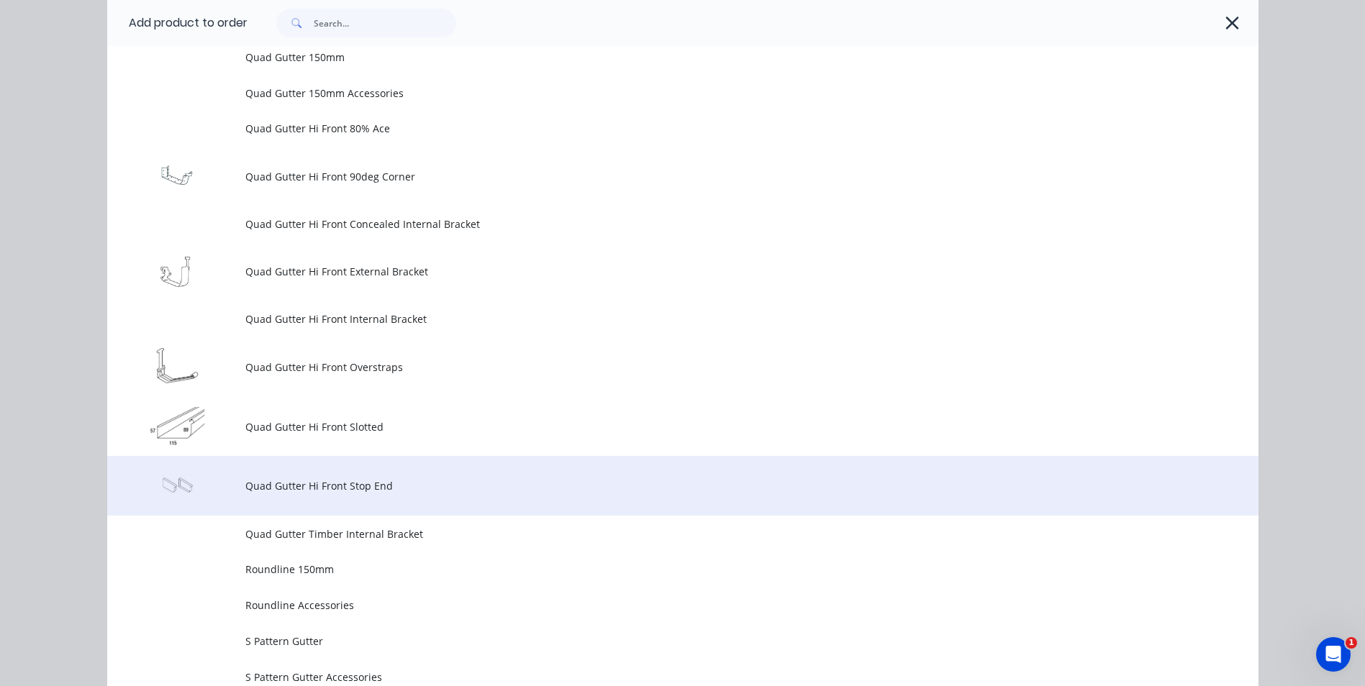
click at [299, 494] on td "Quad Gutter Hi Front Stop End" at bounding box center [751, 486] width 1013 height 60
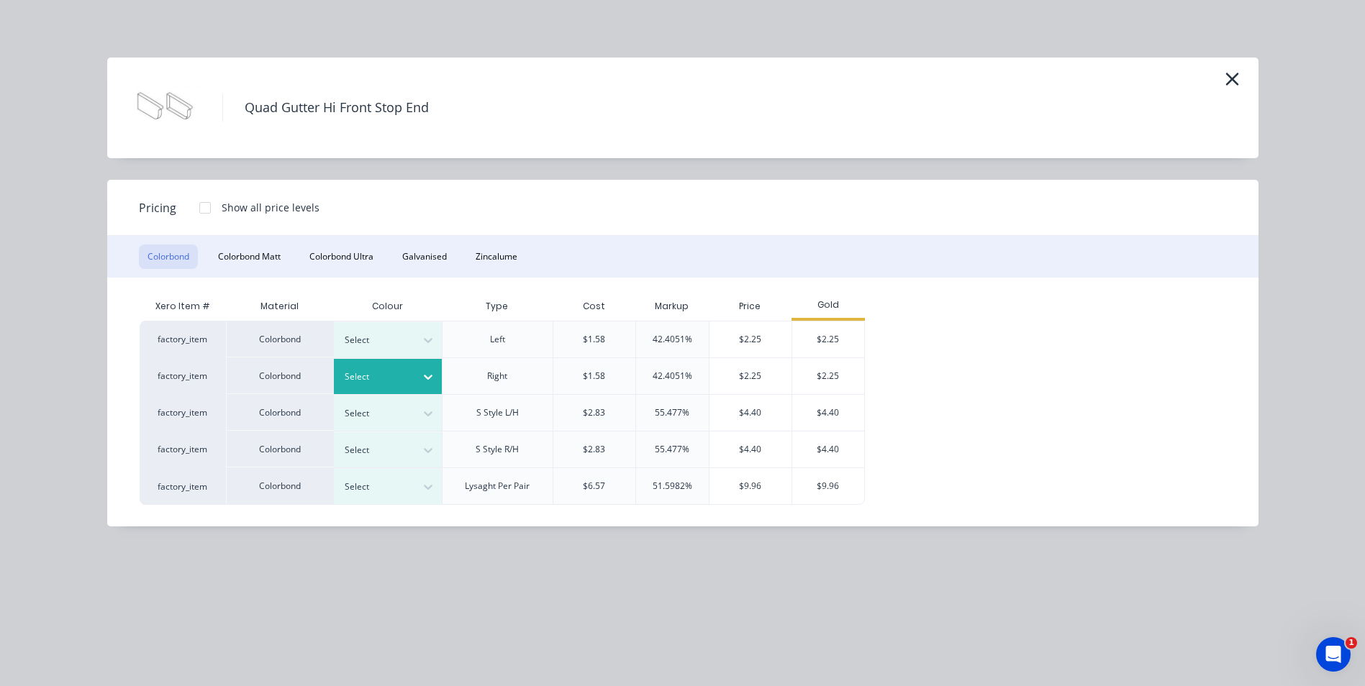
click at [431, 376] on icon at bounding box center [428, 378] width 9 height 5
click at [843, 378] on div "$2.25" at bounding box center [828, 376] width 72 height 36
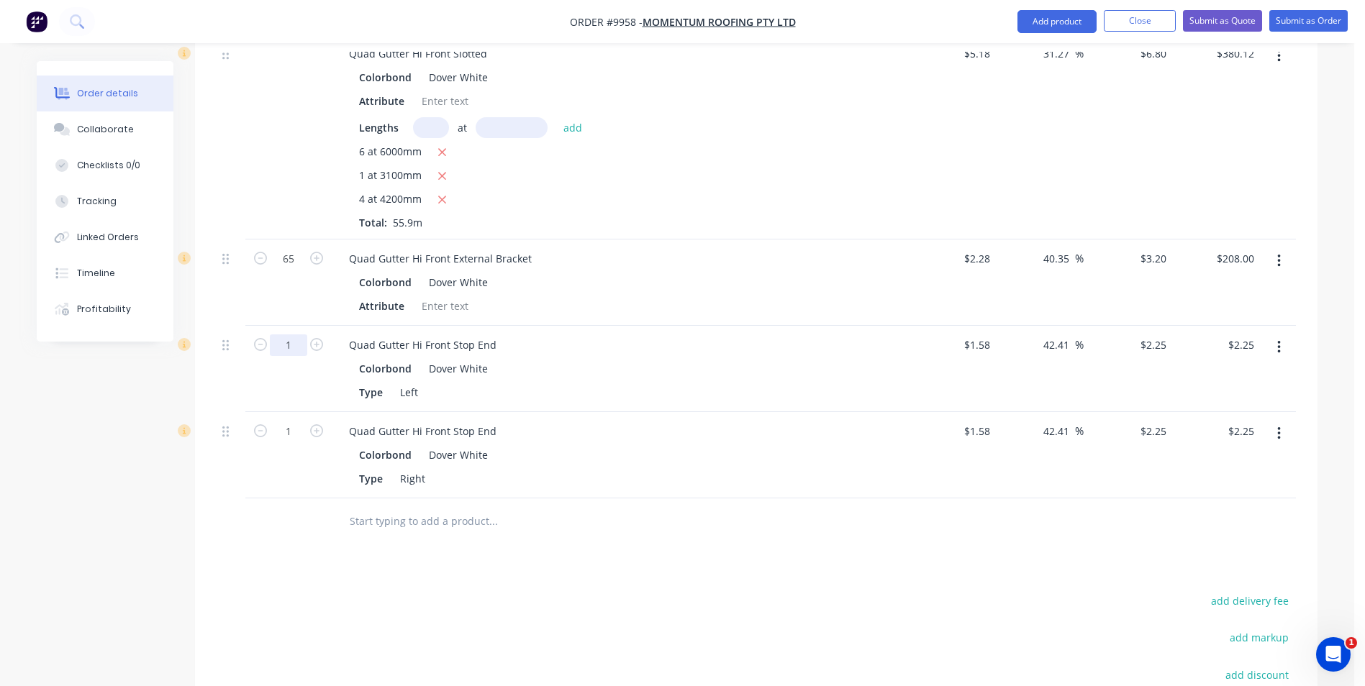
scroll to position [511, 0]
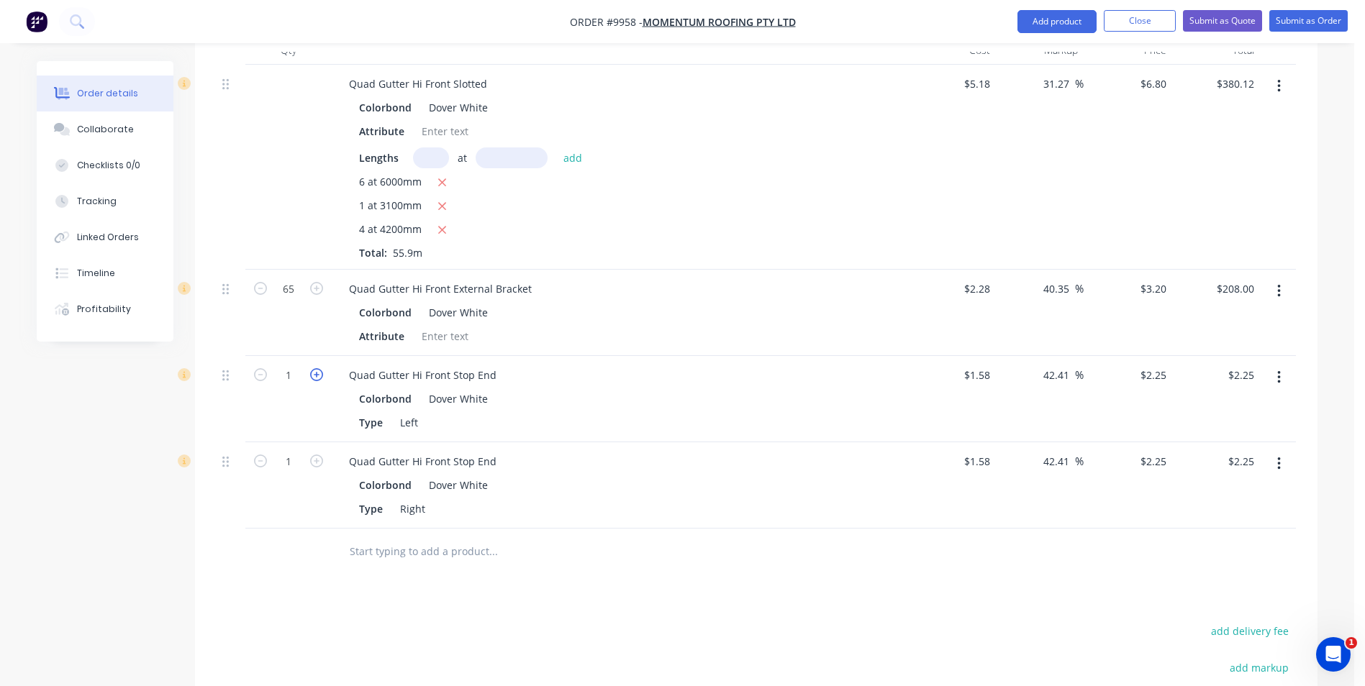
click at [312, 368] on icon "button" at bounding box center [316, 374] width 13 height 13
type input "2"
type input "$4.50"
click at [312, 368] on icon "button" at bounding box center [316, 374] width 13 height 13
type input "3"
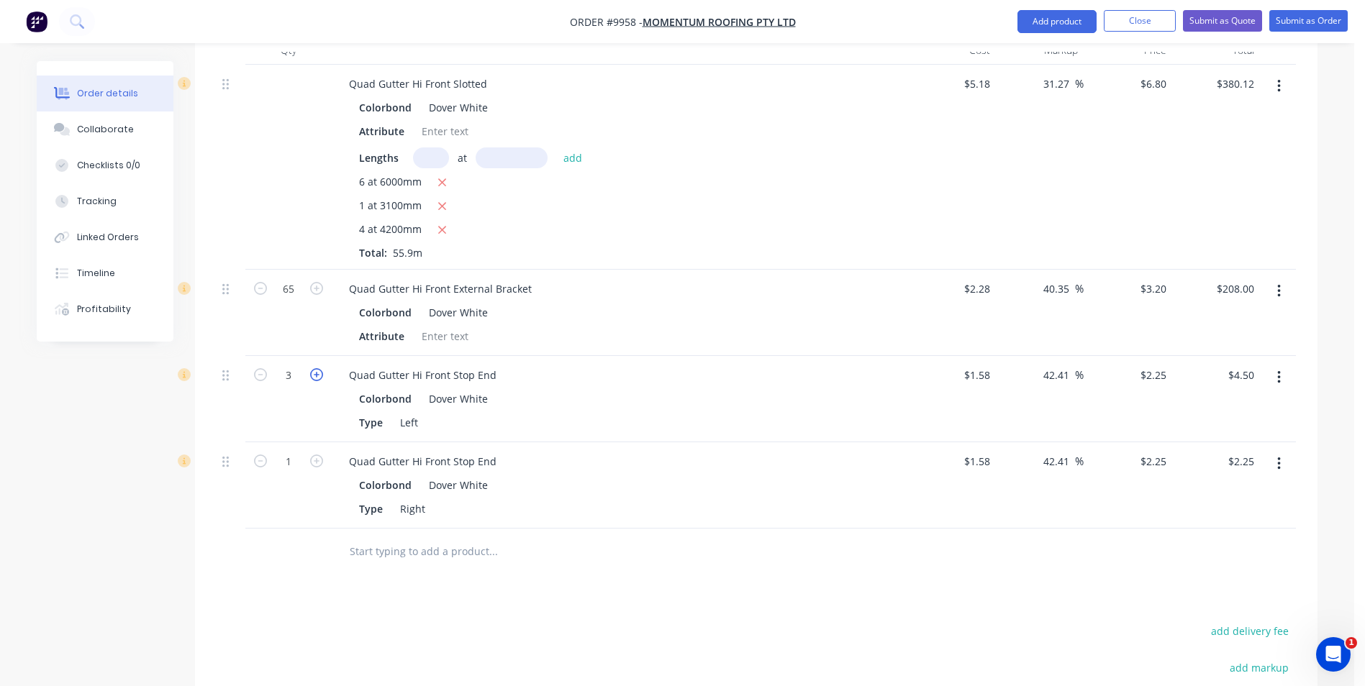
type input "$6.75"
click at [312, 368] on icon "button" at bounding box center [316, 374] width 13 height 13
type input "4"
type input "$9.00"
click at [312, 368] on icon "button" at bounding box center [316, 374] width 13 height 13
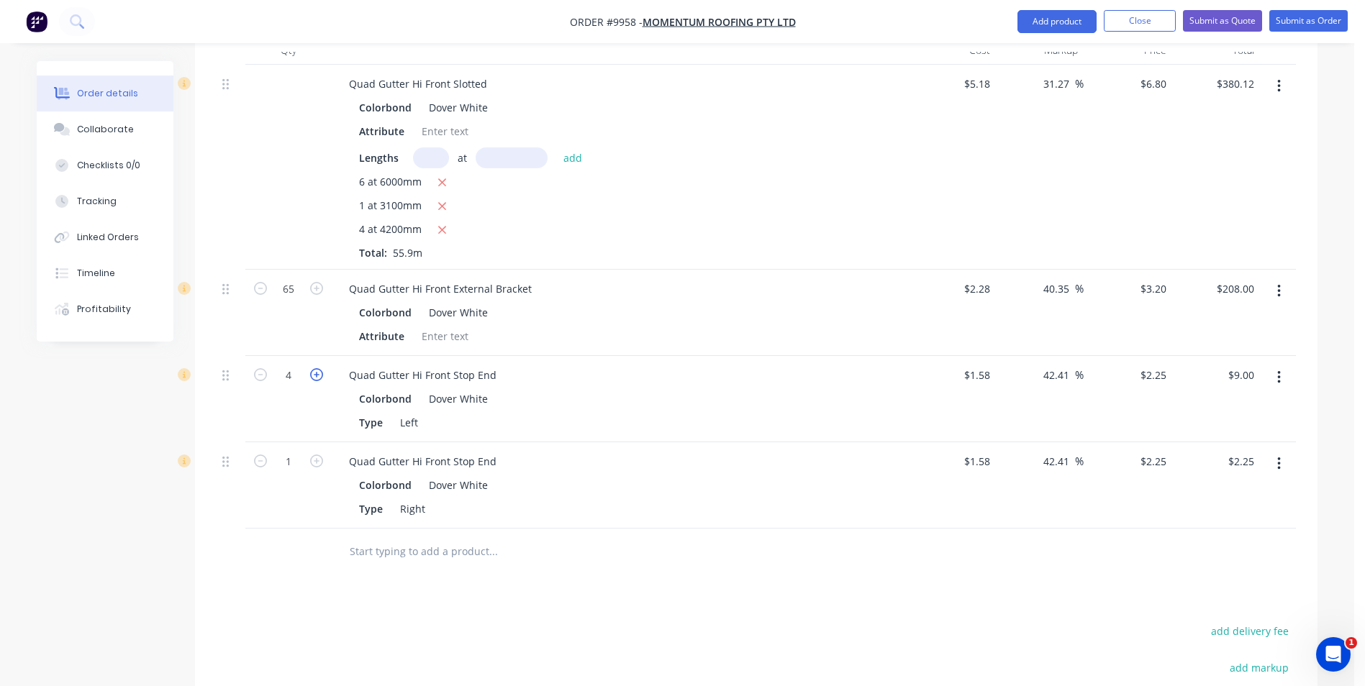
type input "5"
type input "$11.25"
click at [316, 455] on icon "button" at bounding box center [316, 461] width 13 height 13
type input "2"
type input "$4.50"
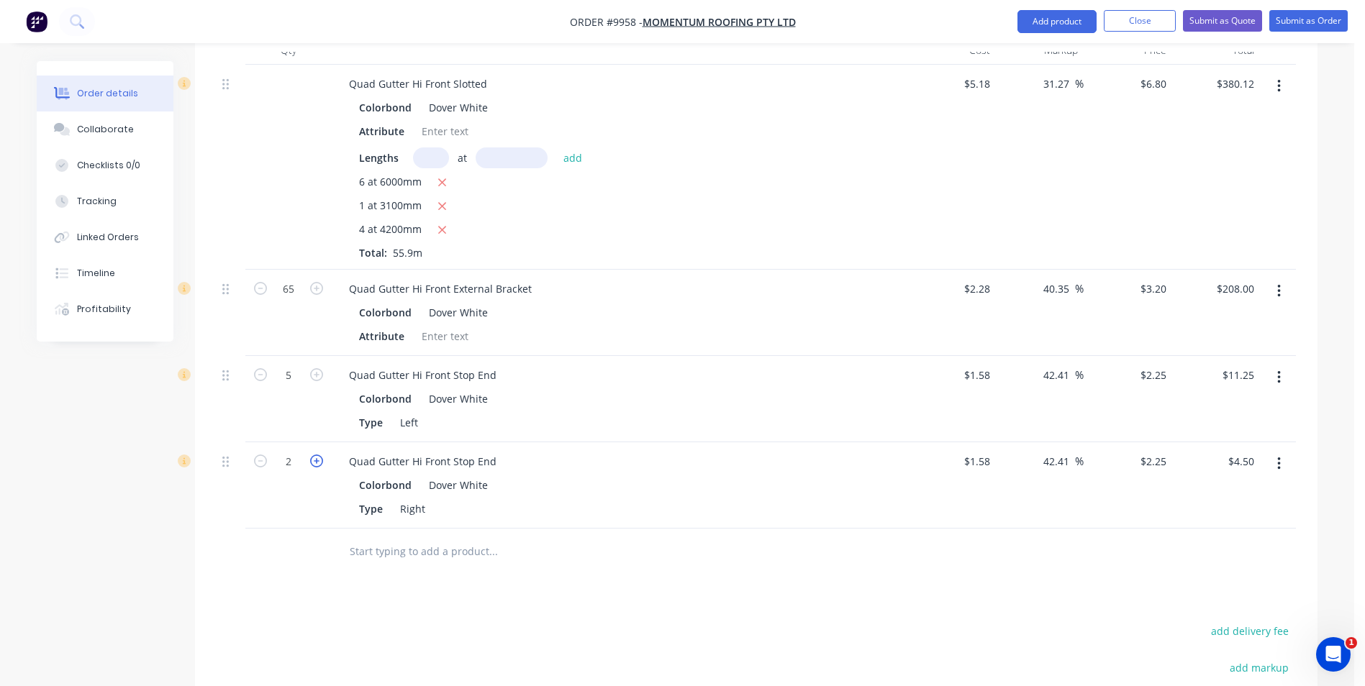
click at [315, 455] on icon "button" at bounding box center [316, 461] width 13 height 13
type input "3"
type input "$6.75"
click at [314, 455] on icon "button" at bounding box center [316, 461] width 13 height 13
type input "4"
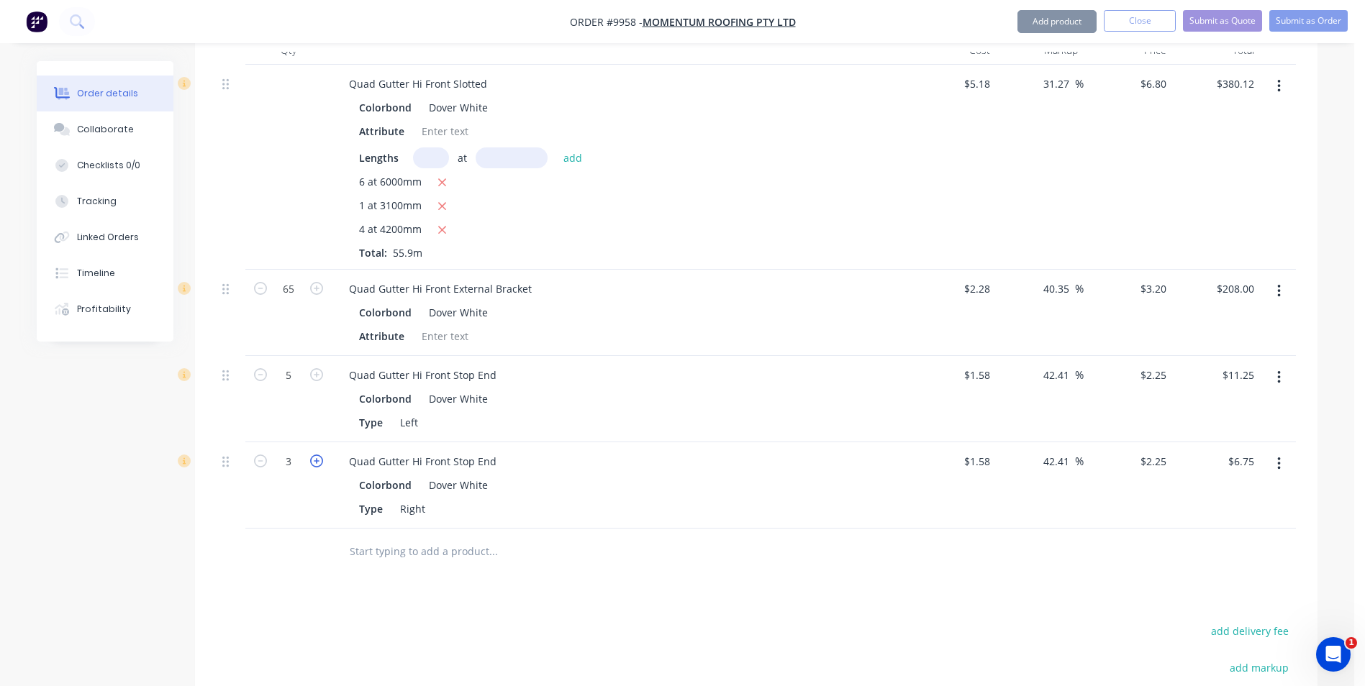
type input "$9.00"
click at [314, 455] on icon "button" at bounding box center [316, 461] width 13 height 13
type input "5"
type input "$11.25"
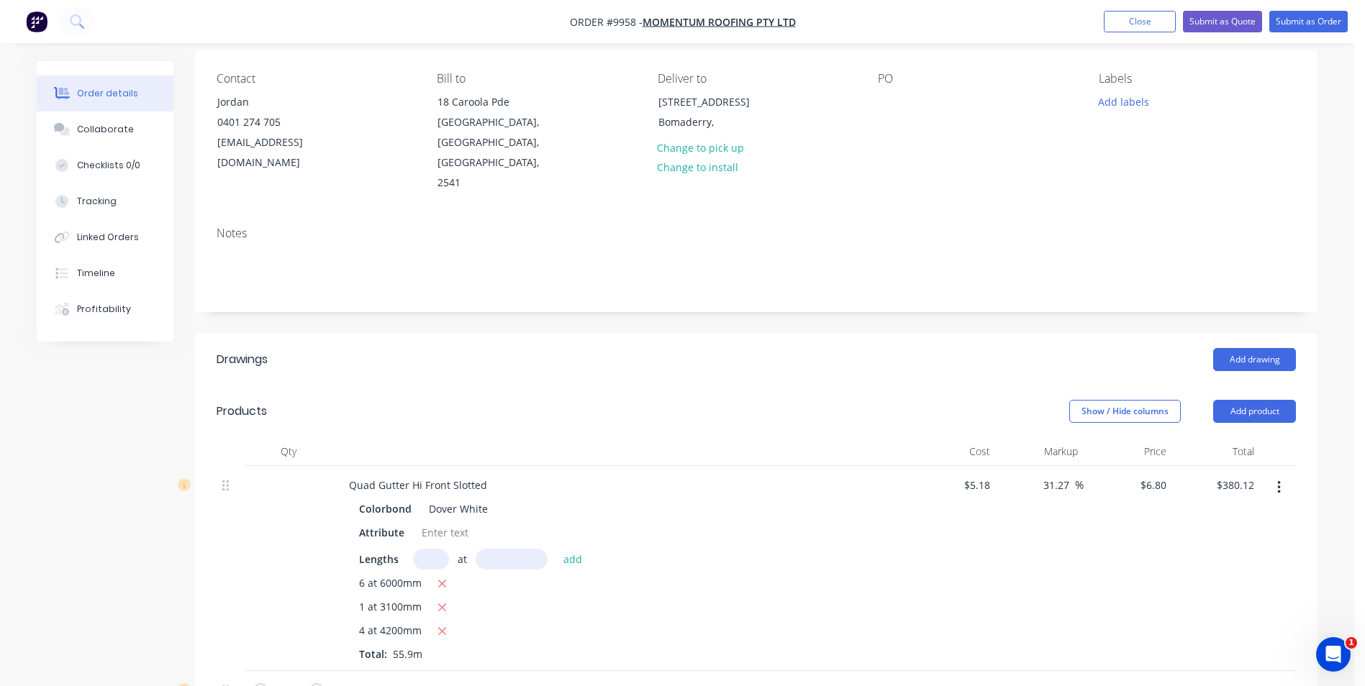
scroll to position [79, 0]
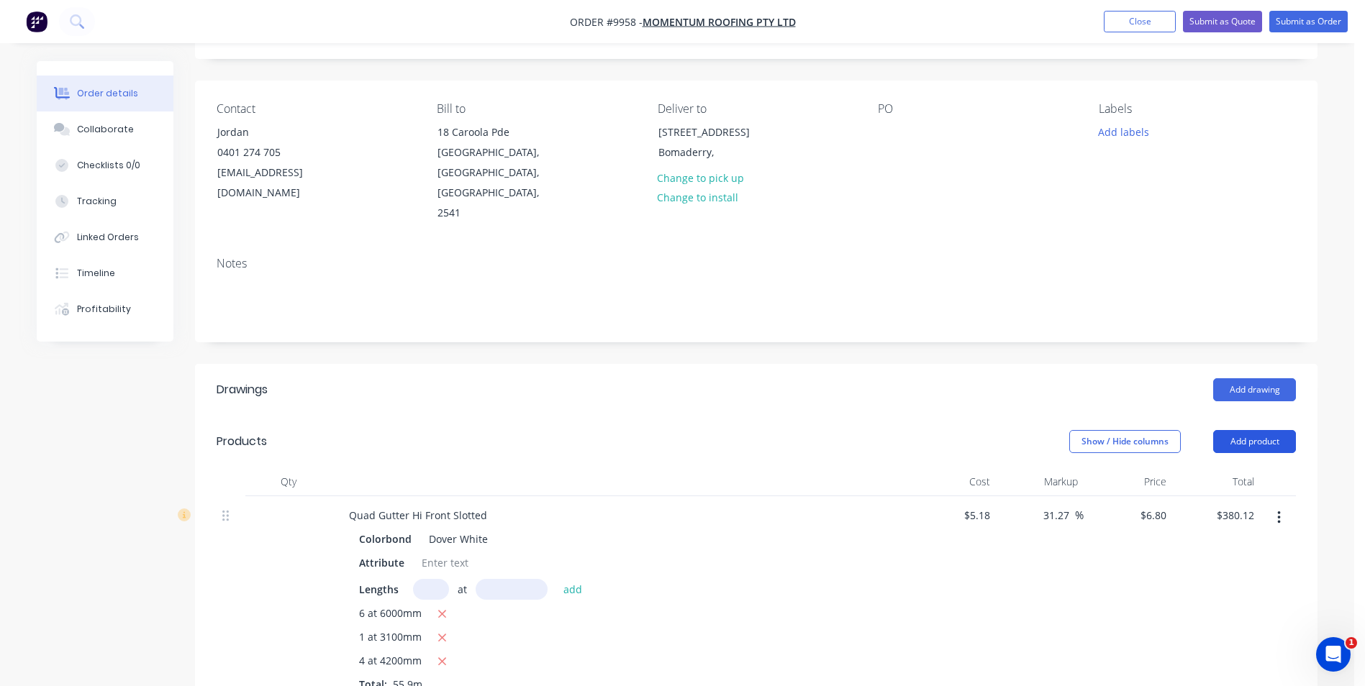
click at [1266, 430] on button "Add product" at bounding box center [1254, 441] width 83 height 23
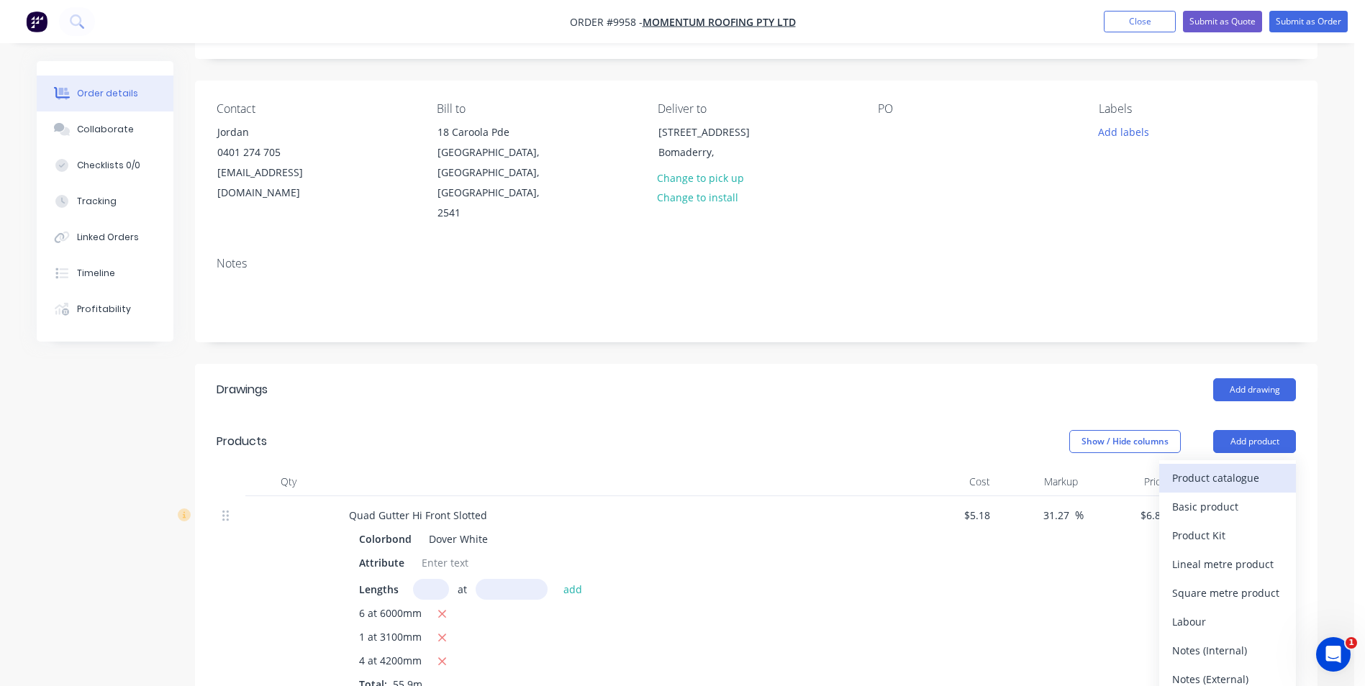
click at [1231, 468] on div "Product catalogue" at bounding box center [1227, 478] width 111 height 21
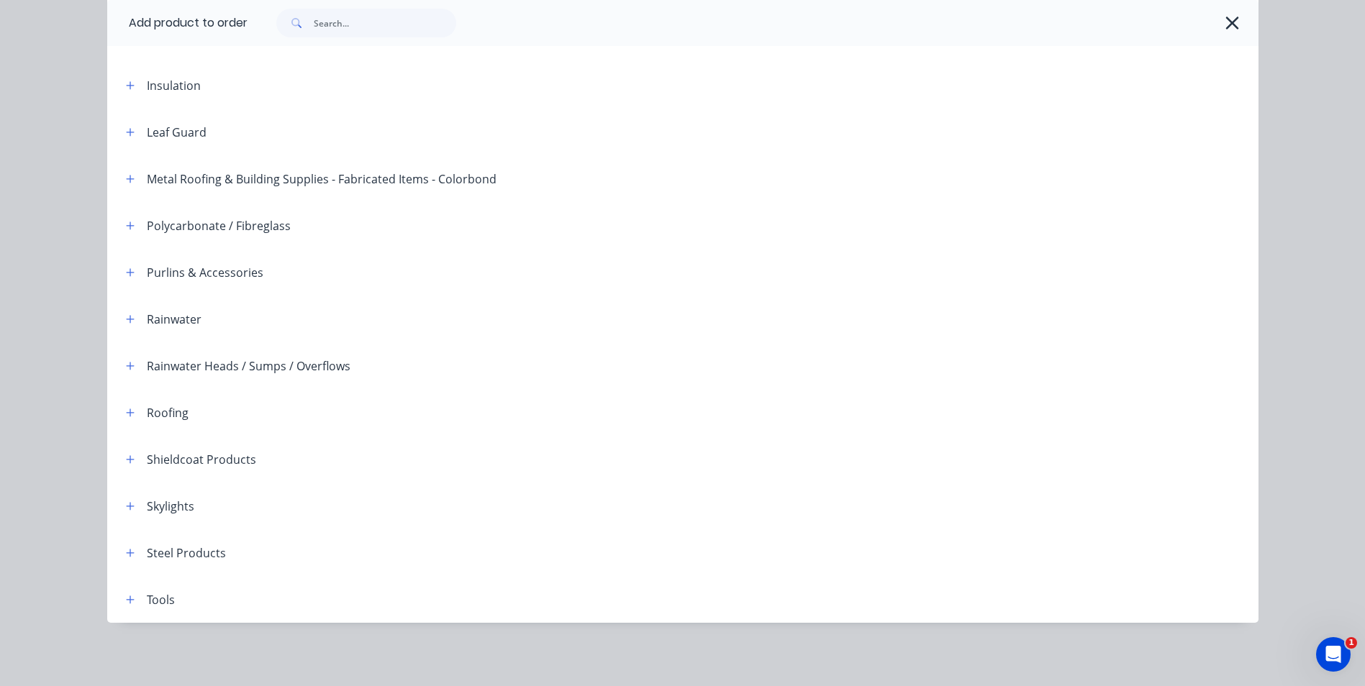
scroll to position [295, 0]
click at [127, 322] on icon "button" at bounding box center [130, 319] width 9 height 10
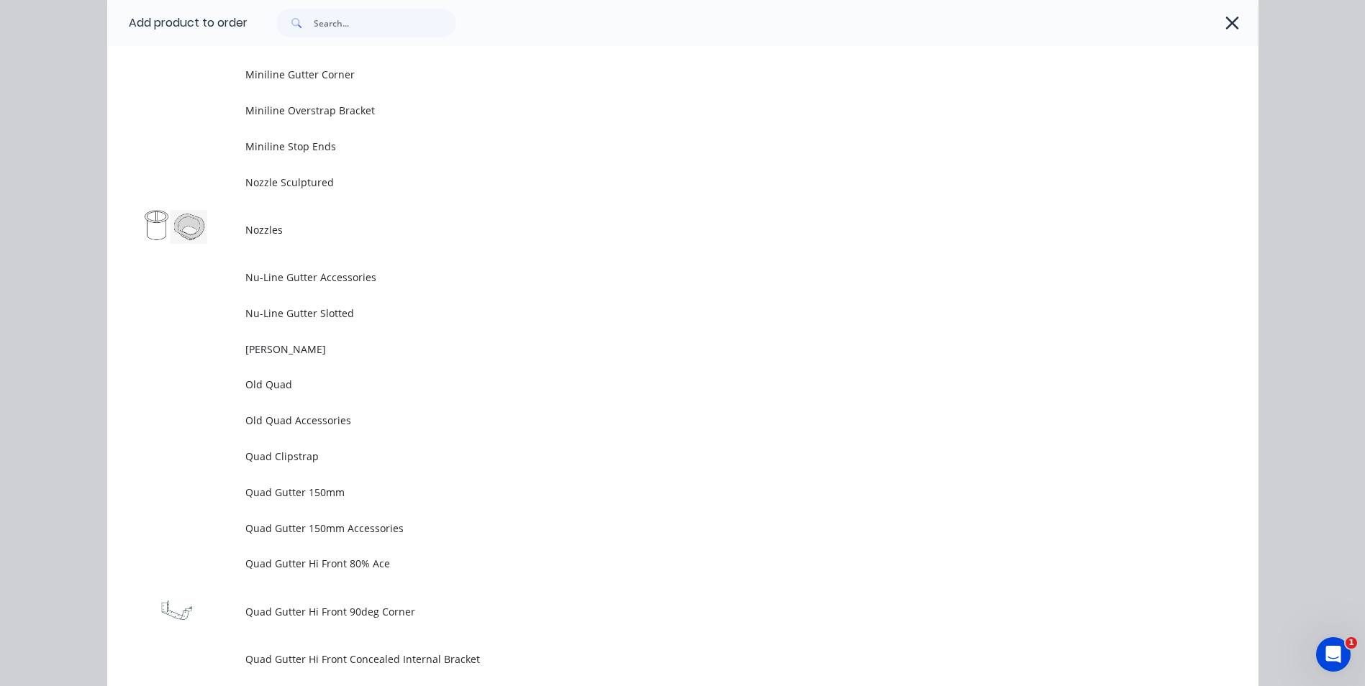
scroll to position [3279, 0]
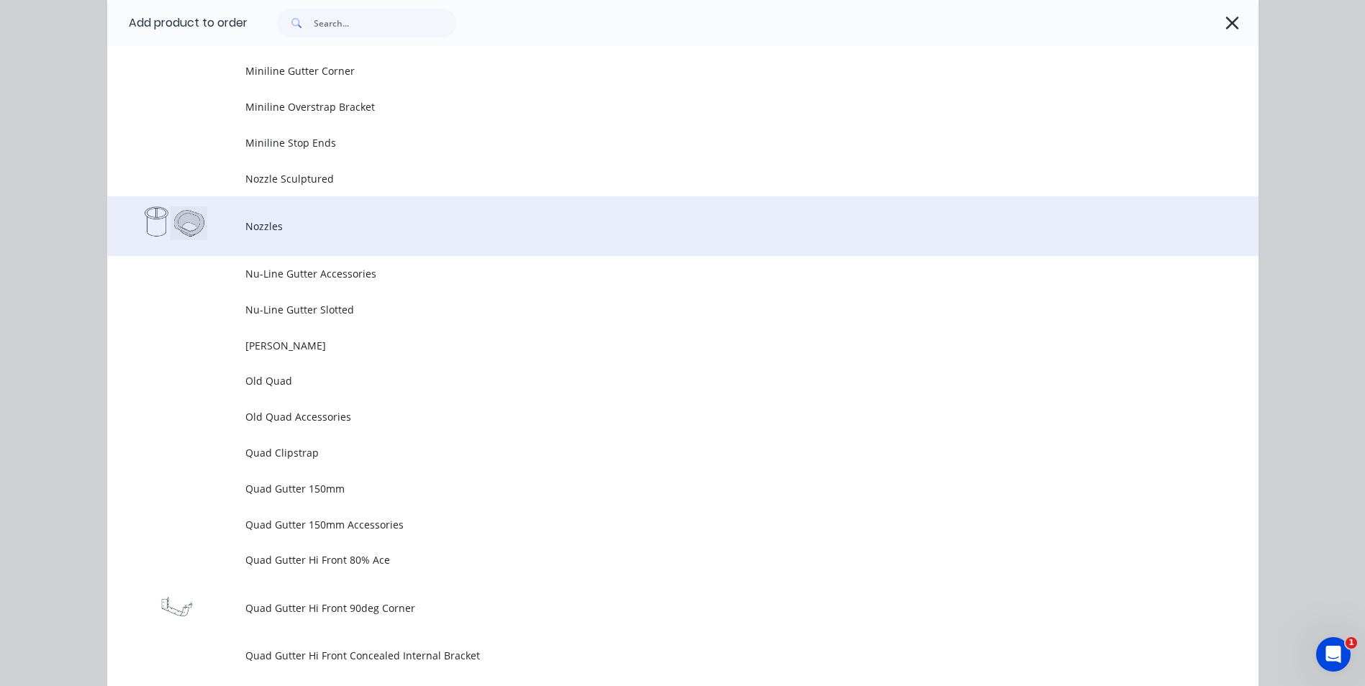
click at [278, 232] on span "Nozzles" at bounding box center [650, 226] width 810 height 15
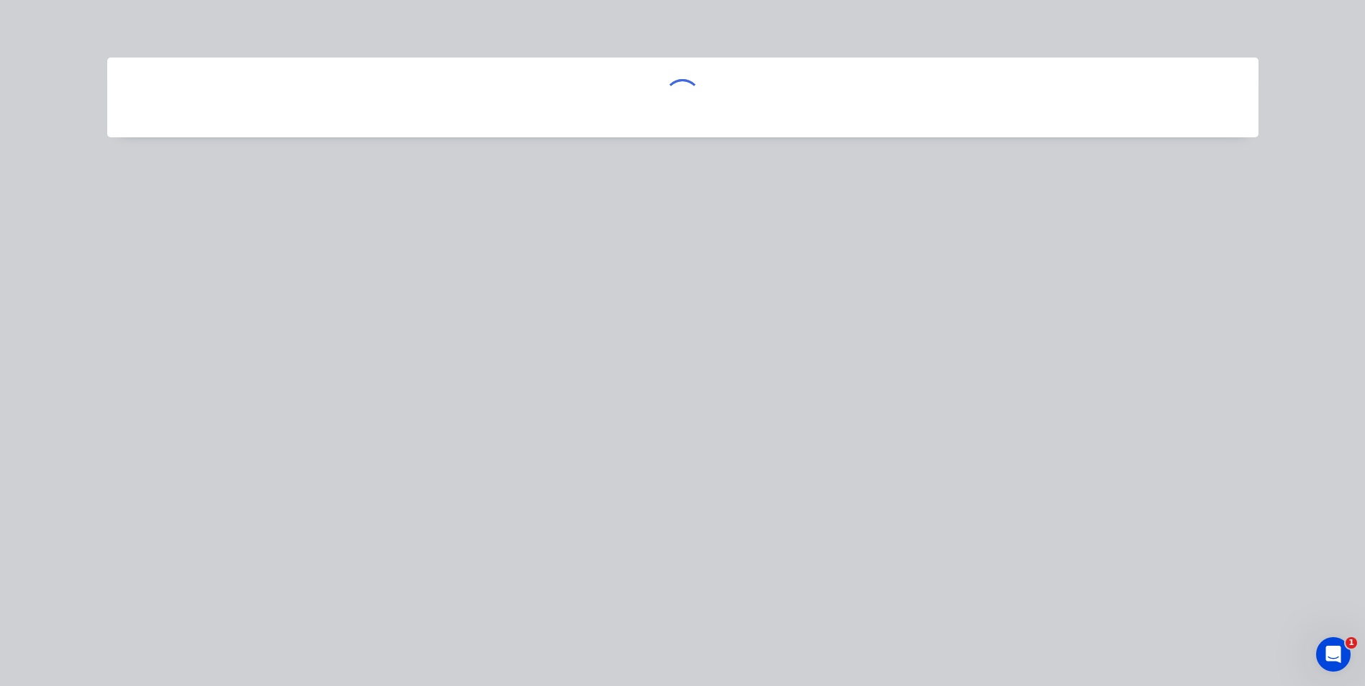
scroll to position [0, 0]
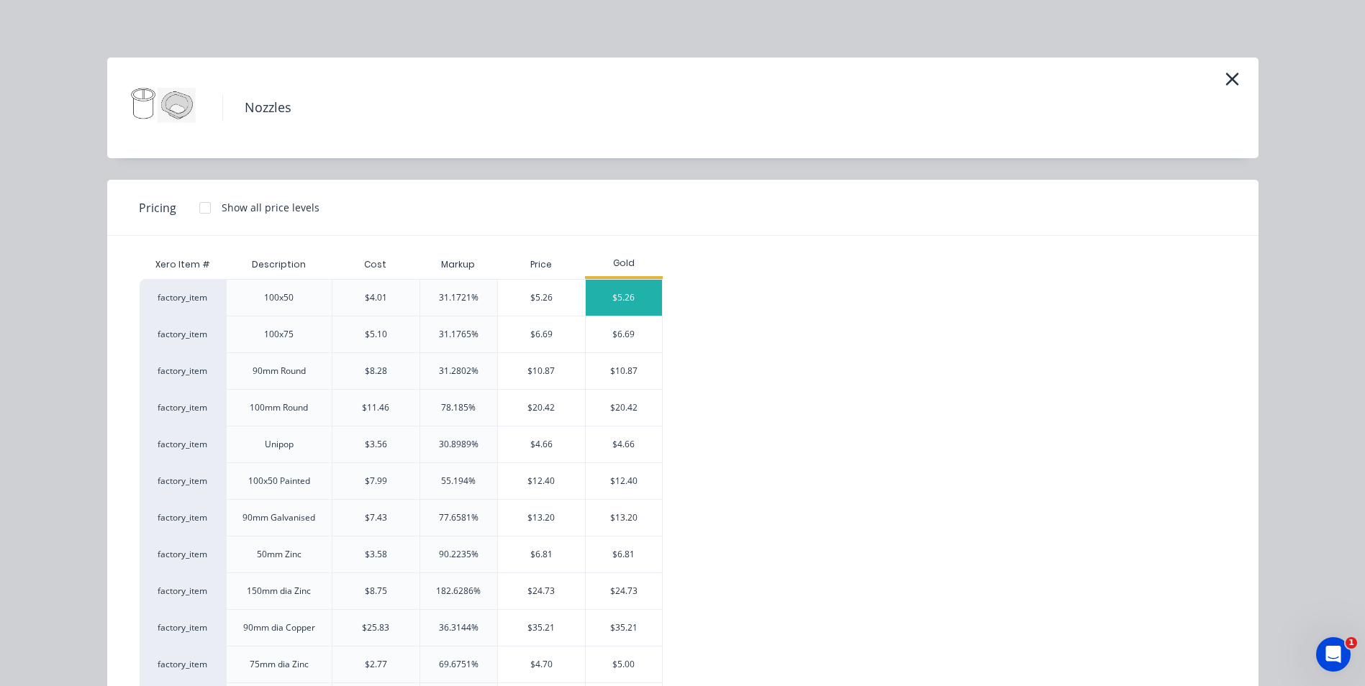
click at [594, 287] on div "$5.26" at bounding box center [624, 298] width 77 height 36
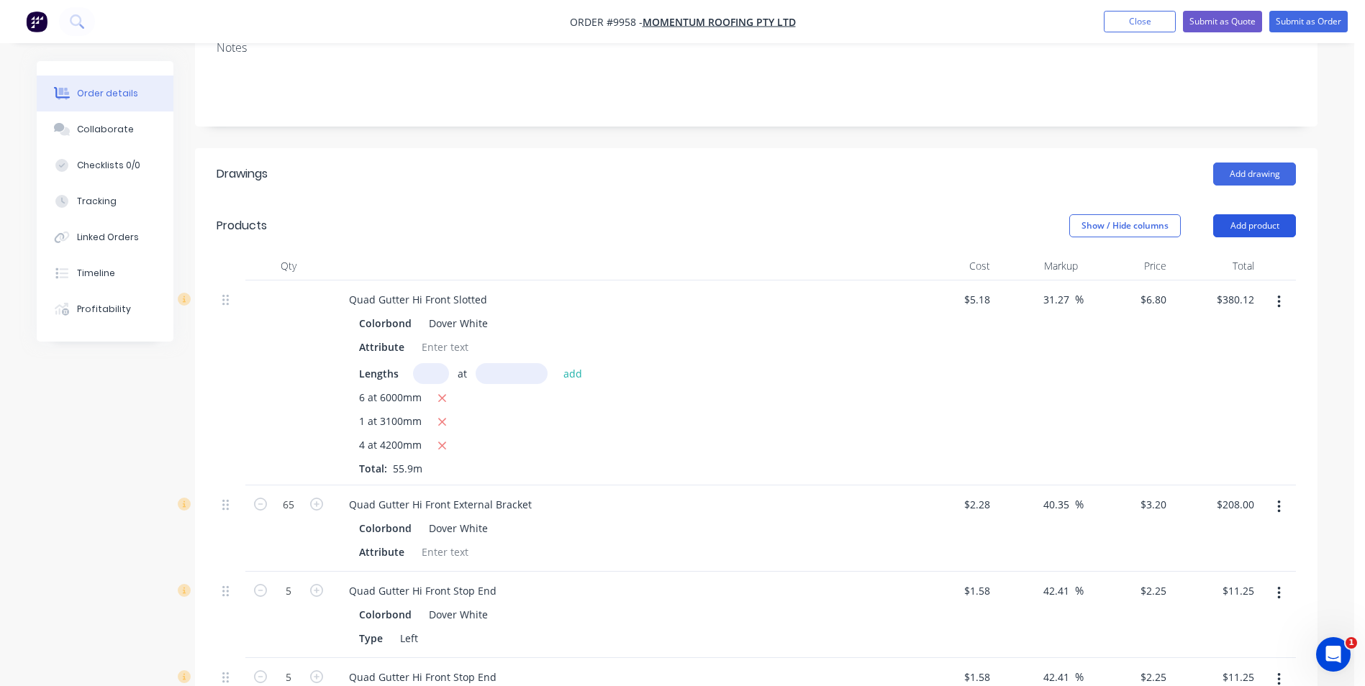
click at [1224, 214] on button "Add product" at bounding box center [1254, 225] width 83 height 23
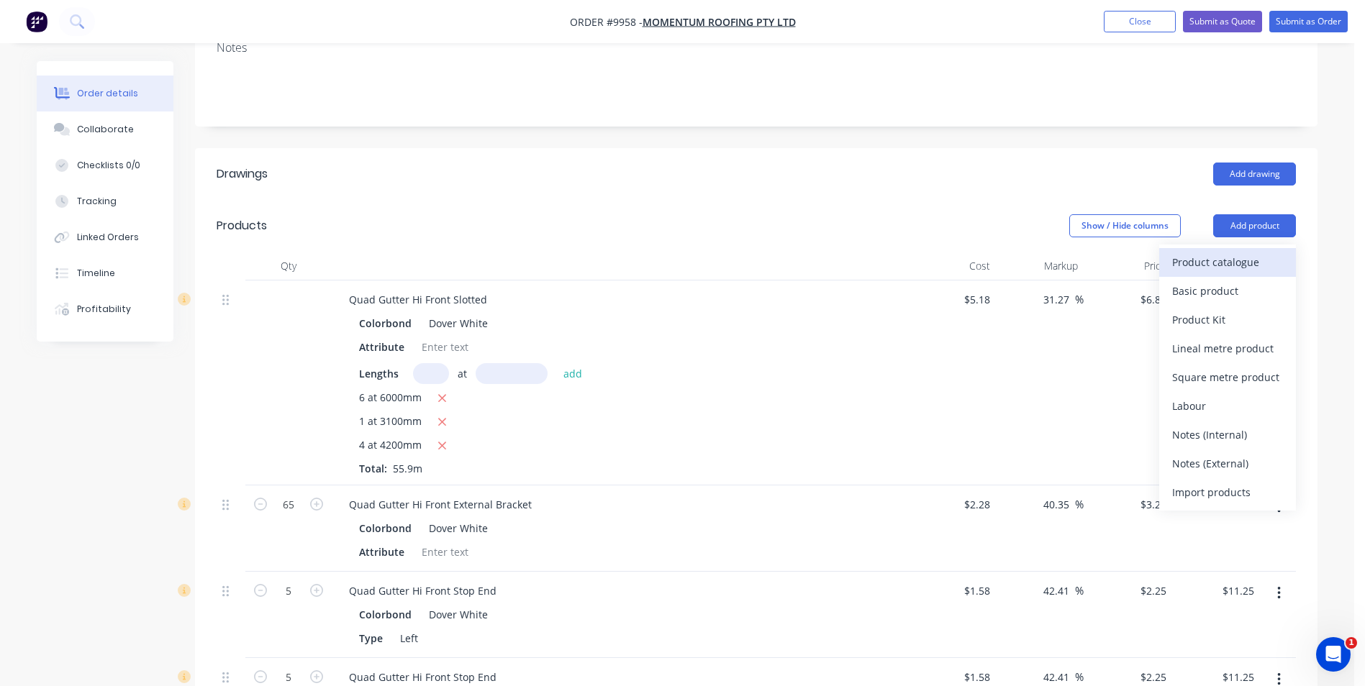
click at [1227, 252] on div "Product catalogue" at bounding box center [1227, 262] width 111 height 21
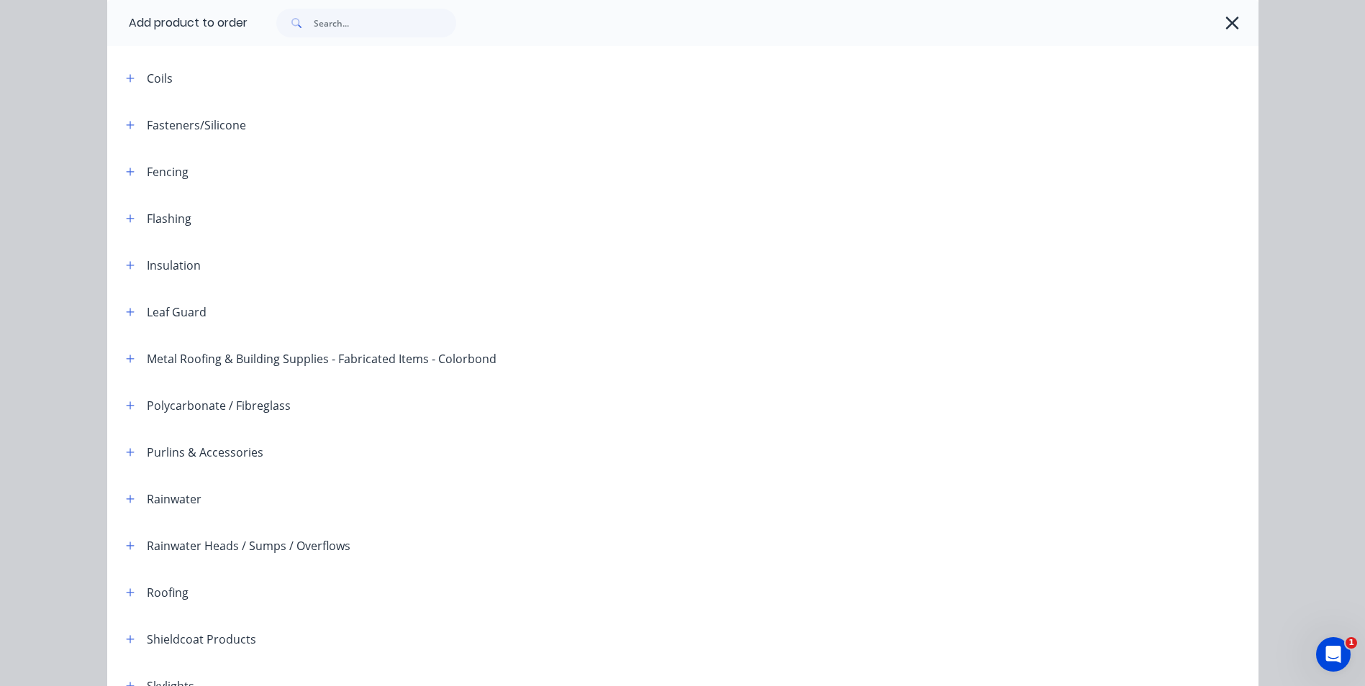
scroll to position [330, 0]
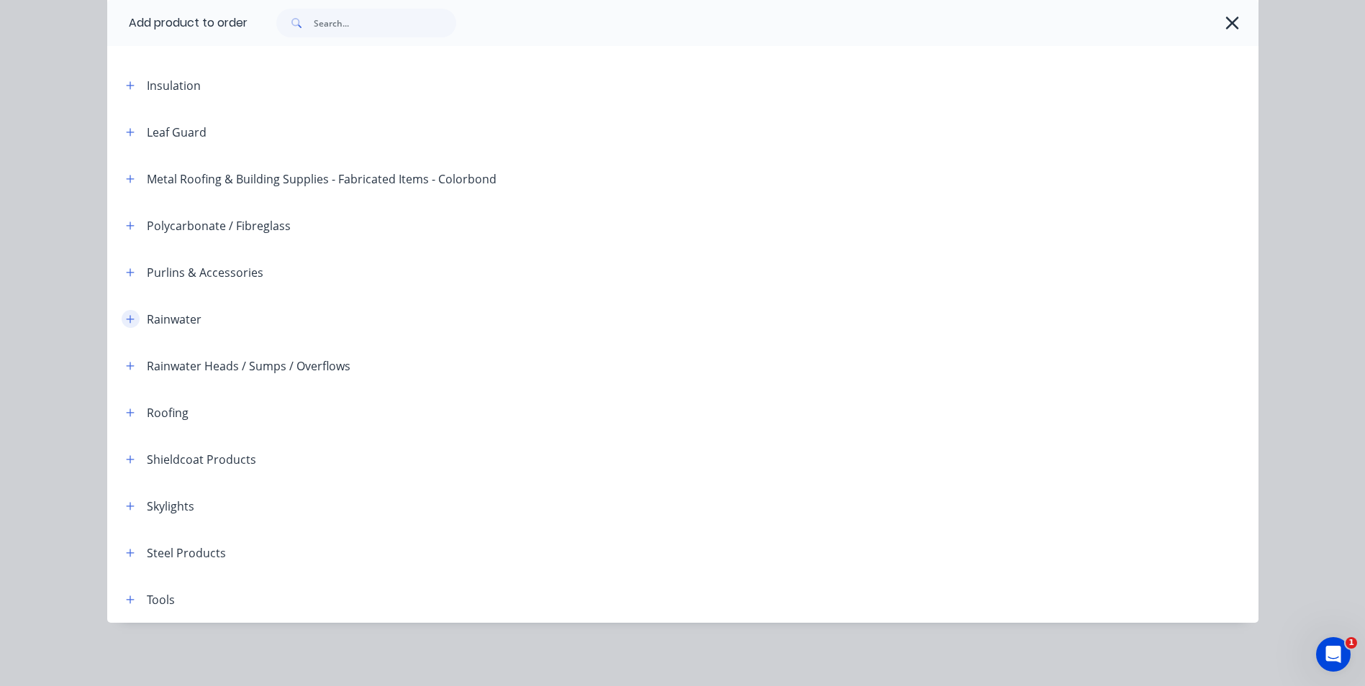
click at [126, 318] on icon "button" at bounding box center [130, 319] width 9 height 10
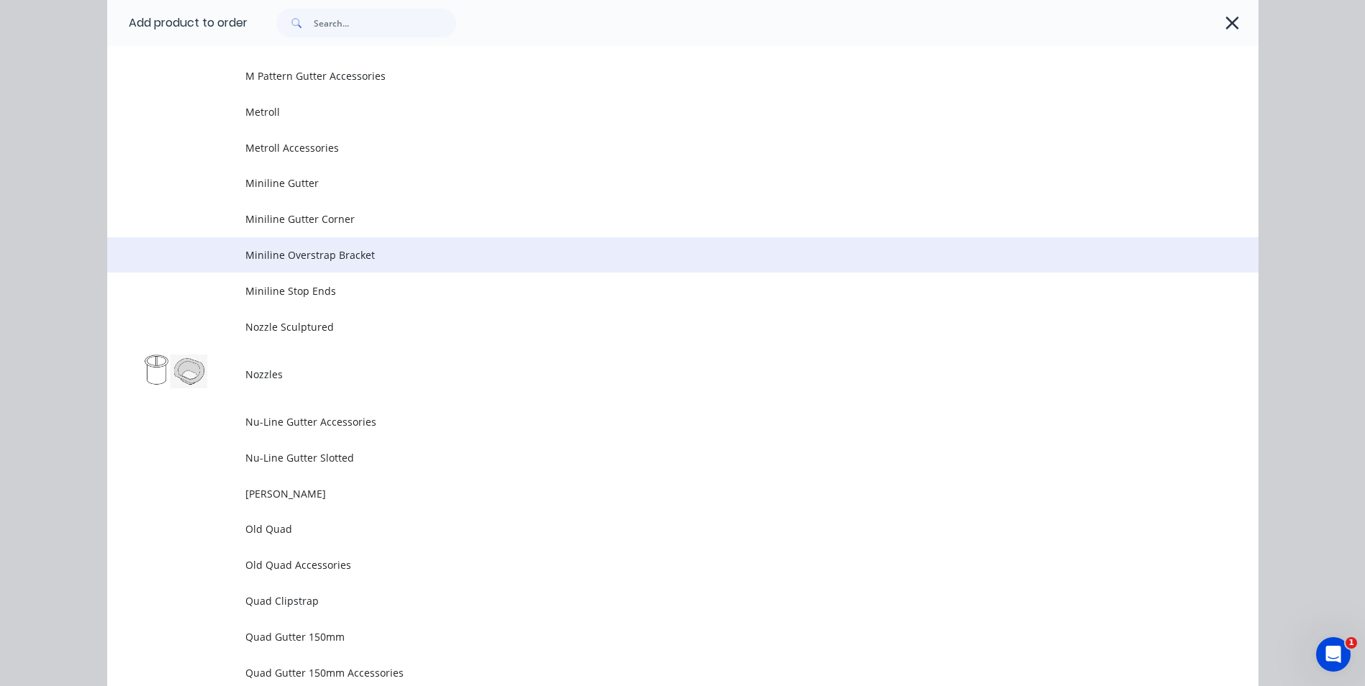
scroll to position [3351, 0]
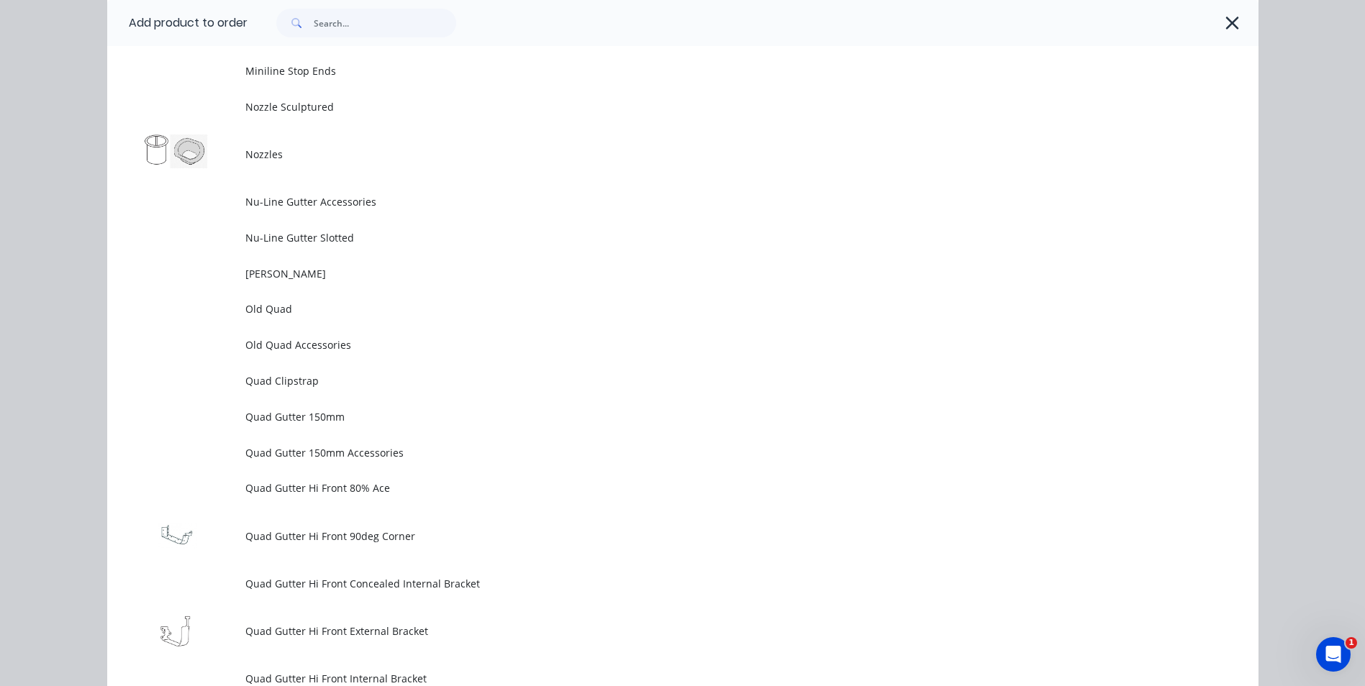
click at [290, 145] on td "Nozzles" at bounding box center [751, 154] width 1013 height 60
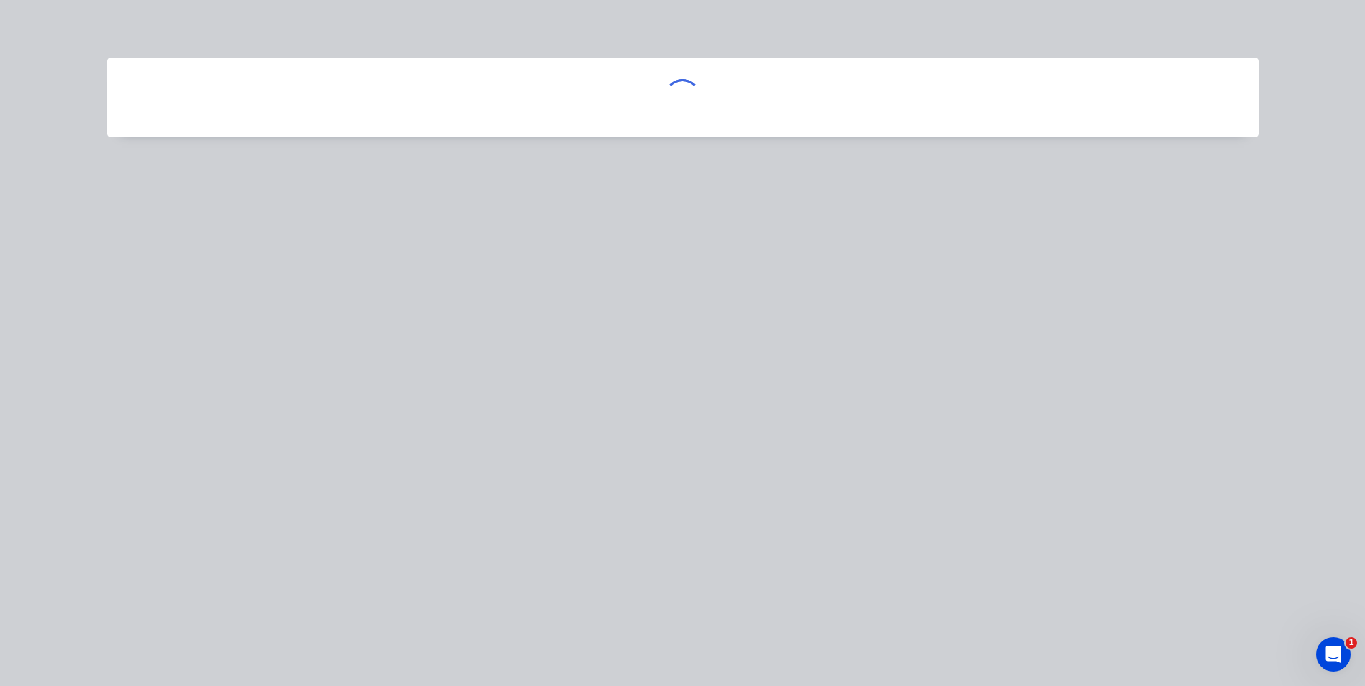
scroll to position [0, 0]
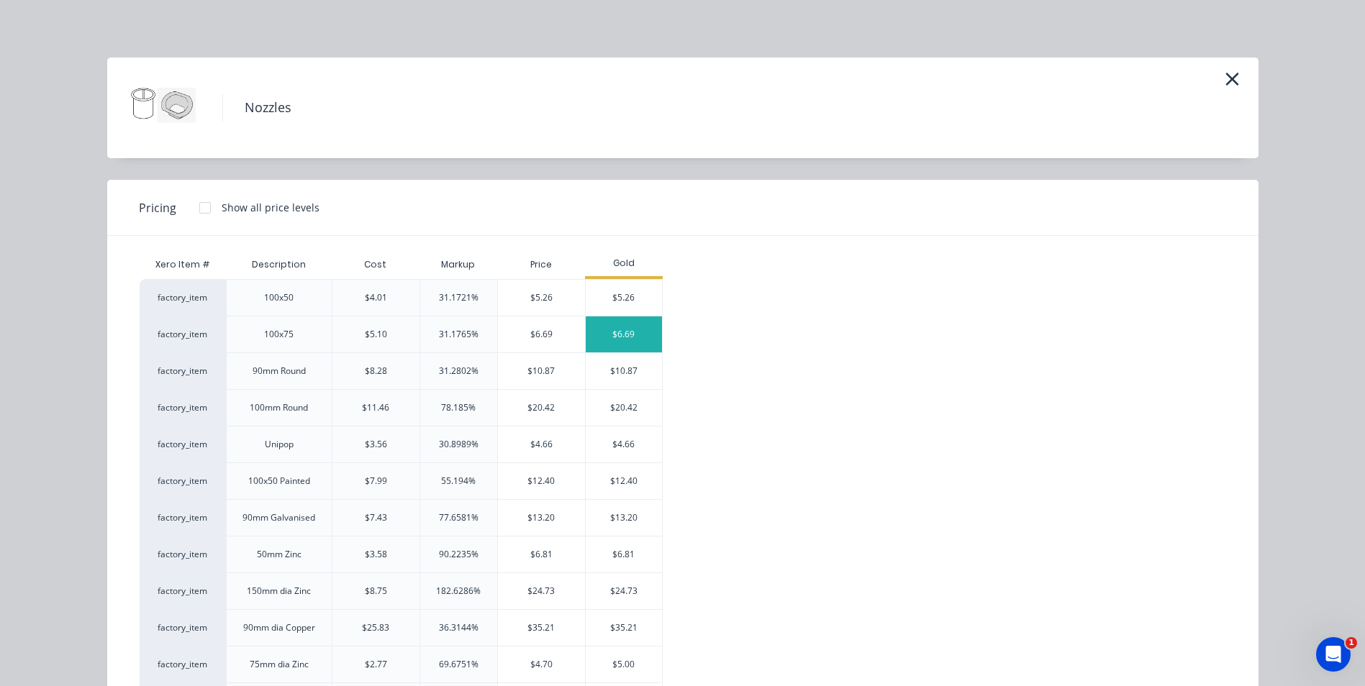
click at [612, 318] on div "$6.69" at bounding box center [624, 335] width 77 height 36
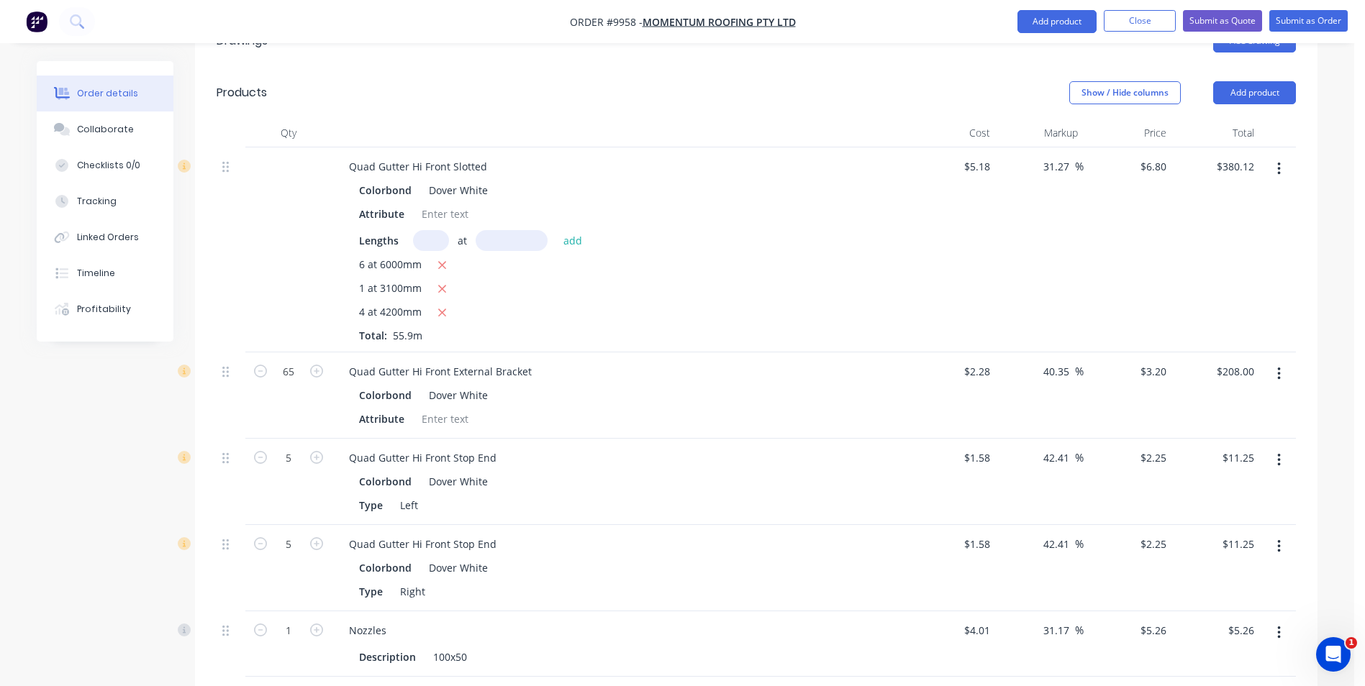
scroll to position [727, 0]
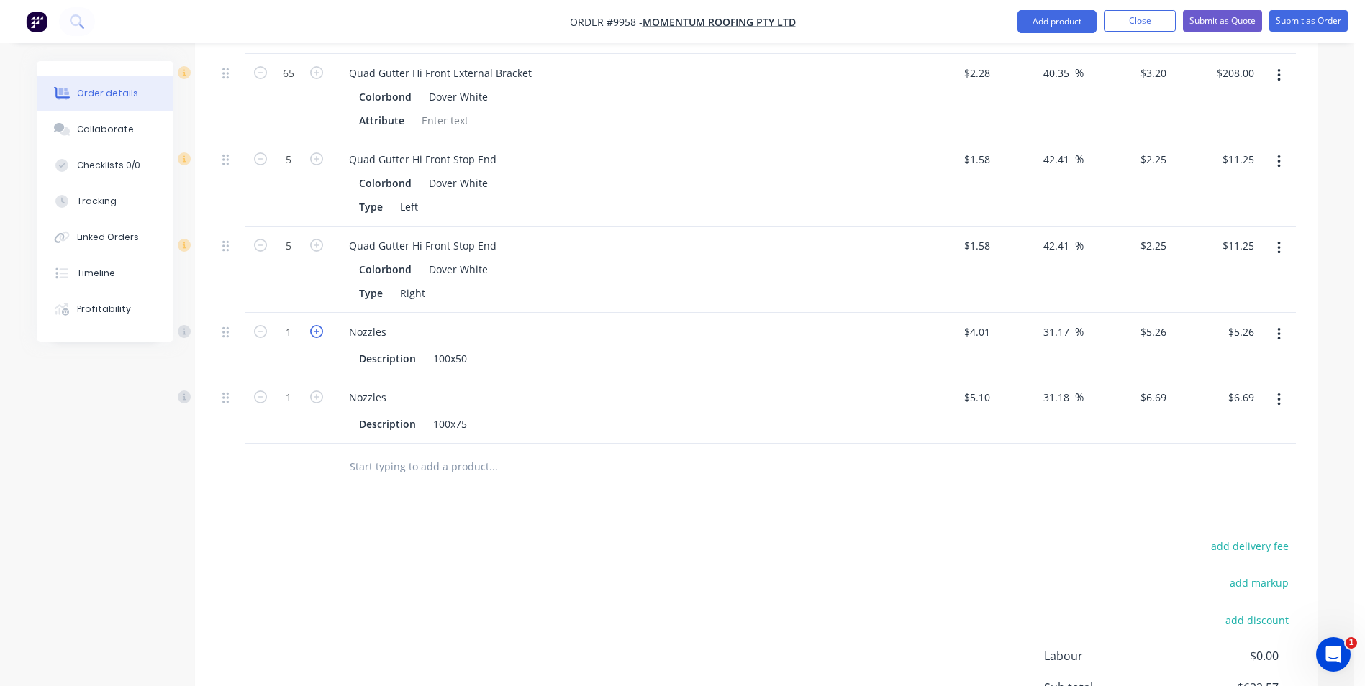
click at [320, 325] on icon "button" at bounding box center [316, 331] width 13 height 13
type input "2"
type input "$10.52"
click at [320, 325] on icon "button" at bounding box center [316, 331] width 13 height 13
type input "3"
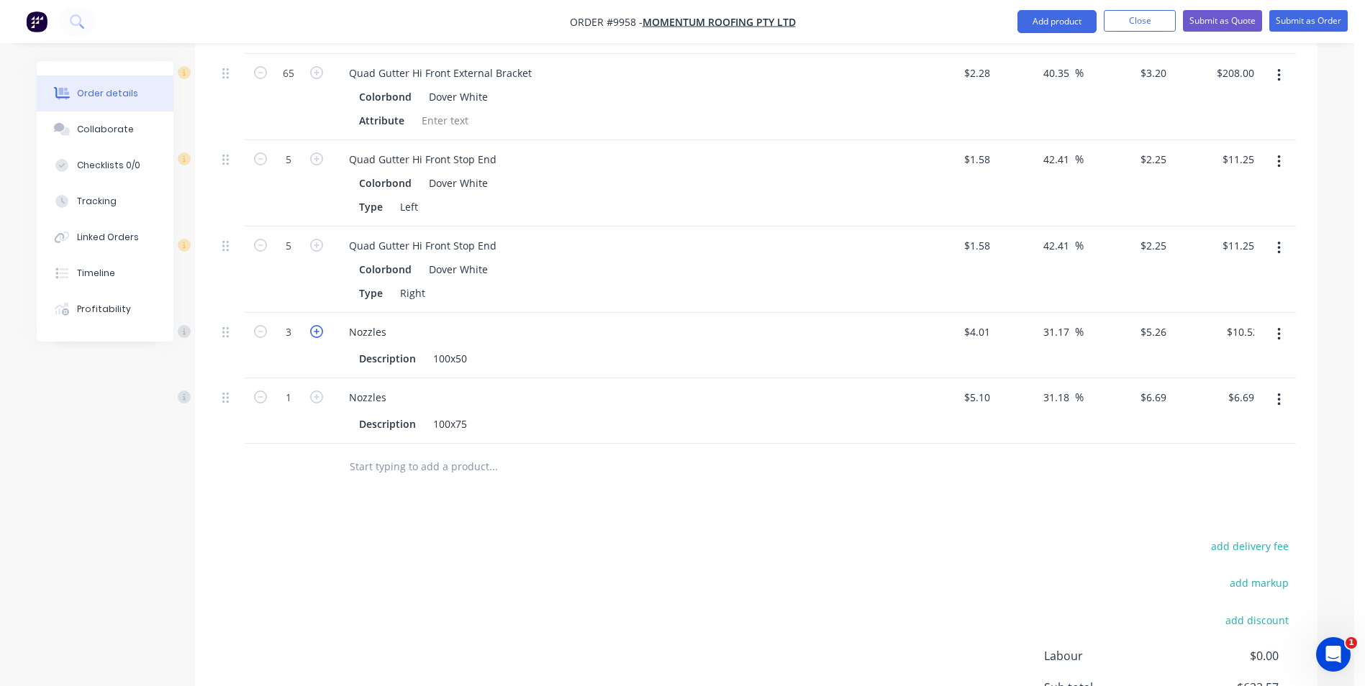
type input "$15.78"
click at [319, 391] on icon "button" at bounding box center [316, 397] width 13 height 13
type input "2"
type input "$13.38"
click at [319, 391] on icon "button" at bounding box center [316, 397] width 13 height 13
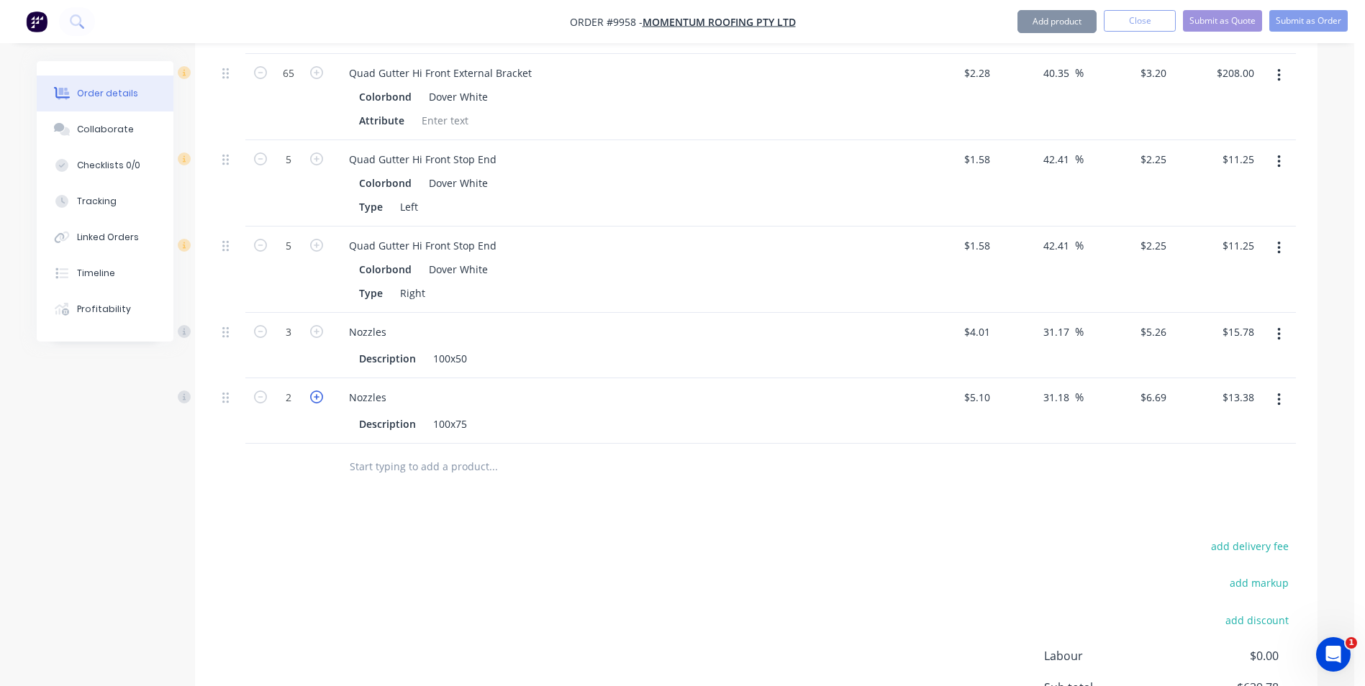
type input "3"
type input "$20.07"
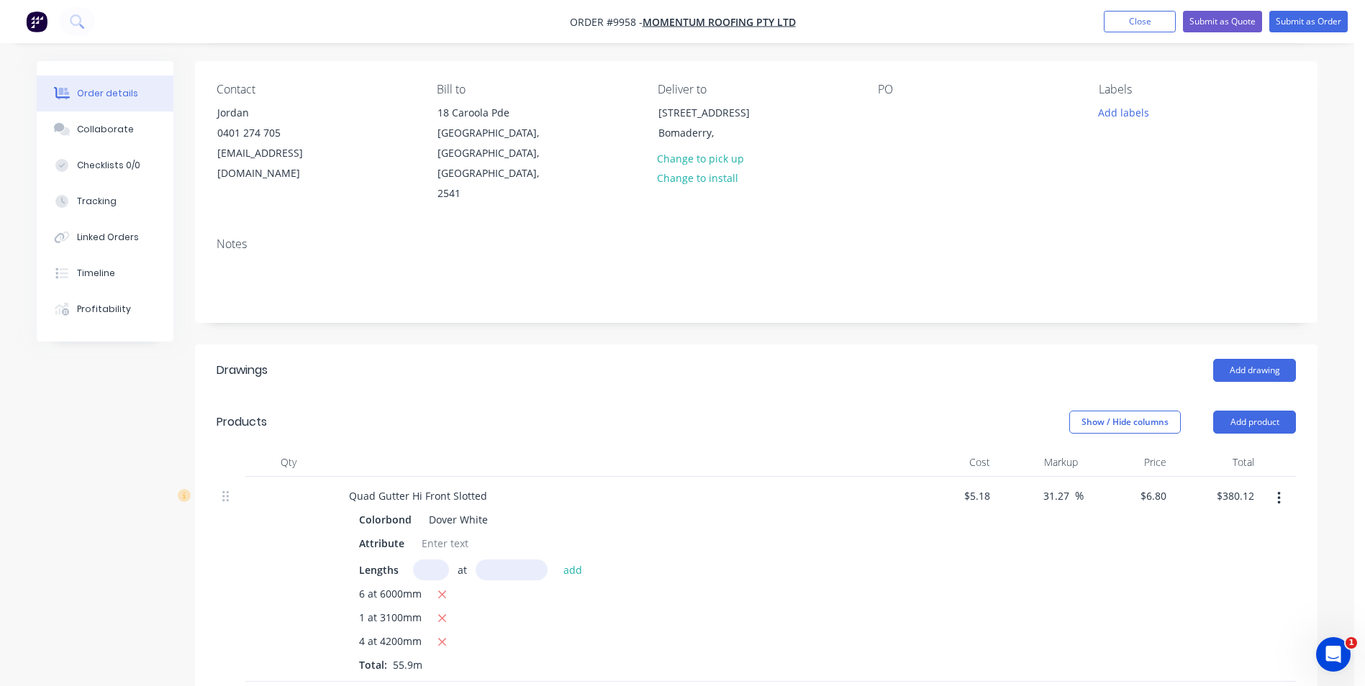
scroll to position [79, 0]
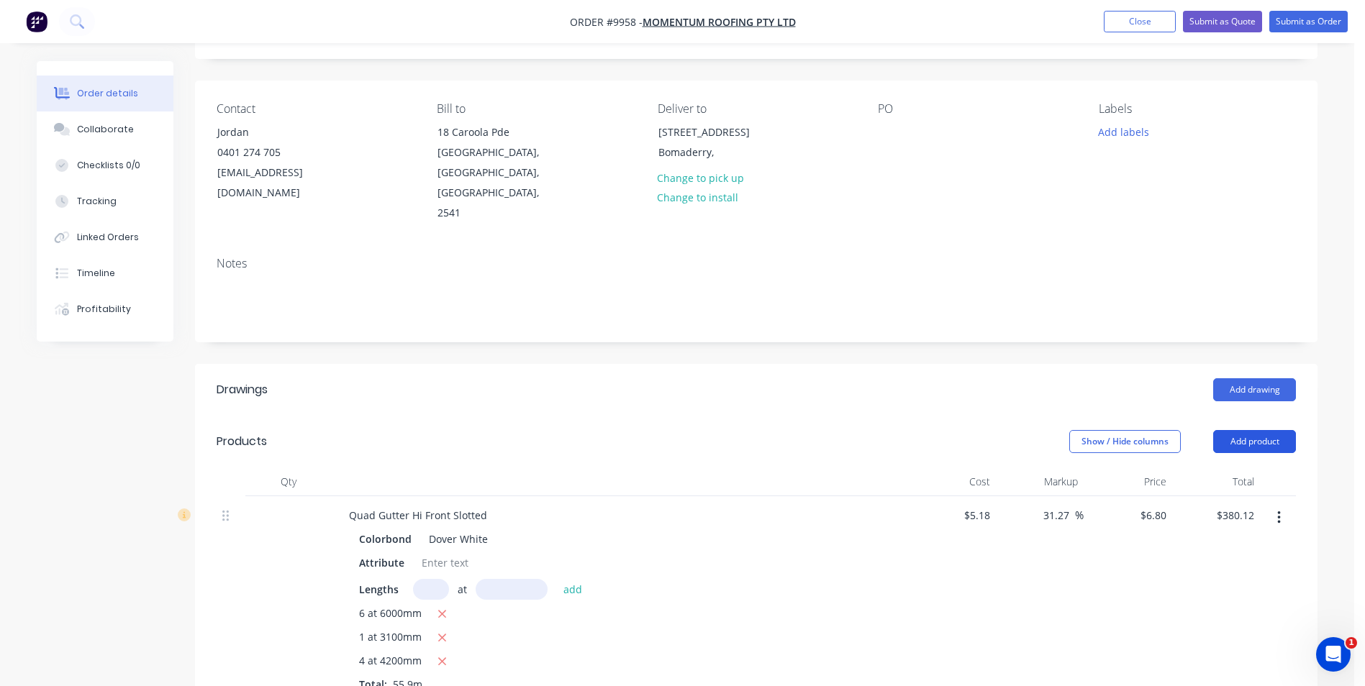
click at [1236, 430] on button "Add product" at bounding box center [1254, 441] width 83 height 23
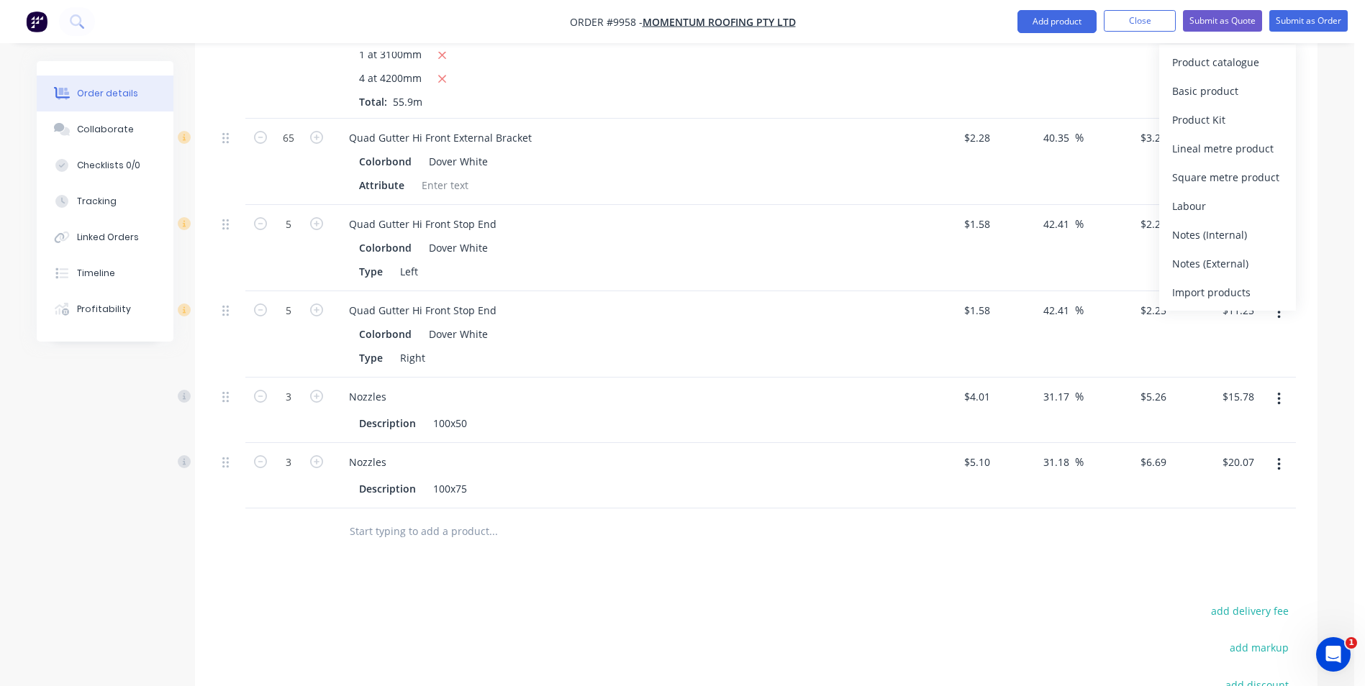
scroll to position [858, 0]
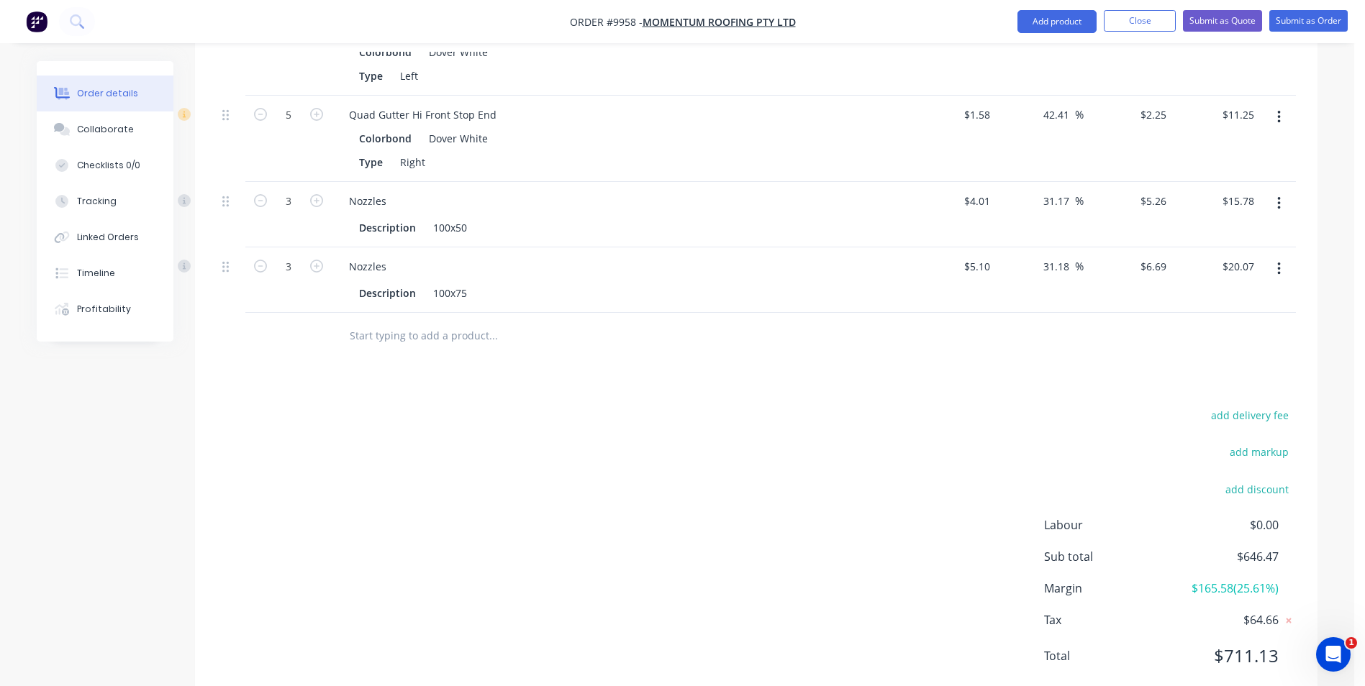
click at [414, 322] on input "text" at bounding box center [493, 336] width 288 height 29
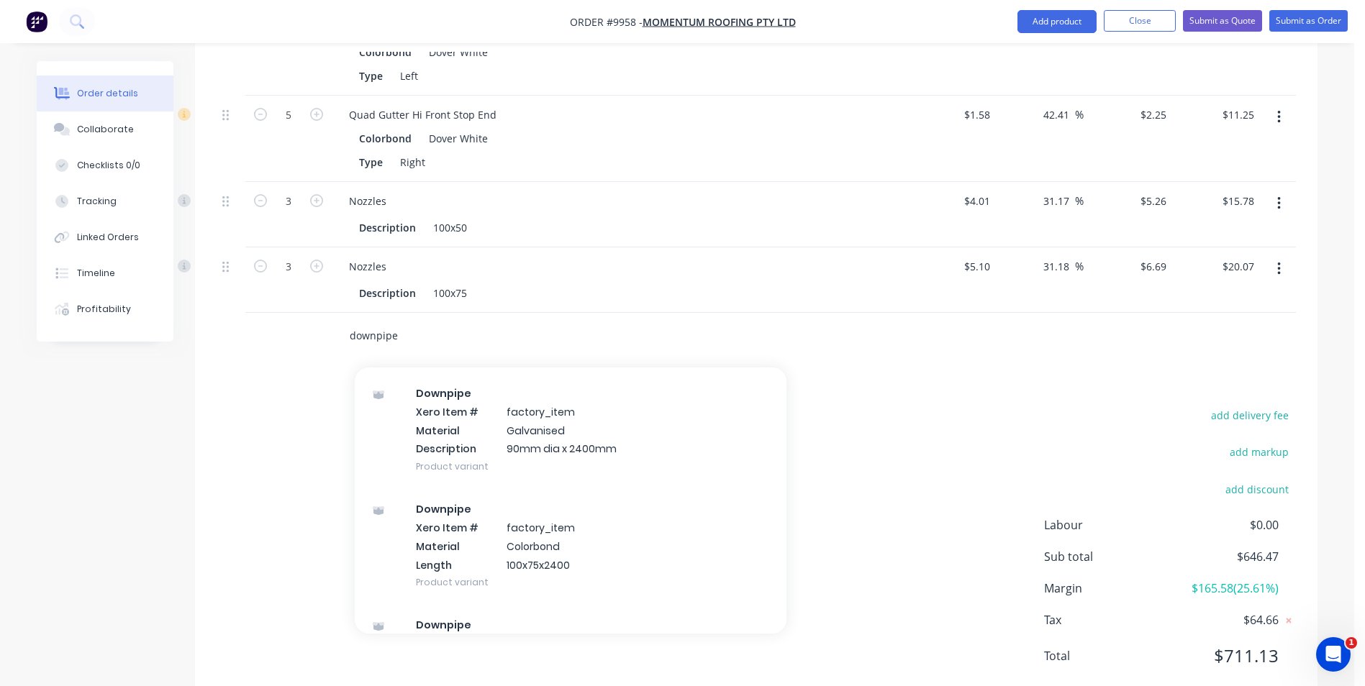
scroll to position [288, 0]
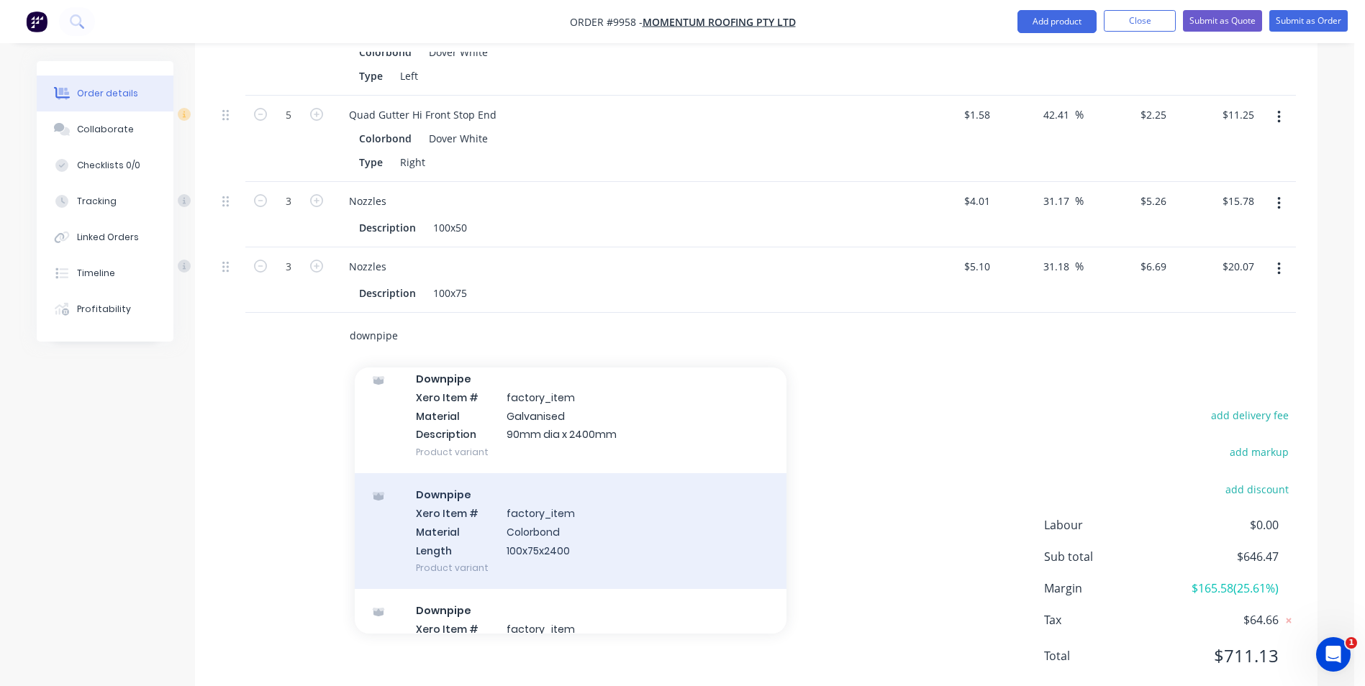
type input "downpipe"
click at [524, 499] on div "Downpipe Xero Item # factory_item Material Colorbond Length 100x75x2400 Product…" at bounding box center [571, 531] width 432 height 116
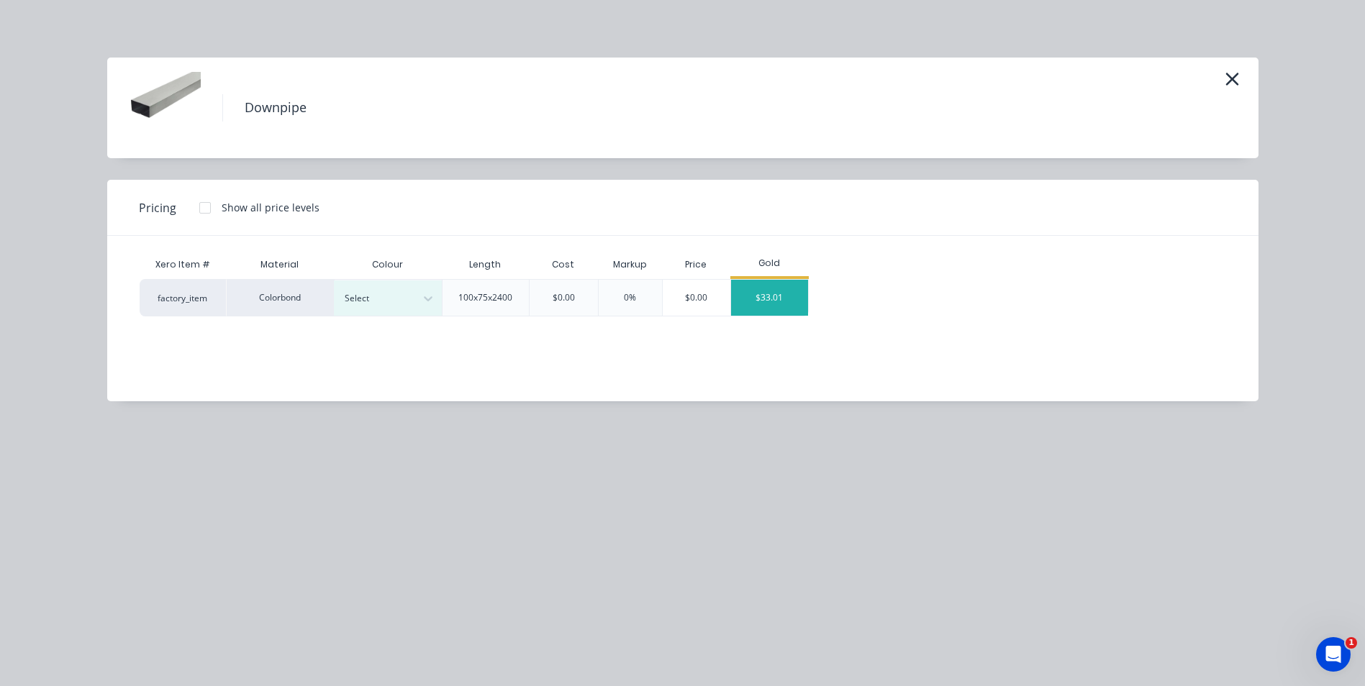
click at [777, 299] on div "$33.01" at bounding box center [769, 298] width 77 height 36
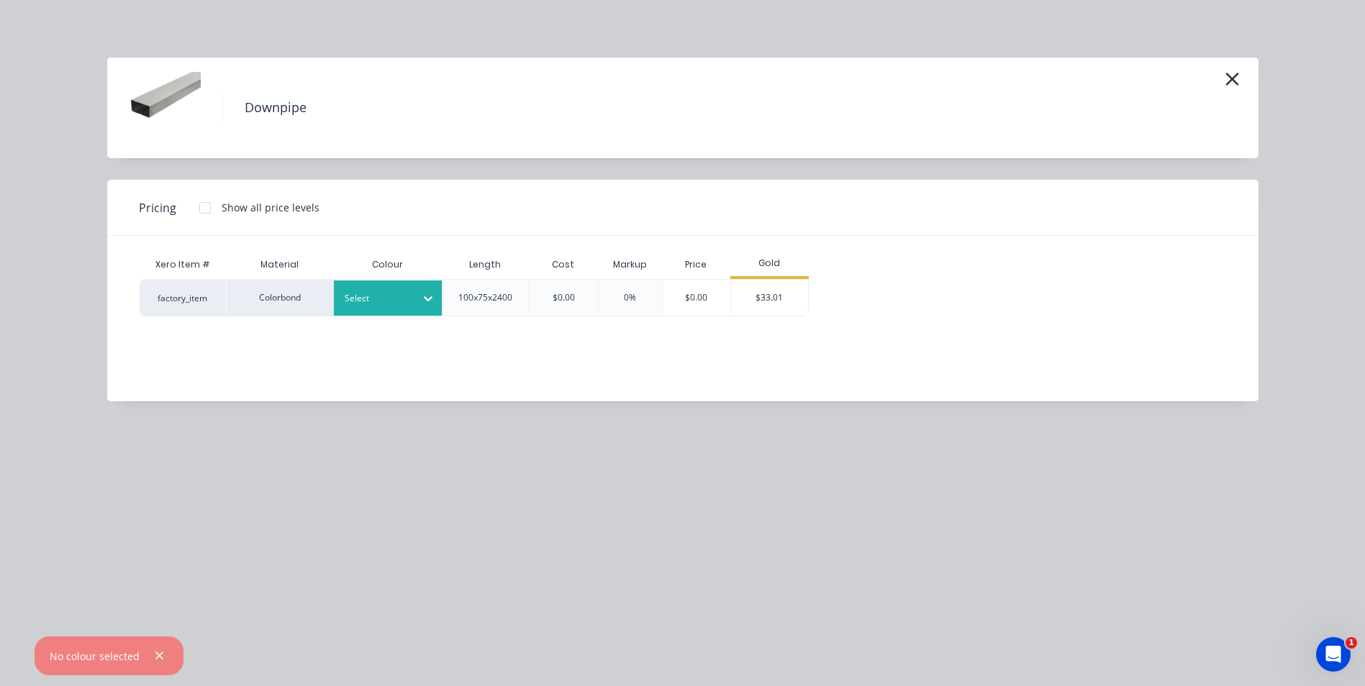
click at [410, 294] on div "Select" at bounding box center [375, 298] width 81 height 19
click at [180, 50] on div "Dover White" at bounding box center [90, 37] width 180 height 27
click at [755, 298] on div "$33.01" at bounding box center [769, 298] width 77 height 36
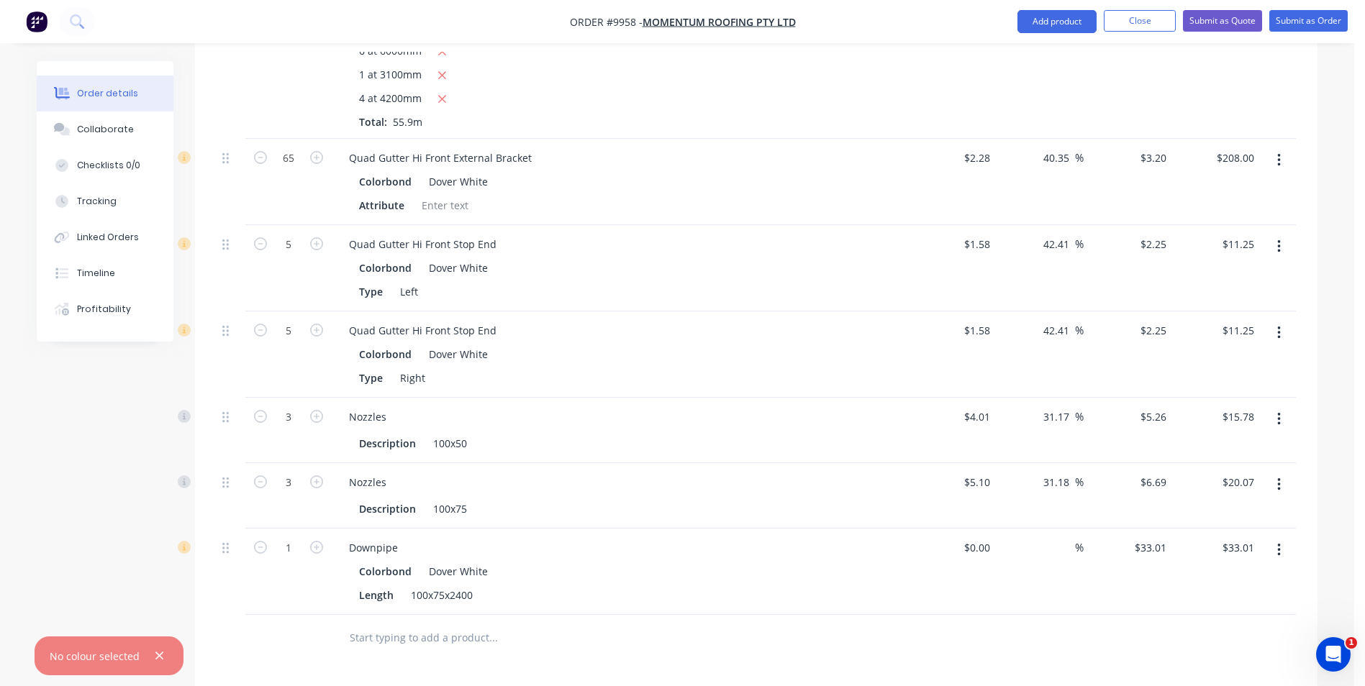
scroll to position [354, 0]
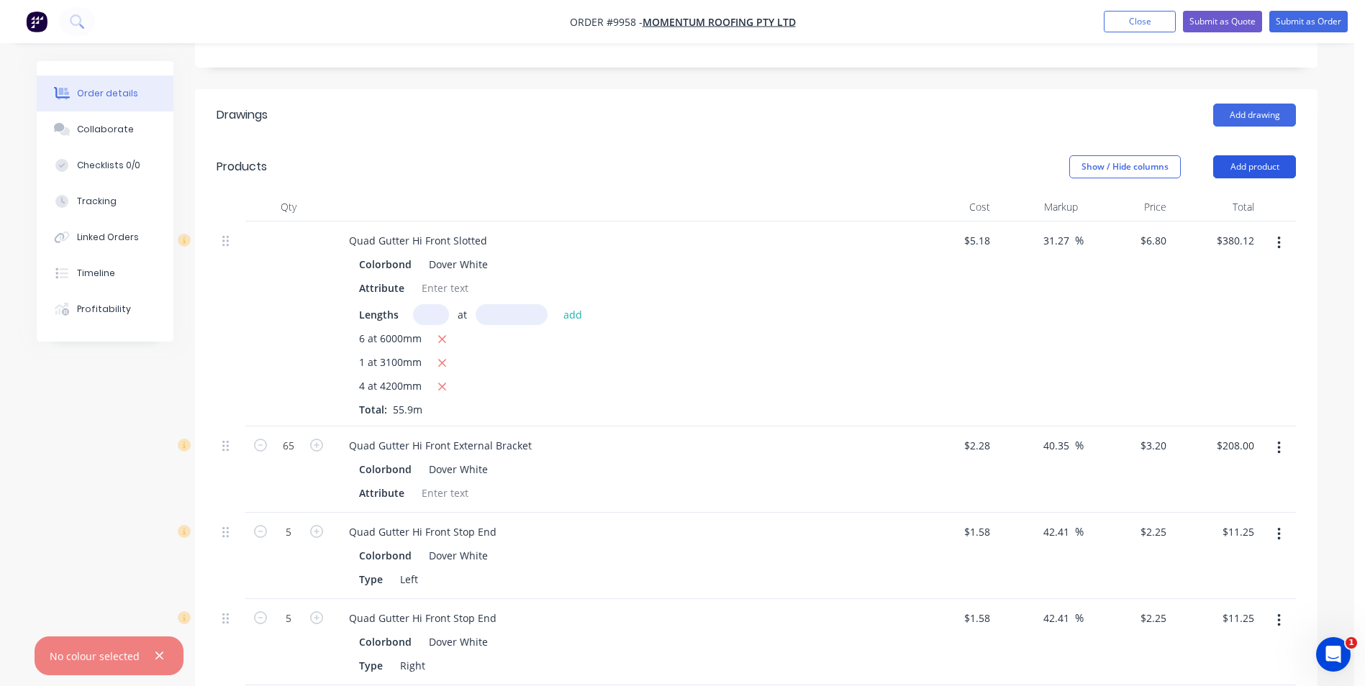
click at [1248, 155] on button "Add product" at bounding box center [1254, 166] width 83 height 23
click at [768, 278] on div "Attribute" at bounding box center [616, 288] width 527 height 21
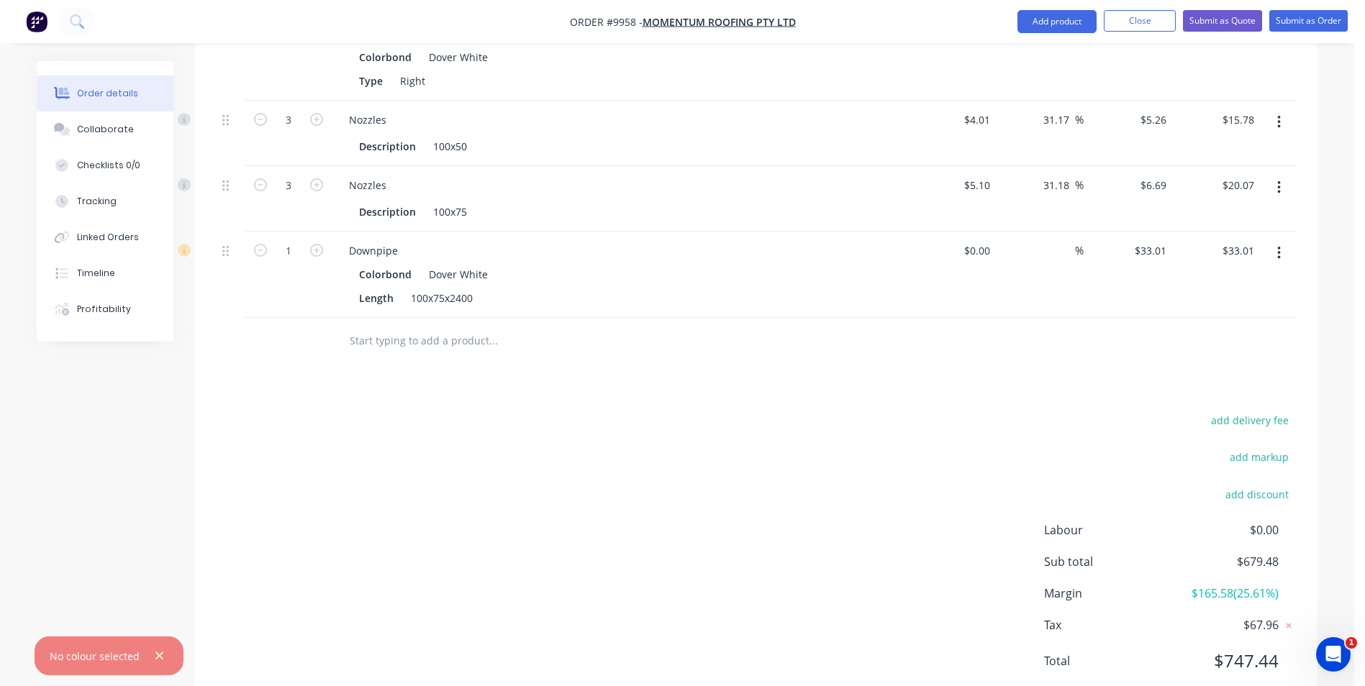
scroll to position [944, 0]
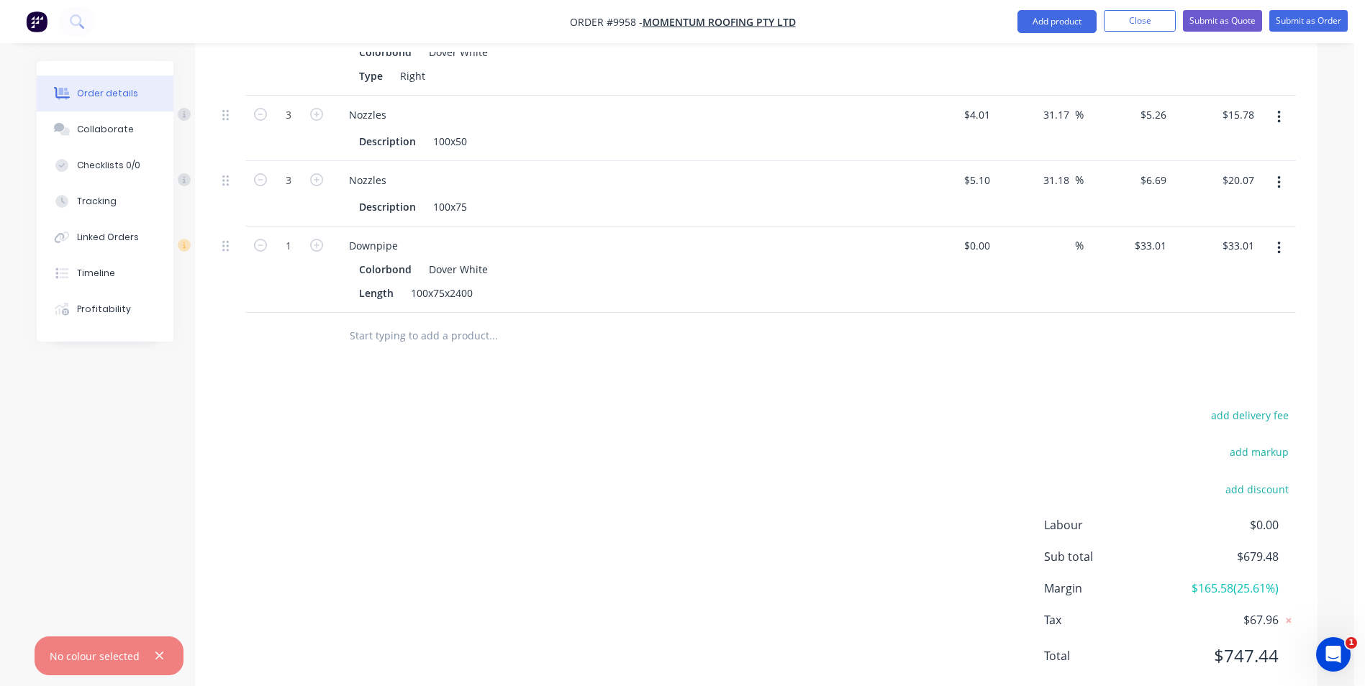
click at [473, 322] on input "text" at bounding box center [493, 336] width 288 height 29
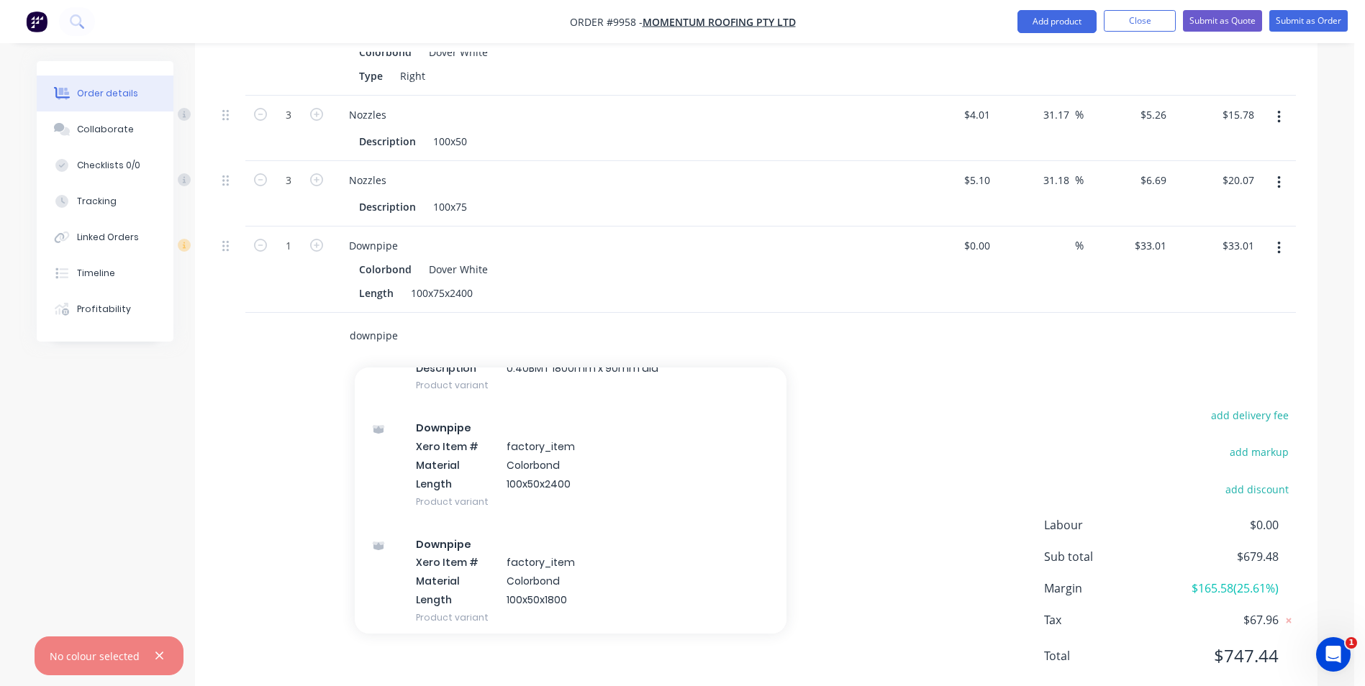
scroll to position [3094, 0]
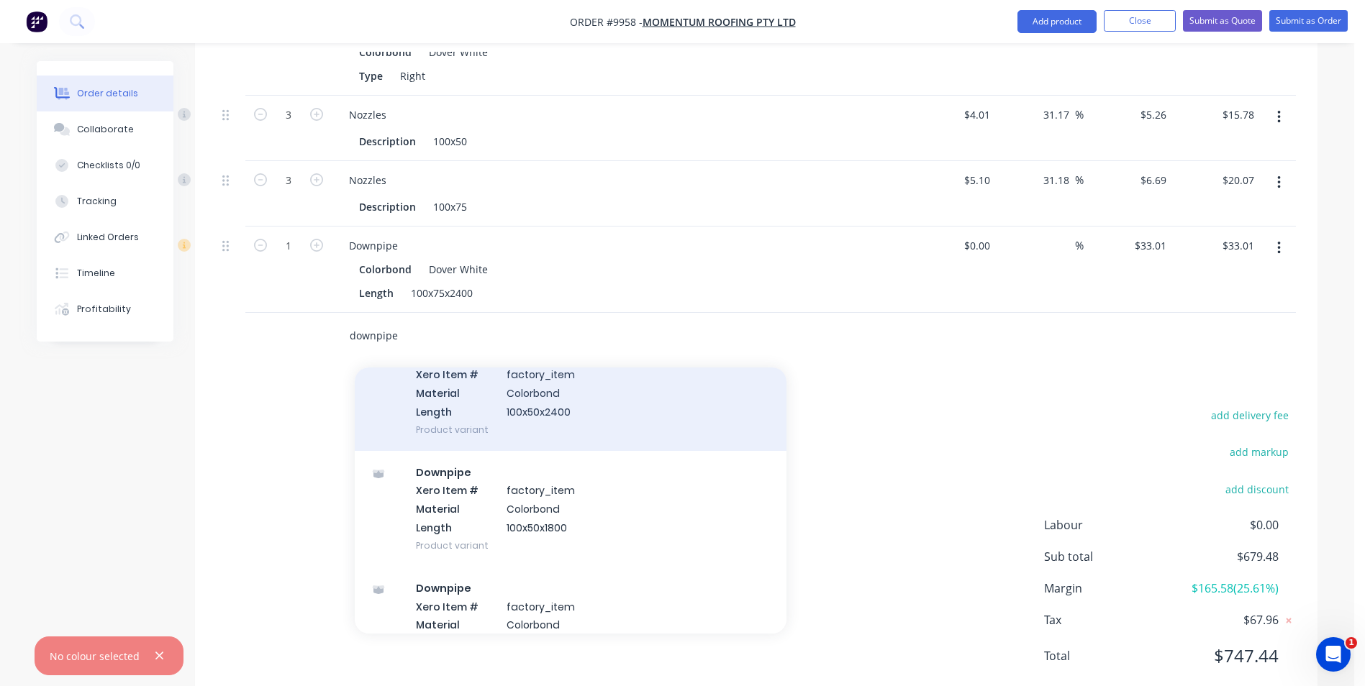
type input "downpipe"
click at [557, 358] on div "Downpipe Xero Item # factory_item Material Colorbond Length 100x50x2400 Product…" at bounding box center [571, 393] width 432 height 116
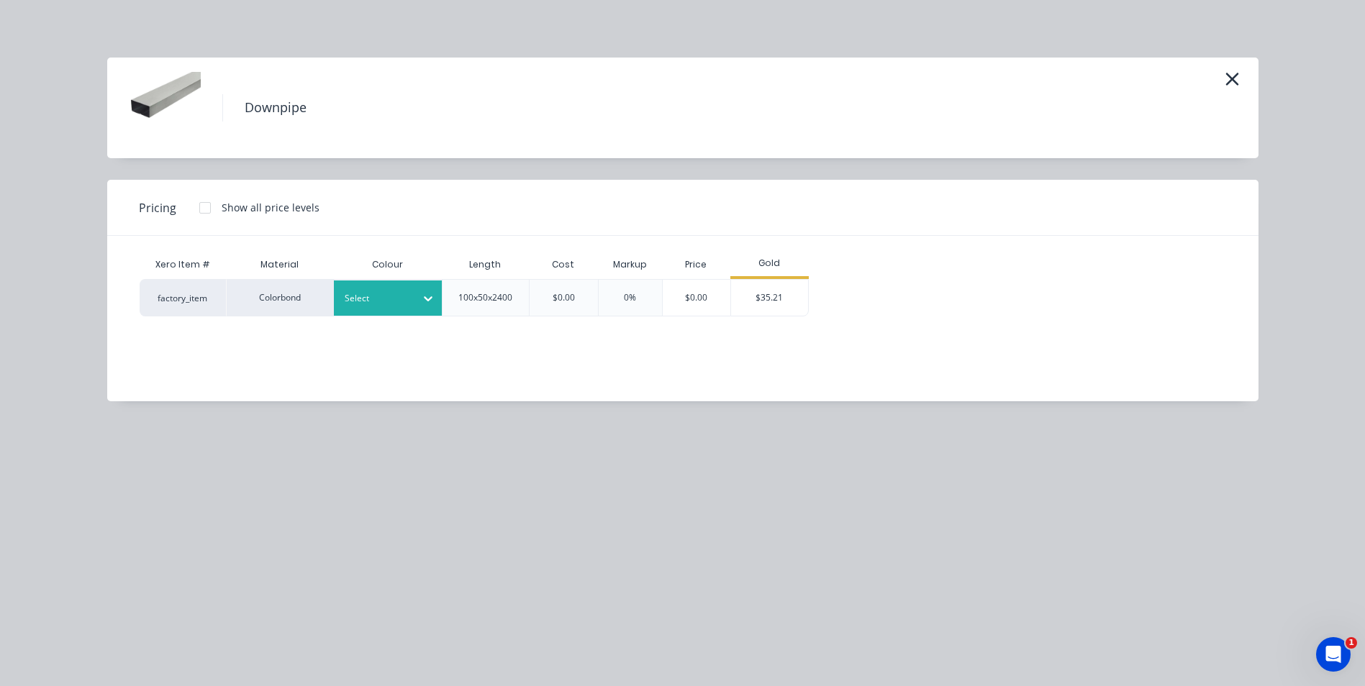
click at [434, 301] on icon at bounding box center [428, 298] width 14 height 14
drag, startPoint x: 399, startPoint y: 519, endPoint x: 399, endPoint y: 500, distance: 19.4
click at [761, 304] on div "$35.21" at bounding box center [769, 298] width 77 height 36
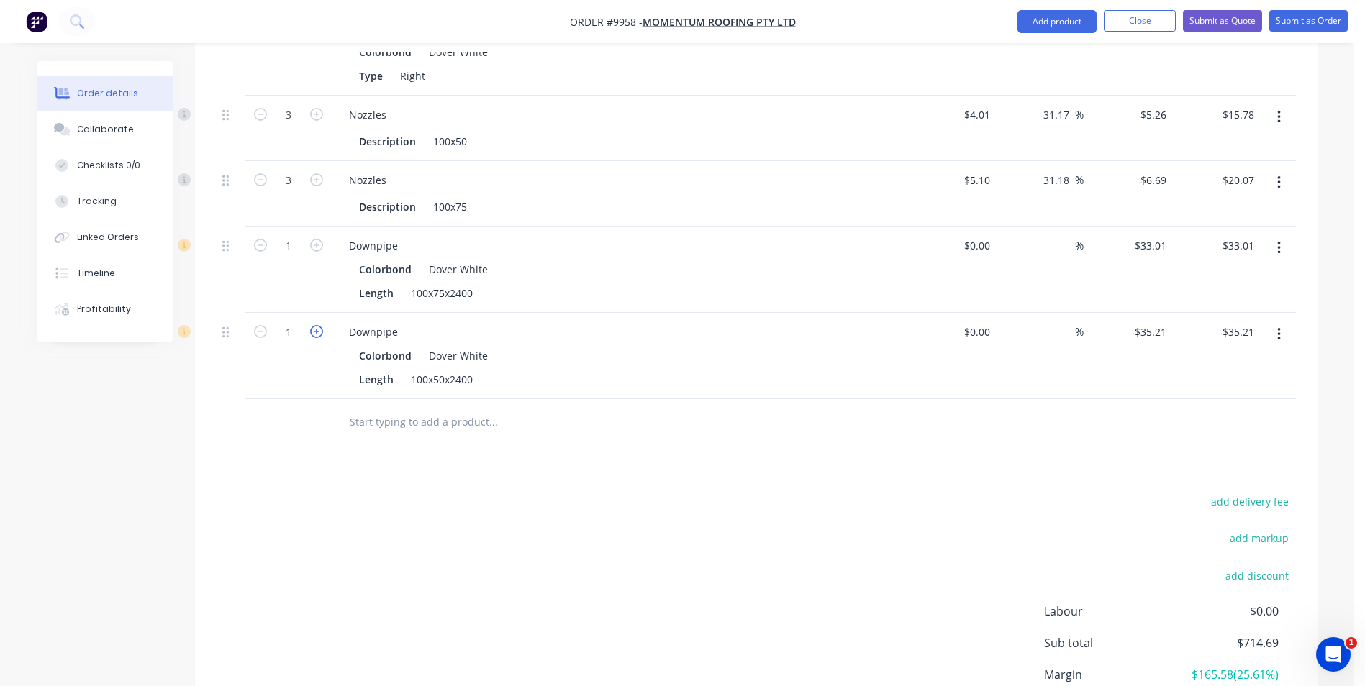
click at [319, 325] on icon "button" at bounding box center [316, 331] width 13 height 13
type input "2"
type input "$70.42"
click at [319, 325] on icon "button" at bounding box center [316, 331] width 13 height 13
type input "3"
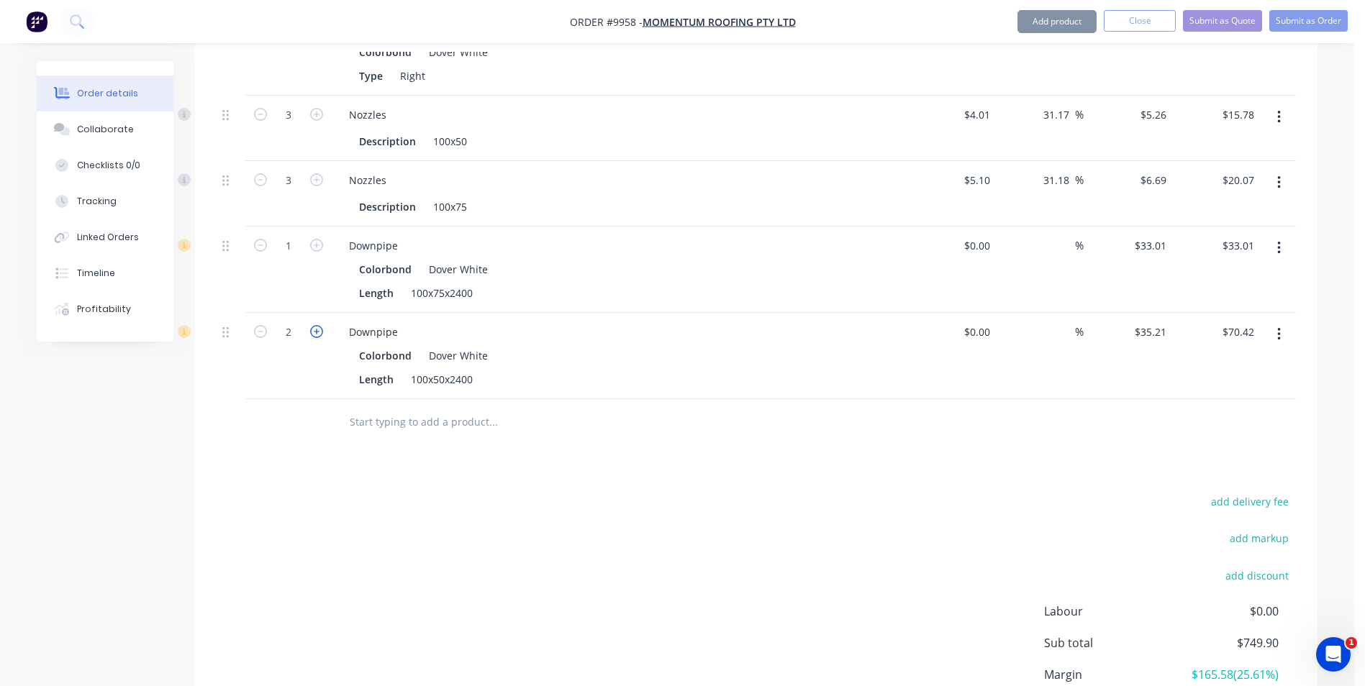
type input "$105.63"
click at [319, 325] on icon "button" at bounding box center [316, 331] width 13 height 13
type input "4"
type input "$140.84"
click at [318, 239] on icon "button" at bounding box center [316, 245] width 13 height 13
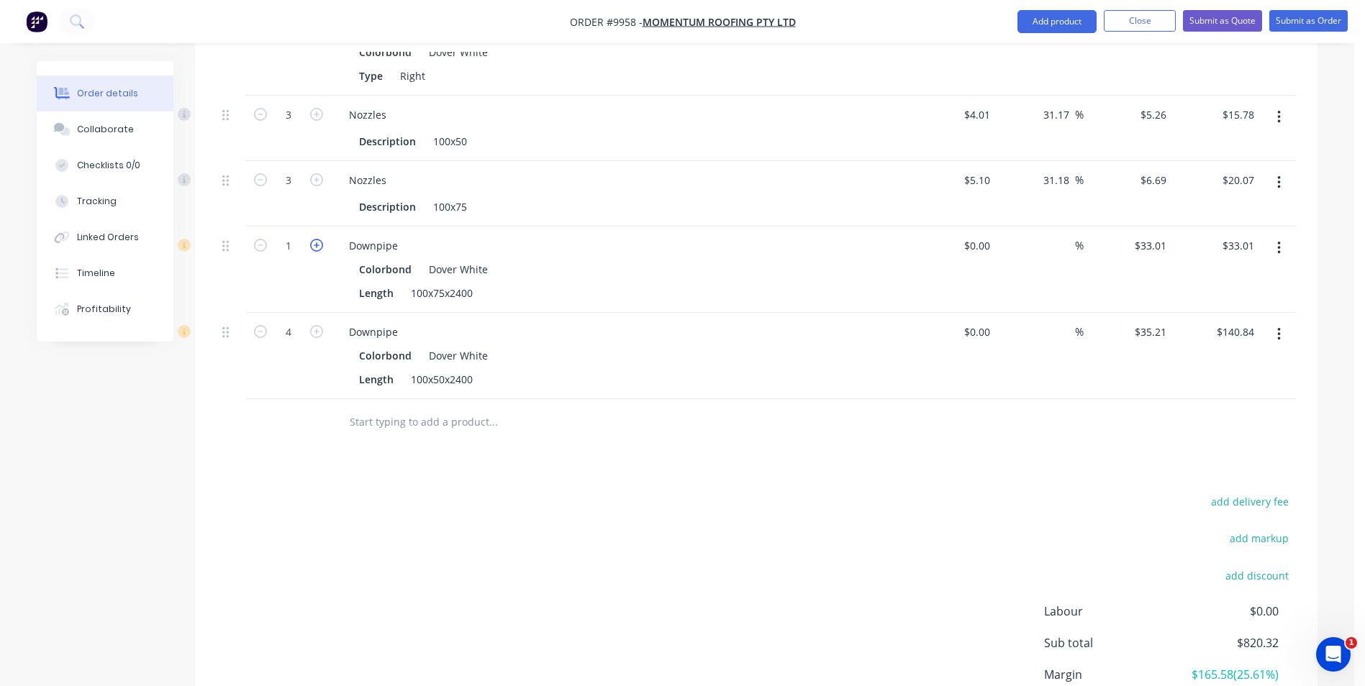
type input "2"
type input "$66.02"
click at [318, 239] on icon "button" at bounding box center [316, 245] width 13 height 13
type input "3"
type input "$99.03"
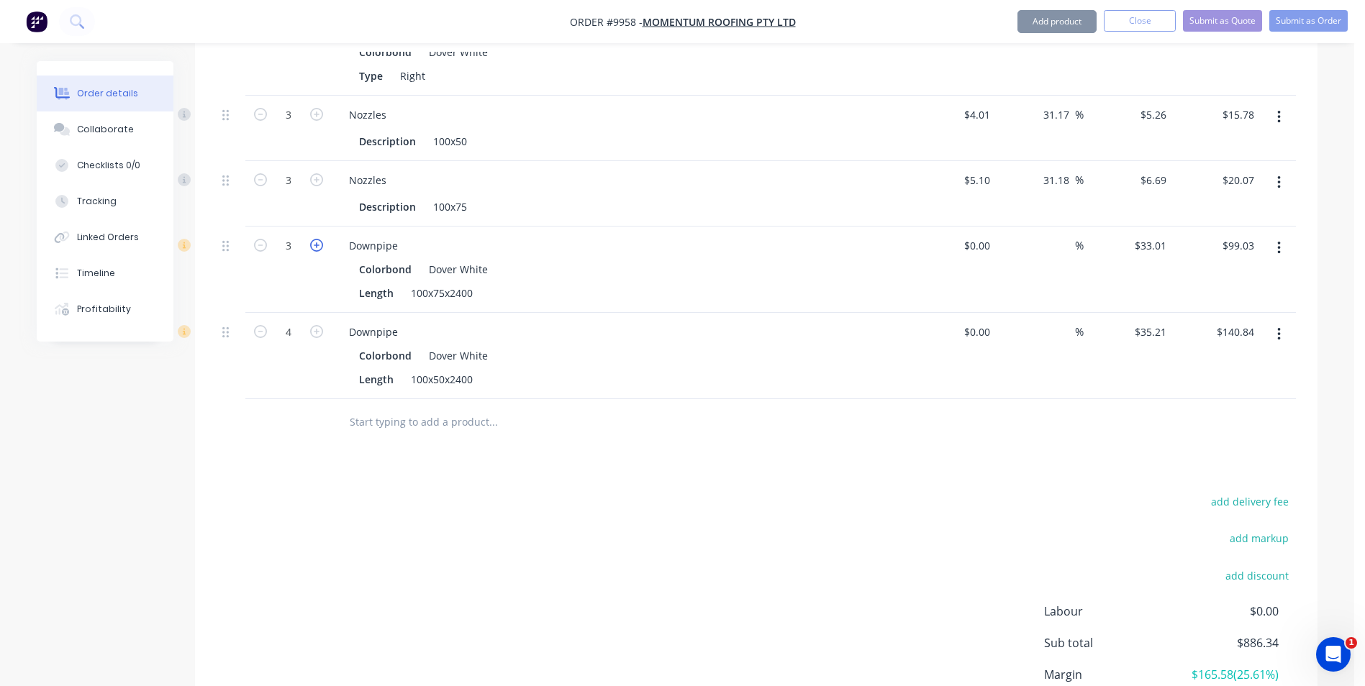
click at [318, 239] on icon "button" at bounding box center [316, 245] width 13 height 13
type input "4"
type input "$132.04"
click at [318, 239] on icon "button" at bounding box center [316, 245] width 13 height 13
type input "5"
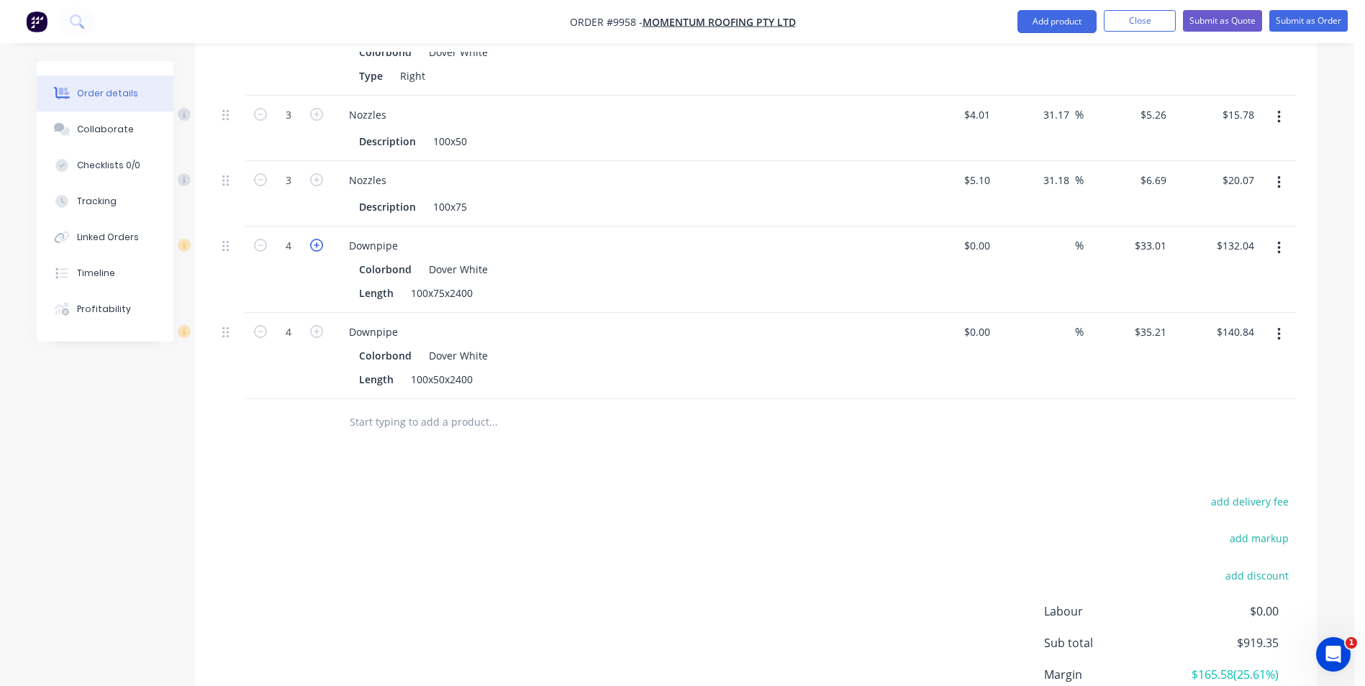
type input "$165.05"
click at [318, 239] on icon "button" at bounding box center [316, 245] width 13 height 13
type input "6"
type input "$198.06"
click at [437, 408] on input "text" at bounding box center [493, 422] width 288 height 29
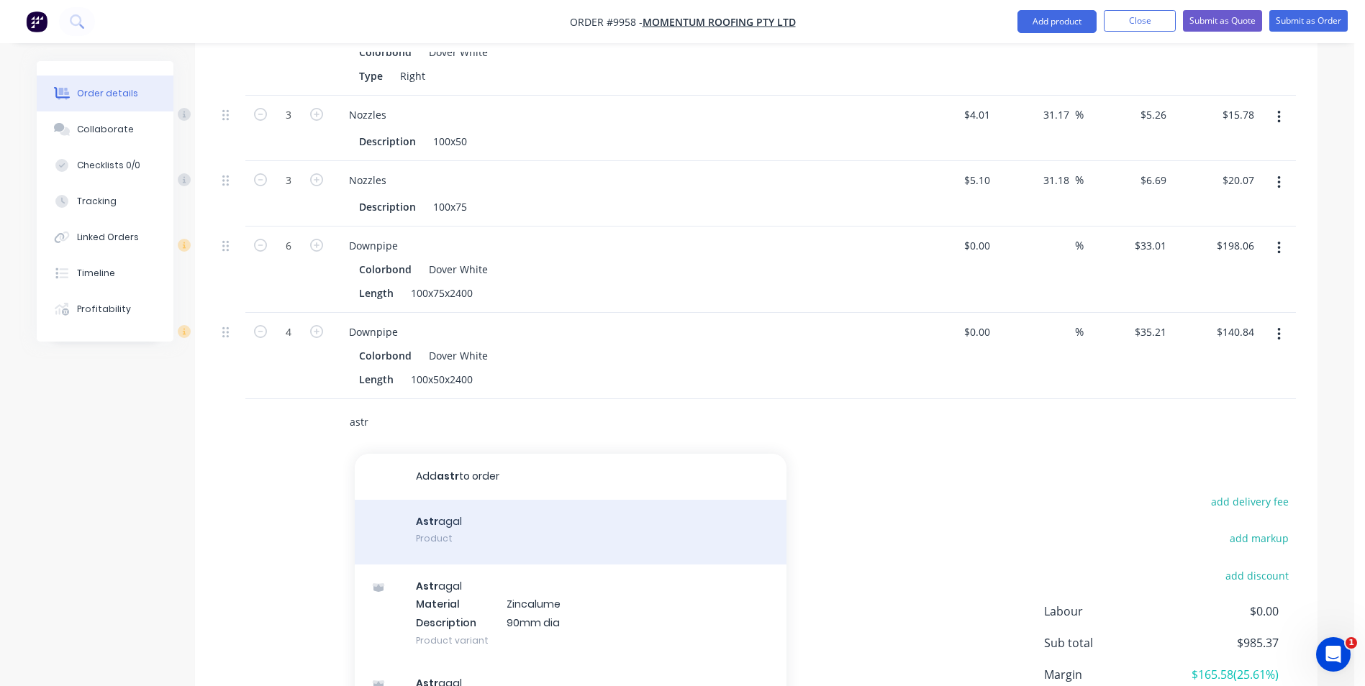
type input "astr"
click at [430, 502] on div "Astr agal Product" at bounding box center [571, 532] width 432 height 65
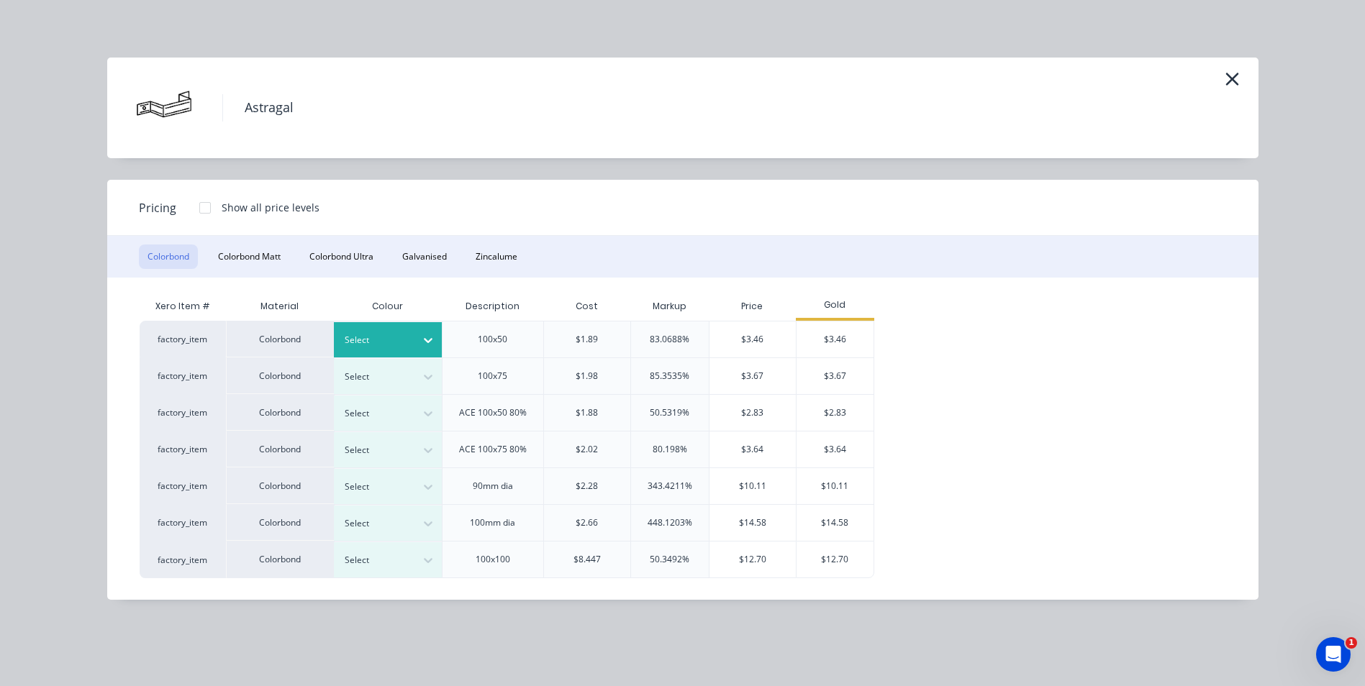
click at [431, 342] on icon at bounding box center [428, 340] width 14 height 14
click at [826, 341] on div "$3.46" at bounding box center [834, 340] width 77 height 36
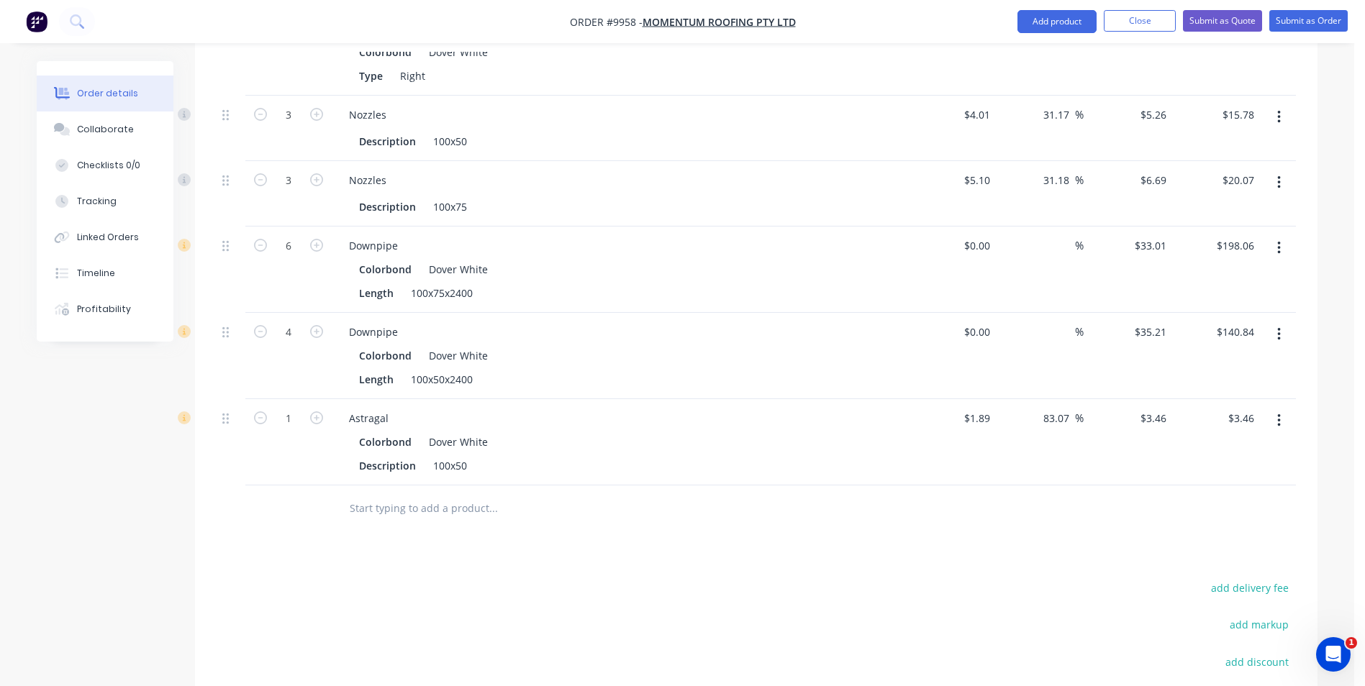
click at [465, 494] on input "text" at bounding box center [493, 508] width 288 height 29
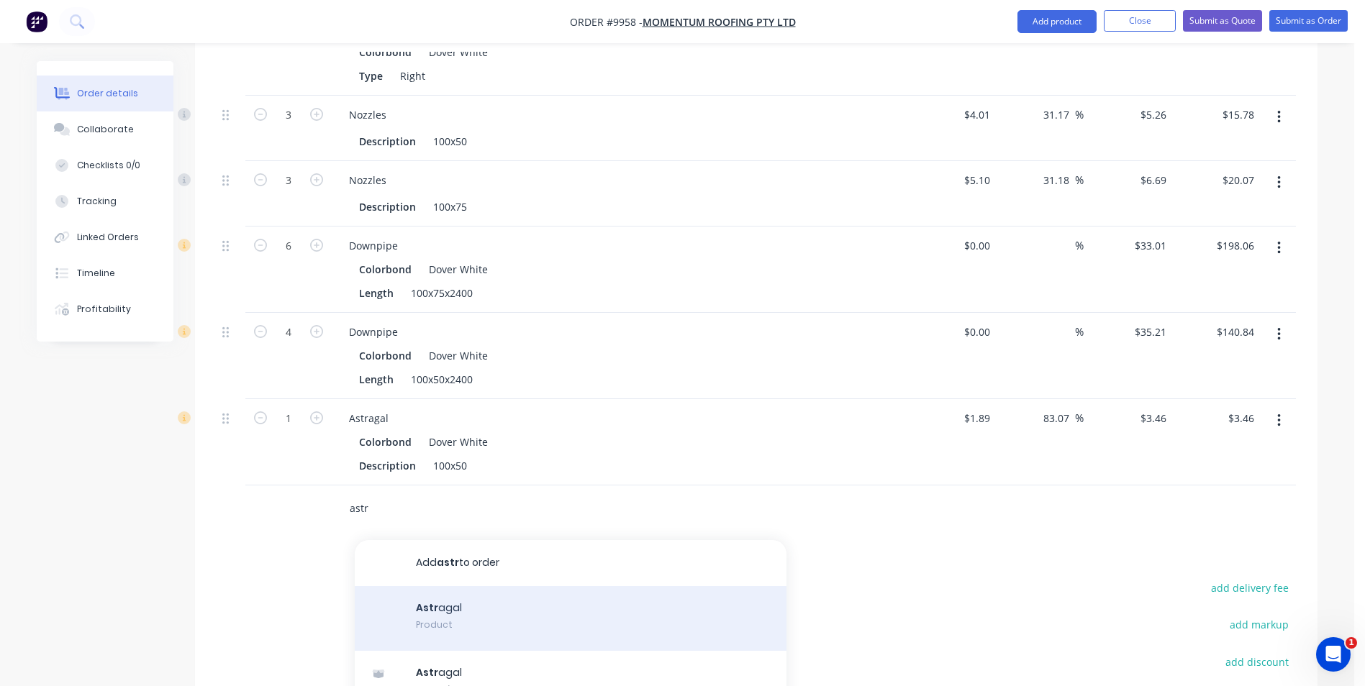
type input "astr"
click at [428, 586] on div "Astr agal Product" at bounding box center [571, 618] width 432 height 65
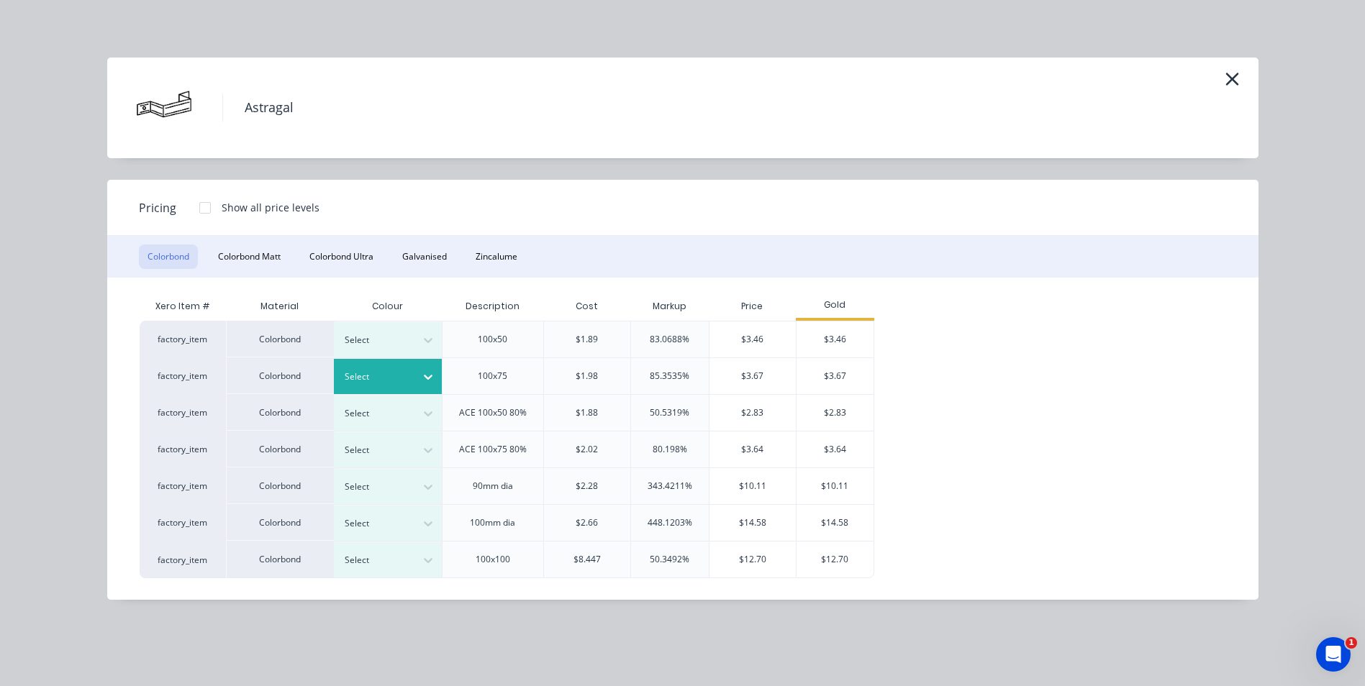
click at [430, 373] on icon at bounding box center [428, 377] width 14 height 14
click at [858, 376] on div "$3.67" at bounding box center [834, 376] width 77 height 36
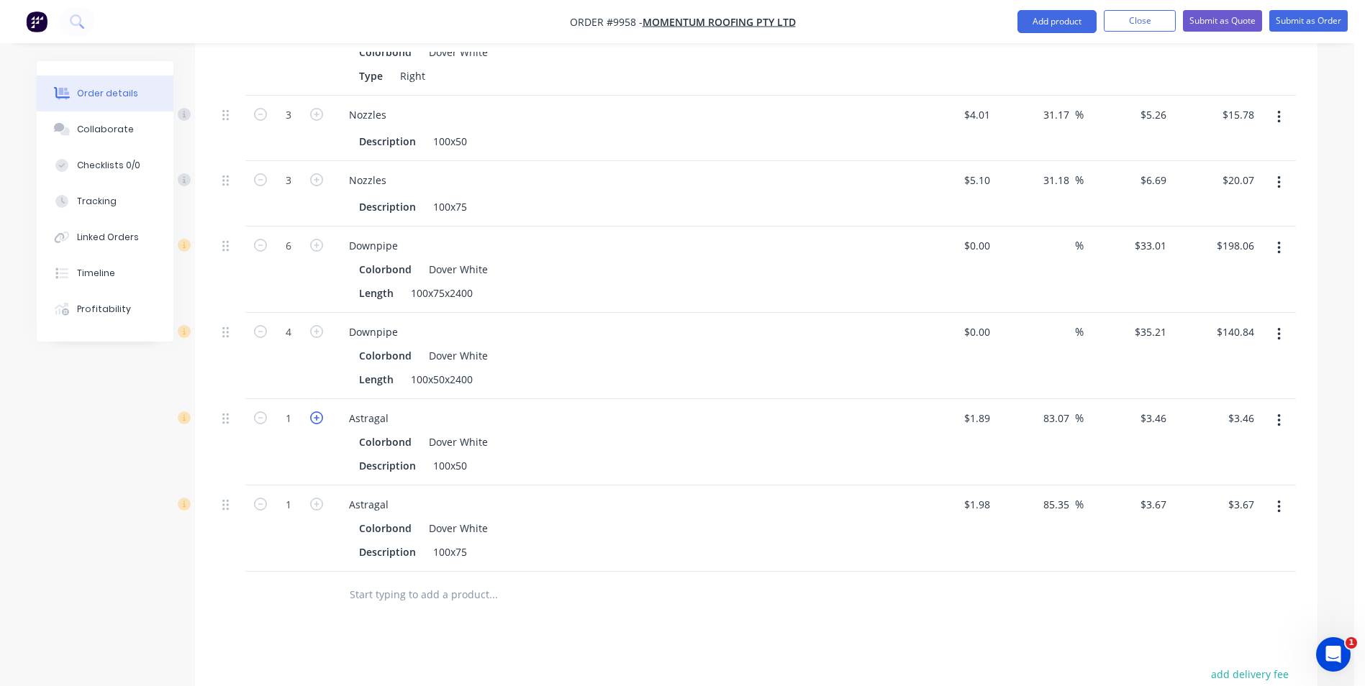
click at [314, 412] on icon "button" at bounding box center [316, 418] width 13 height 13
type input "2"
type input "$6.92"
click at [314, 412] on icon "button" at bounding box center [316, 418] width 13 height 13
type input "3"
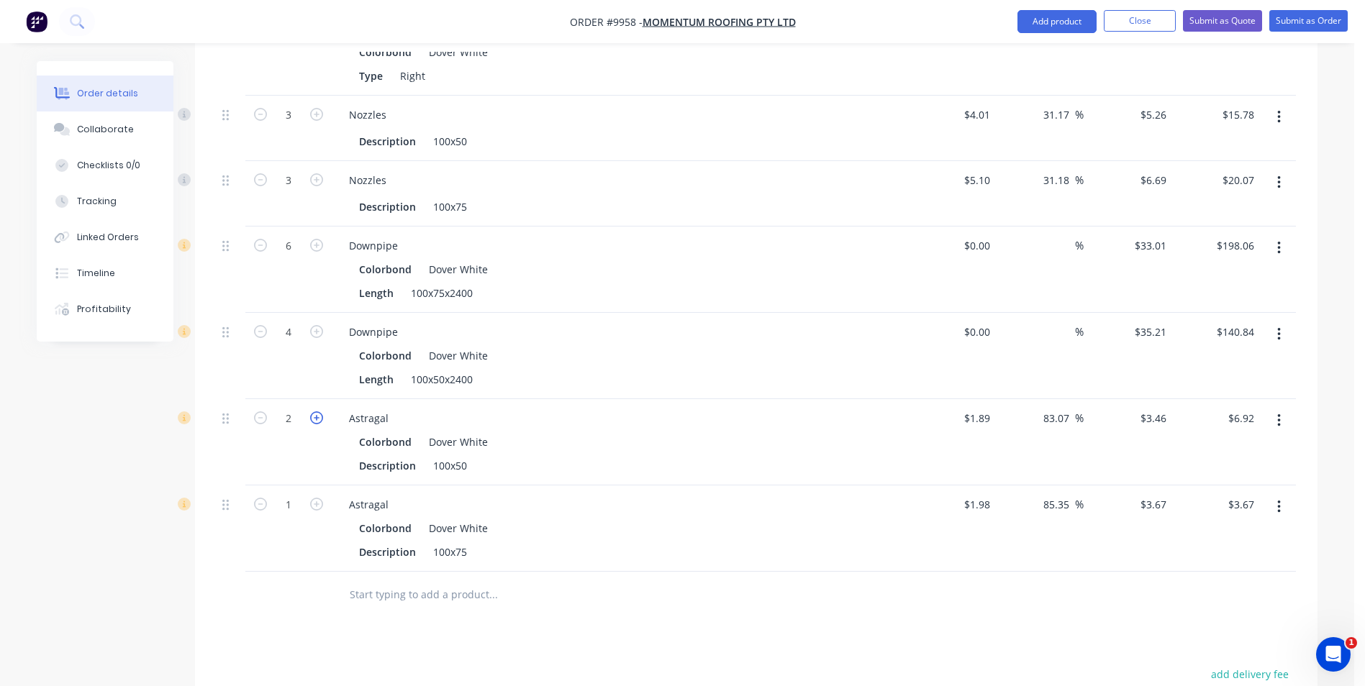
type input "$10.38"
click at [314, 412] on icon "button" at bounding box center [316, 418] width 13 height 13
type input "4"
type input "$13.84"
click at [318, 498] on icon "button" at bounding box center [316, 504] width 13 height 13
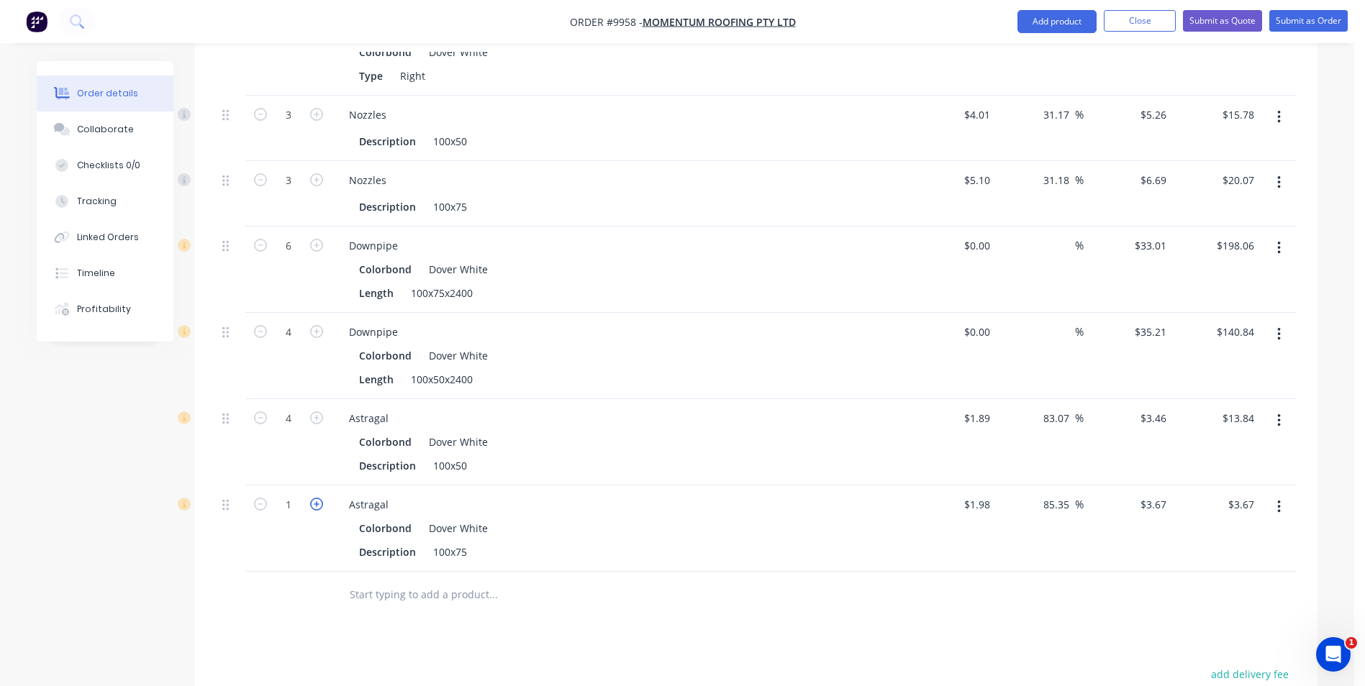
type input "2"
type input "$7.34"
click at [318, 498] on icon "button" at bounding box center [316, 504] width 13 height 13
type input "3"
type input "$11.01"
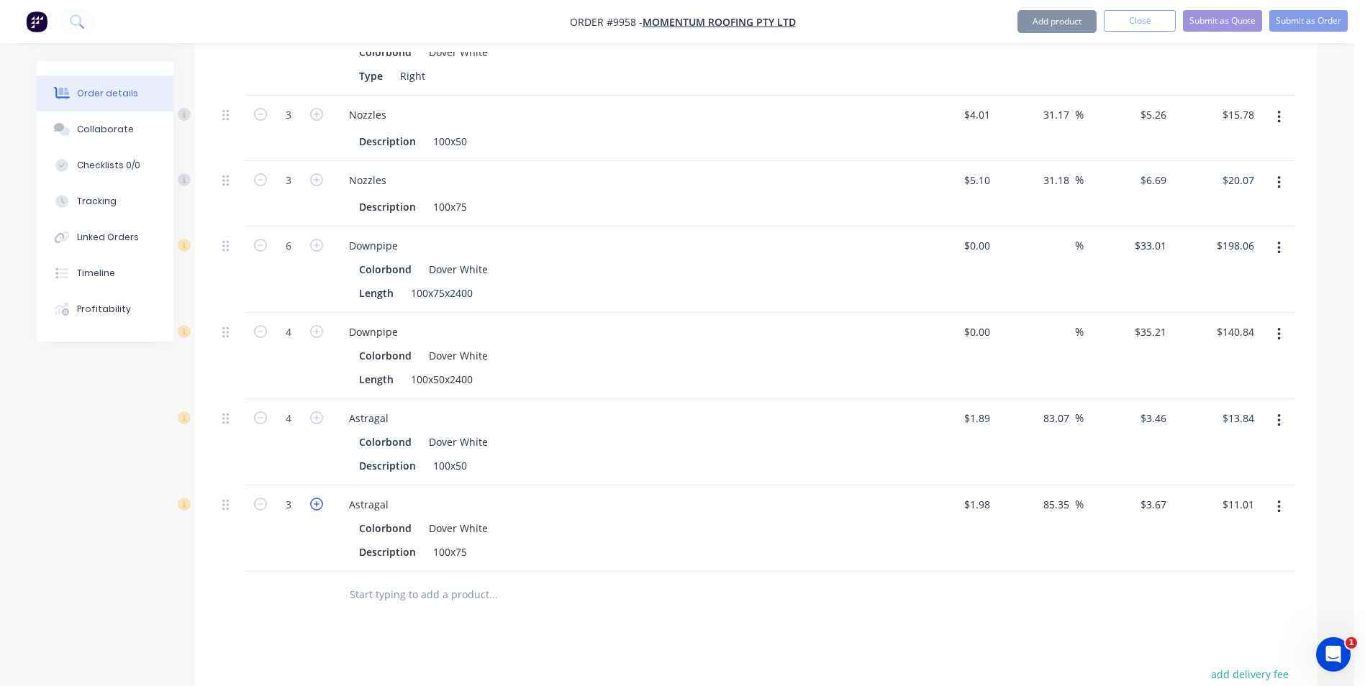
click at [318, 498] on icon "button" at bounding box center [316, 504] width 13 height 13
type input "4"
type input "$14.68"
click at [318, 498] on icon "button" at bounding box center [316, 504] width 13 height 13
type input "5"
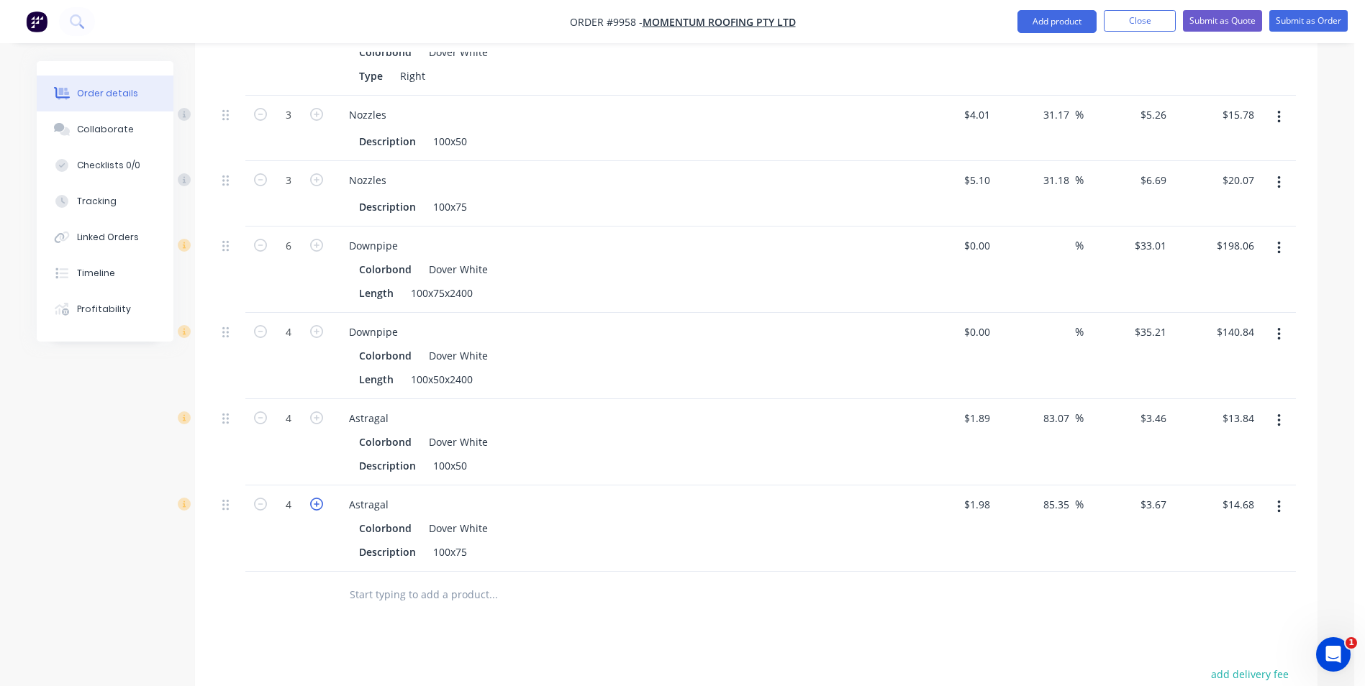
type input "$18.35"
click at [318, 498] on icon "button" at bounding box center [316, 504] width 13 height 13
type input "6"
type input "$22.02"
click at [470, 581] on input "text" at bounding box center [493, 595] width 288 height 29
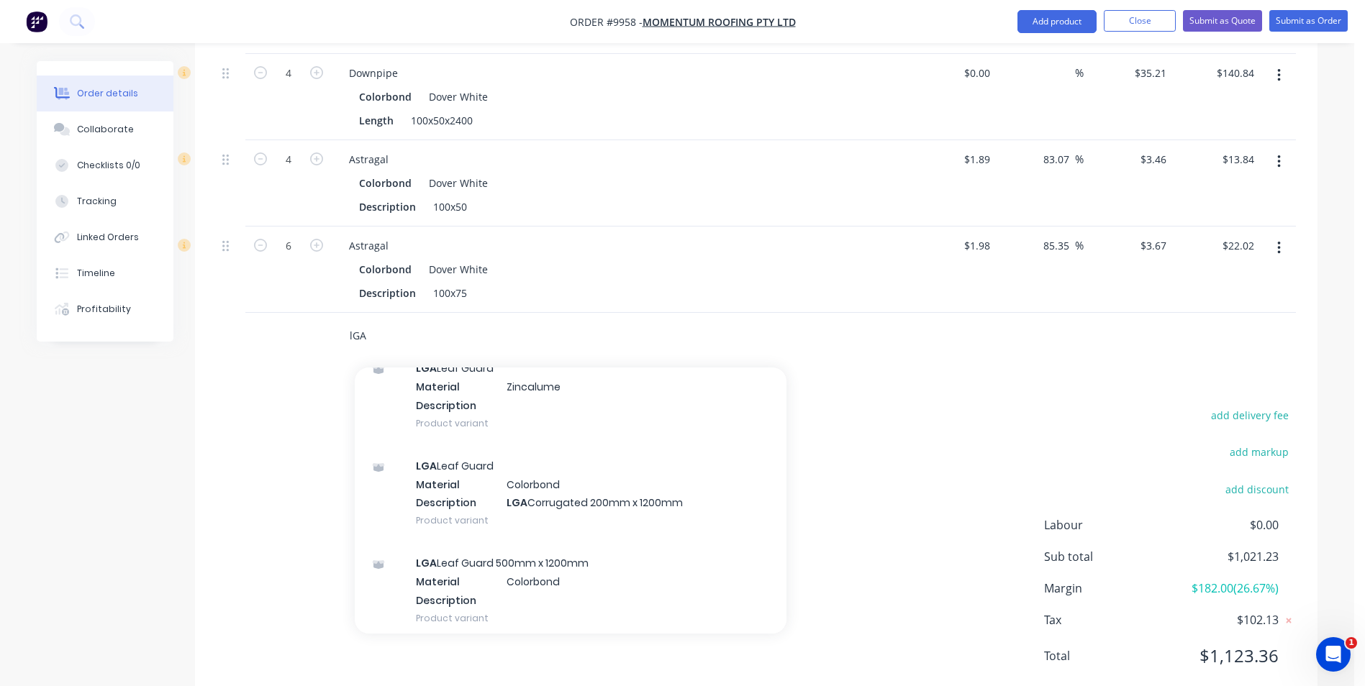
scroll to position [144, 0]
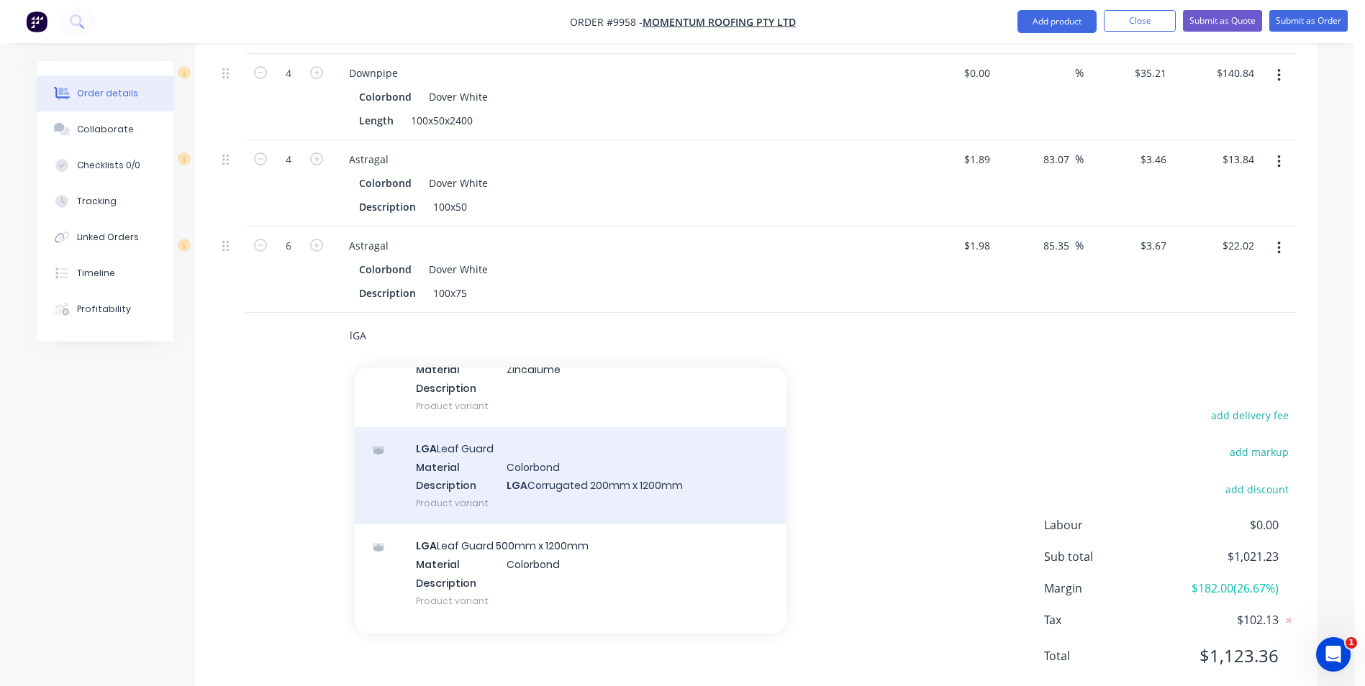
type input "lGA"
click at [534, 438] on div "LGA Leaf Guard Material Colorbond Description LGA Corrugated 200mm x 1200mm Pro…" at bounding box center [571, 475] width 432 height 97
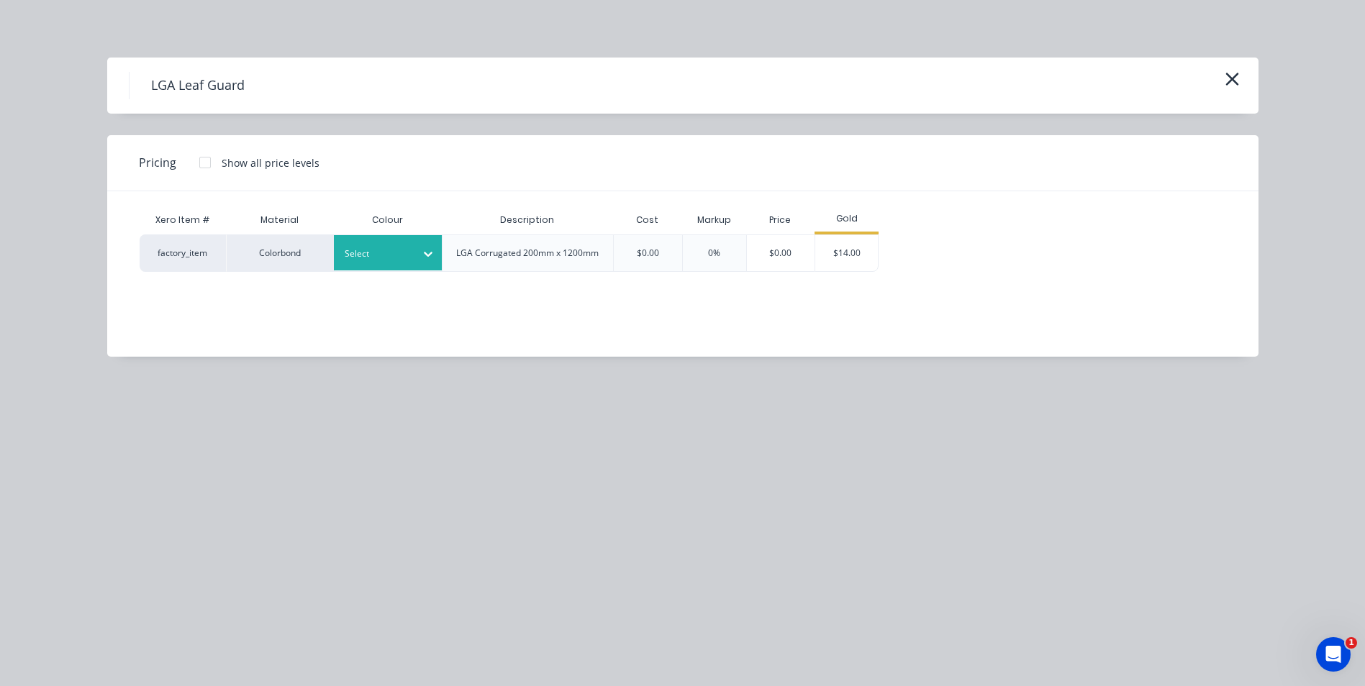
drag, startPoint x: 424, startPoint y: 256, endPoint x: 425, endPoint y: 269, distance: 13.0
click at [427, 258] on icon at bounding box center [428, 254] width 14 height 14
click at [853, 250] on div "$14.00" at bounding box center [846, 253] width 63 height 36
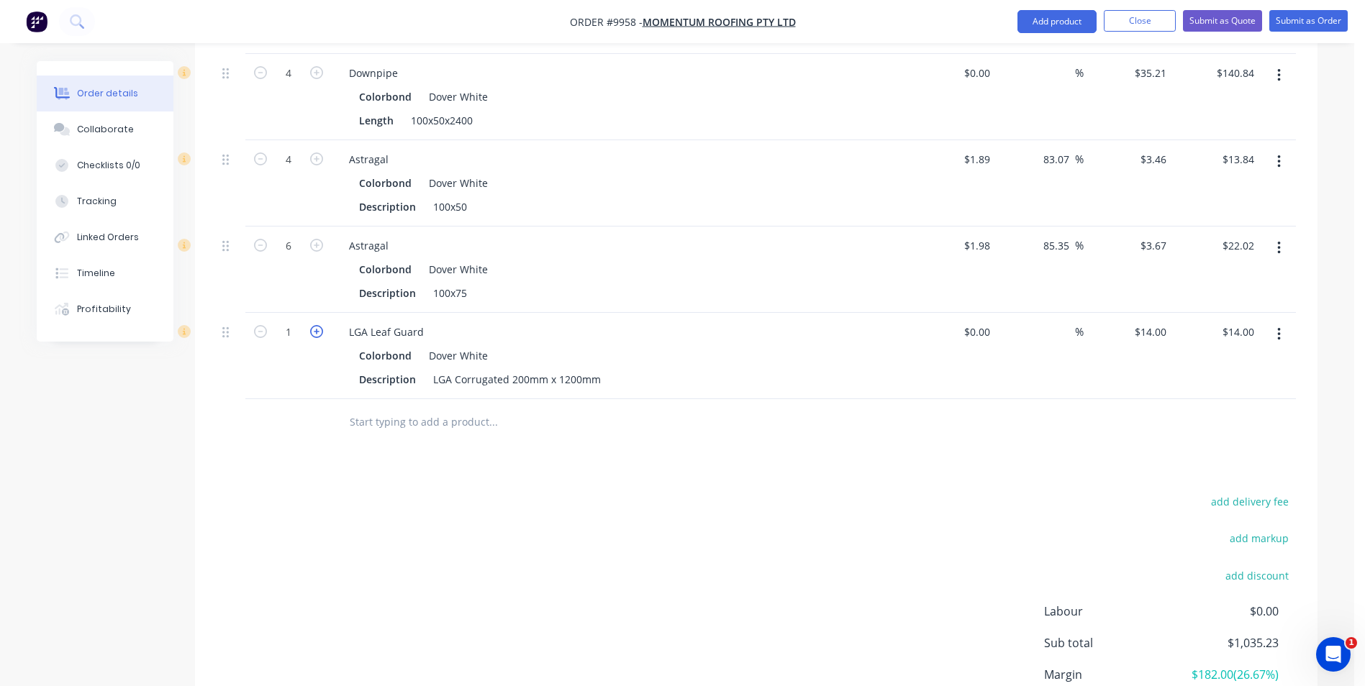
click at [317, 325] on icon "button" at bounding box center [316, 331] width 13 height 13
type input "2"
type input "$28.00"
click at [317, 325] on icon "button" at bounding box center [316, 331] width 13 height 13
type input "3"
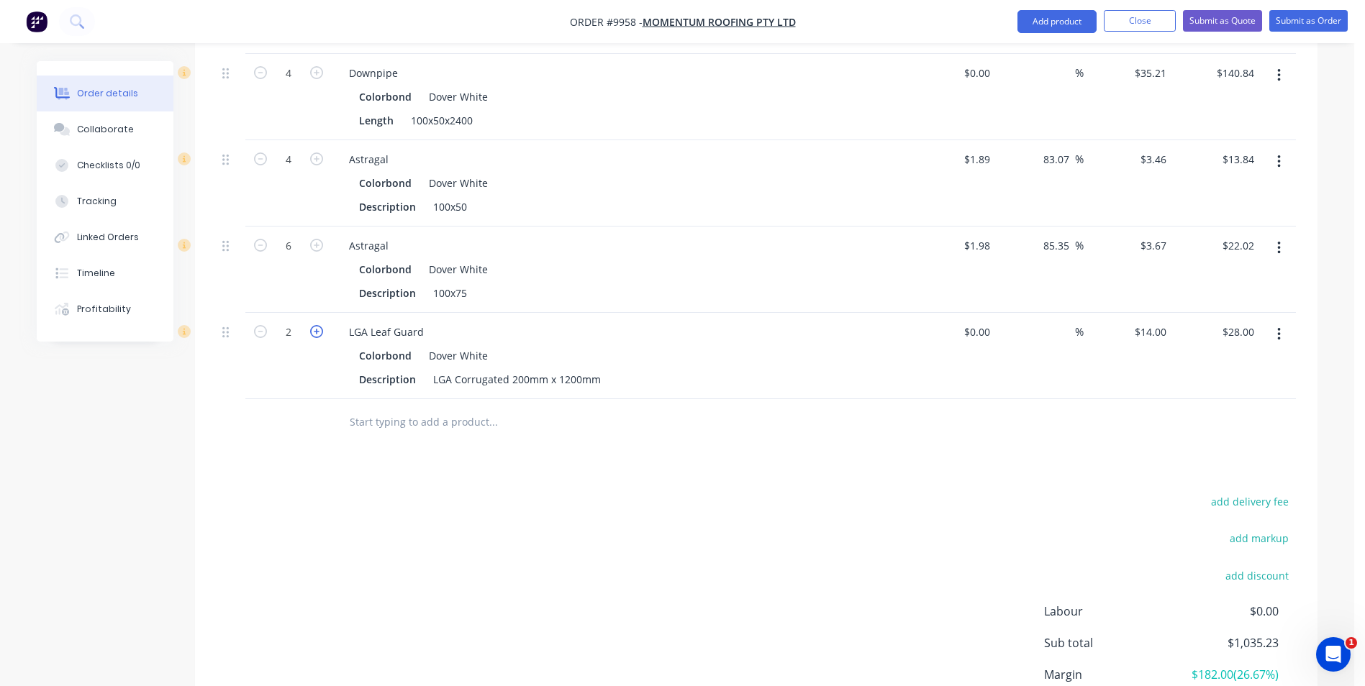
type input "$42.00"
click at [299, 322] on input "3" at bounding box center [288, 333] width 37 height 22
type input "60"
type input "$840.00"
click at [766, 492] on div "add delivery fee add markup add discount Labour $0.00 Sub total $1,861.23 Margi…" at bounding box center [756, 631] width 1079 height 278
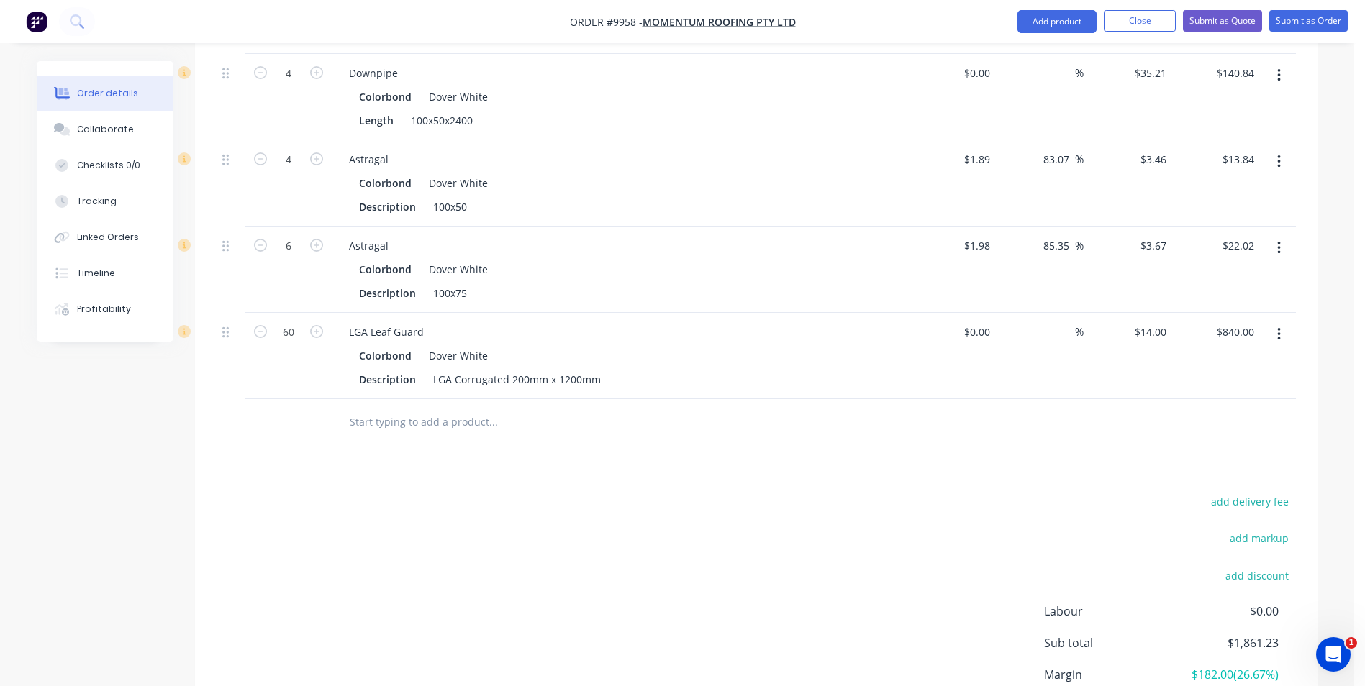
click at [427, 408] on input "text" at bounding box center [493, 422] width 288 height 29
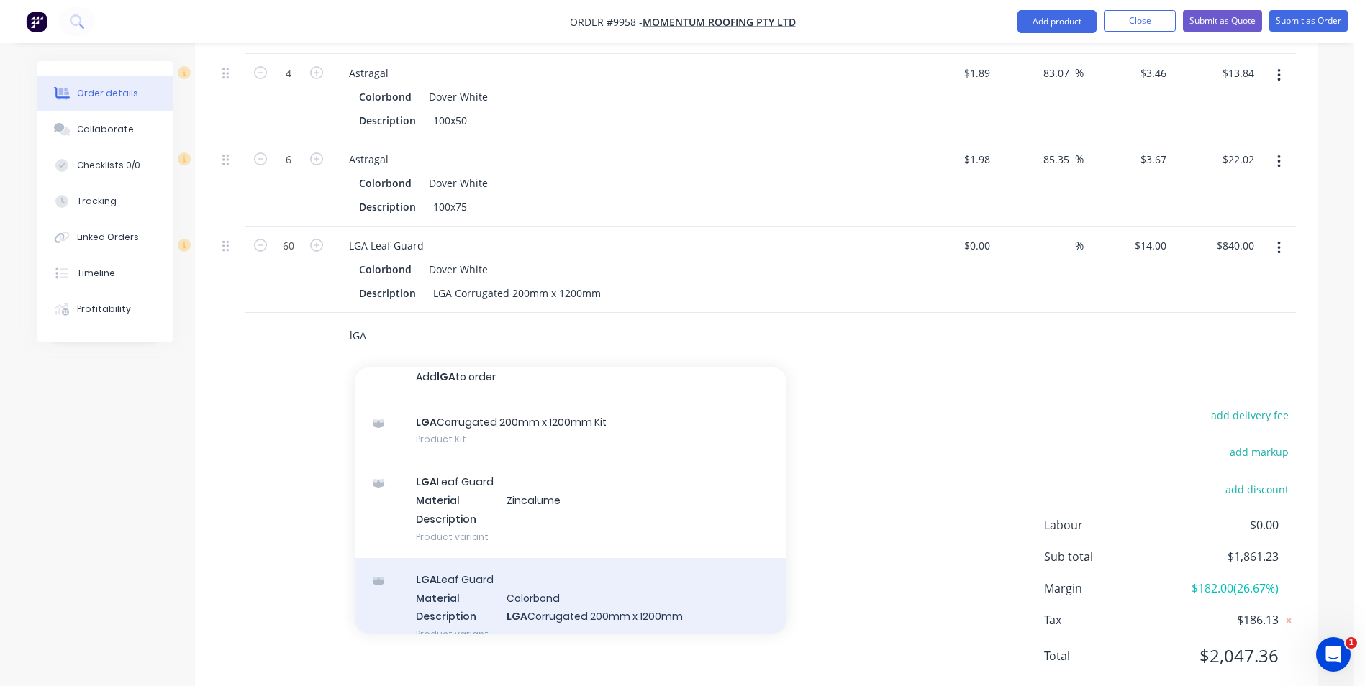
scroll to position [0, 0]
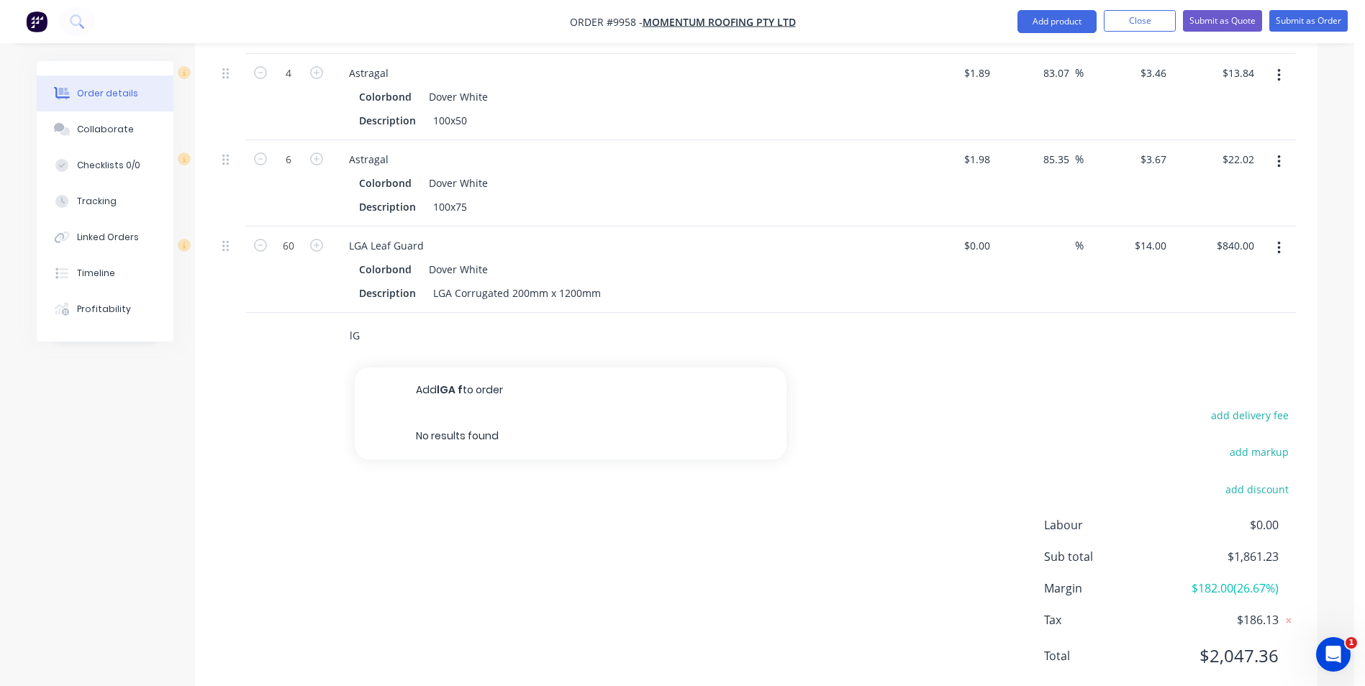
type input "l"
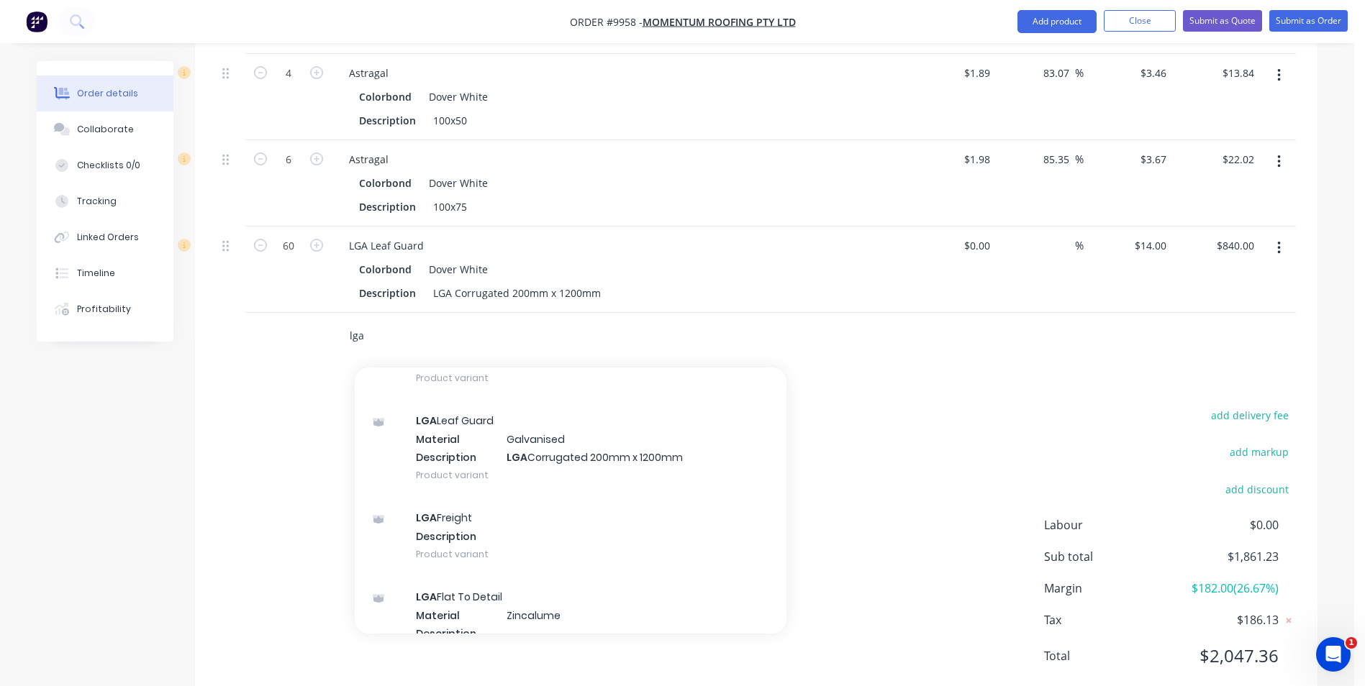
scroll to position [1439, 0]
type input "lga"
click at [617, 496] on div "LGA Freight Description Product variant" at bounding box center [571, 535] width 432 height 79
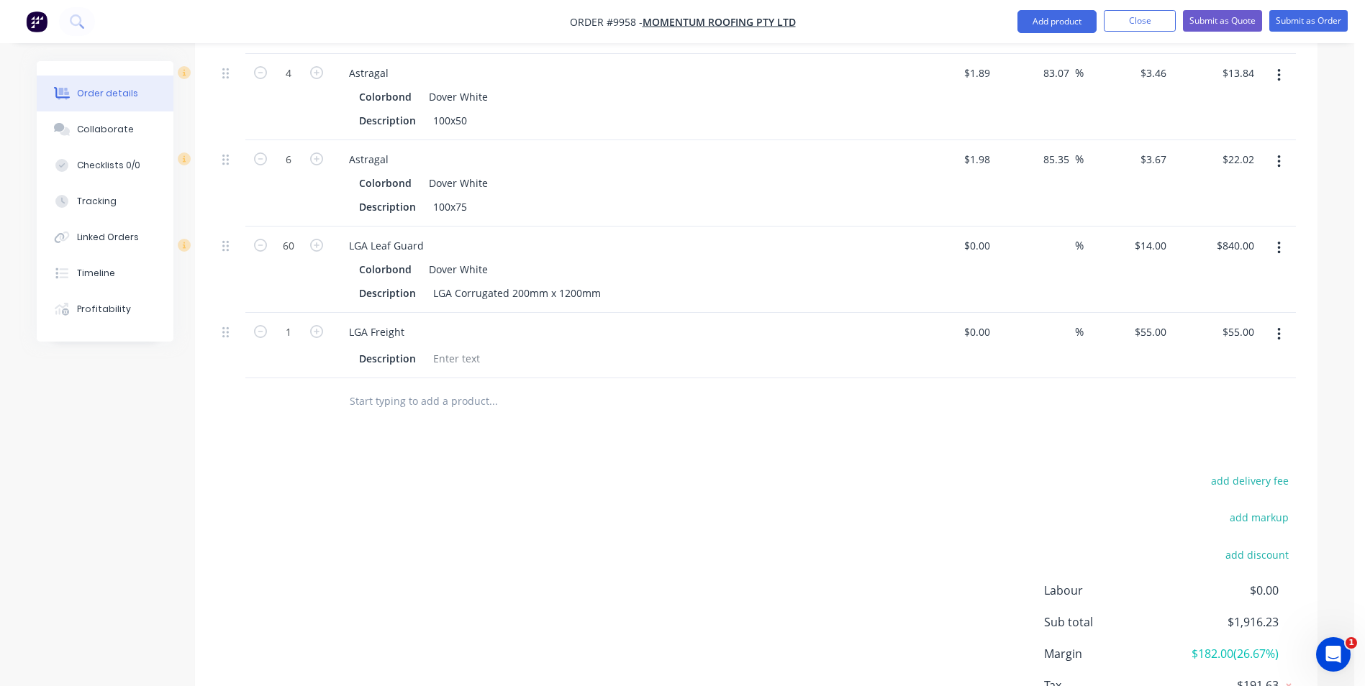
click at [502, 387] on input "text" at bounding box center [493, 401] width 288 height 29
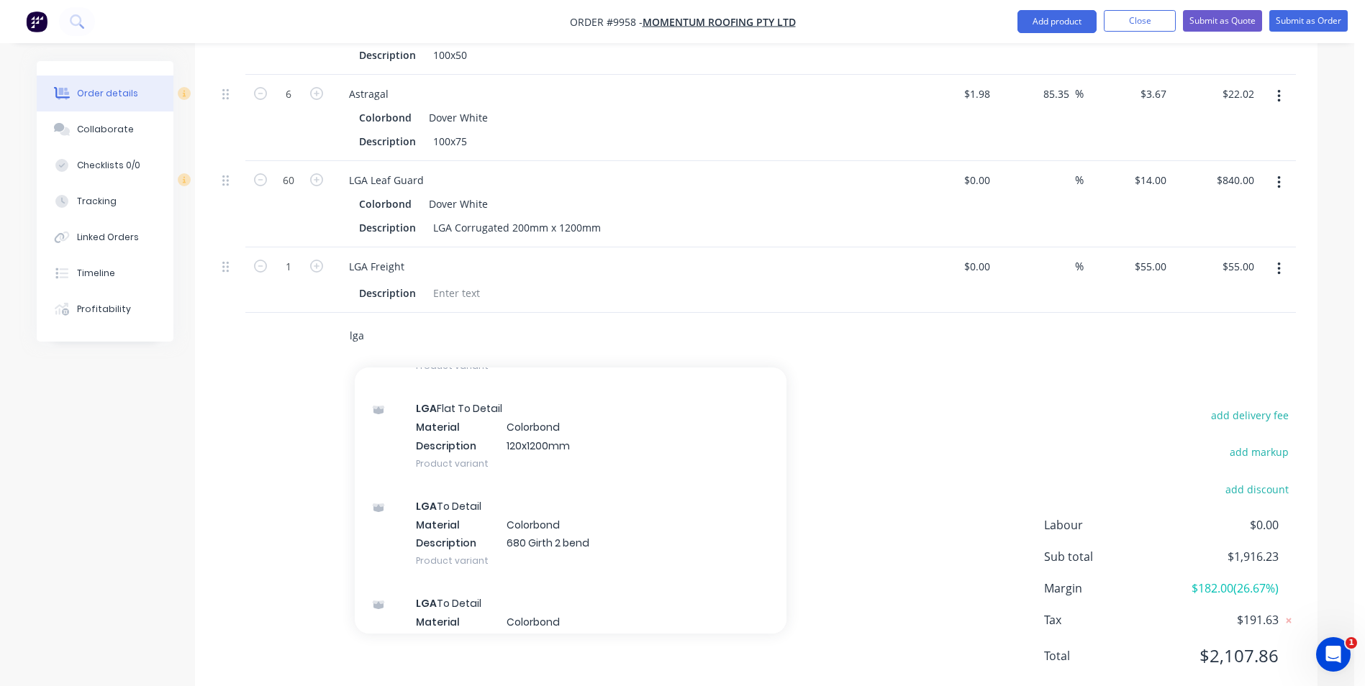
scroll to position [2549, 0]
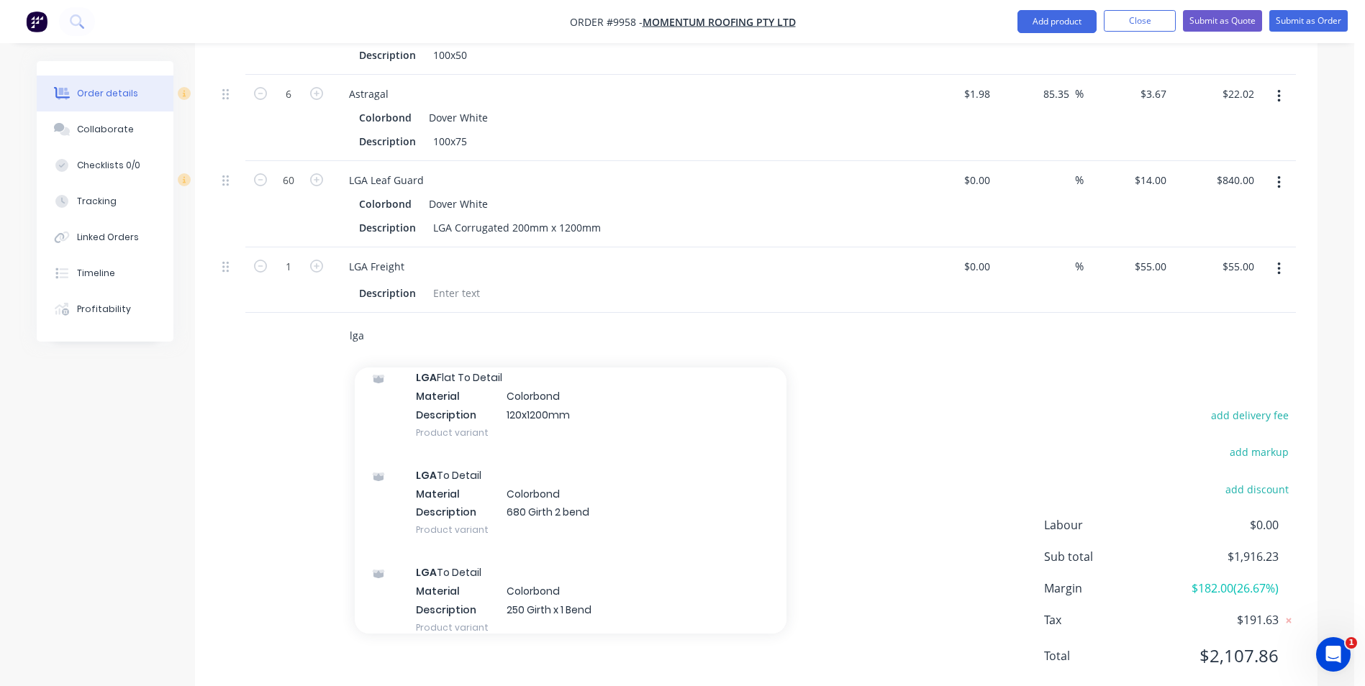
click at [378, 322] on input "lga" at bounding box center [493, 336] width 288 height 29
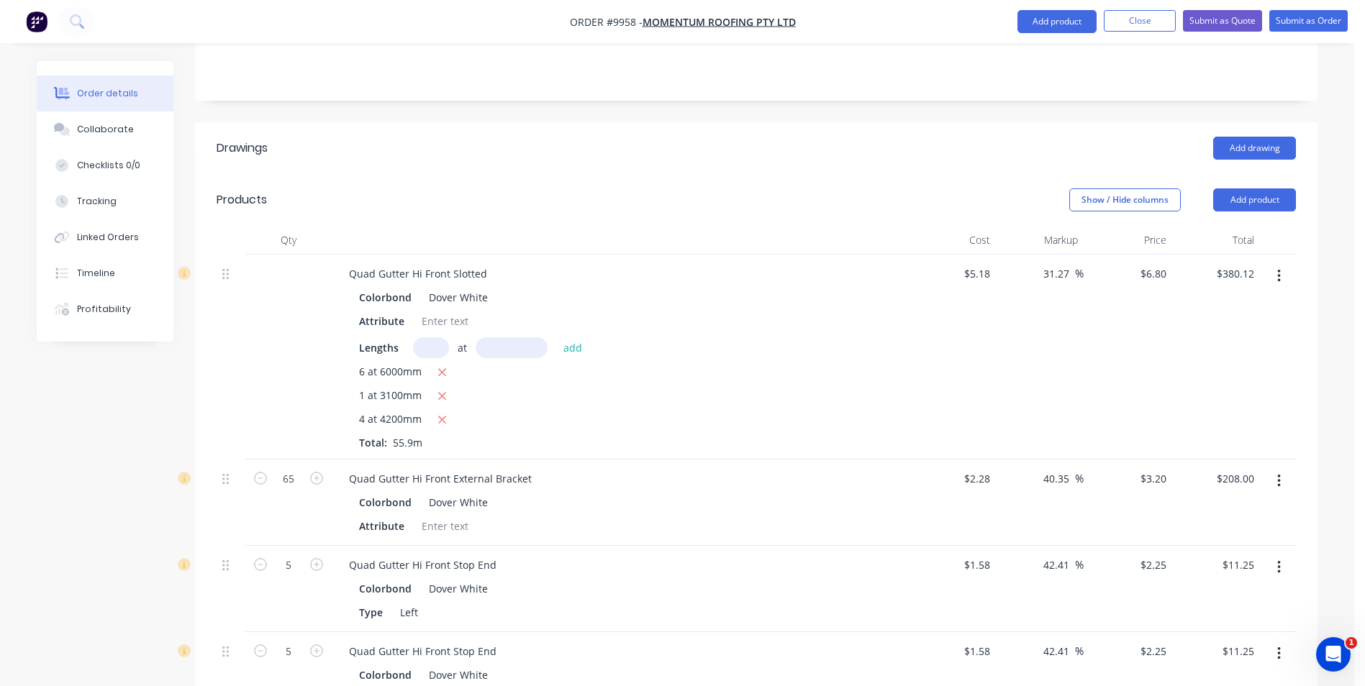
scroll to position [60, 0]
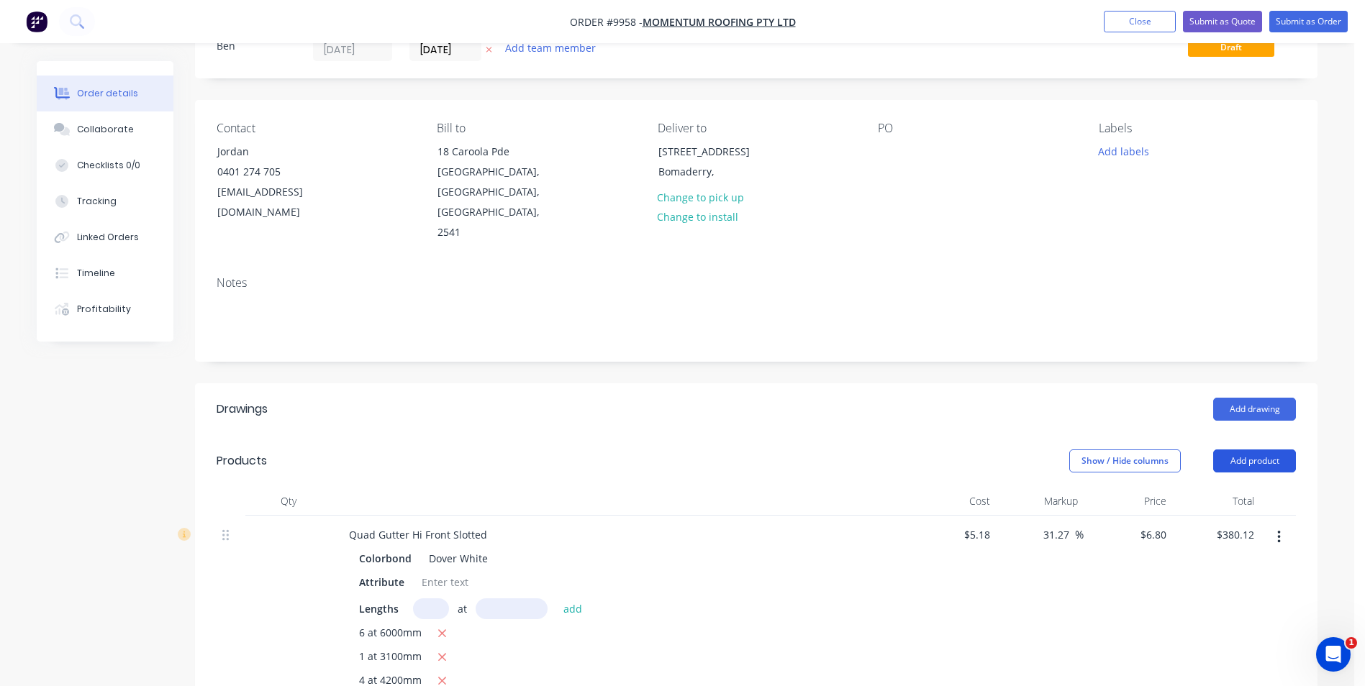
type input "lga"
click at [1248, 450] on button "Add product" at bounding box center [1254, 461] width 83 height 23
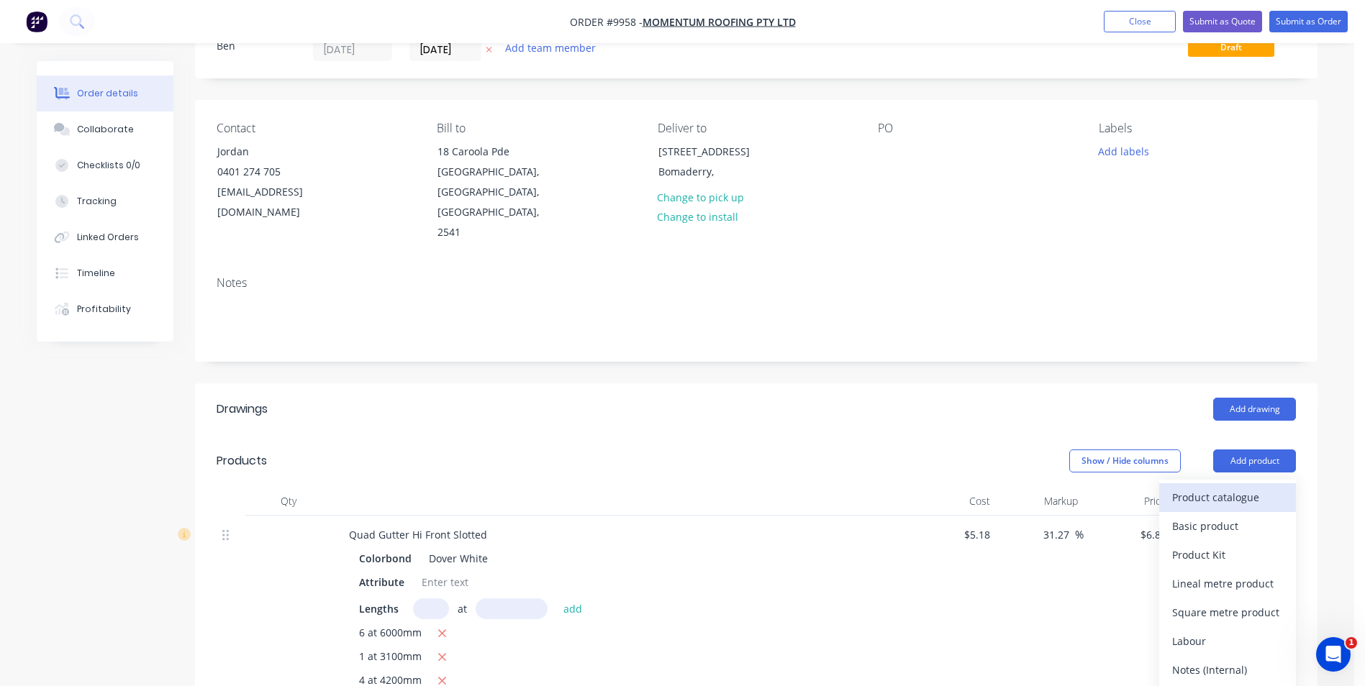
click at [1189, 487] on div "Product catalogue" at bounding box center [1227, 497] width 111 height 21
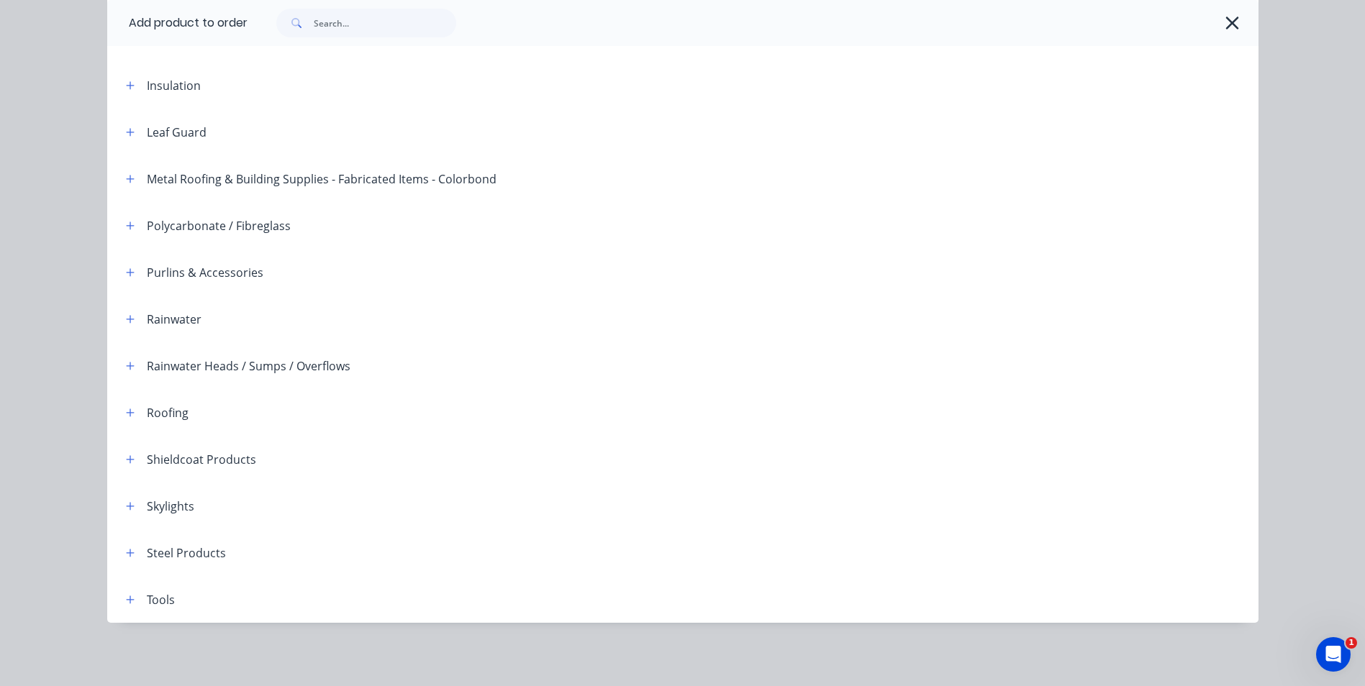
scroll to position [204, 0]
click at [122, 138] on button "button" at bounding box center [131, 132] width 18 height 18
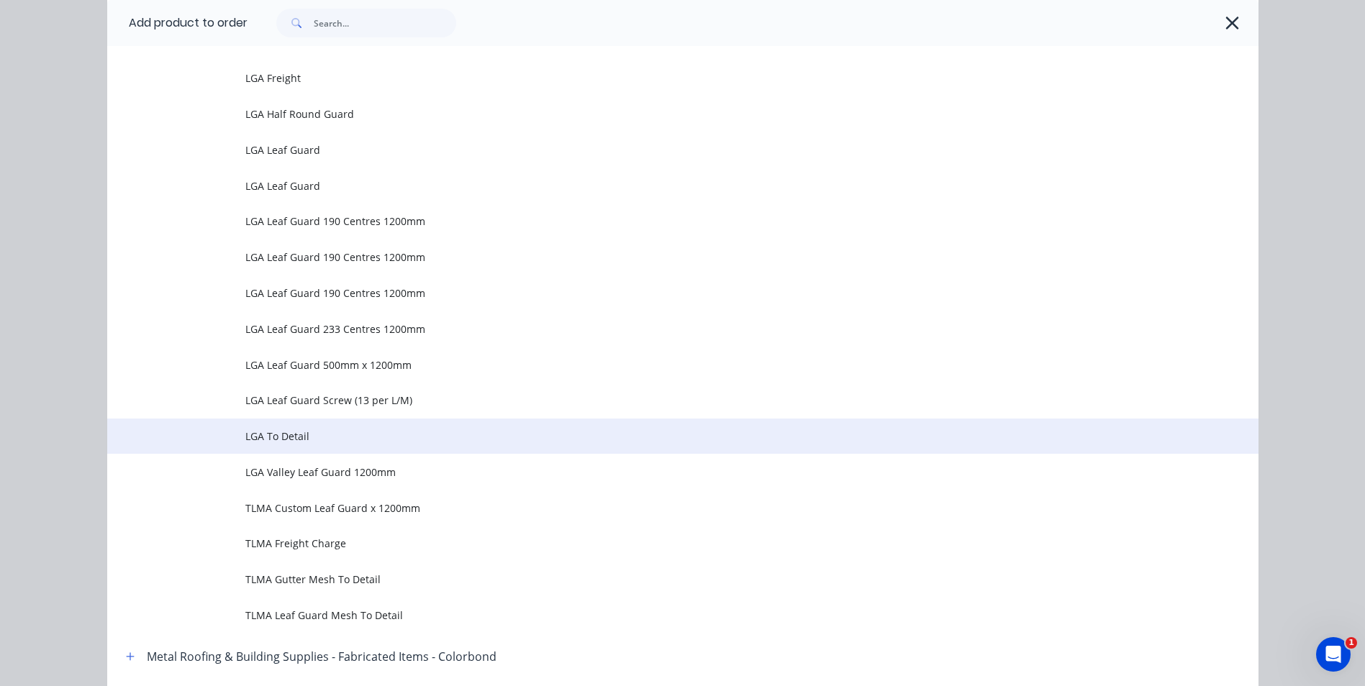
scroll to position [1409, 0]
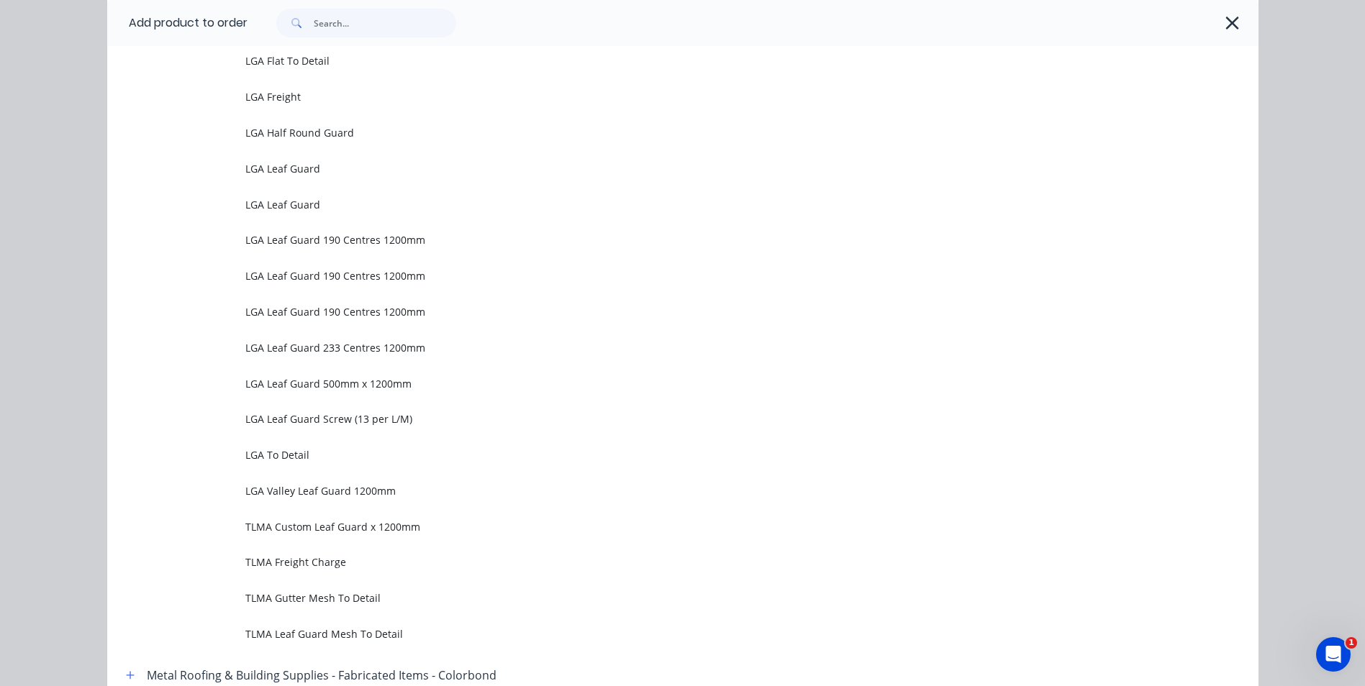
click at [355, 417] on span "LGA Leaf Guard Screw (13 per L/M)" at bounding box center [650, 419] width 810 height 15
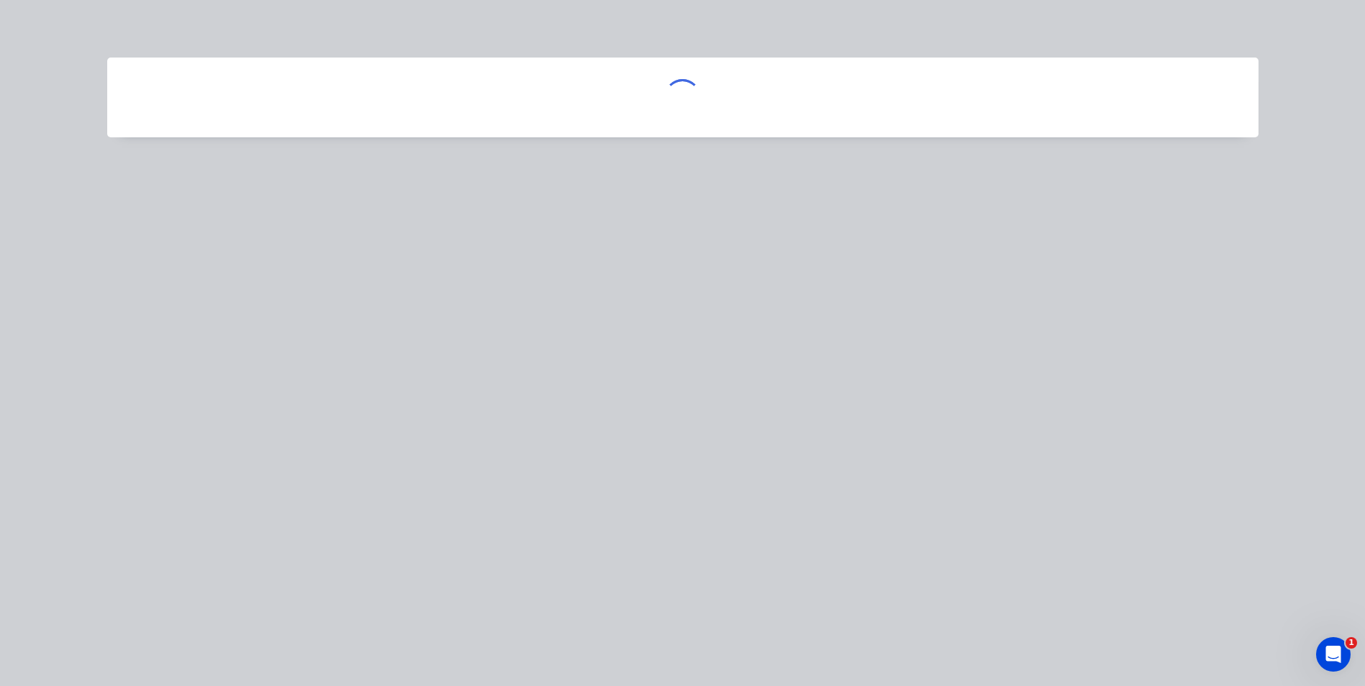
scroll to position [0, 0]
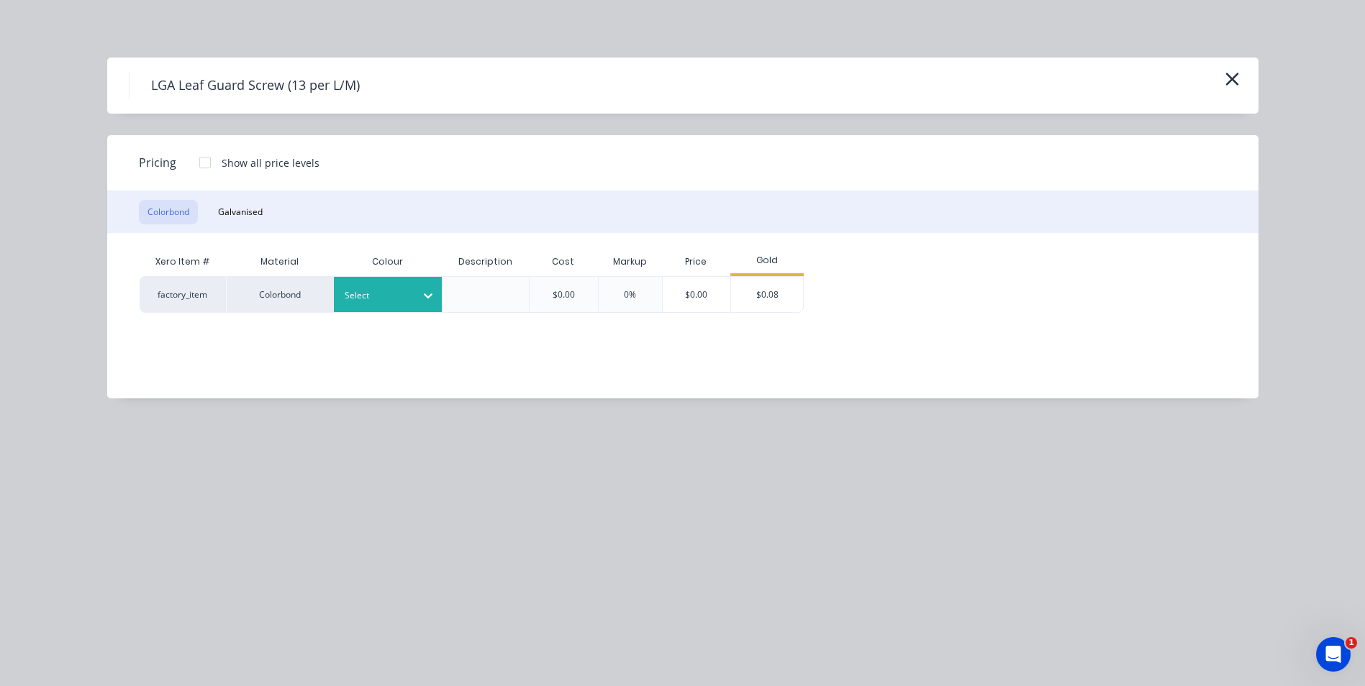
click at [371, 306] on div "Select" at bounding box center [388, 294] width 108 height 35
click at [180, 534] on div "Dover White" at bounding box center [90, 547] width 180 height 27
click at [783, 292] on div "$0.08" at bounding box center [767, 294] width 72 height 35
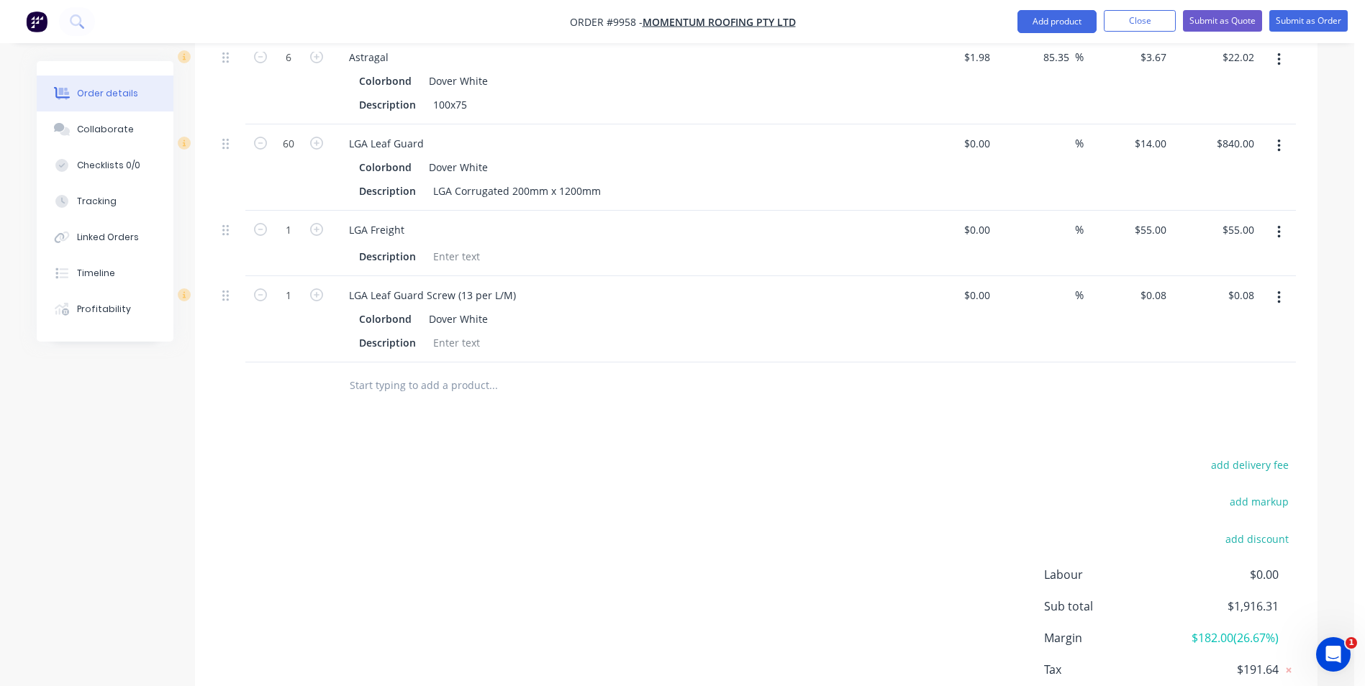
scroll to position [1355, 0]
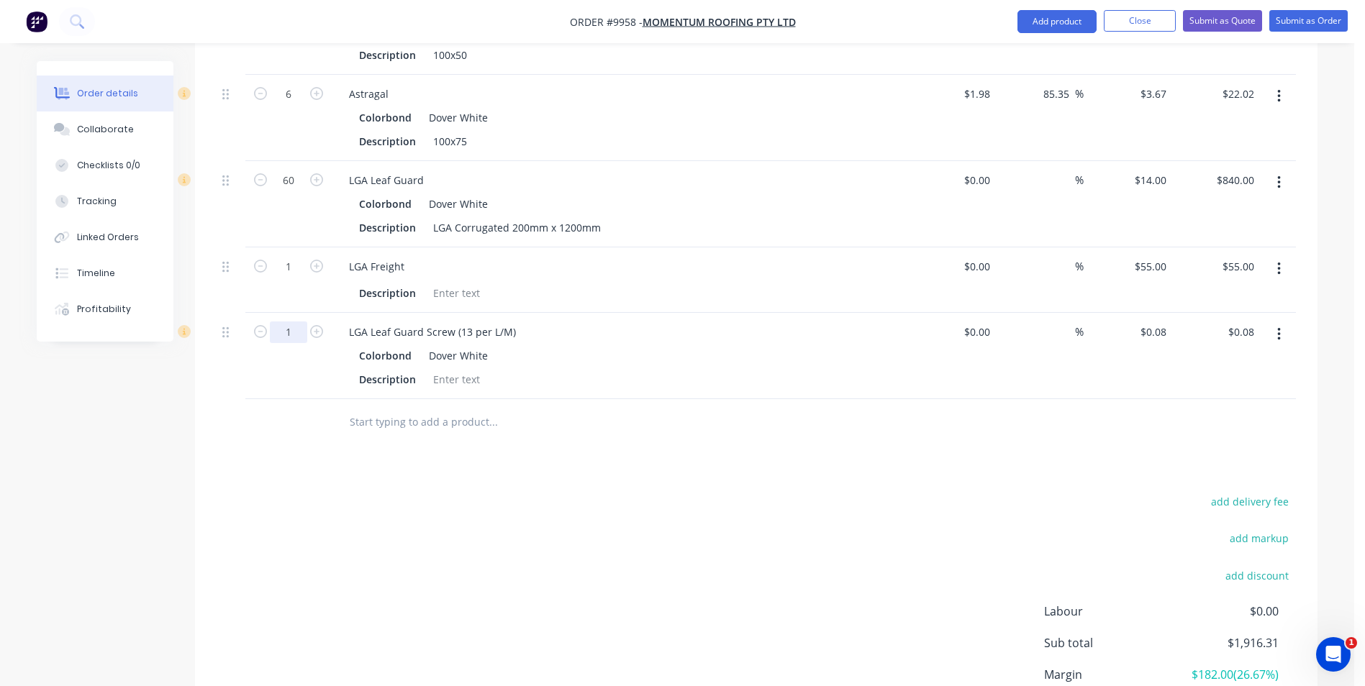
click at [297, 322] on input "1" at bounding box center [288, 333] width 37 height 22
type input "780"
type input "$62.40"
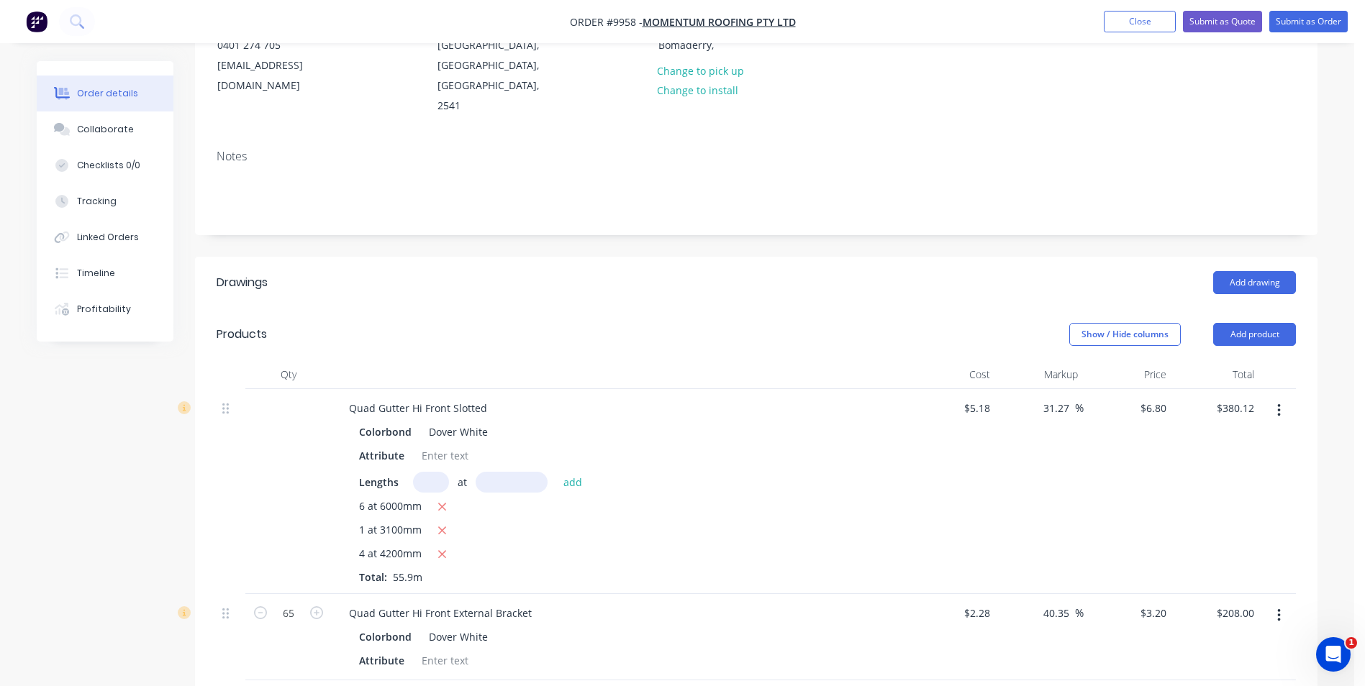
scroll to position [0, 0]
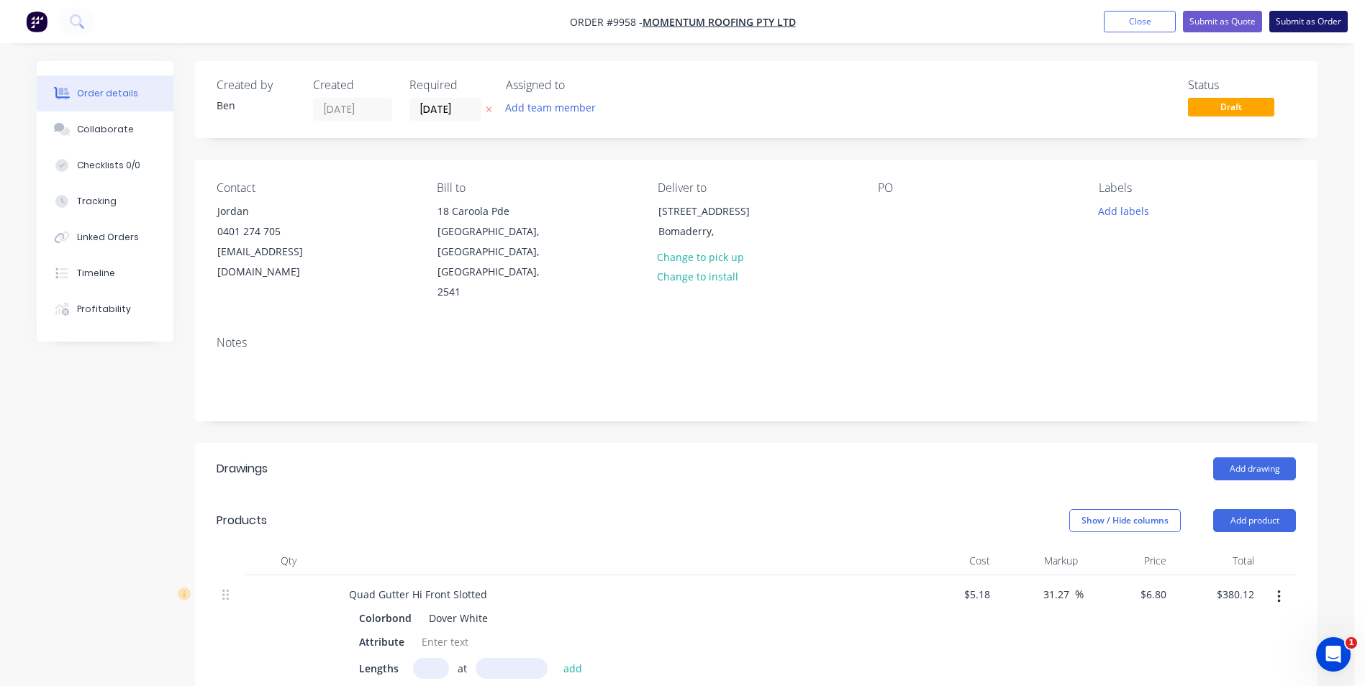
click at [1286, 16] on button "Submit as Order" at bounding box center [1308, 22] width 78 height 22
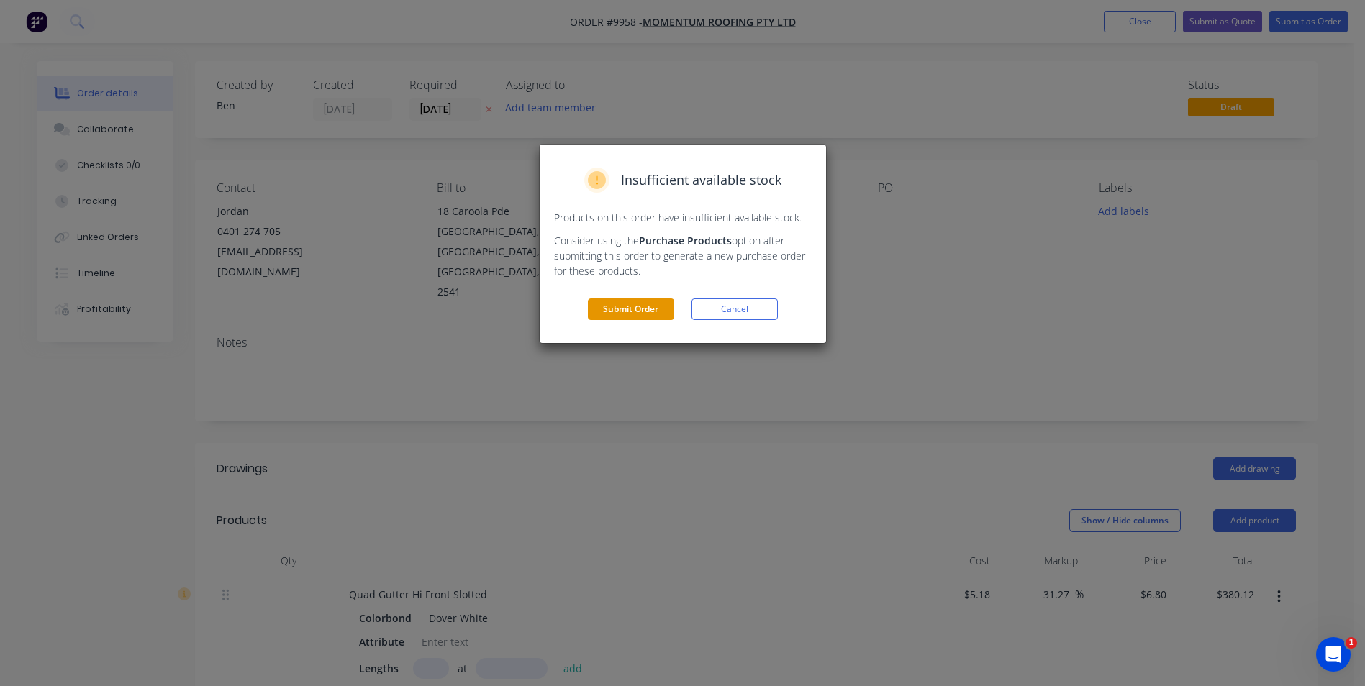
click at [651, 309] on button "Submit Order" at bounding box center [631, 310] width 86 height 22
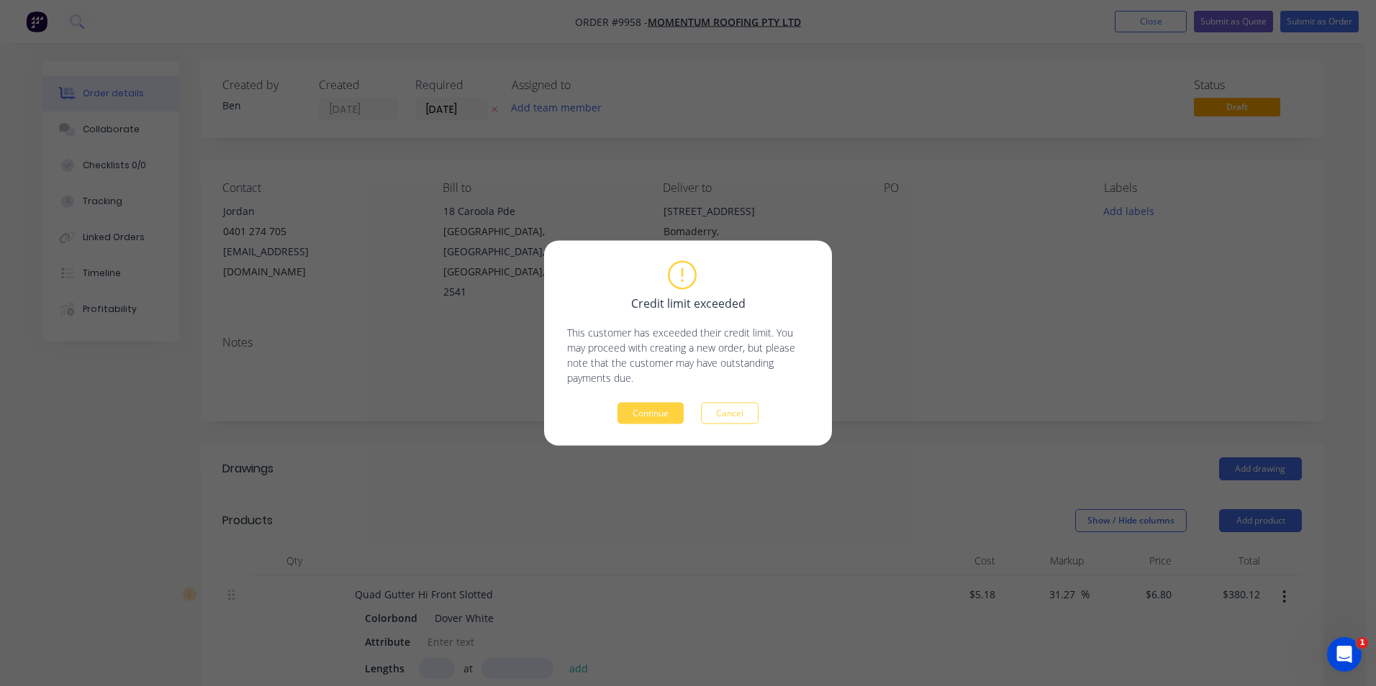
click at [643, 407] on button "Continue" at bounding box center [650, 414] width 66 height 22
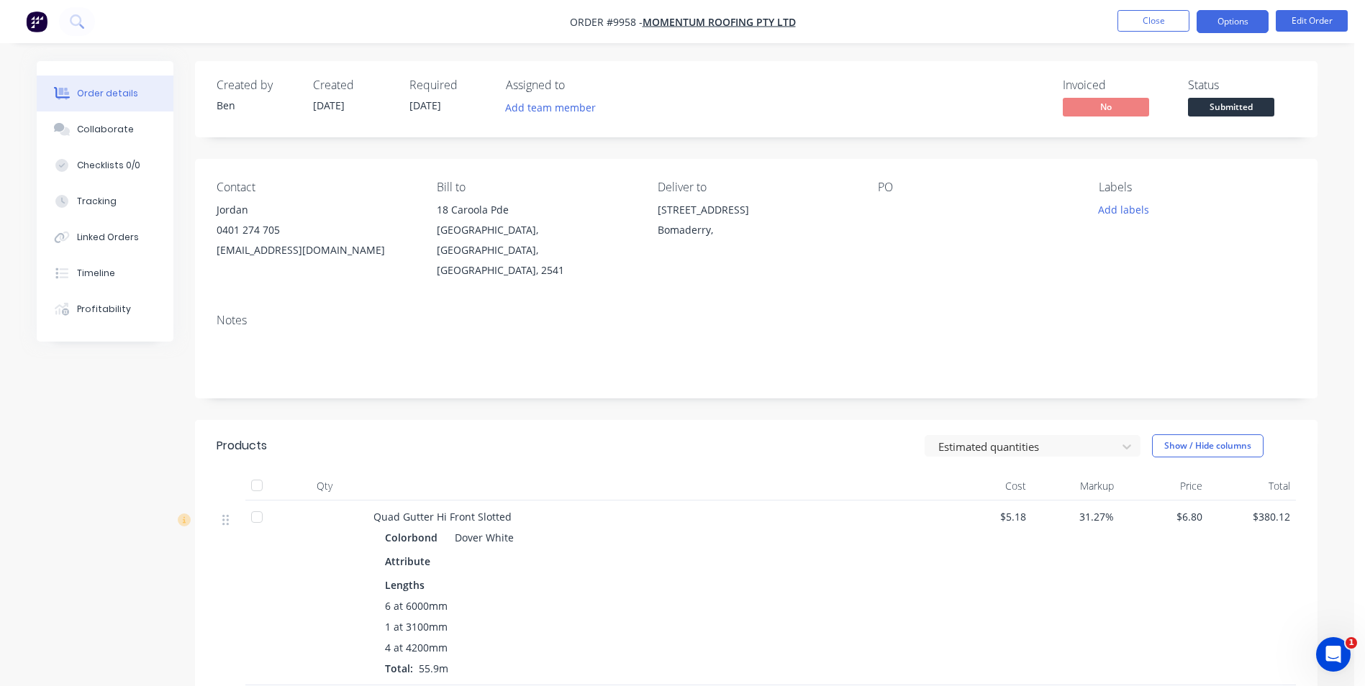
click at [1225, 22] on button "Options" at bounding box center [1232, 21] width 72 height 23
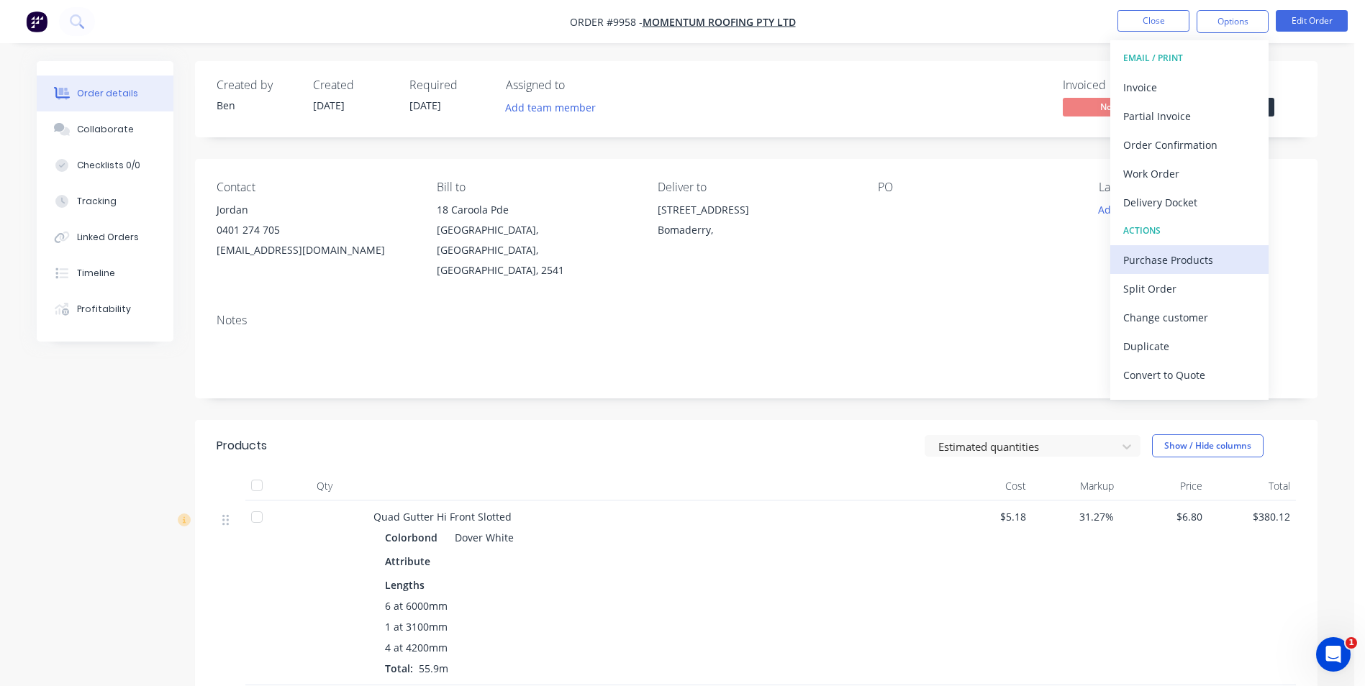
click at [1169, 262] on div "Purchase Products" at bounding box center [1189, 260] width 132 height 21
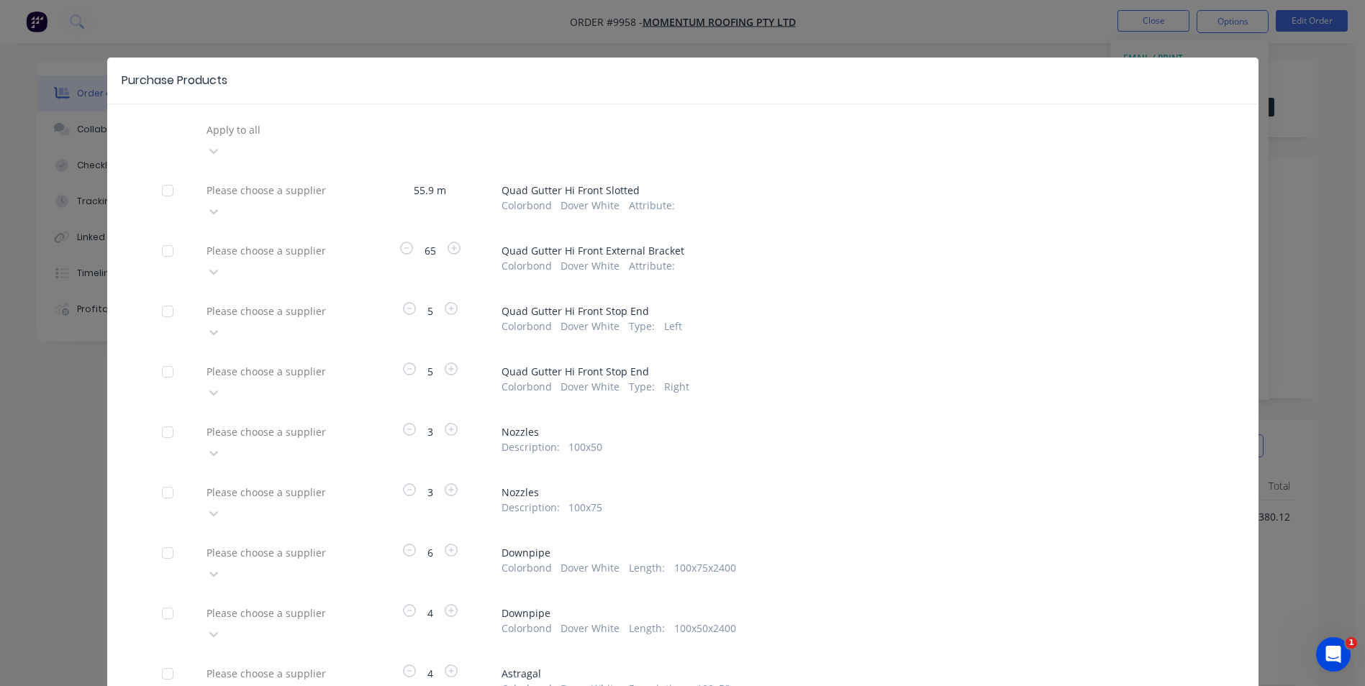
click at [281, 181] on div at bounding box center [308, 190] width 207 height 18
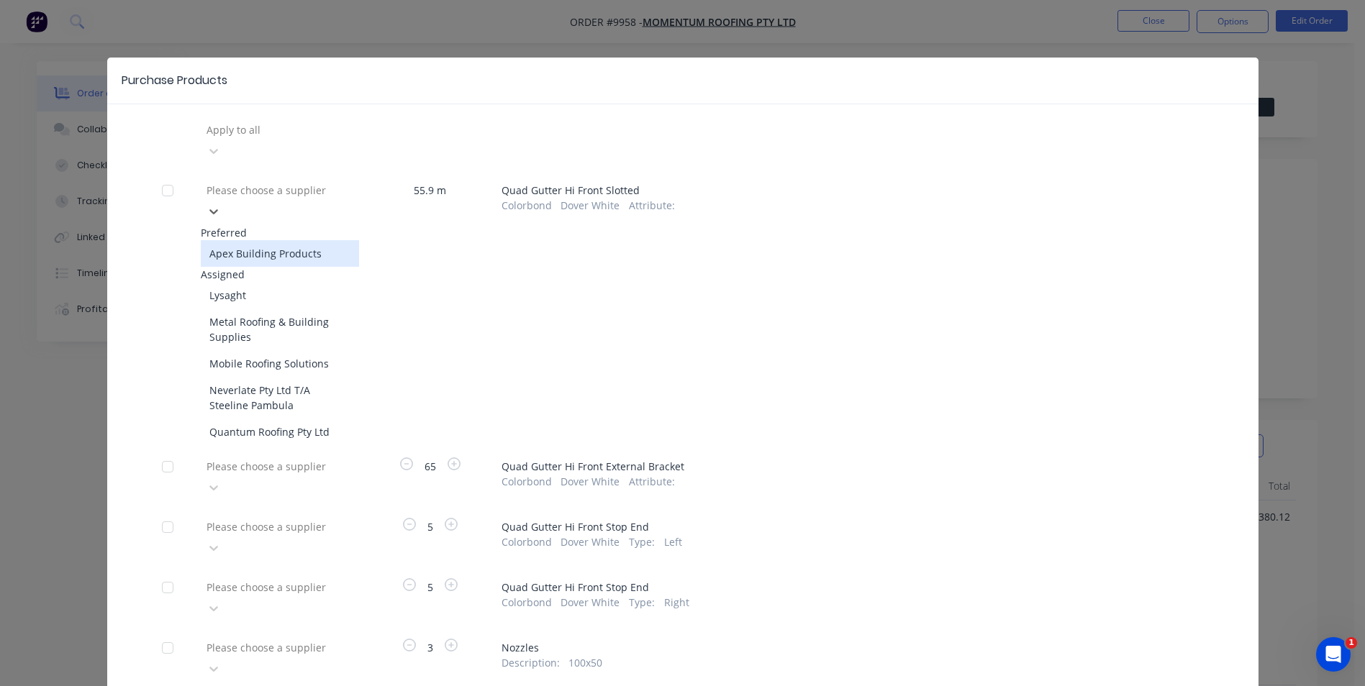
click at [273, 240] on div "Apex Building Products" at bounding box center [280, 253] width 158 height 27
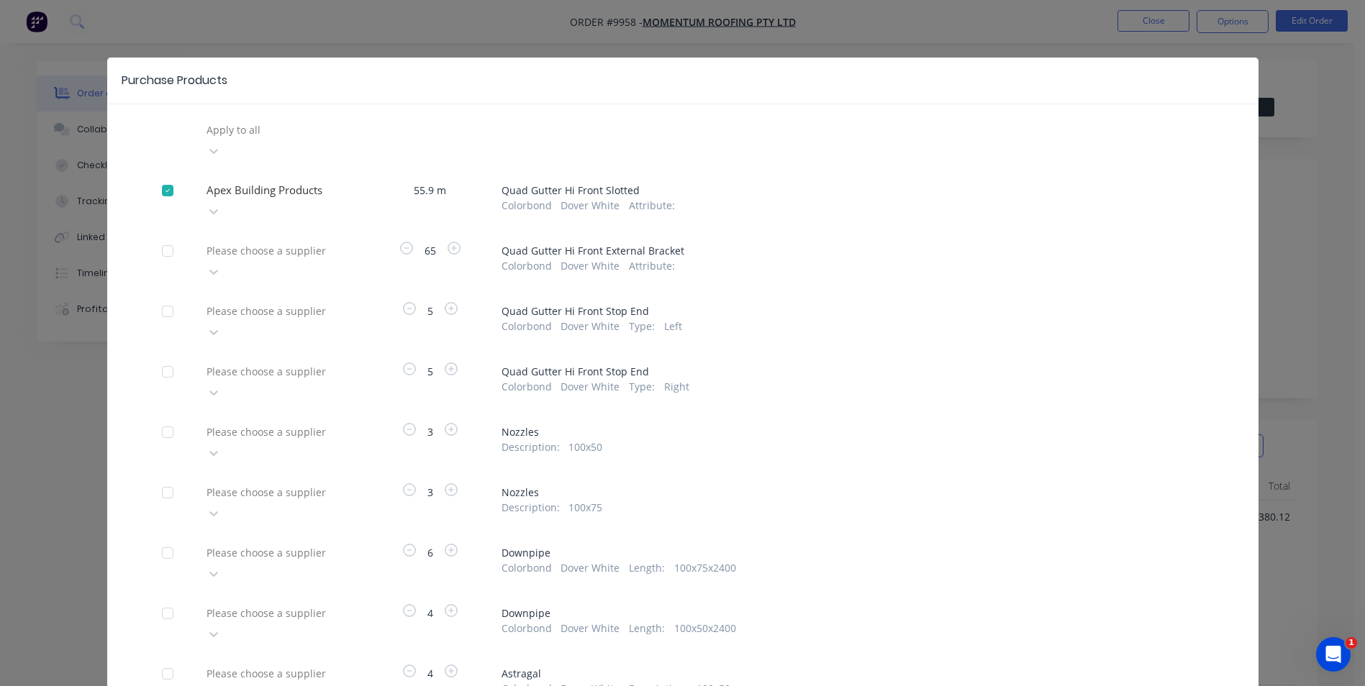
click at [273, 242] on div at bounding box center [308, 251] width 207 height 18
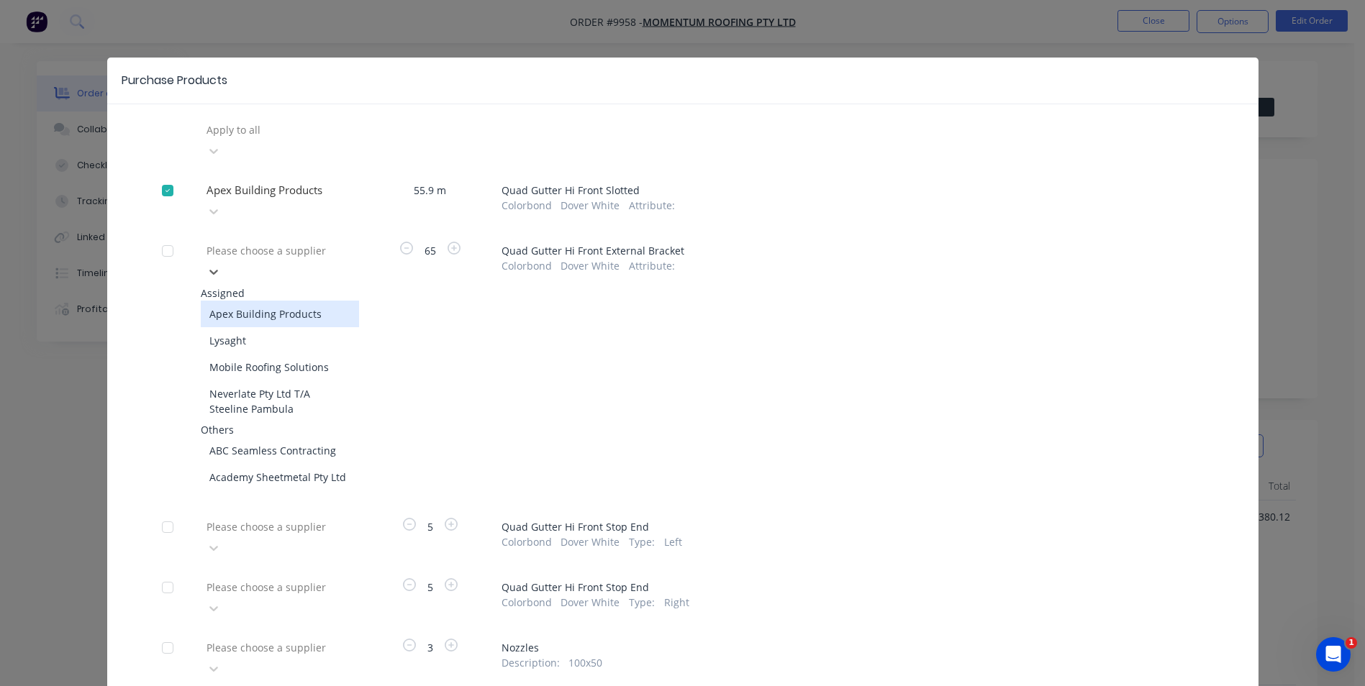
click at [281, 301] on div "Apex Building Products" at bounding box center [280, 314] width 158 height 27
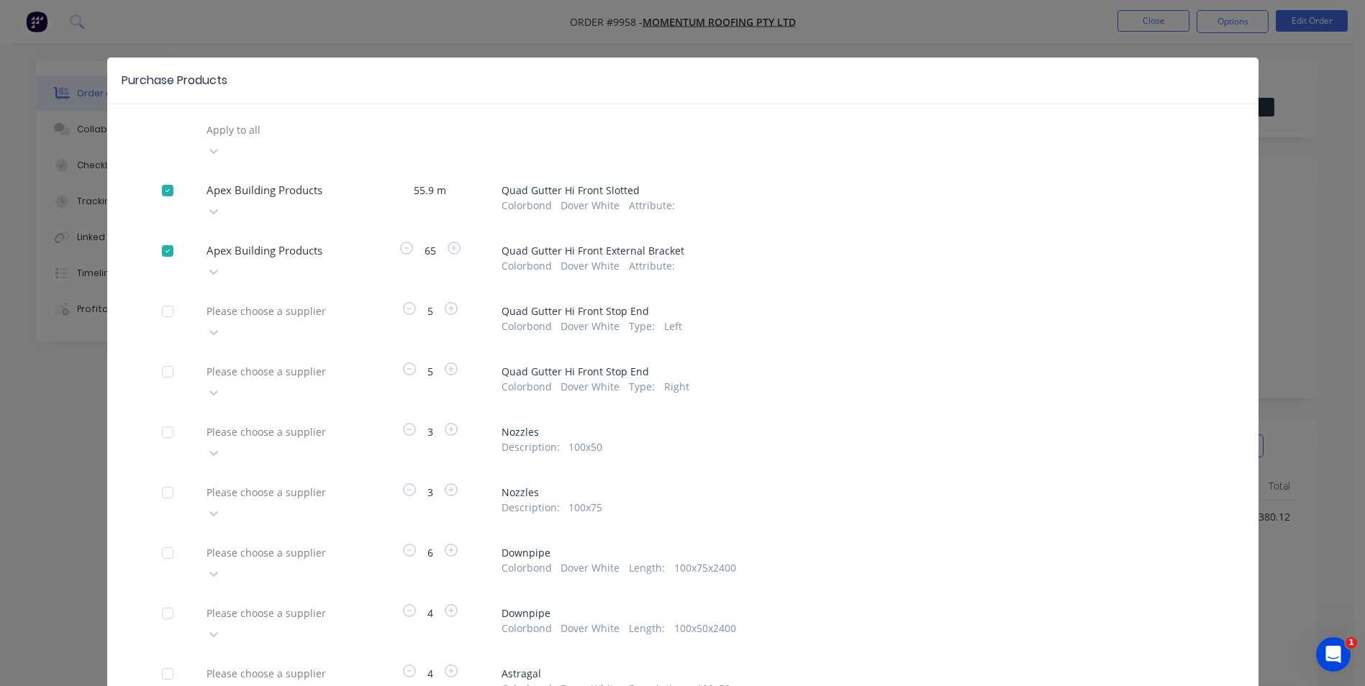
click at [286, 302] on div at bounding box center [308, 311] width 207 height 18
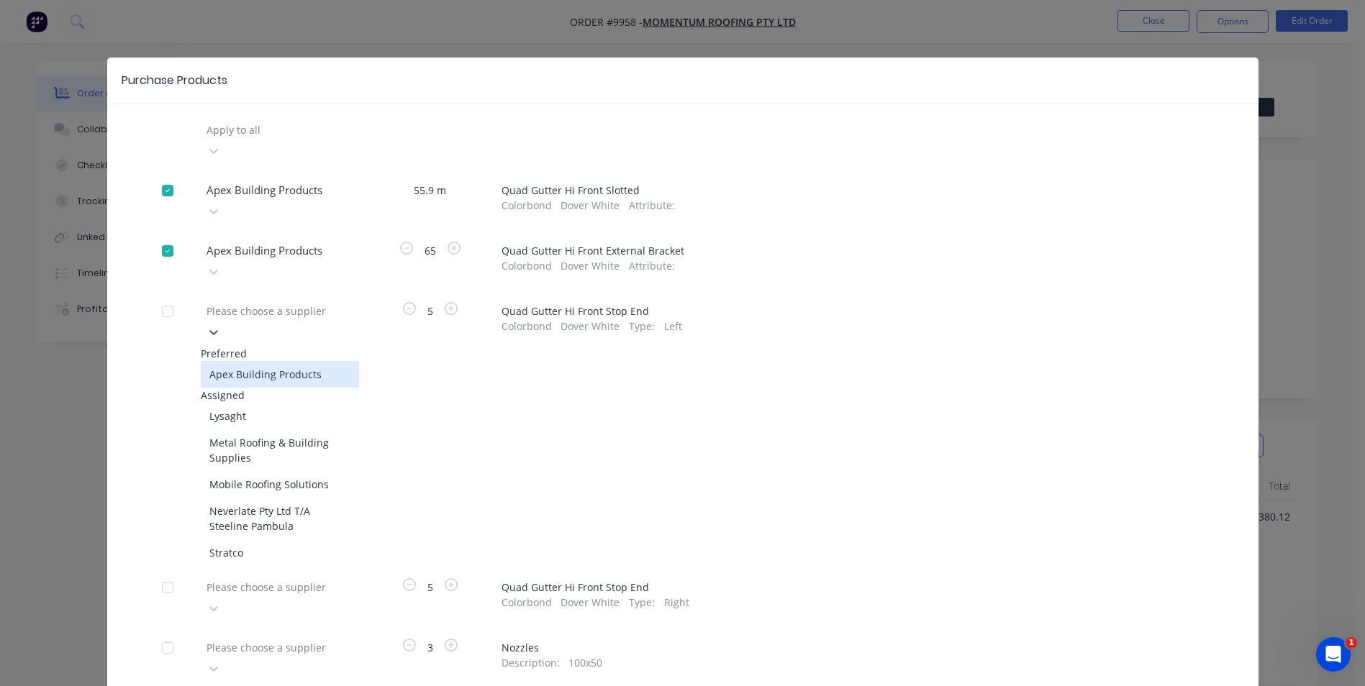
click at [276, 361] on div "Apex Building Products" at bounding box center [280, 374] width 158 height 27
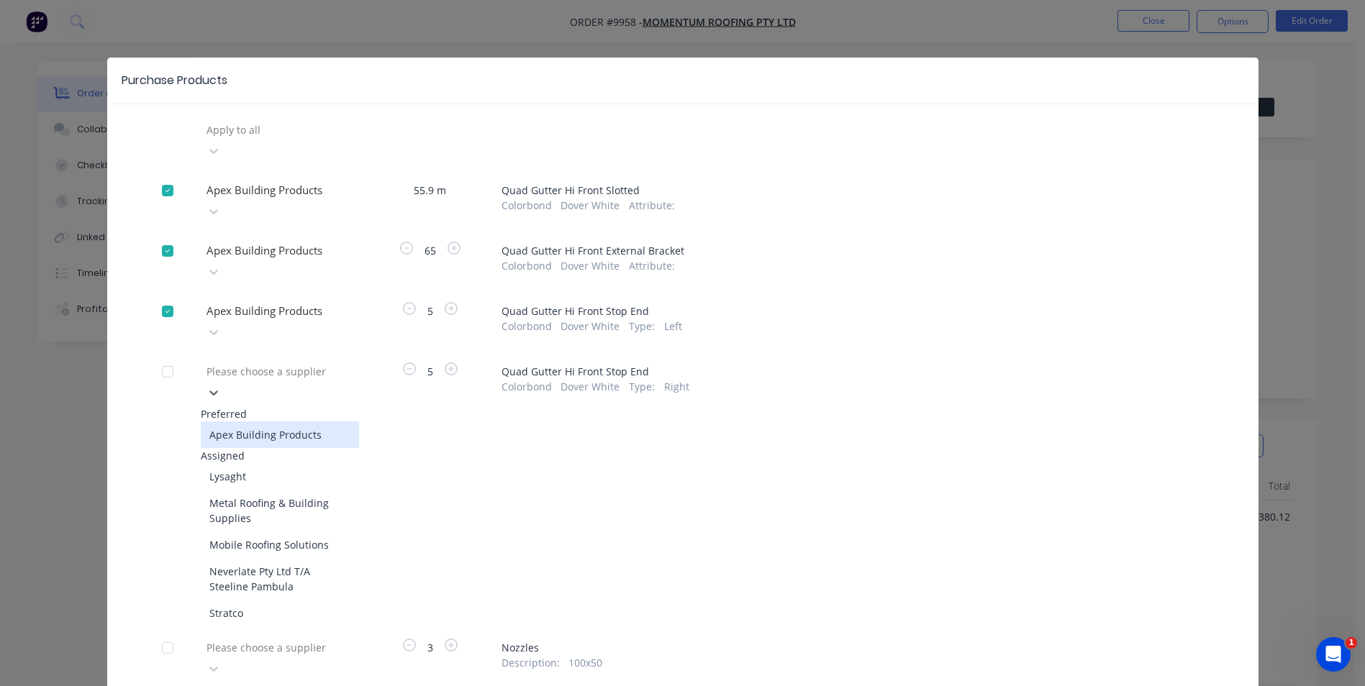
click at [276, 363] on div at bounding box center [308, 372] width 207 height 18
click at [273, 422] on div "Apex Building Products" at bounding box center [280, 435] width 158 height 27
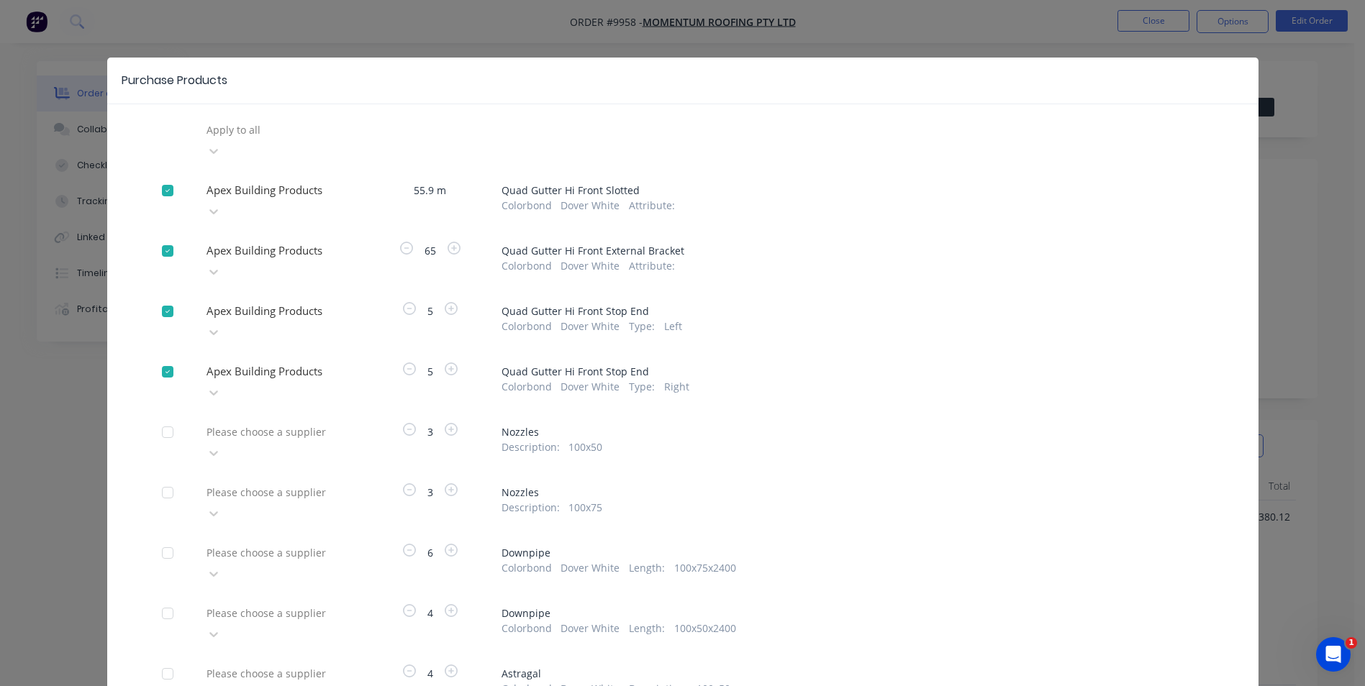
click at [273, 423] on div at bounding box center [308, 432] width 207 height 18
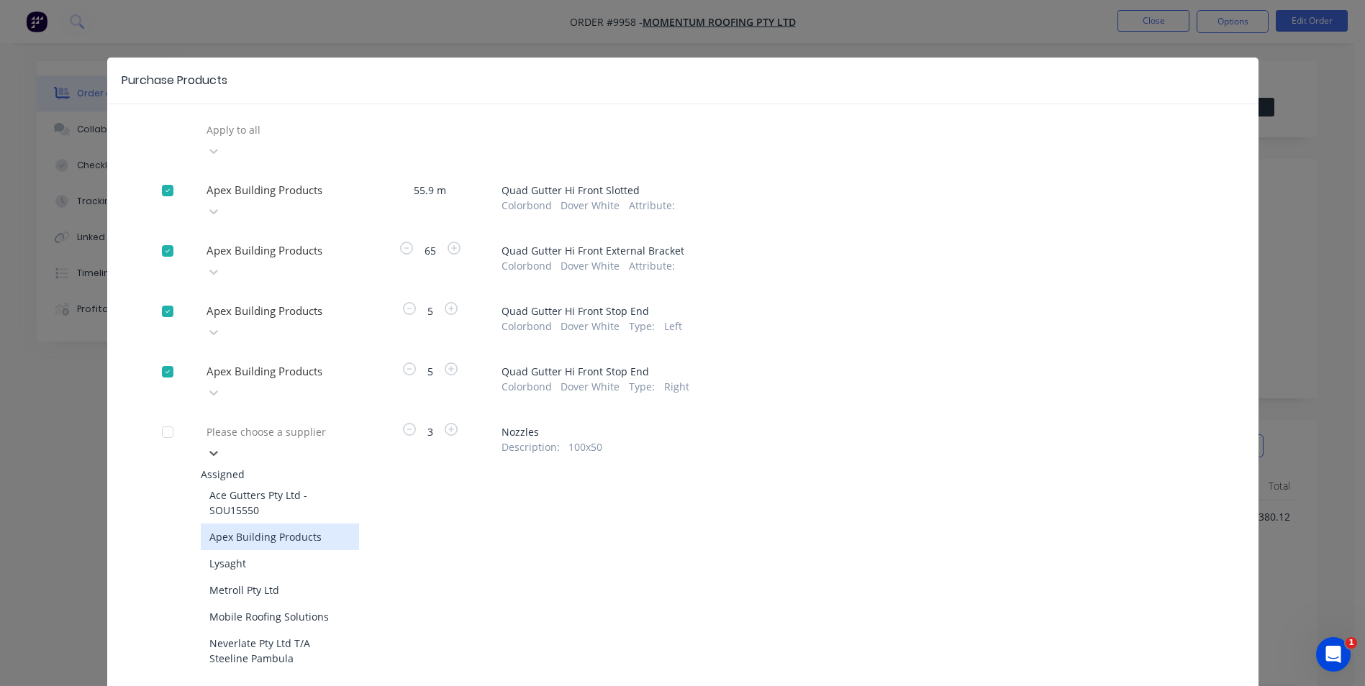
click at [256, 524] on div "Apex Building Products" at bounding box center [280, 537] width 158 height 27
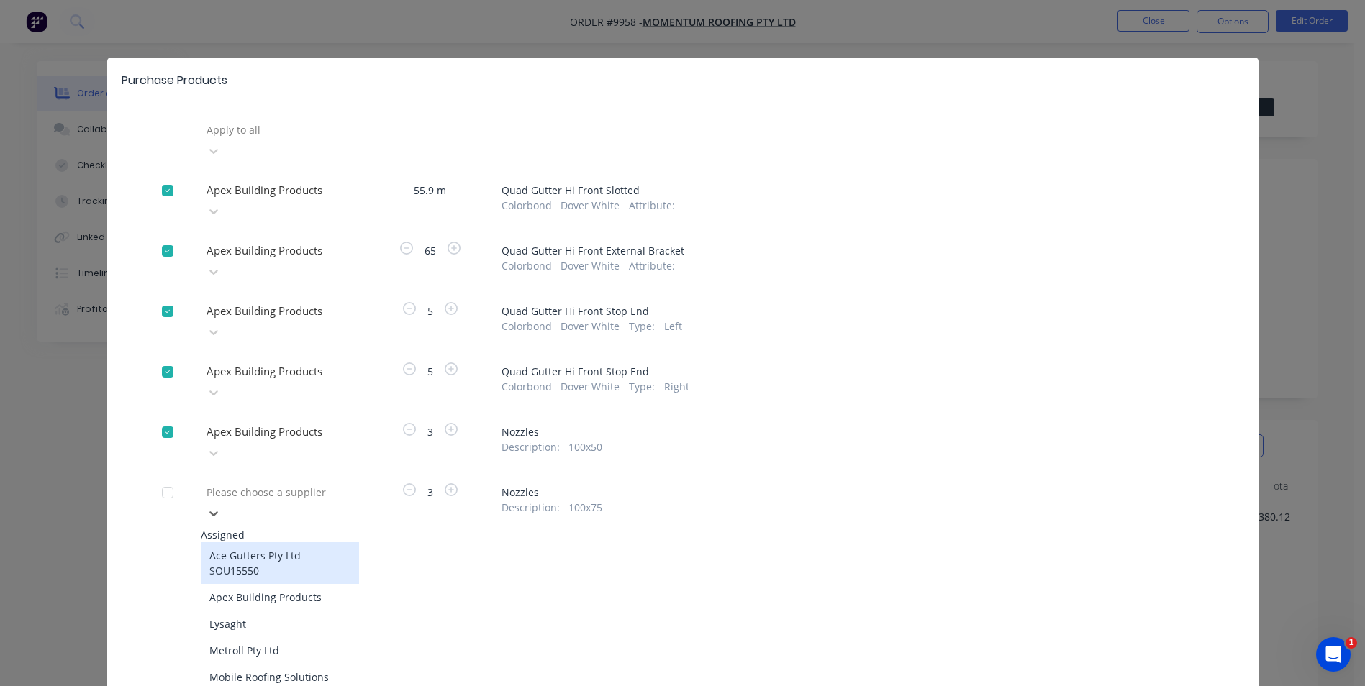
click at [284, 483] on div at bounding box center [308, 492] width 207 height 18
click at [265, 584] on div "Apex Building Products" at bounding box center [280, 597] width 158 height 27
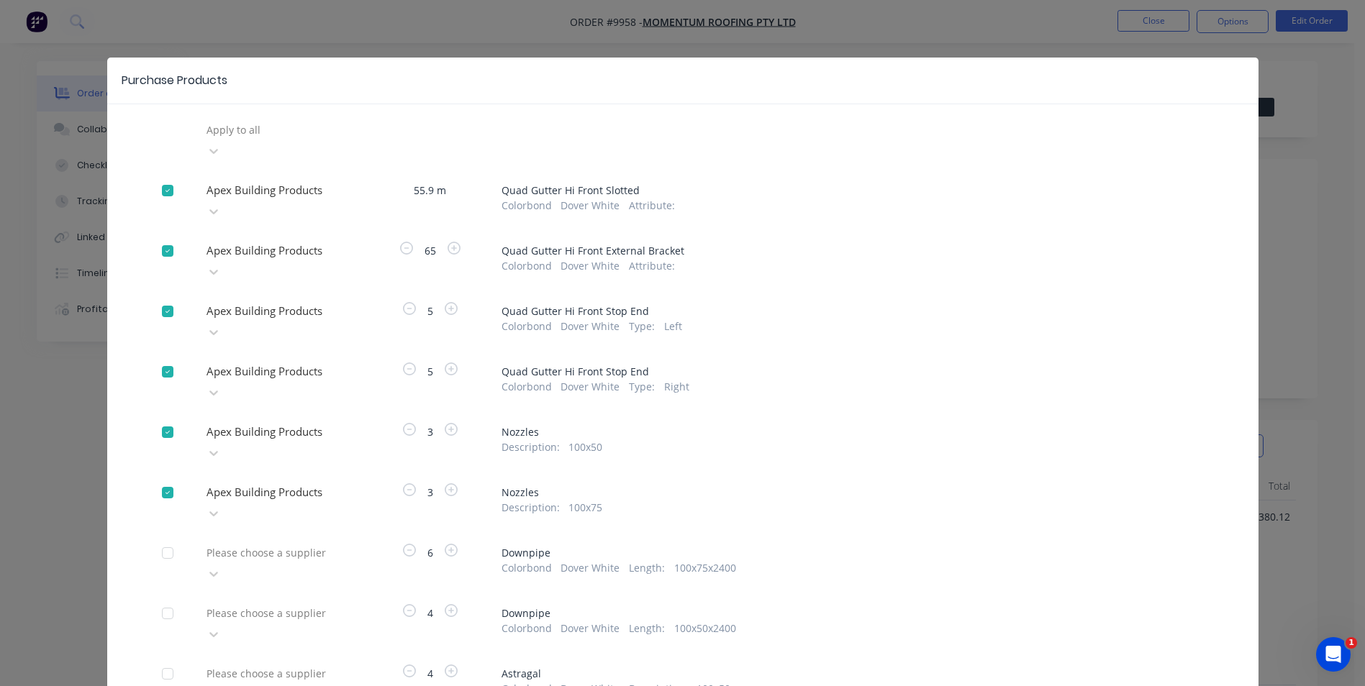
click at [298, 542] on div "Please choose a supplier" at bounding box center [280, 563] width 158 height 43
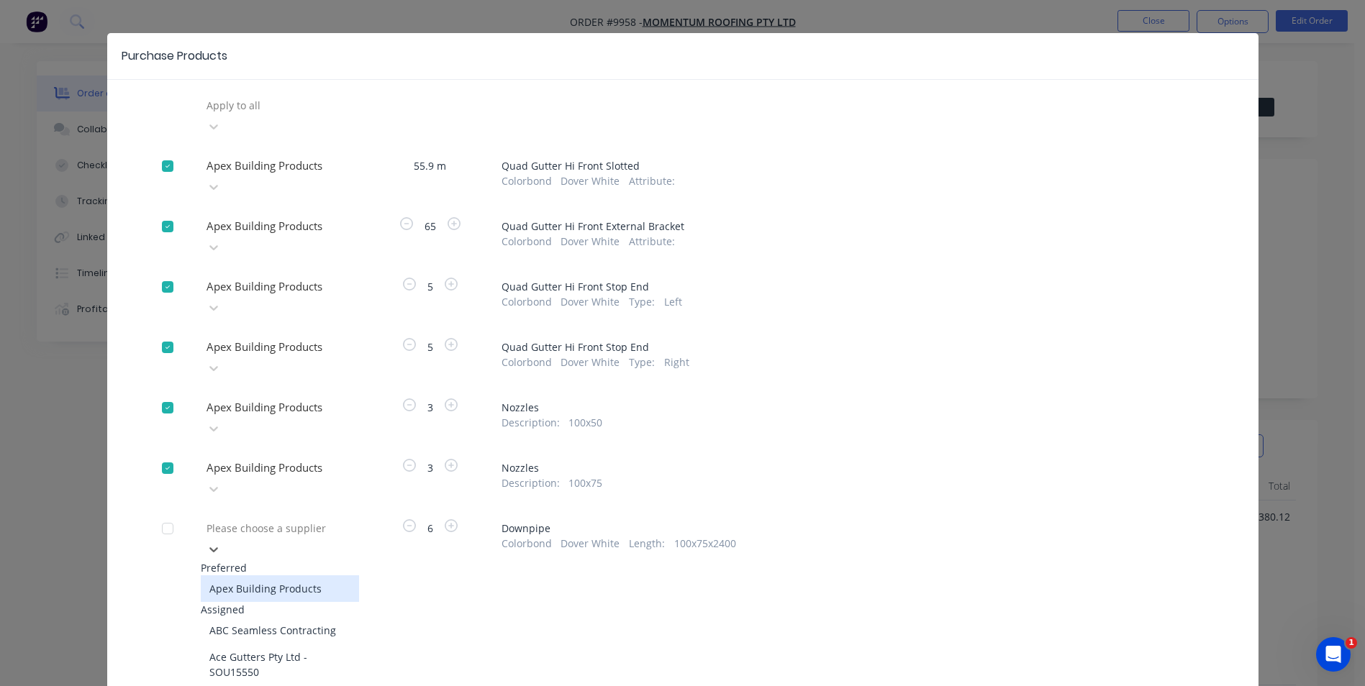
scroll to position [27, 0]
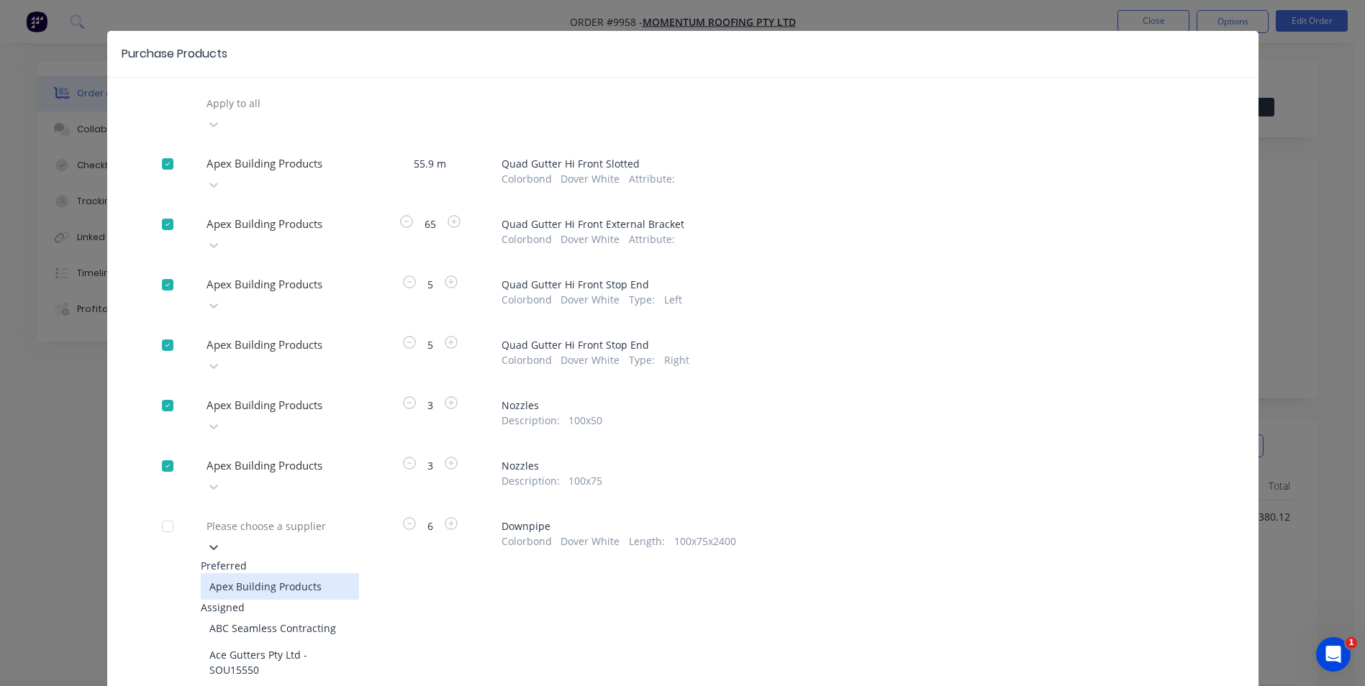
click at [286, 573] on div "Apex Building Products" at bounding box center [280, 586] width 158 height 27
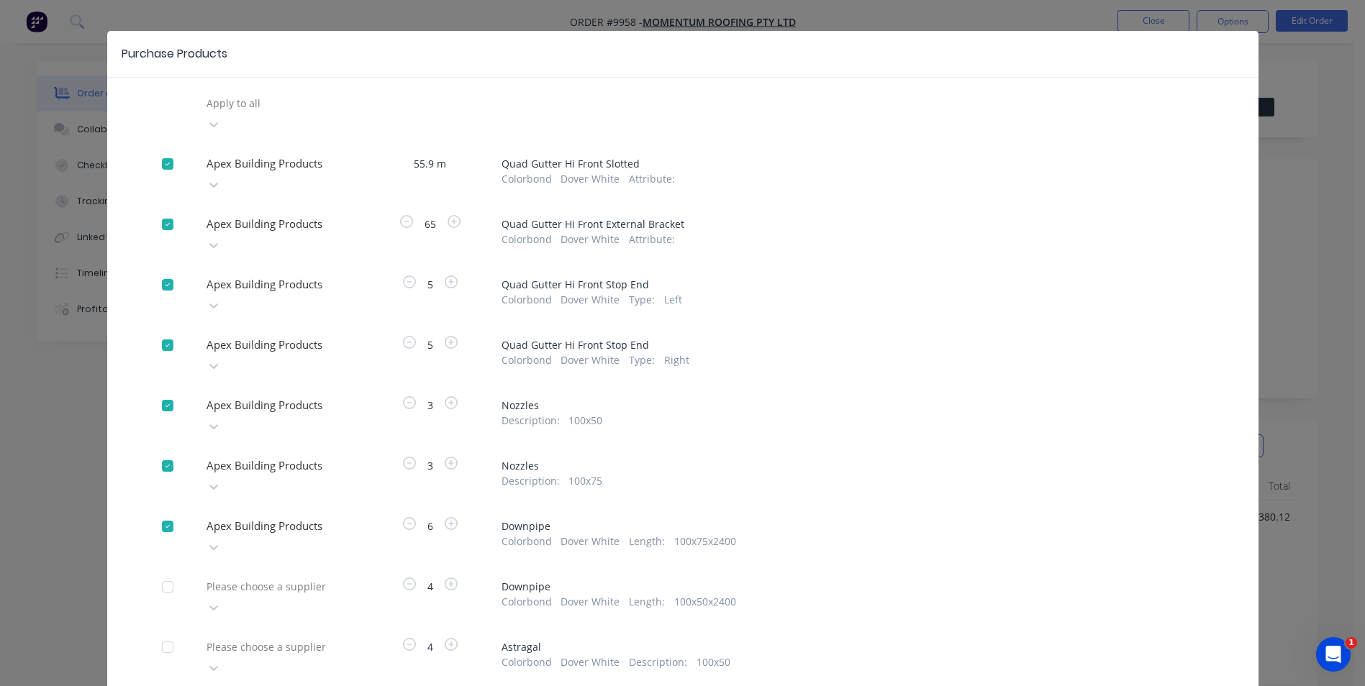
click at [286, 576] on div "Please choose a supplier" at bounding box center [280, 597] width 158 height 43
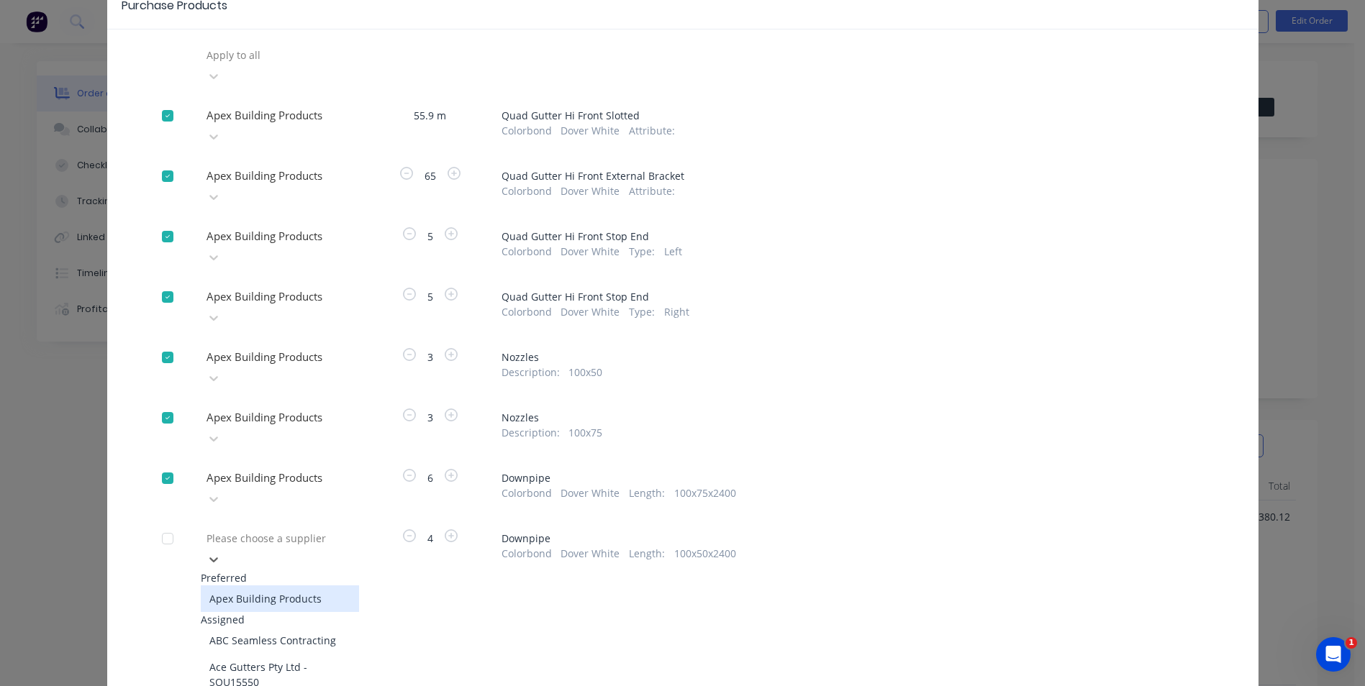
scroll to position [78, 0]
click at [285, 583] on div "Apex Building Products" at bounding box center [280, 596] width 158 height 27
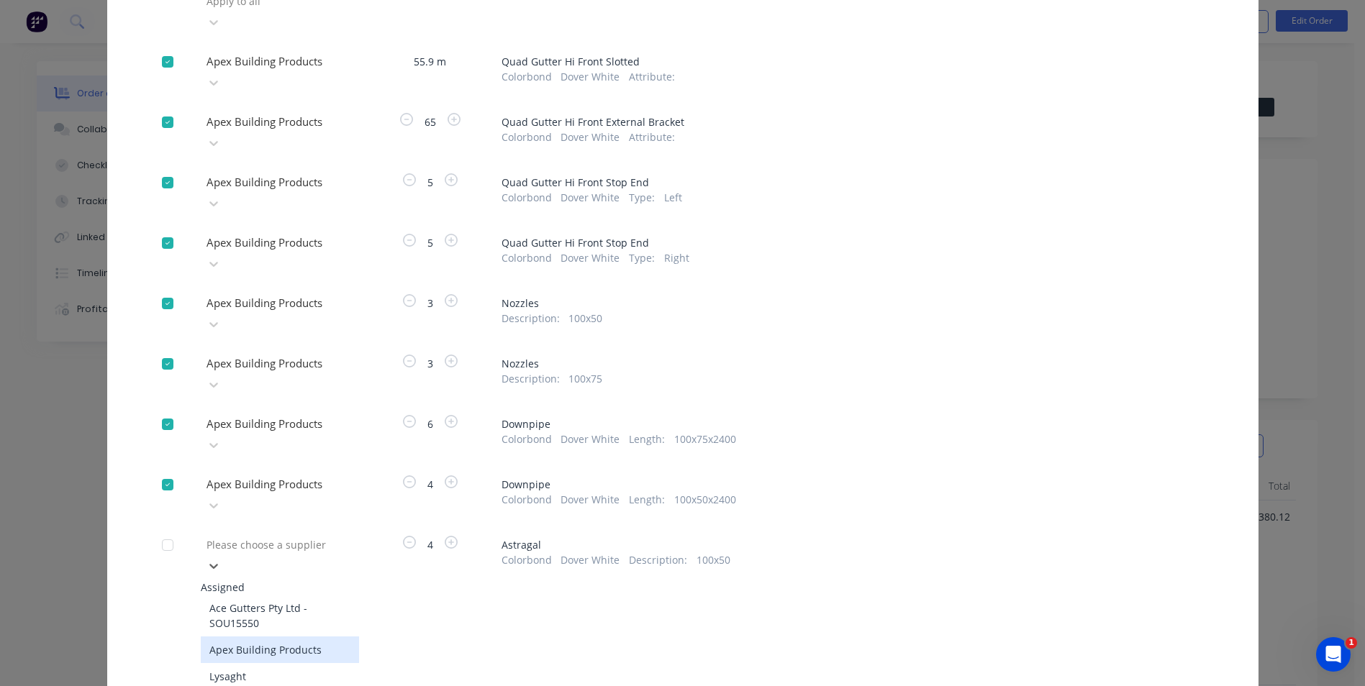
click at [278, 637] on div "Apex Building Products" at bounding box center [280, 650] width 158 height 27
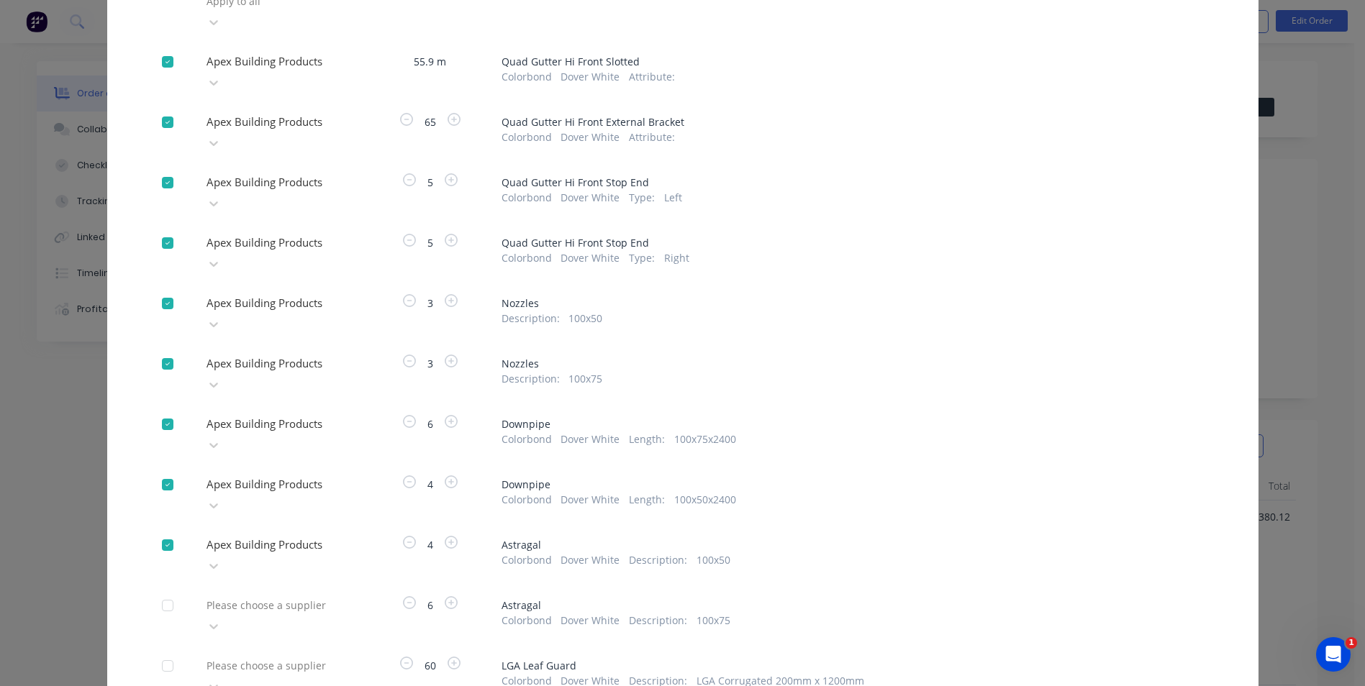
click at [288, 594] on div "Please choose a supplier" at bounding box center [280, 615] width 158 height 43
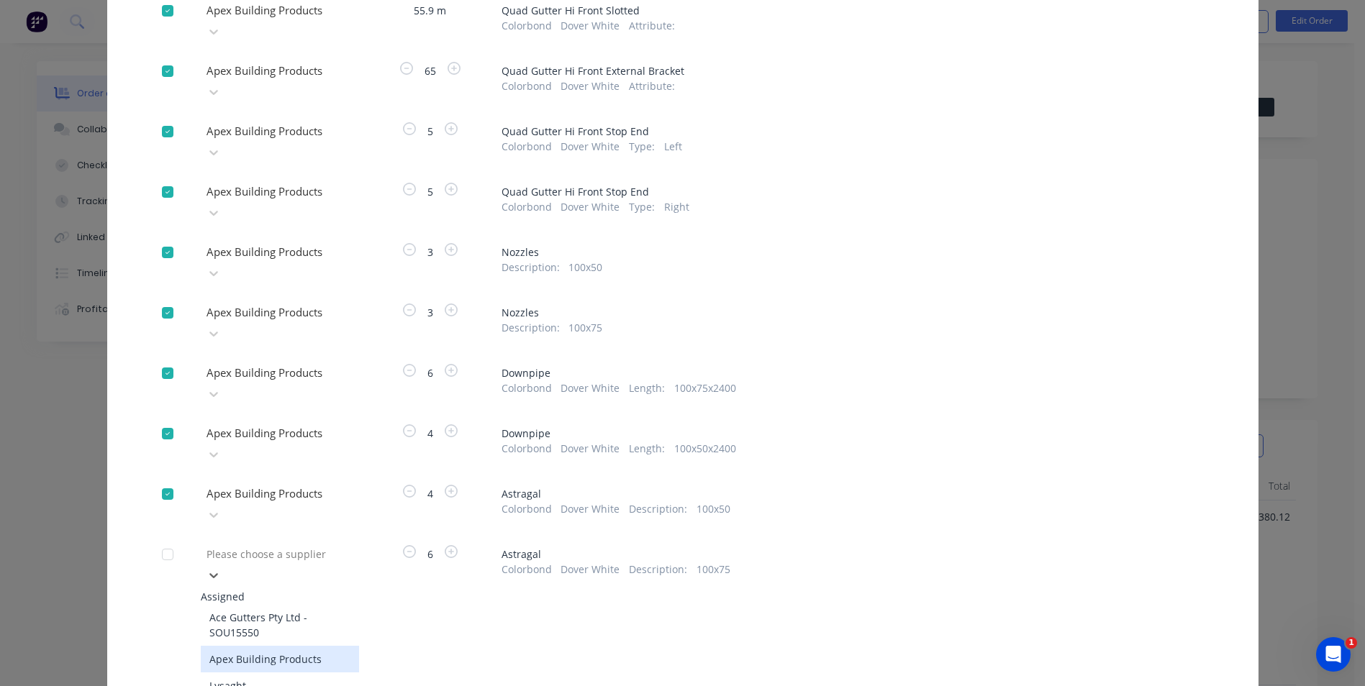
click at [270, 646] on div "Apex Building Products" at bounding box center [280, 659] width 158 height 27
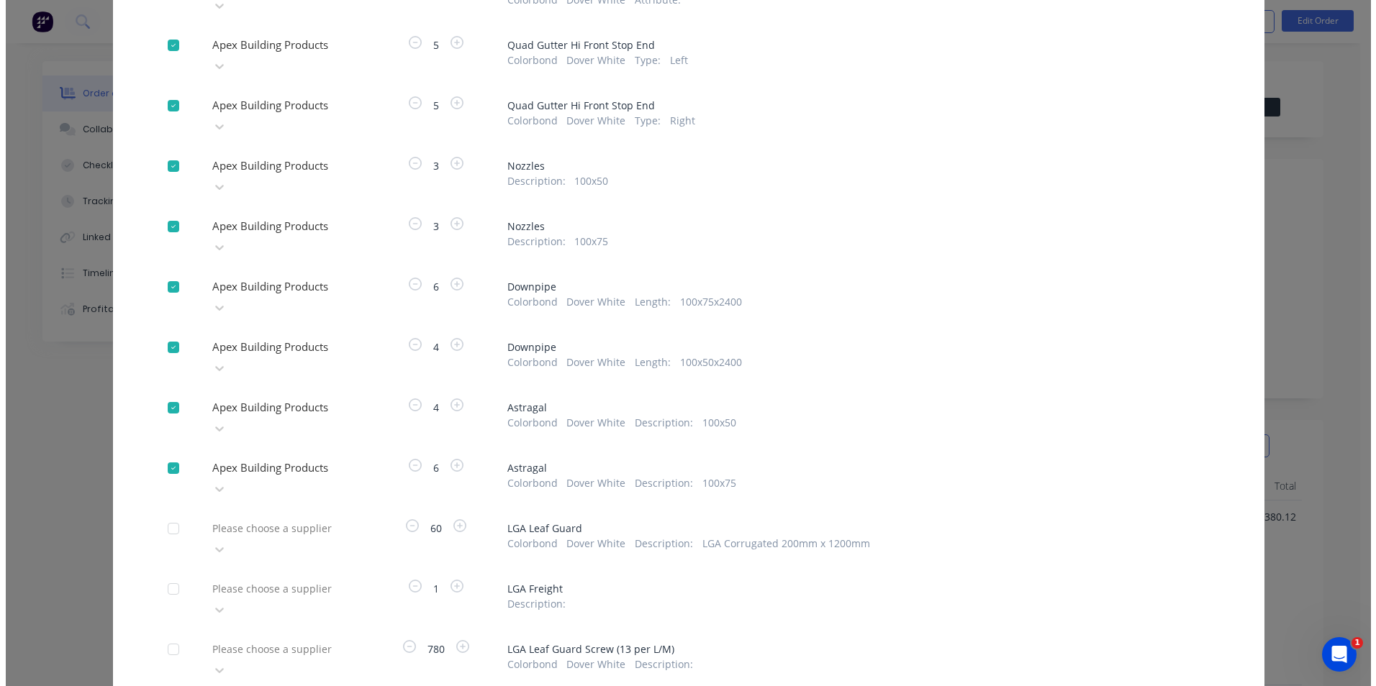
scroll to position [271, 0]
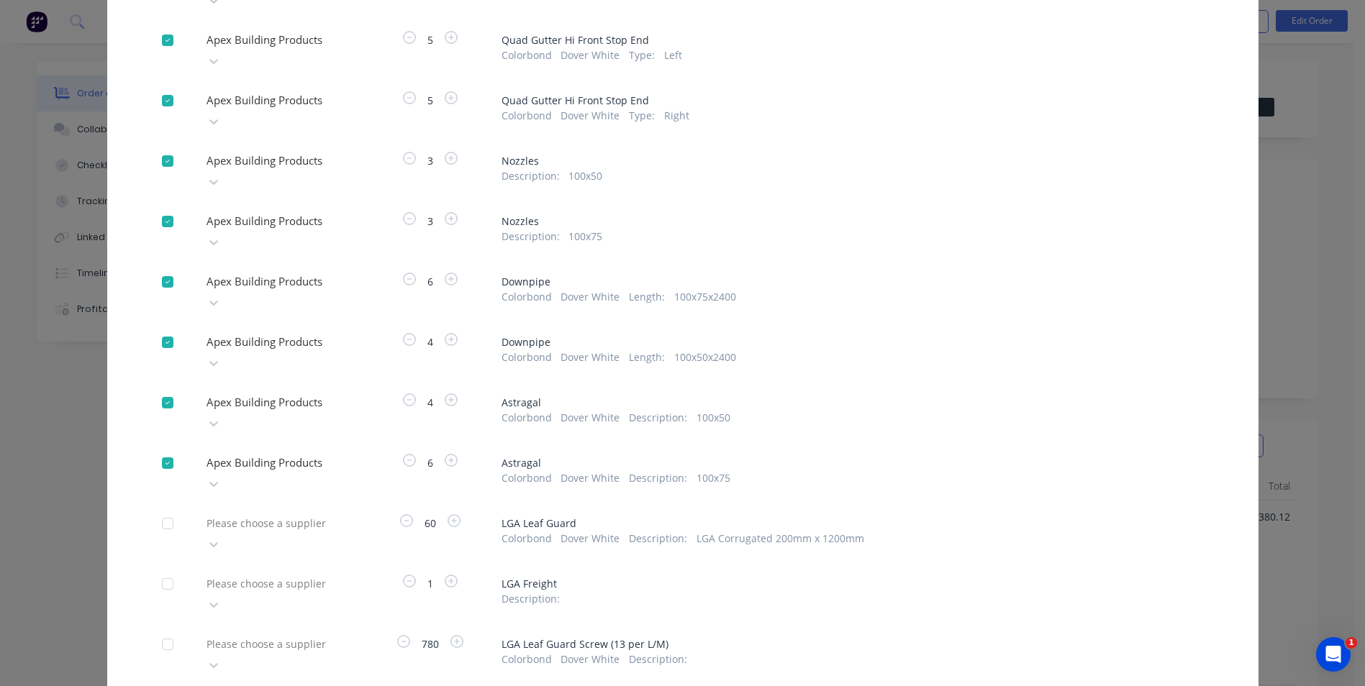
click at [304, 514] on div at bounding box center [308, 523] width 207 height 18
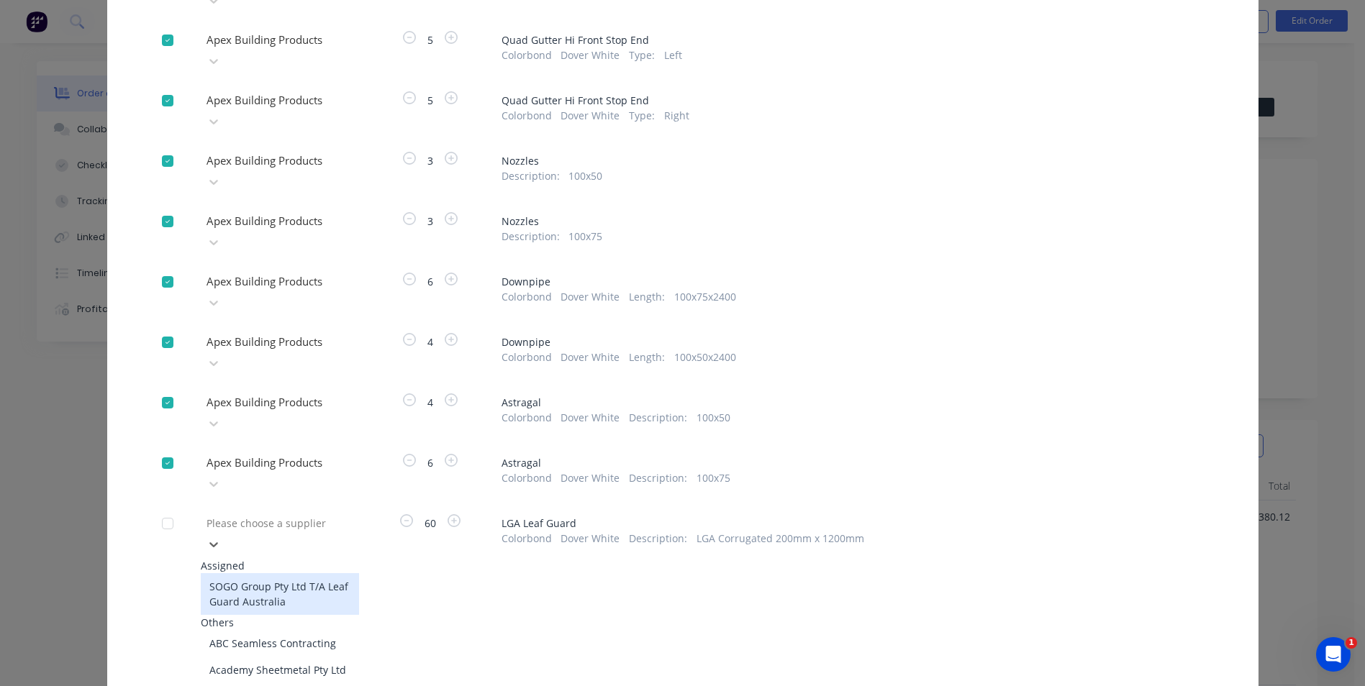
click at [278, 573] on div "SOGO Group Pty Ltd T/A Leaf Guard Australia" at bounding box center [280, 594] width 158 height 42
click at [276, 514] on div at bounding box center [308, 523] width 207 height 18
click at [223, 573] on div "SOGO Group Pty Ltd T/A Leaf Guard Australia" at bounding box center [280, 588] width 158 height 30
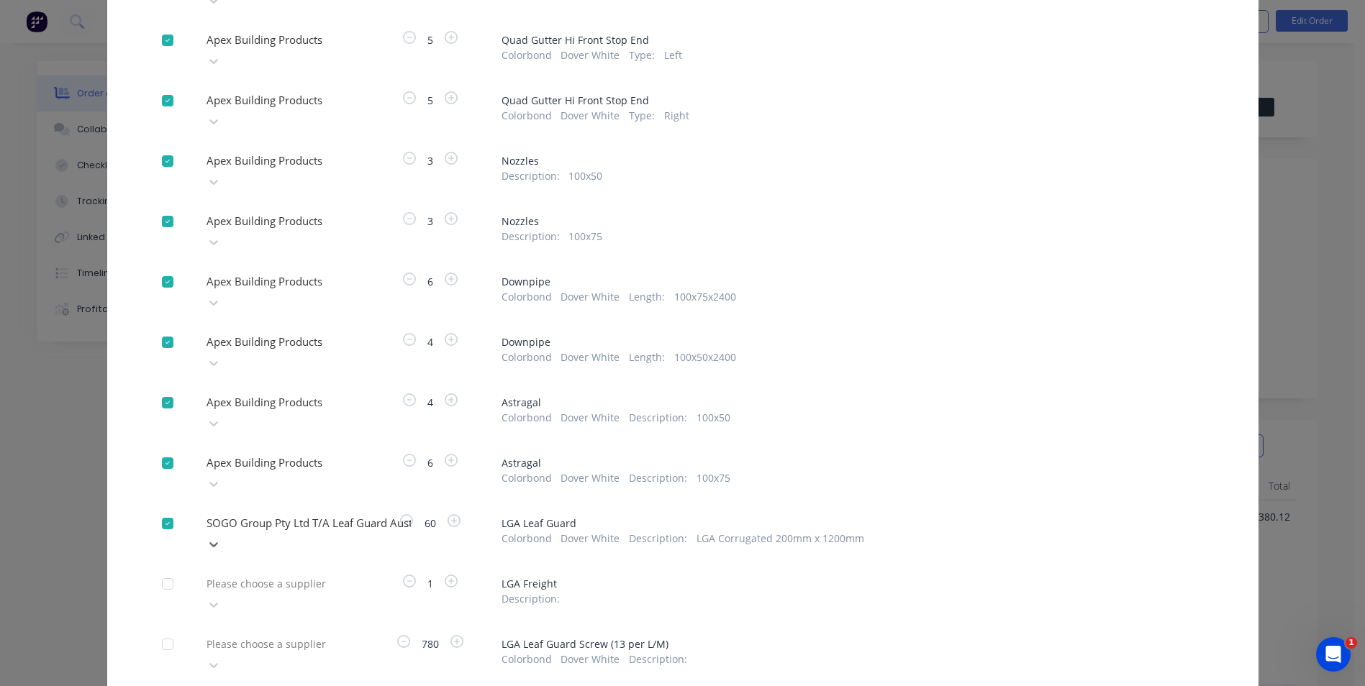
click at [160, 509] on div at bounding box center [167, 523] width 29 height 29
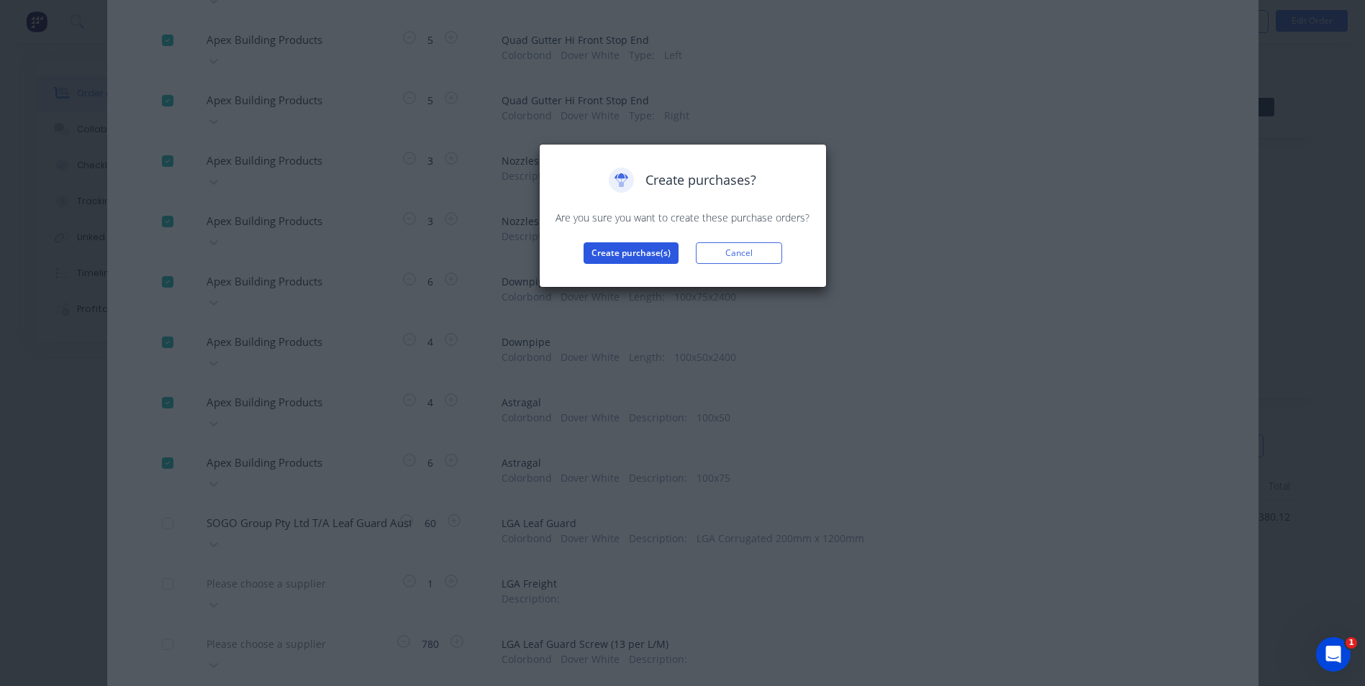
click at [631, 250] on button "Create purchase(s)" at bounding box center [630, 253] width 95 height 22
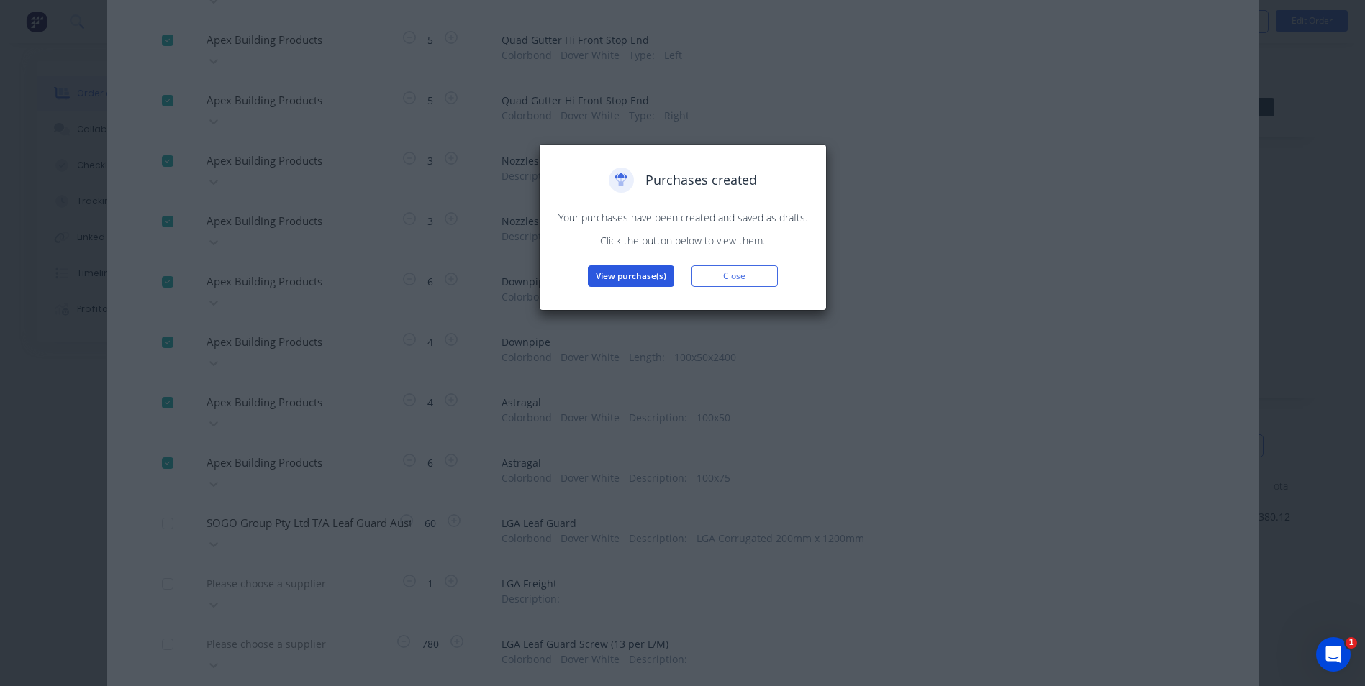
click at [642, 280] on button "View purchase(s)" at bounding box center [631, 276] width 86 height 22
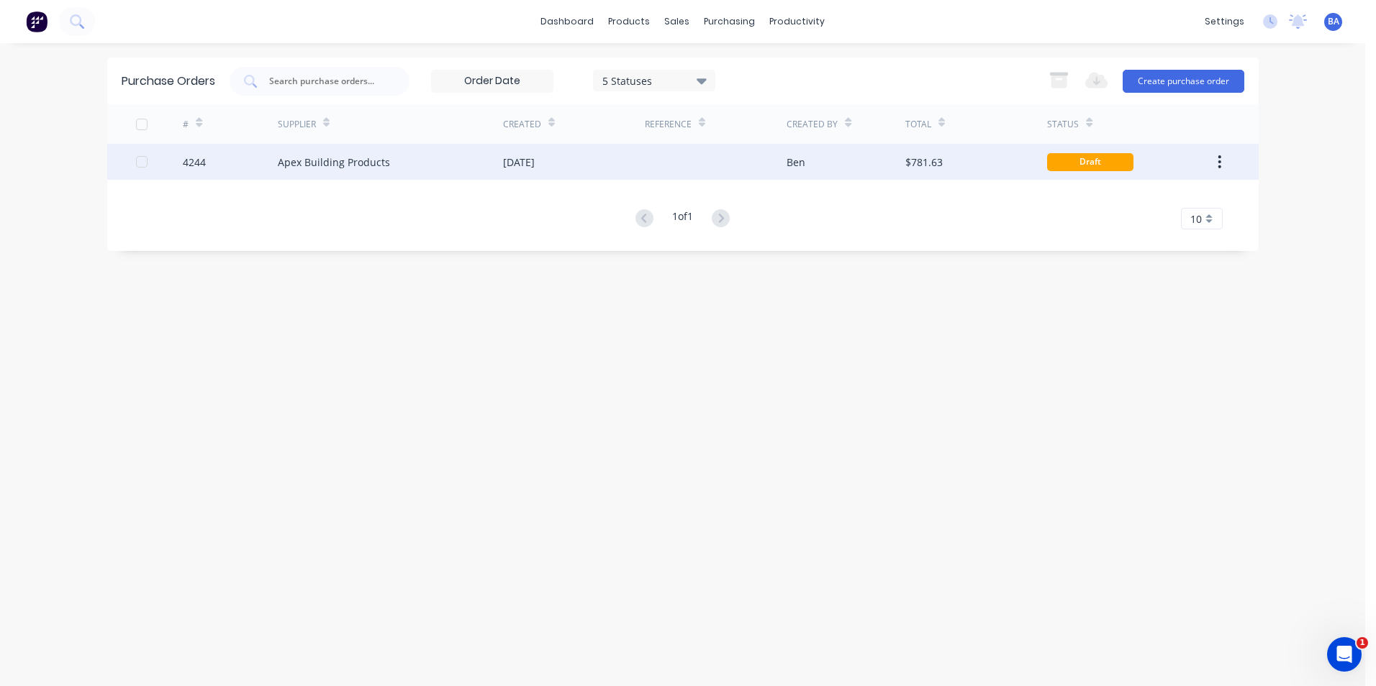
click at [465, 165] on div "Apex Building Products" at bounding box center [390, 162] width 225 height 36
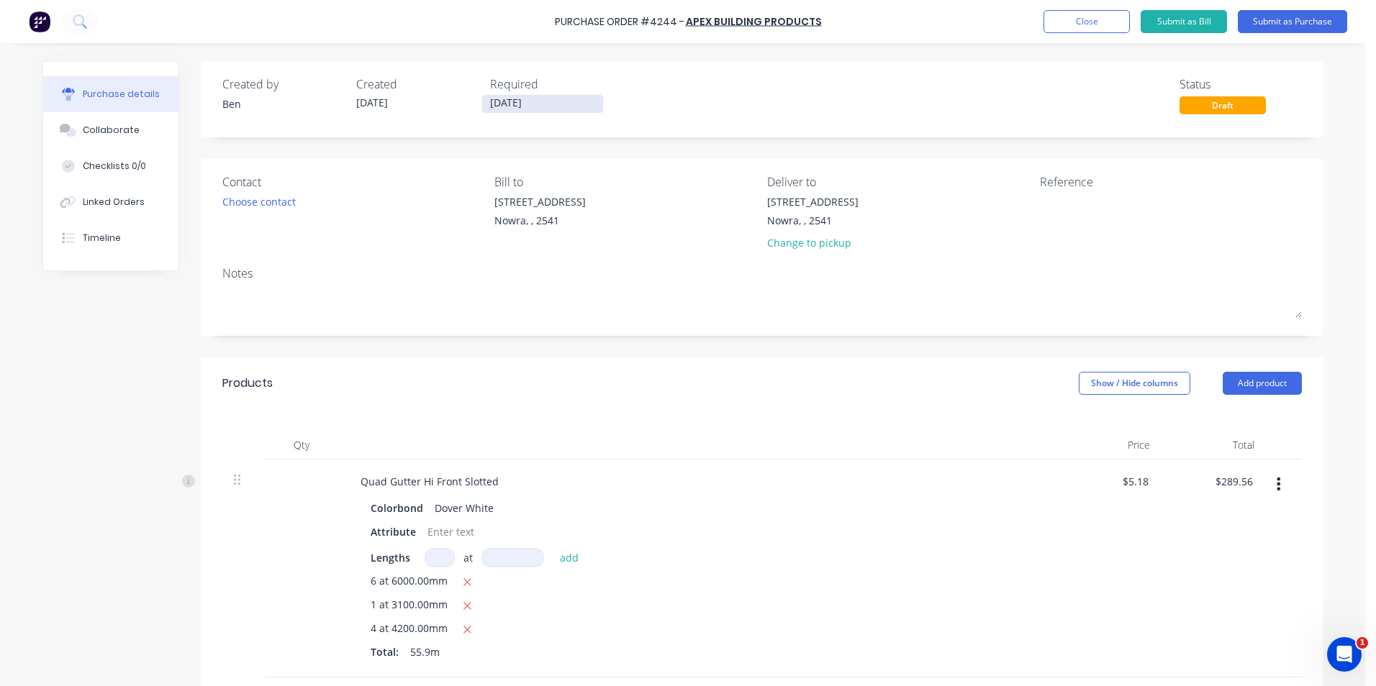
click at [527, 100] on input "[DATE]" at bounding box center [542, 104] width 121 height 18
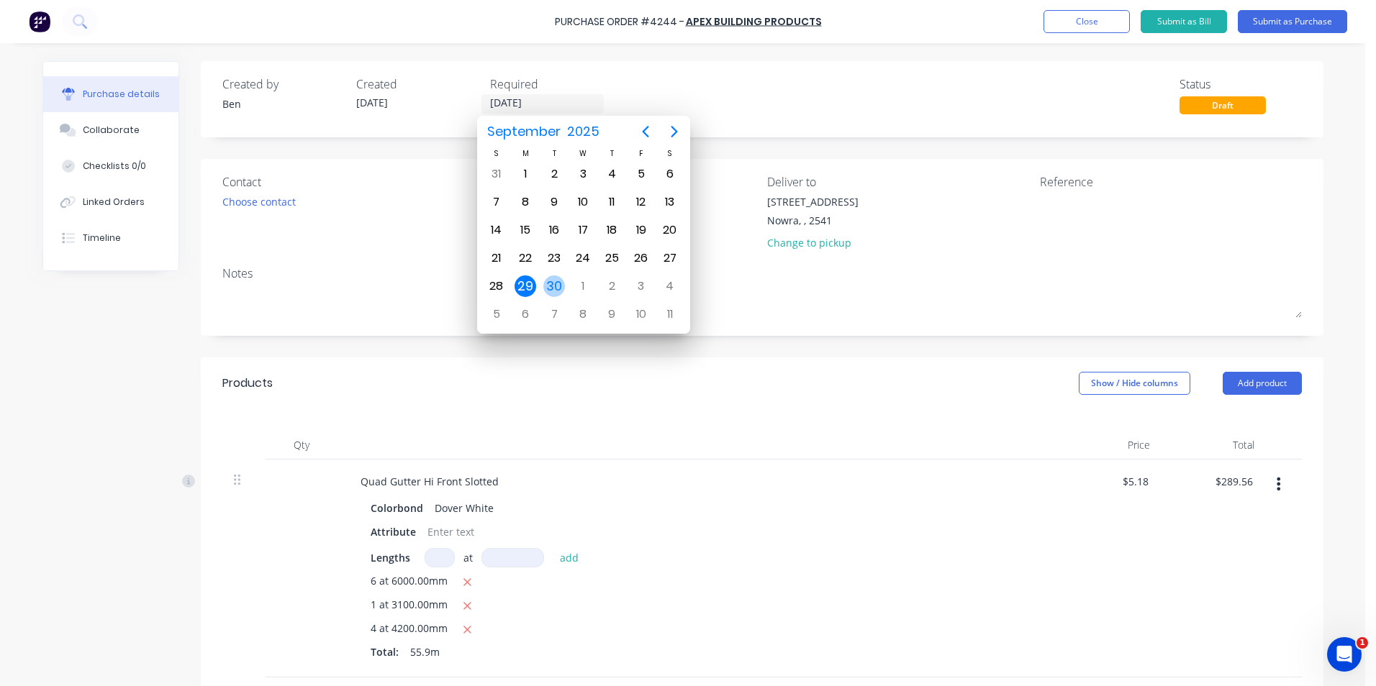
click at [552, 283] on div "30" at bounding box center [554, 287] width 22 height 22
type input "[DATE]"
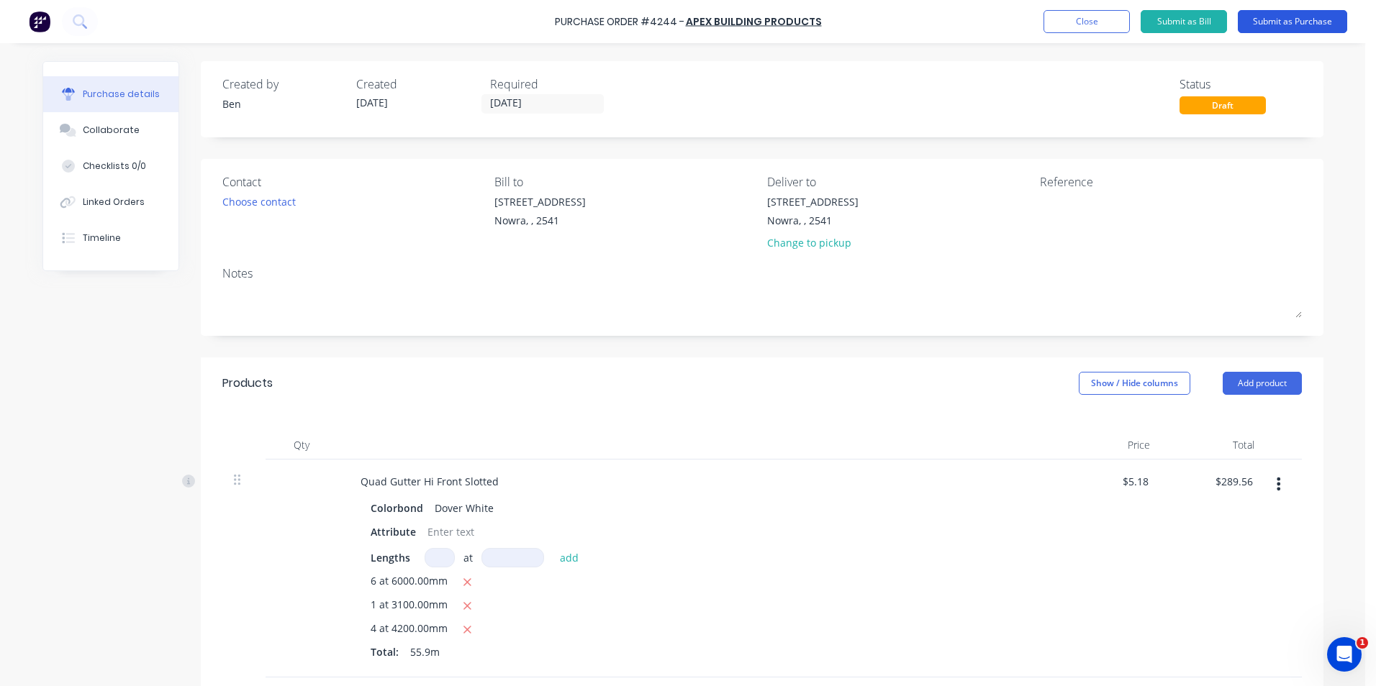
click at [1260, 17] on button "Submit as Purchase" at bounding box center [1291, 21] width 109 height 23
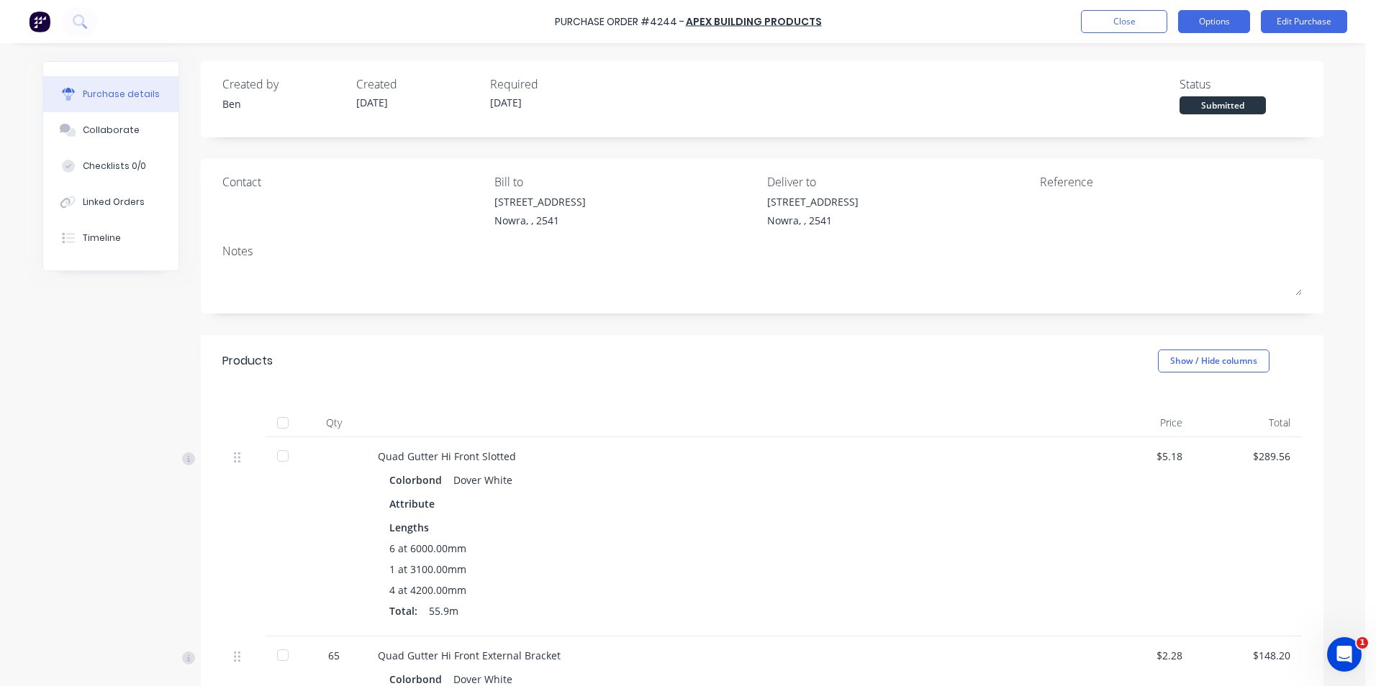
click at [1203, 24] on button "Options" at bounding box center [1214, 21] width 72 height 23
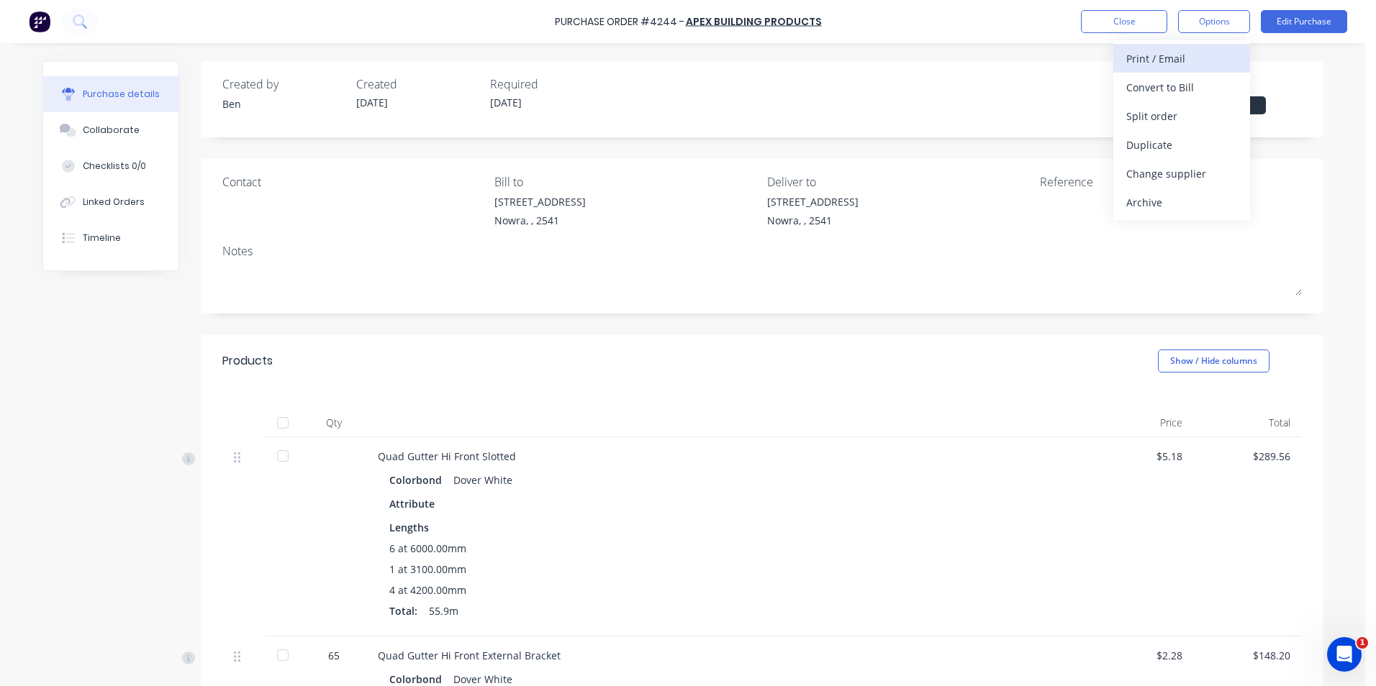
click at [1180, 58] on div "Print / Email" at bounding box center [1181, 58] width 111 height 21
click at [1168, 81] on div "With pricing" at bounding box center [1181, 87] width 111 height 21
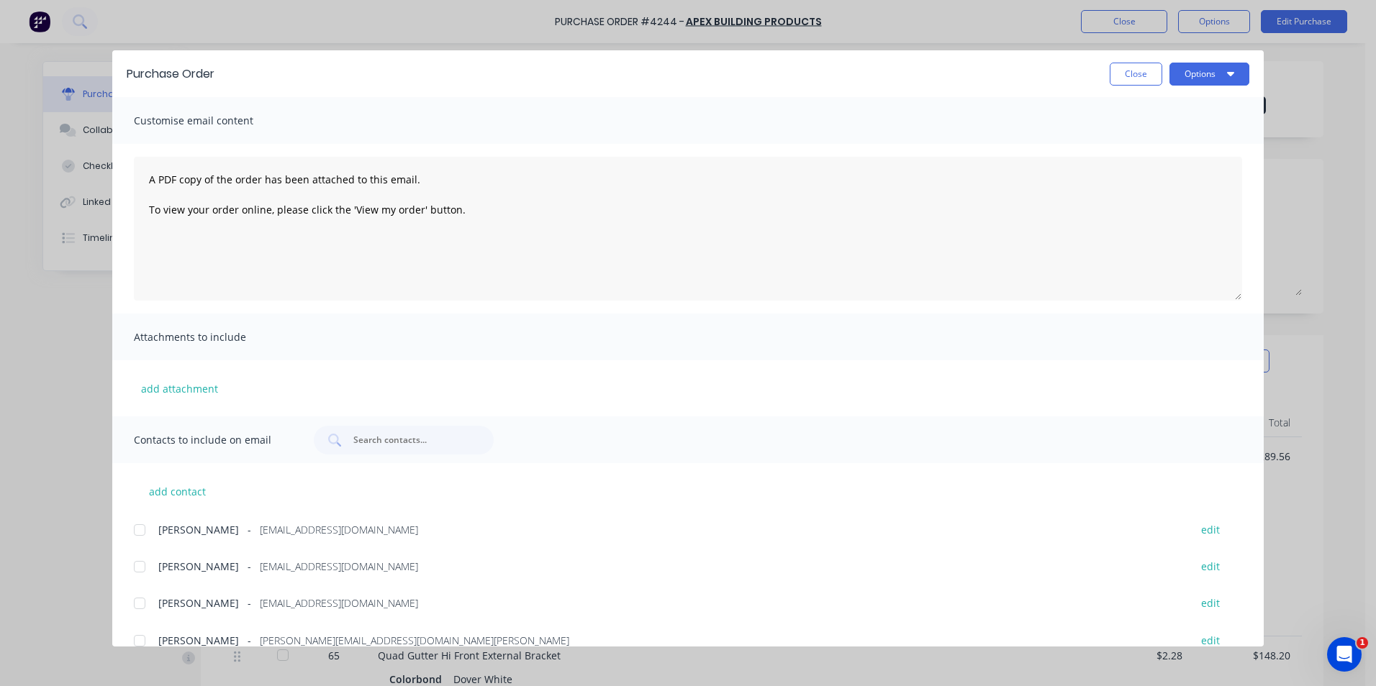
scroll to position [242, 0]
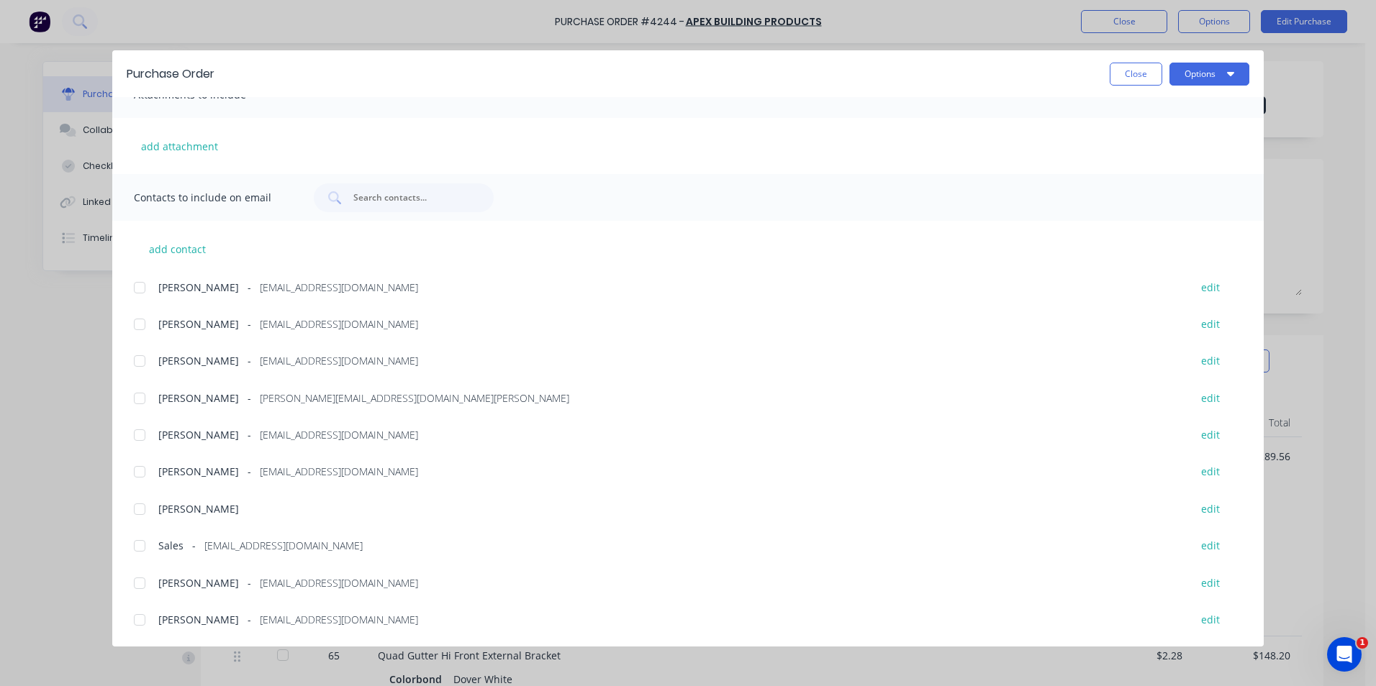
click at [144, 543] on div at bounding box center [139, 546] width 29 height 29
click at [1221, 77] on button "Options" at bounding box center [1209, 74] width 80 height 23
click at [1171, 163] on div "Email" at bounding box center [1180, 168] width 111 height 21
click at [1140, 71] on button "Close" at bounding box center [1135, 74] width 53 height 23
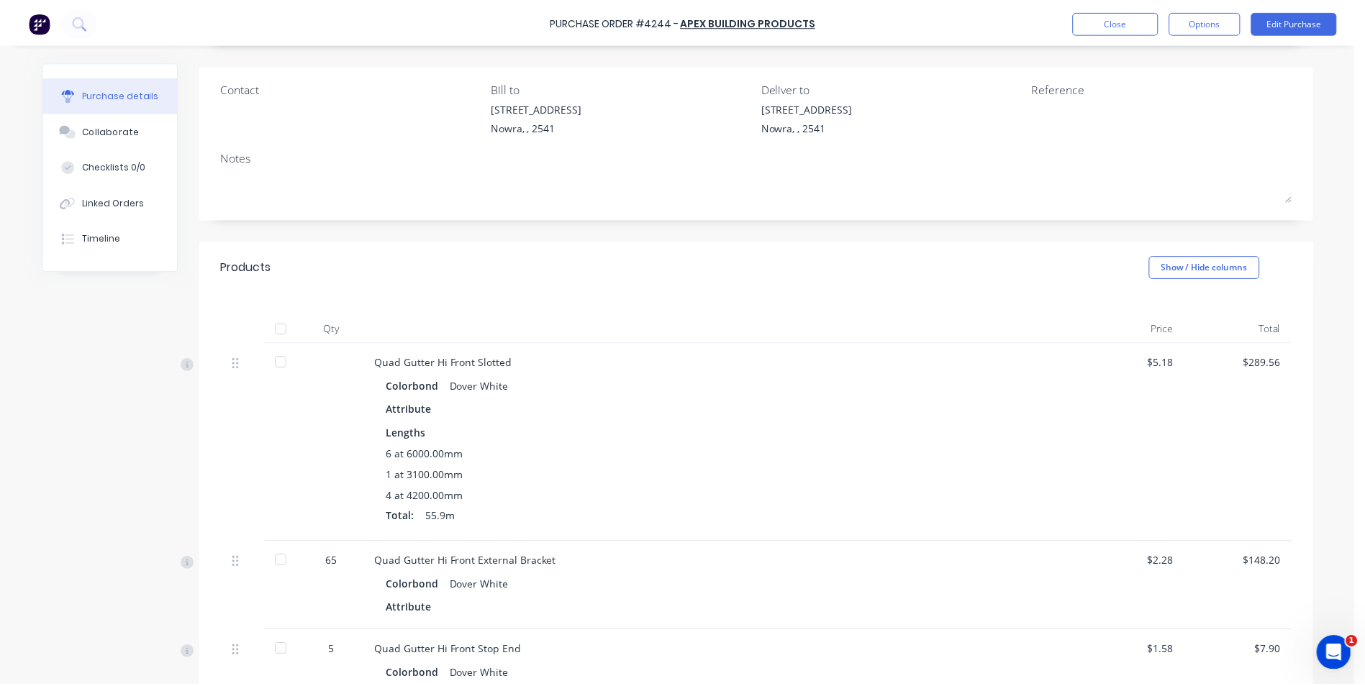
scroll to position [0, 0]
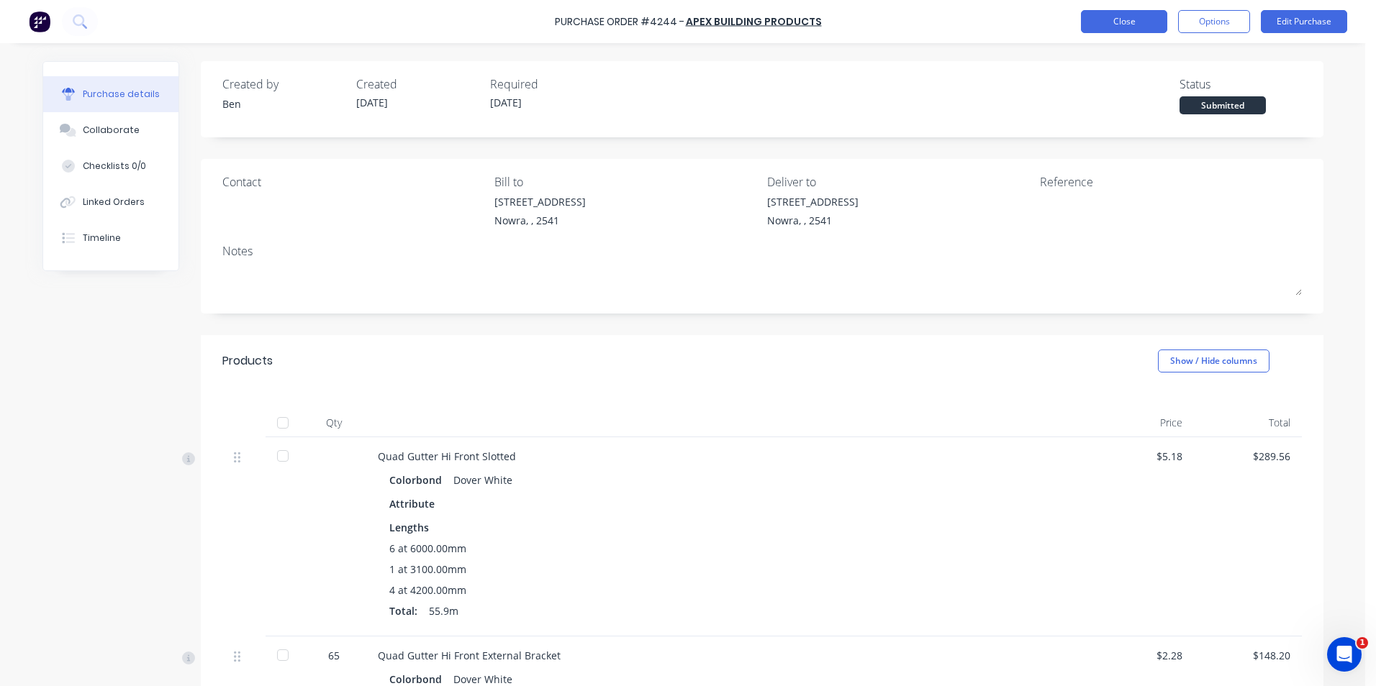
click at [1115, 18] on button "Close" at bounding box center [1124, 21] width 86 height 23
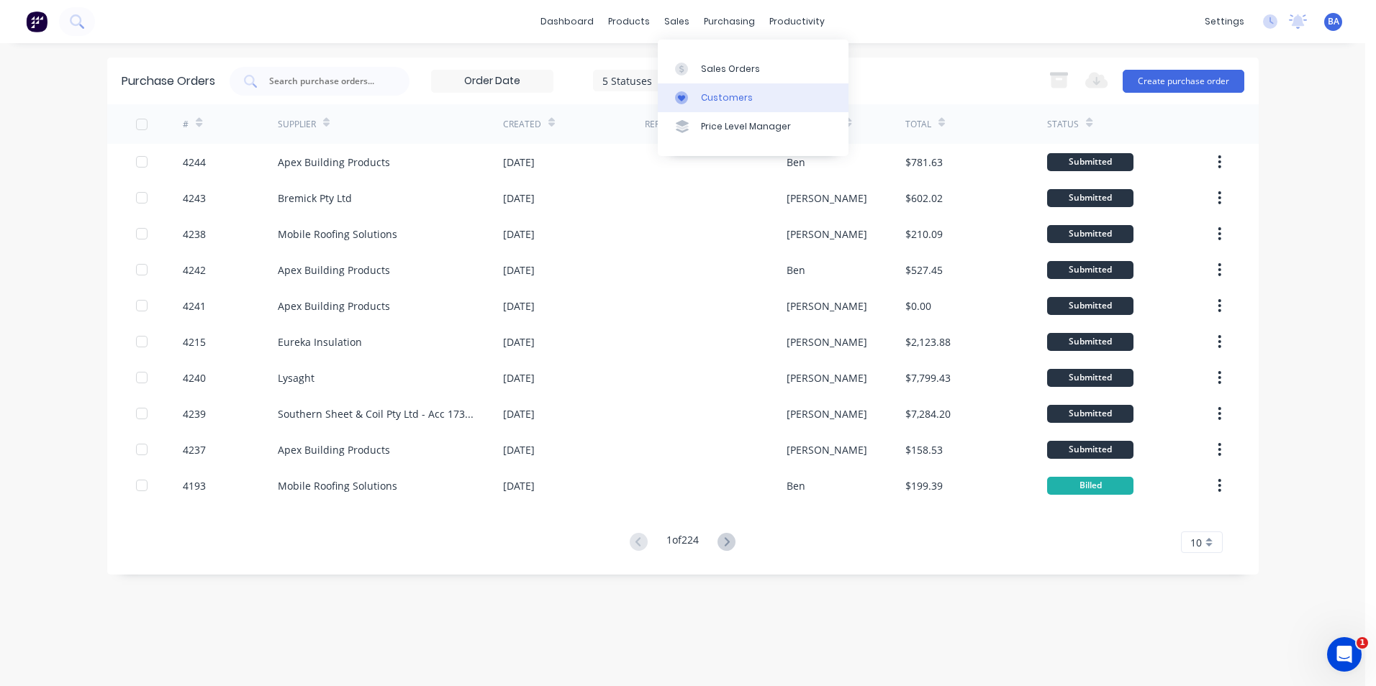
click at [684, 98] on icon at bounding box center [681, 98] width 7 height 6
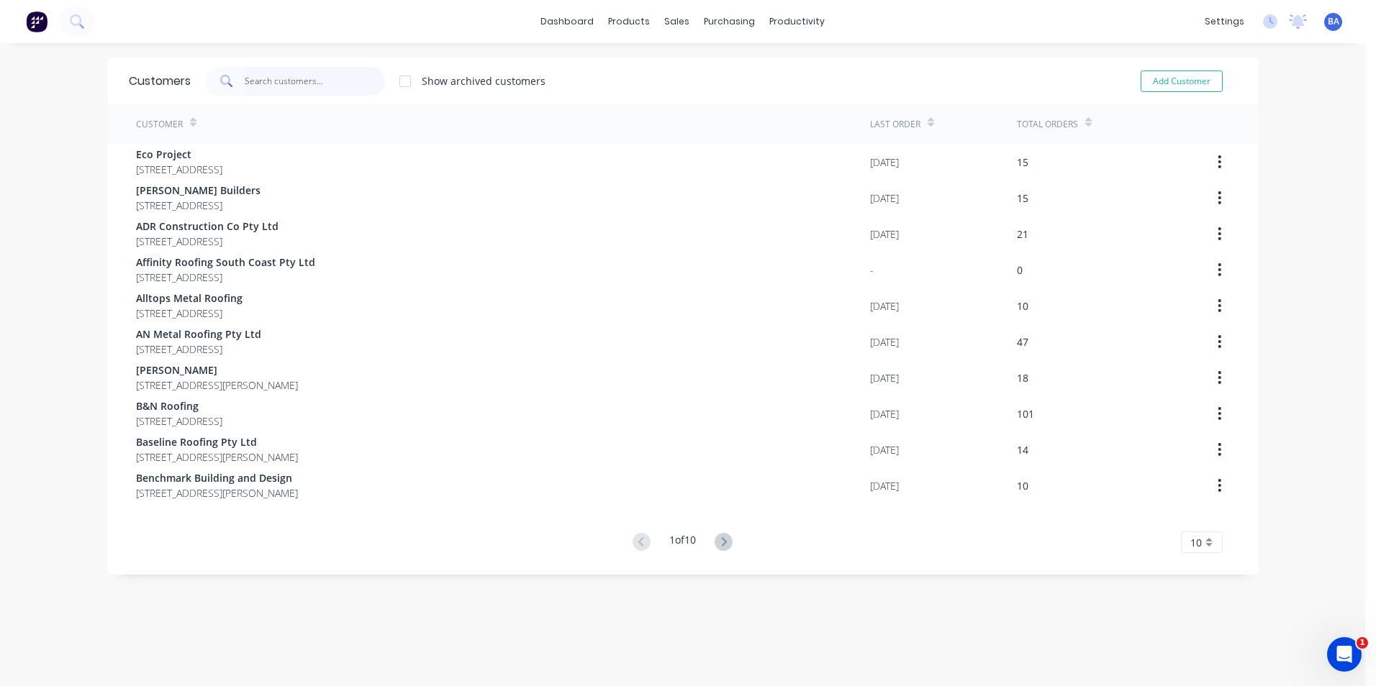
click at [358, 70] on input "text" at bounding box center [315, 81] width 140 height 29
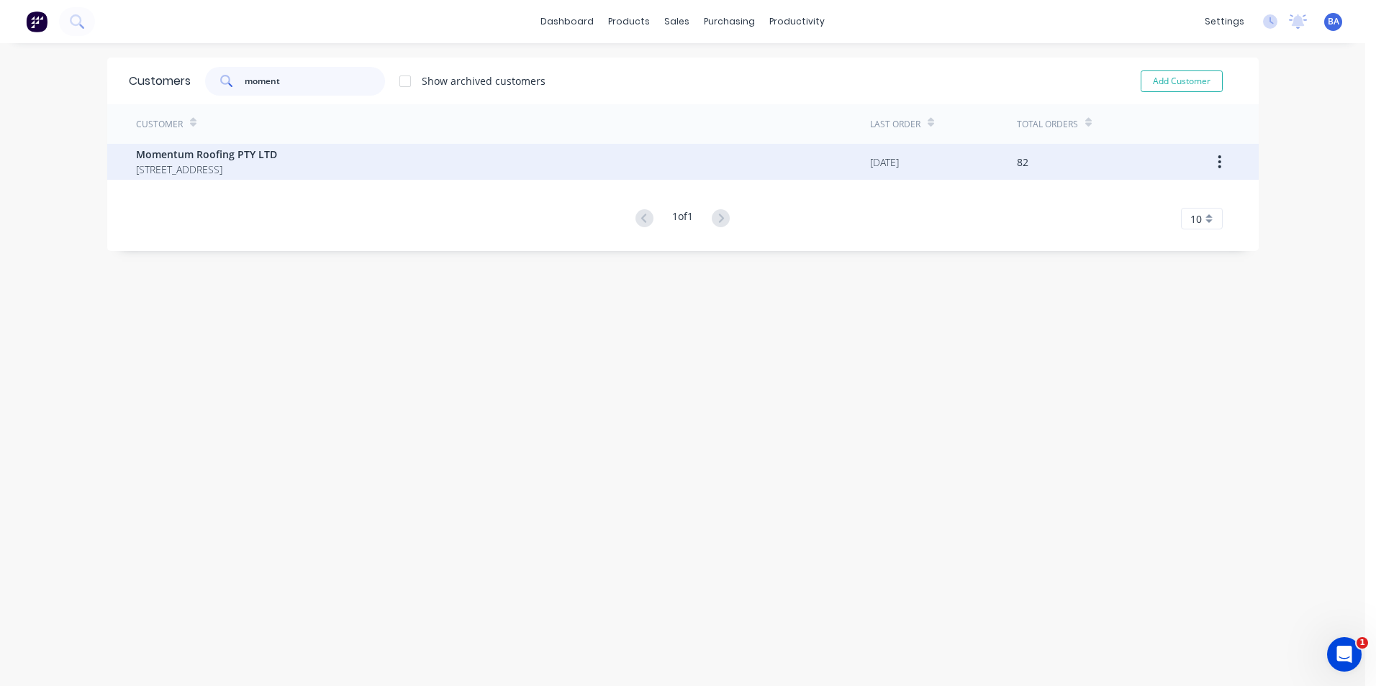
type input "moment"
click at [277, 158] on span "Momentum Roofing PTY LTD" at bounding box center [206, 154] width 141 height 15
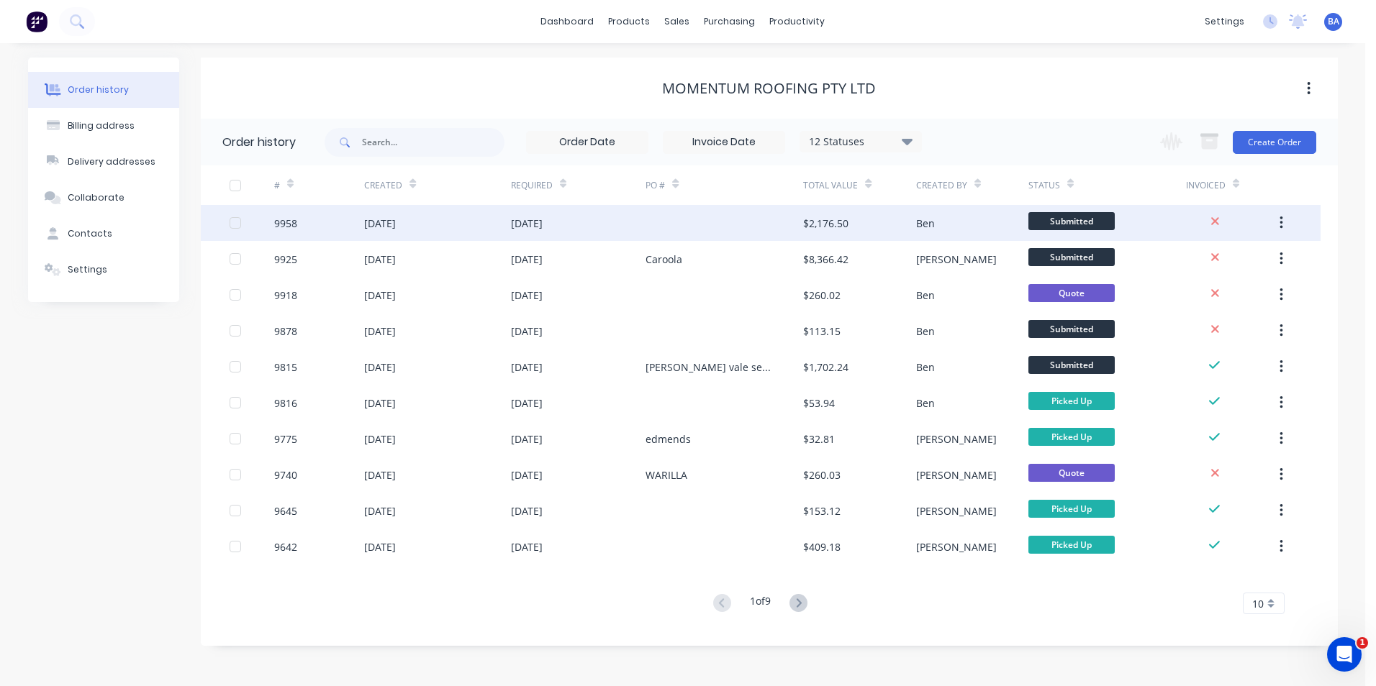
click at [643, 235] on div "[DATE]" at bounding box center [578, 223] width 135 height 36
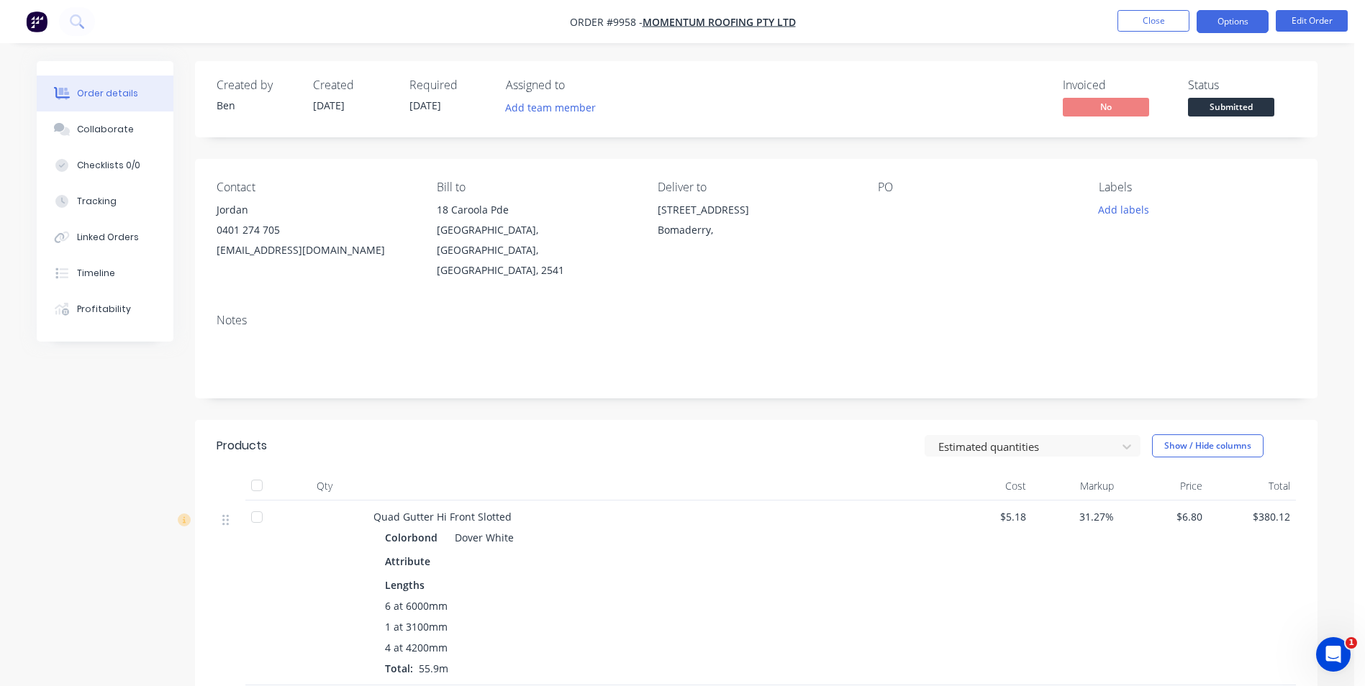
click at [1207, 25] on button "Options" at bounding box center [1232, 21] width 72 height 23
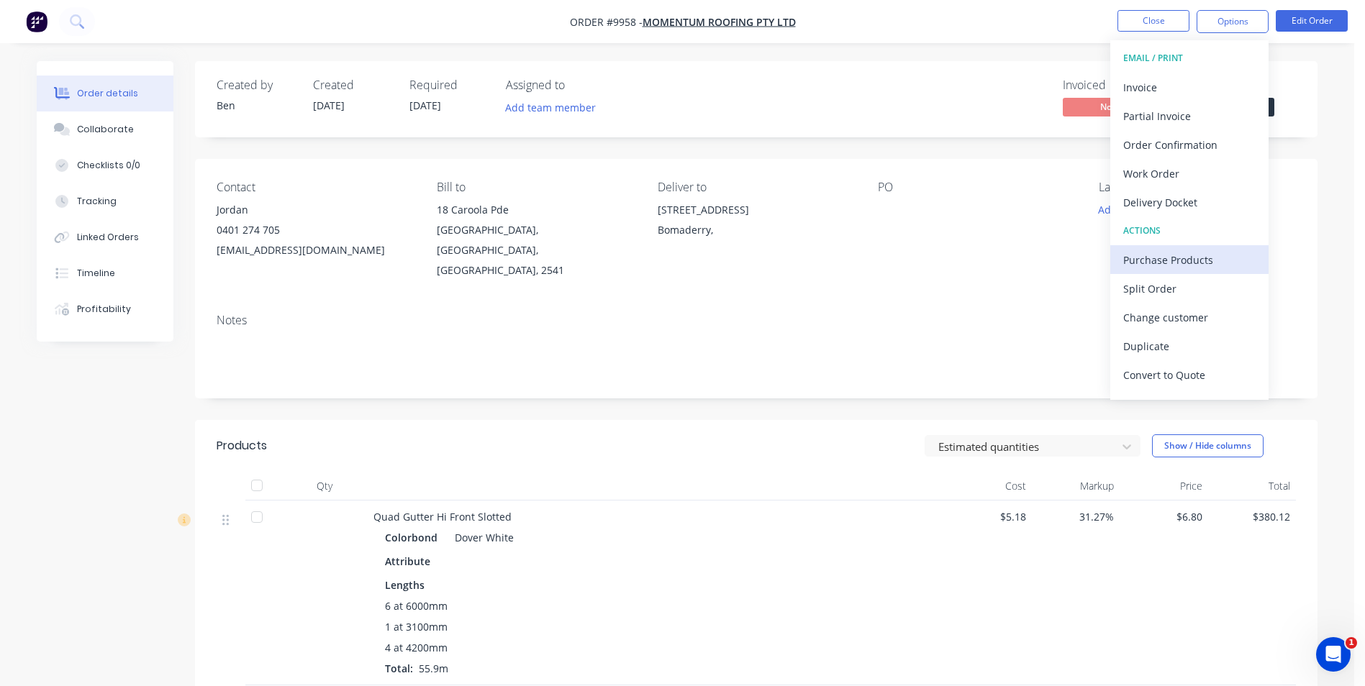
click at [1183, 258] on div "Purchase Products" at bounding box center [1189, 260] width 132 height 21
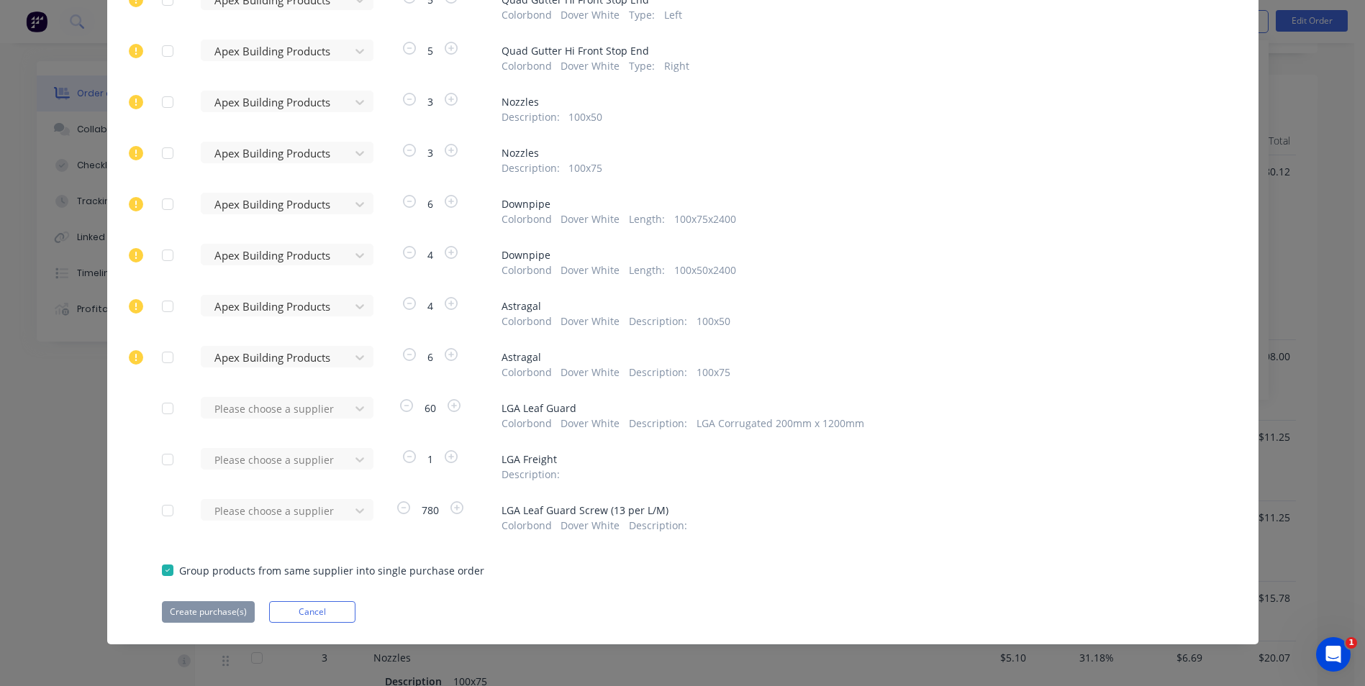
scroll to position [360, 0]
click at [281, 411] on div at bounding box center [277, 409] width 129 height 18
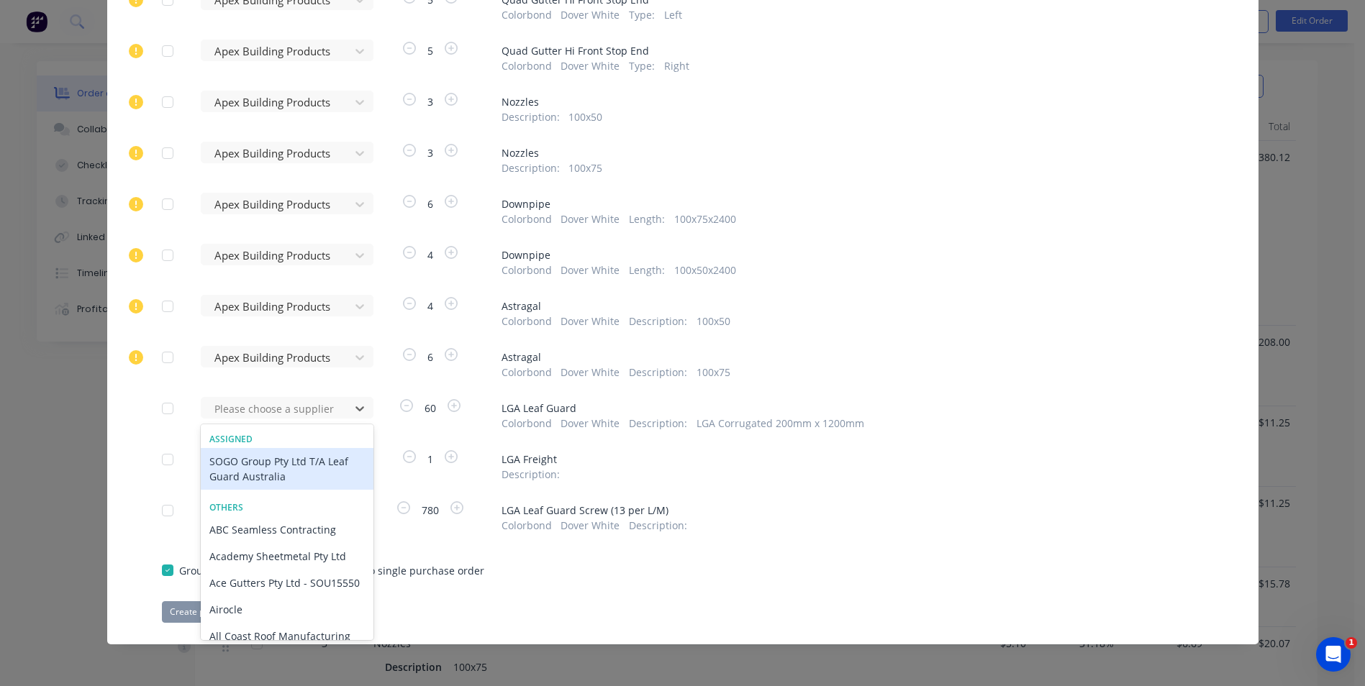
click at [281, 468] on div "SOGO Group Pty Ltd T/A Leaf Guard Australia" at bounding box center [287, 469] width 173 height 42
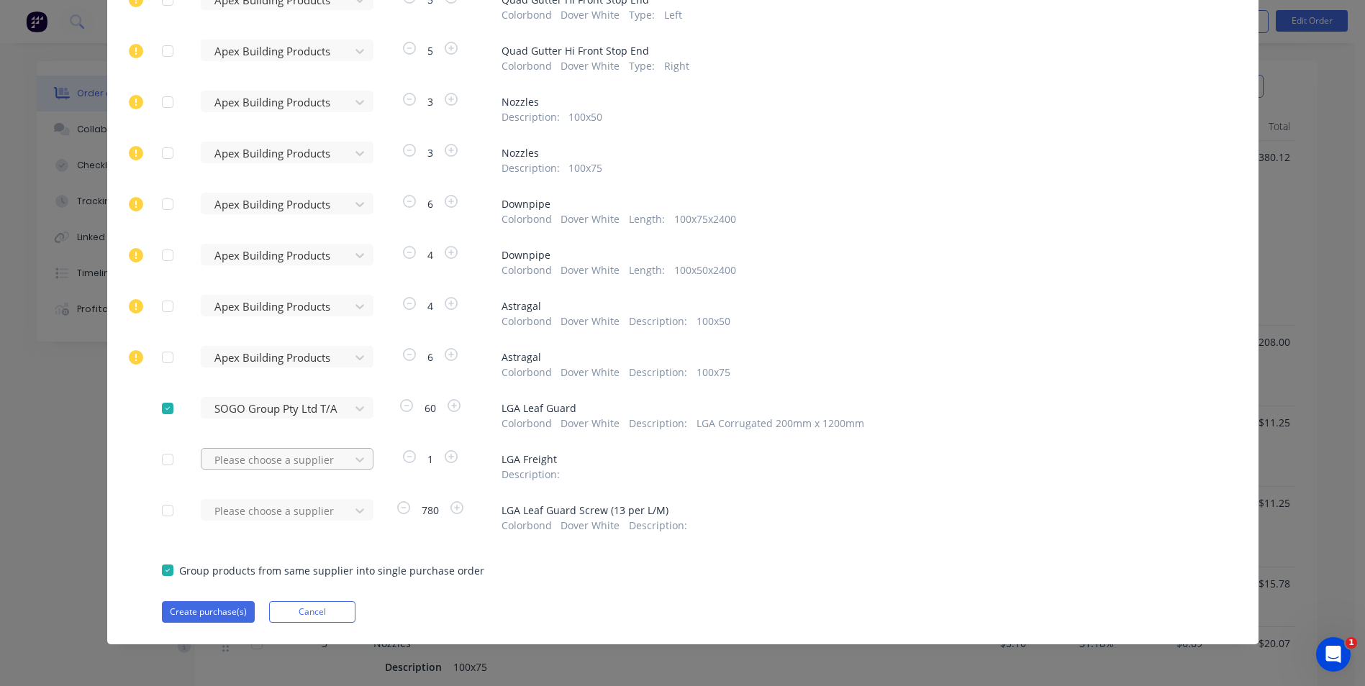
click at [281, 459] on div at bounding box center [277, 460] width 129 height 18
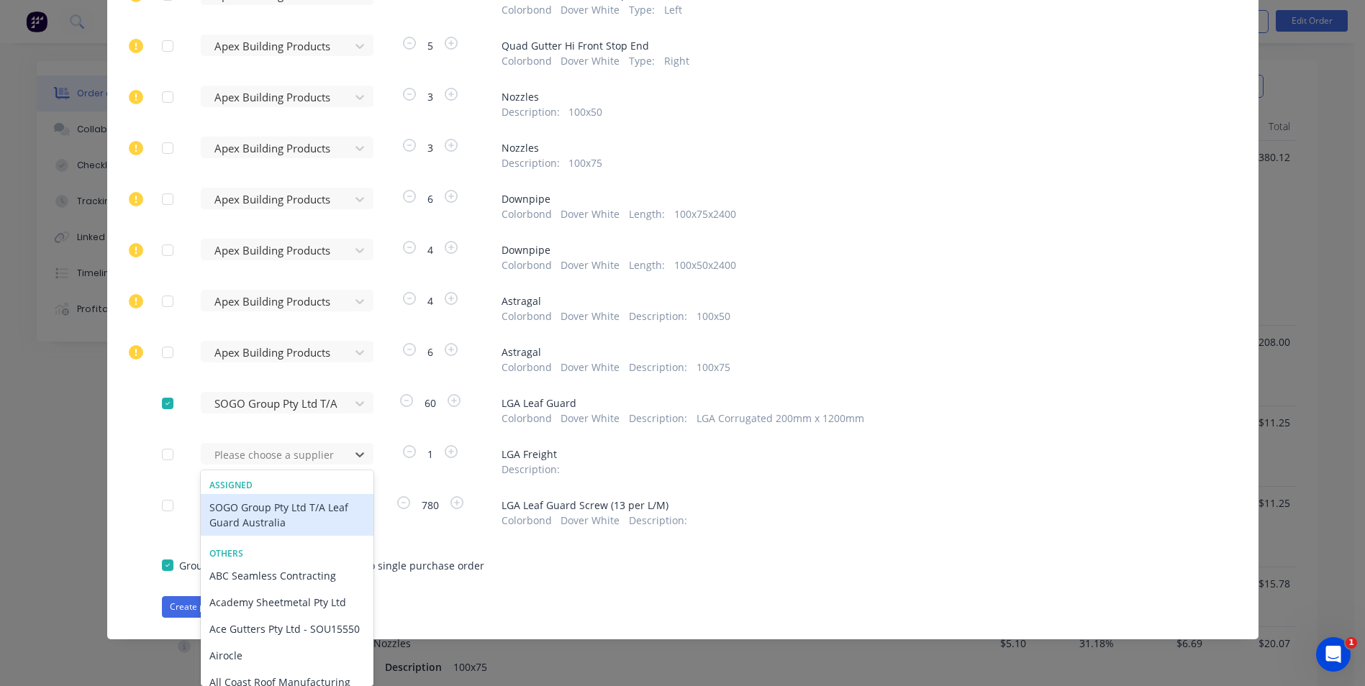
click at [278, 514] on div "SOGO Group Pty Ltd T/A Leaf Guard Australia" at bounding box center [287, 515] width 173 height 42
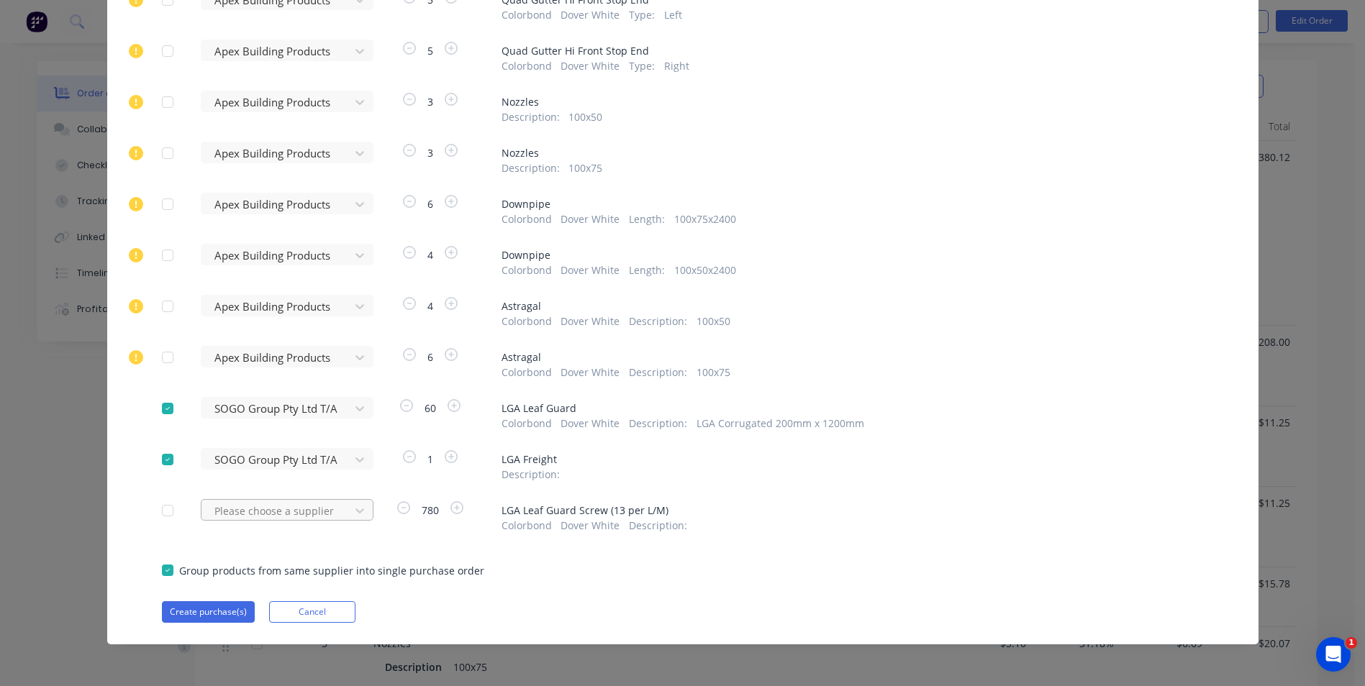
click at [278, 509] on div "Please choose a supplier" at bounding box center [280, 510] width 158 height 22
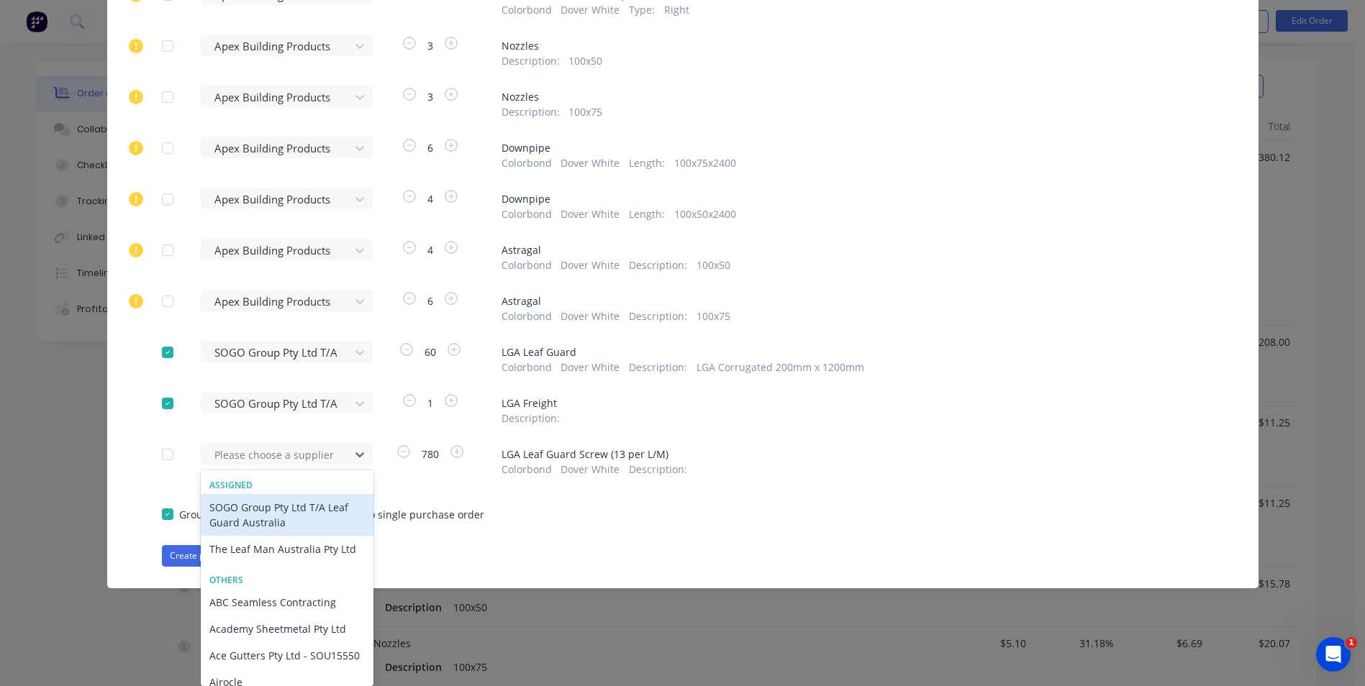
click at [296, 519] on div "SOGO Group Pty Ltd T/A Leaf Guard Australia" at bounding box center [287, 515] width 173 height 42
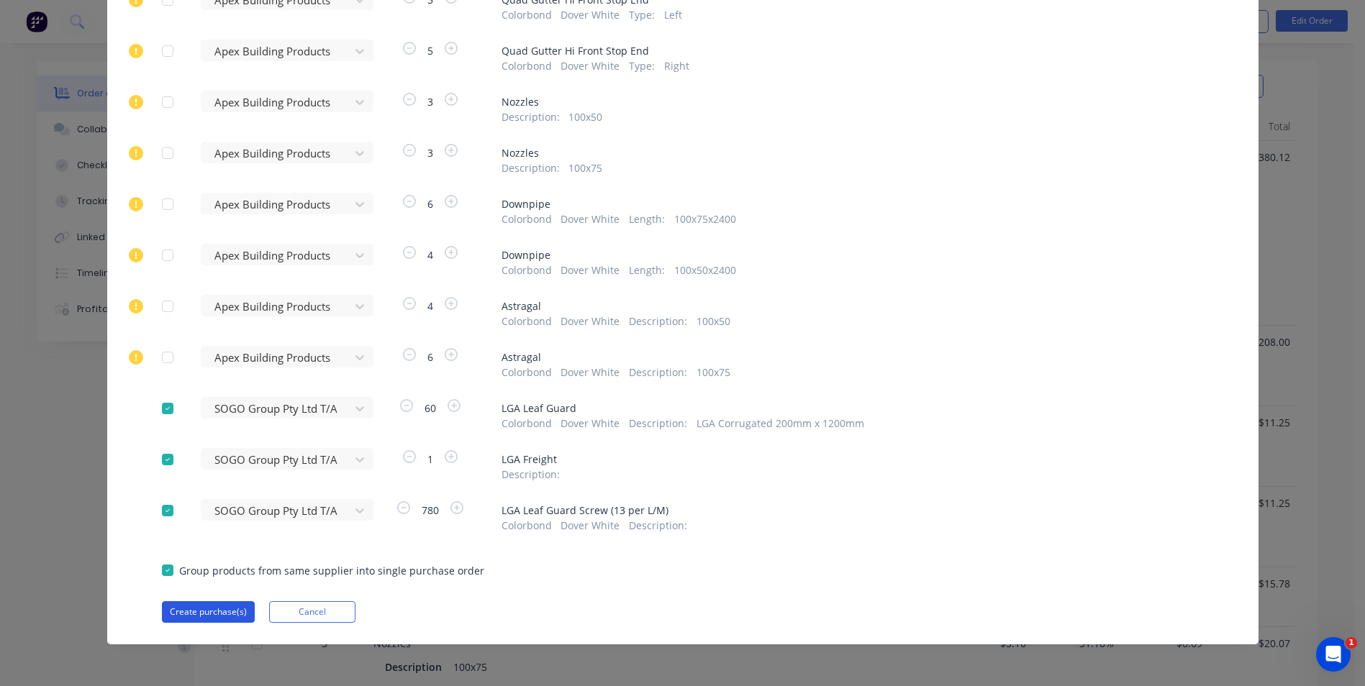
click at [224, 609] on button "Create purchase(s)" at bounding box center [208, 612] width 93 height 22
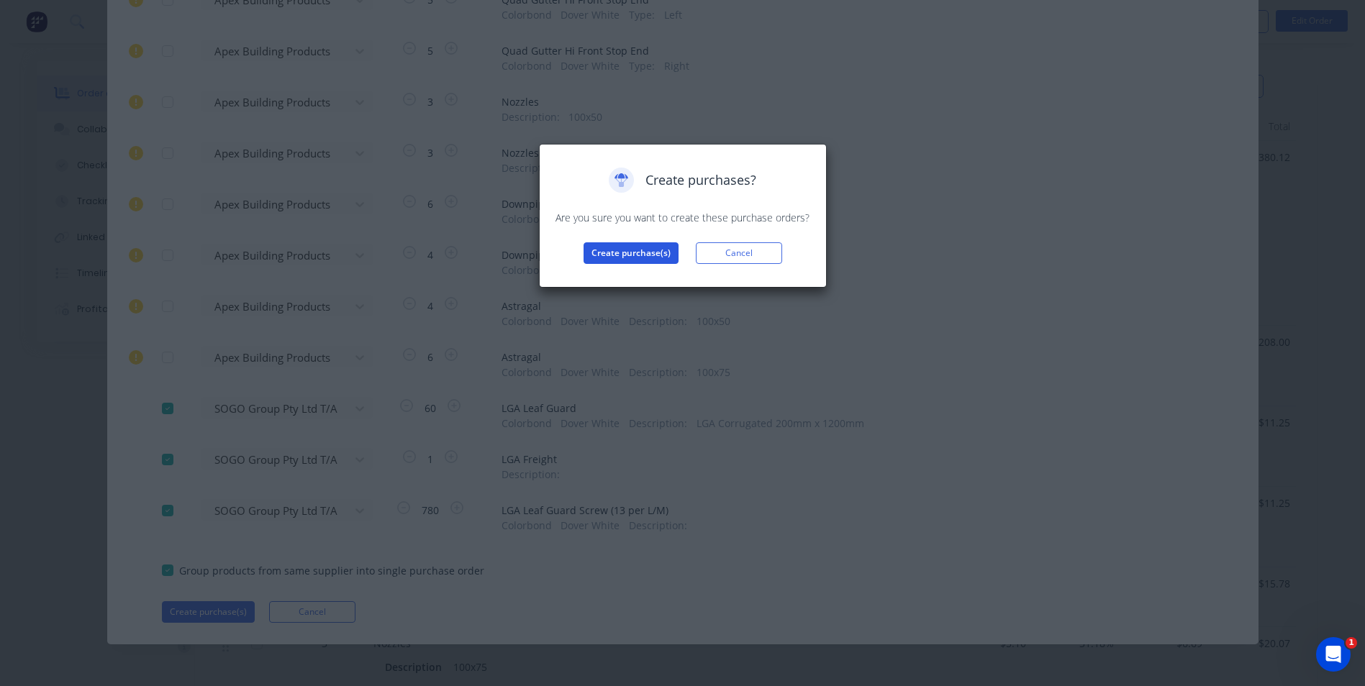
click at [635, 250] on button "Create purchase(s)" at bounding box center [630, 253] width 95 height 22
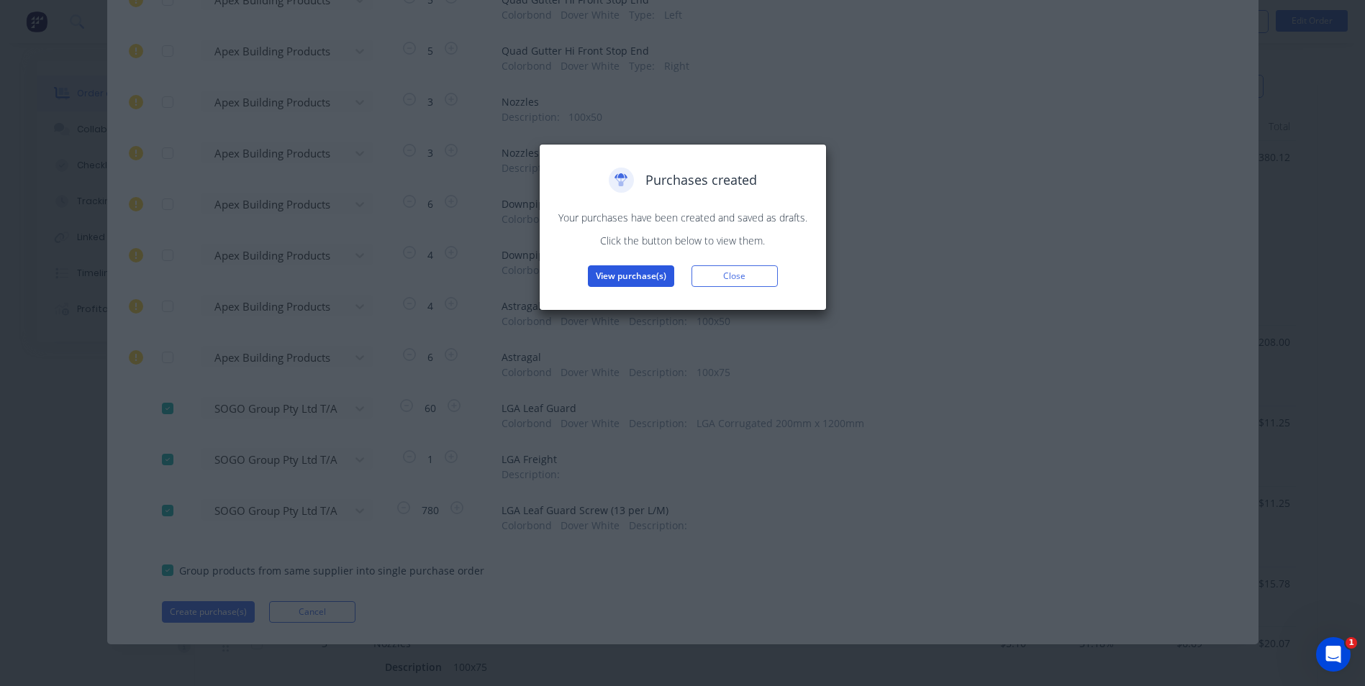
click at [635, 271] on button "View purchase(s)" at bounding box center [631, 276] width 86 height 22
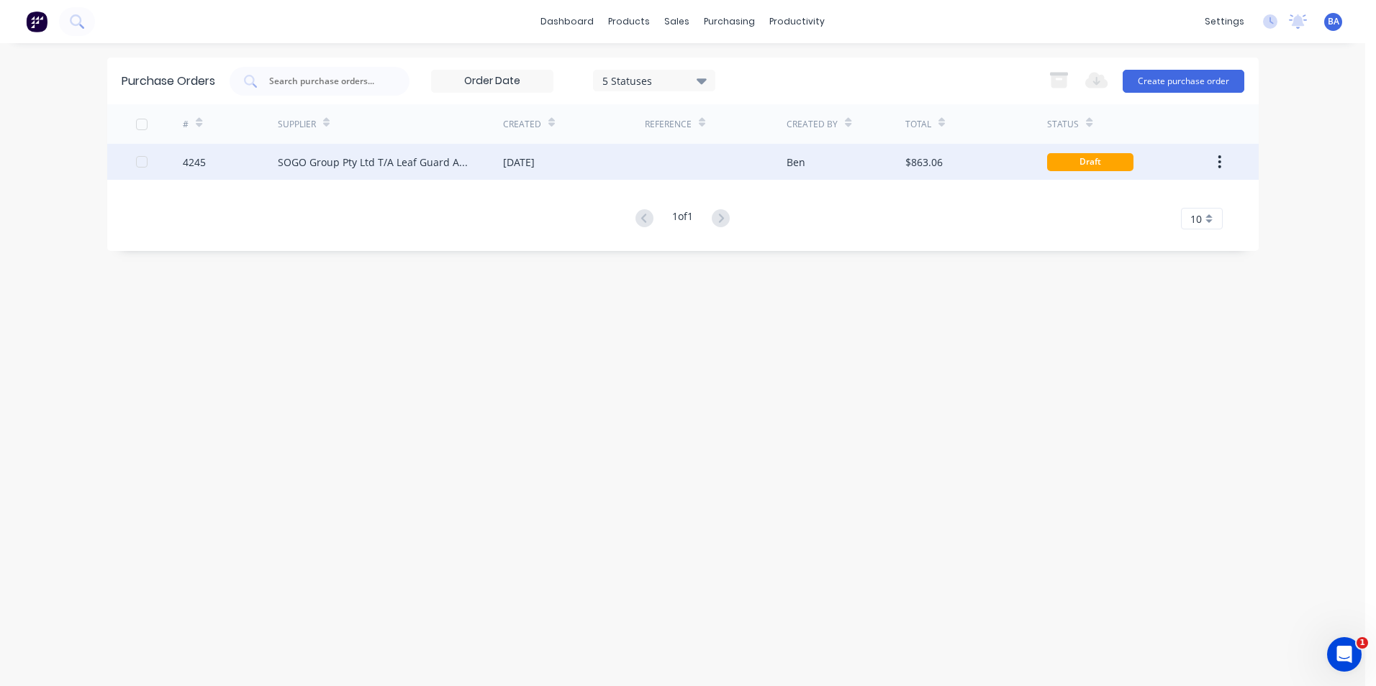
click at [502, 165] on div "4245 SOGO Group Pty Ltd T/A Leaf Guard Australia 30 Sep 2025 Ben $863.06 Draft" at bounding box center [682, 162] width 1151 height 36
click at [512, 159] on div "[DATE]" at bounding box center [519, 162] width 32 height 15
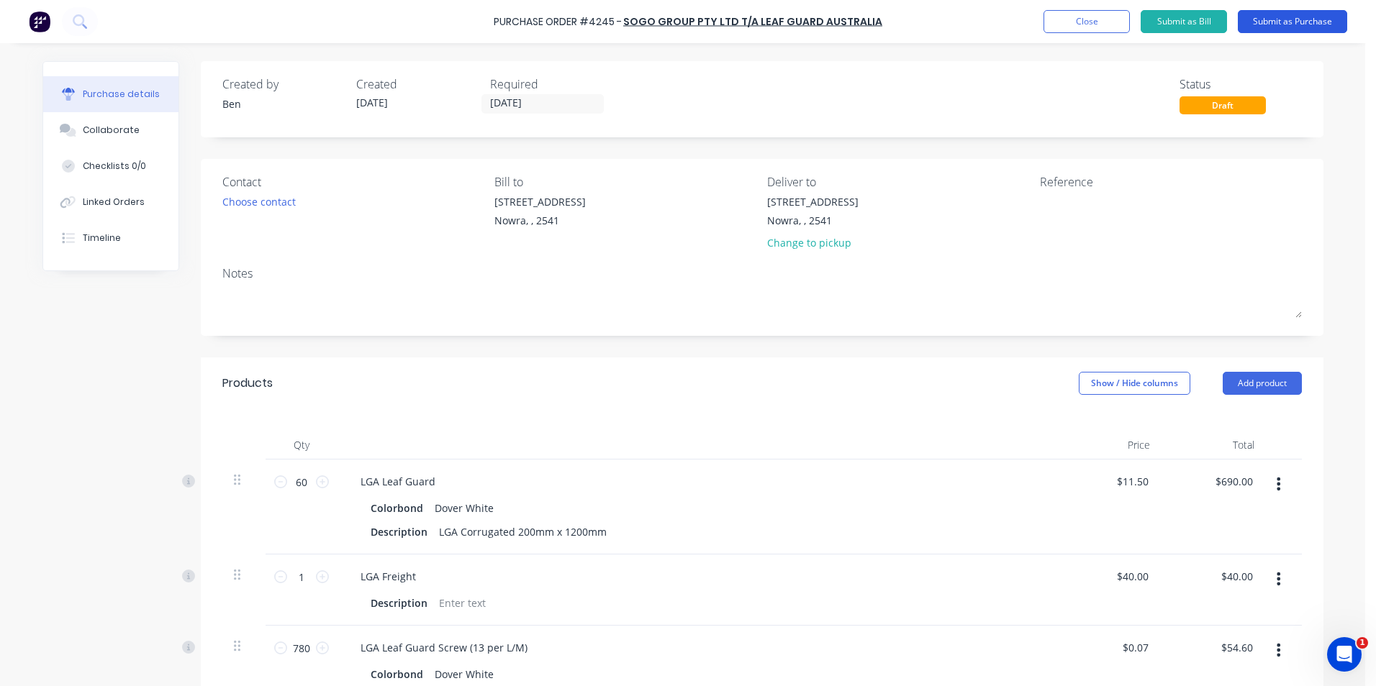
click at [1267, 19] on button "Submit as Purchase" at bounding box center [1291, 21] width 109 height 23
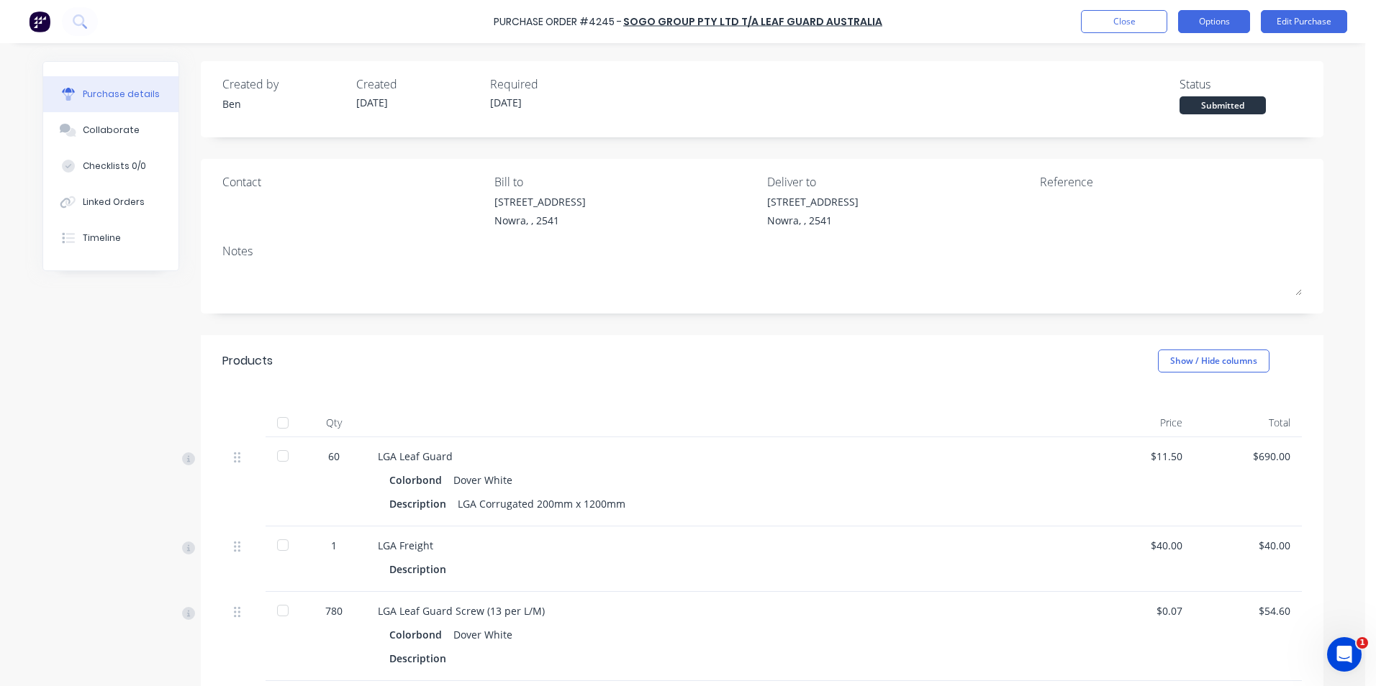
click at [1226, 20] on button "Options" at bounding box center [1214, 21] width 72 height 23
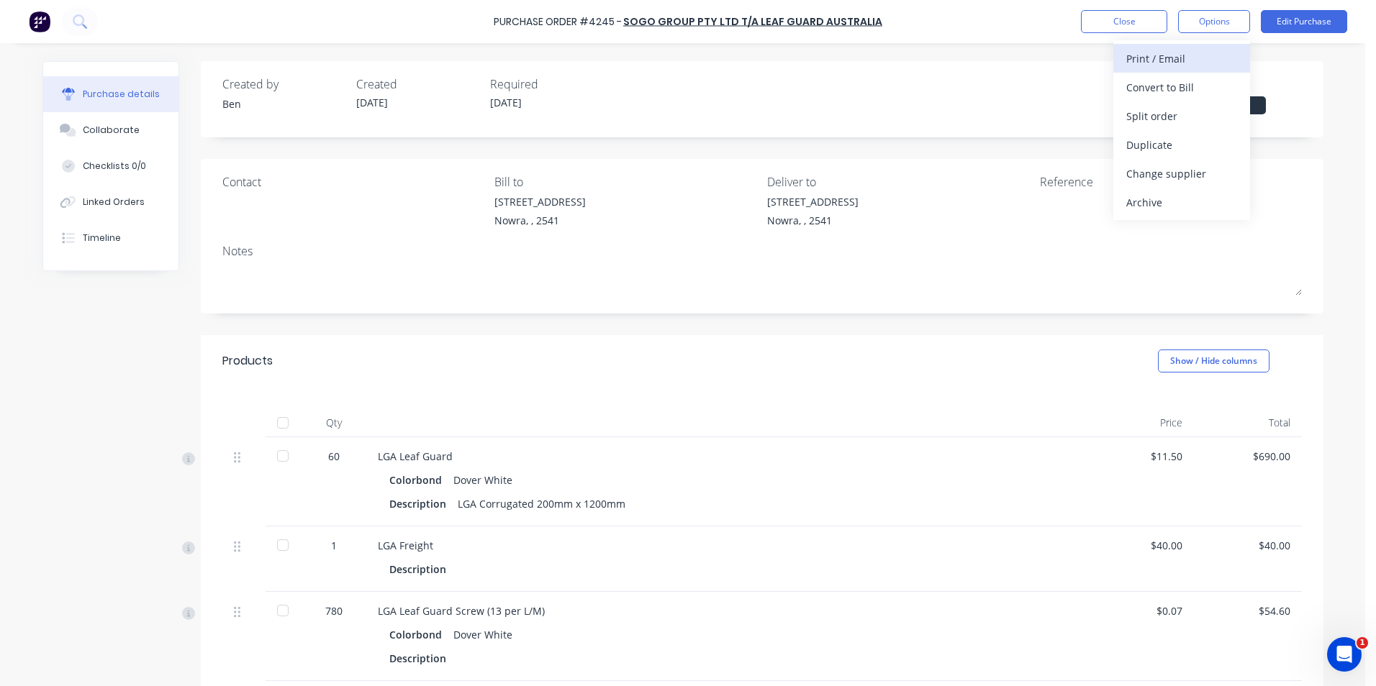
click at [1184, 63] on div "Print / Email" at bounding box center [1181, 58] width 111 height 21
click at [1178, 86] on div "With pricing" at bounding box center [1181, 87] width 111 height 21
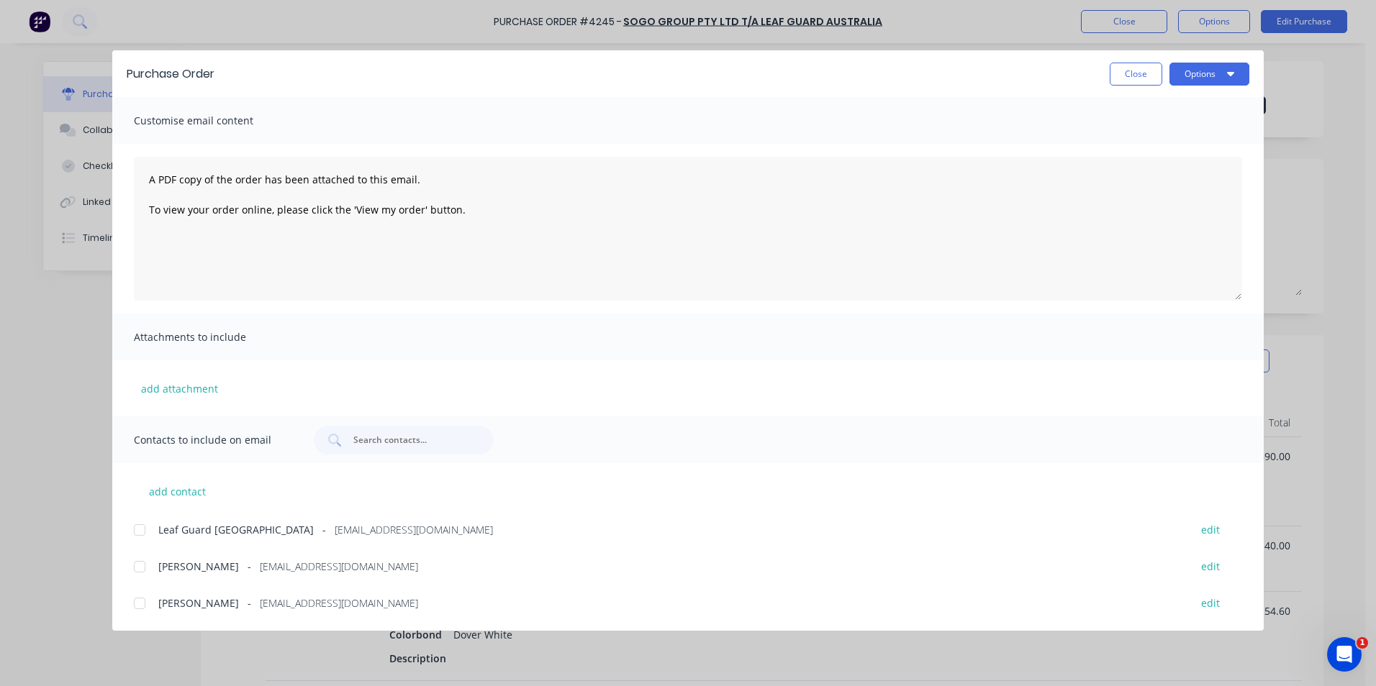
click at [141, 530] on div at bounding box center [139, 530] width 29 height 29
click at [1235, 72] on button "Options" at bounding box center [1209, 74] width 80 height 23
click at [1171, 165] on div "Email" at bounding box center [1180, 168] width 111 height 21
